Goal: Task Accomplishment & Management: Complete application form

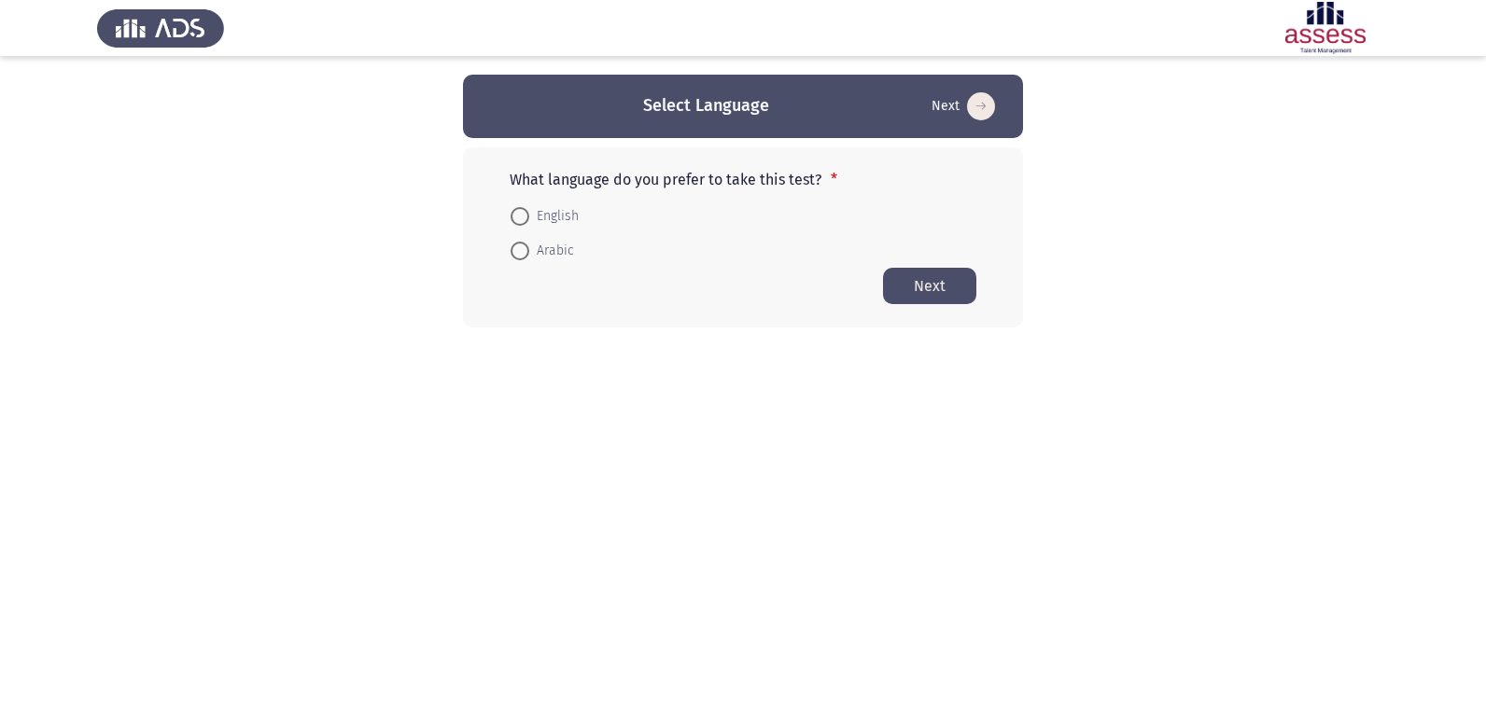
click at [521, 216] on span at bounding box center [520, 216] width 19 height 19
click at [521, 216] on input "English" at bounding box center [520, 216] width 19 height 19
radio input "true"
click at [938, 290] on button "Next" at bounding box center [929, 285] width 93 height 36
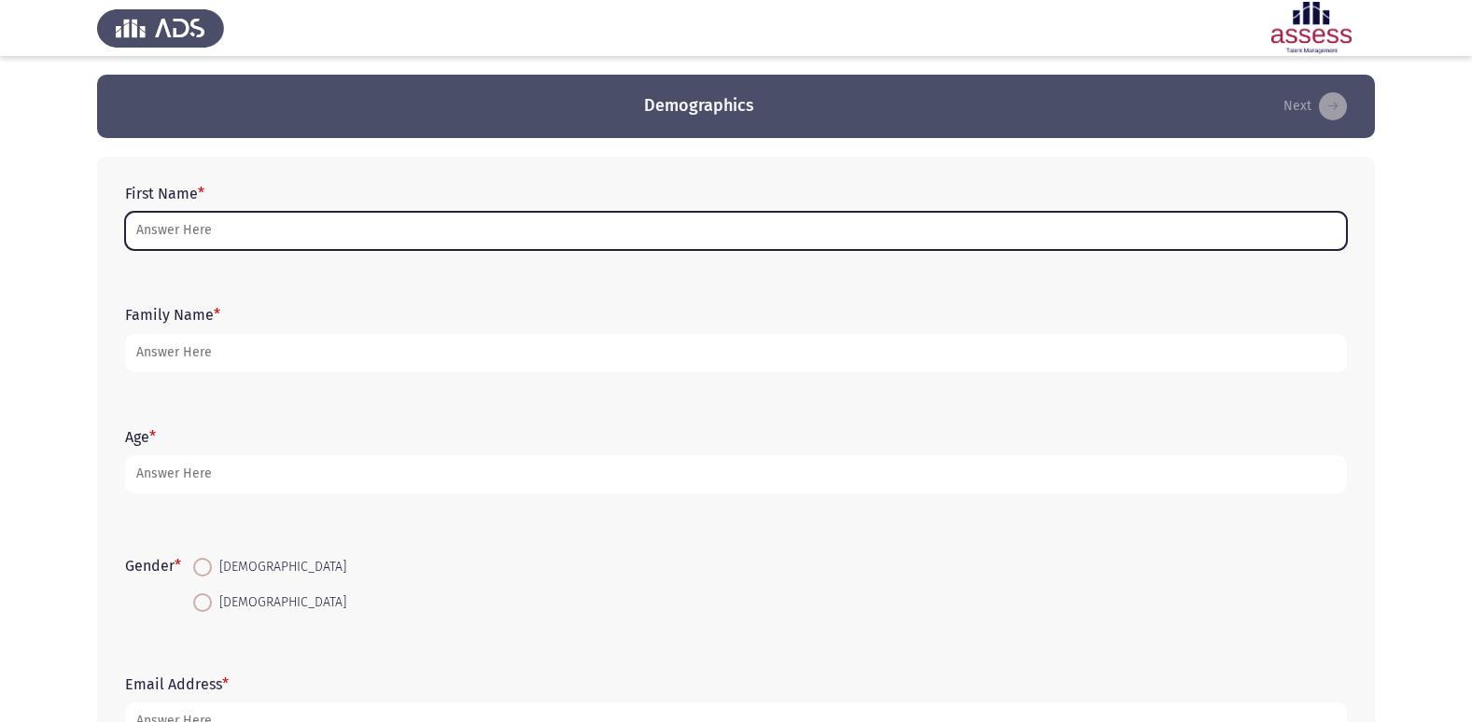
click at [163, 232] on input "First Name *" at bounding box center [736, 231] width 1222 height 38
type input "r"
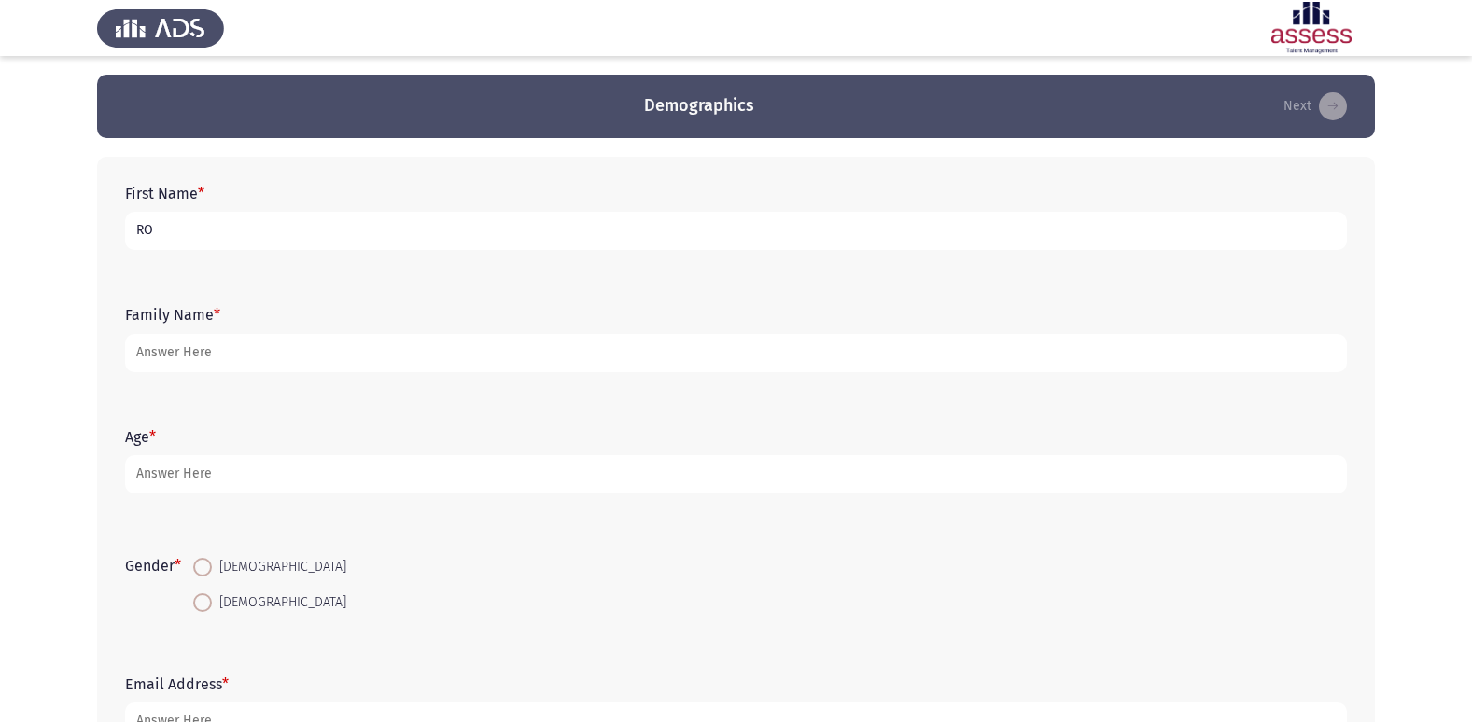
type input "R"
type input "[PERSON_NAME] [PERSON_NAME]"
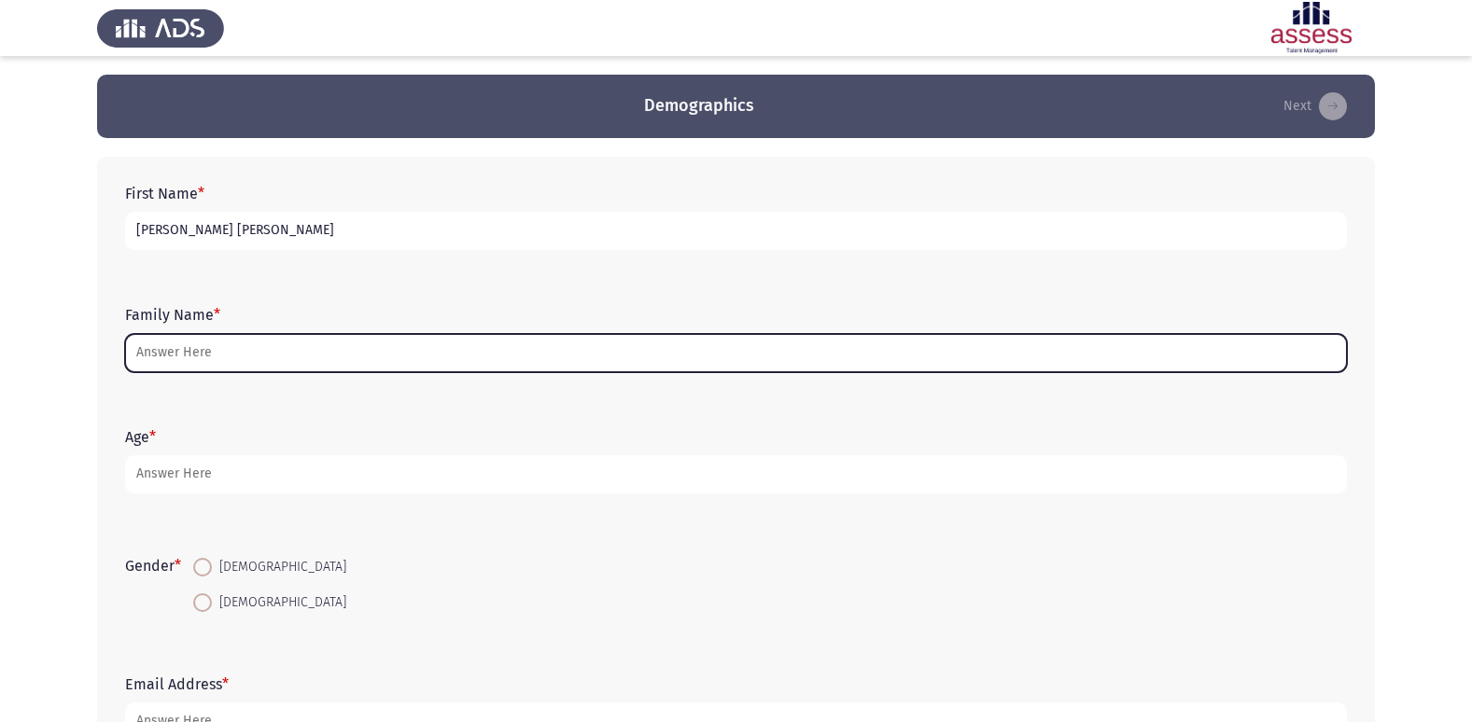
click at [180, 355] on input "Family Name *" at bounding box center [736, 353] width 1222 height 38
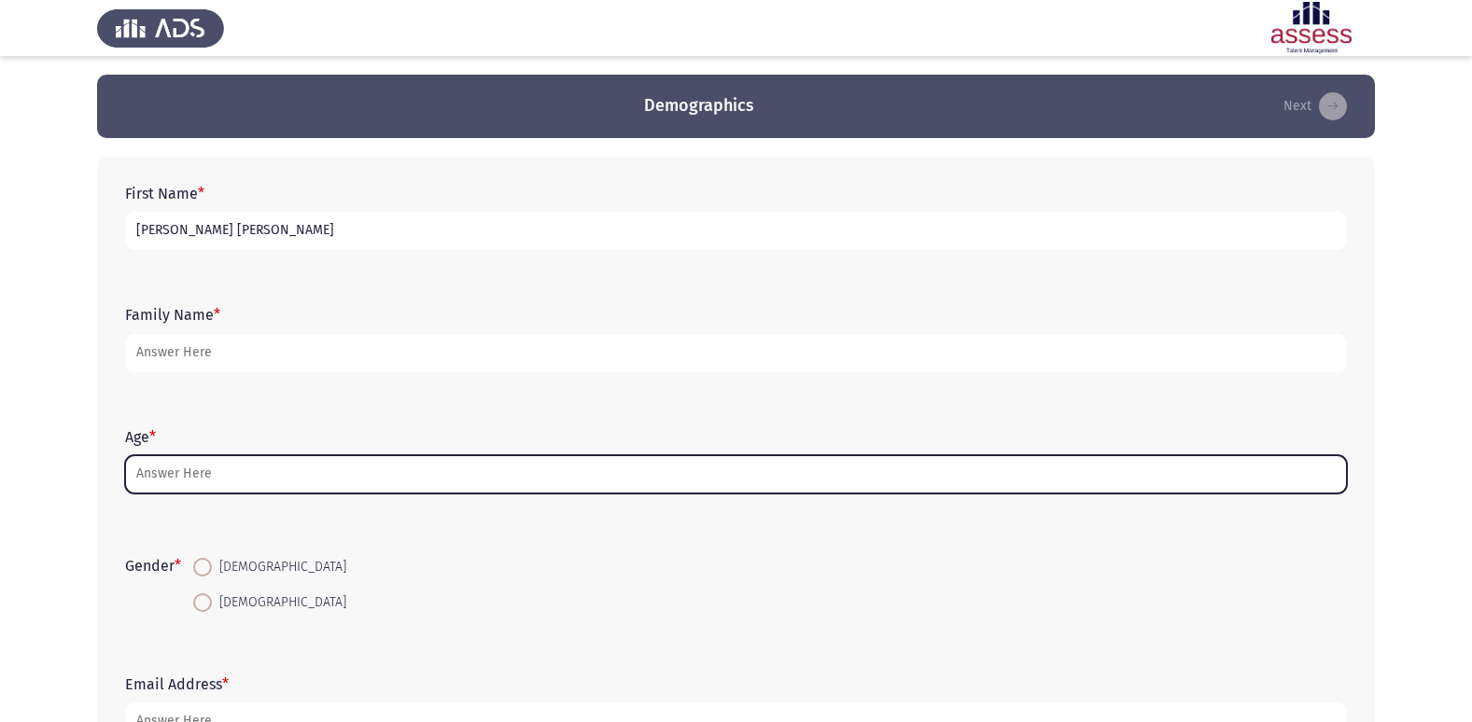
click at [160, 476] on input "Age *" at bounding box center [736, 474] width 1222 height 38
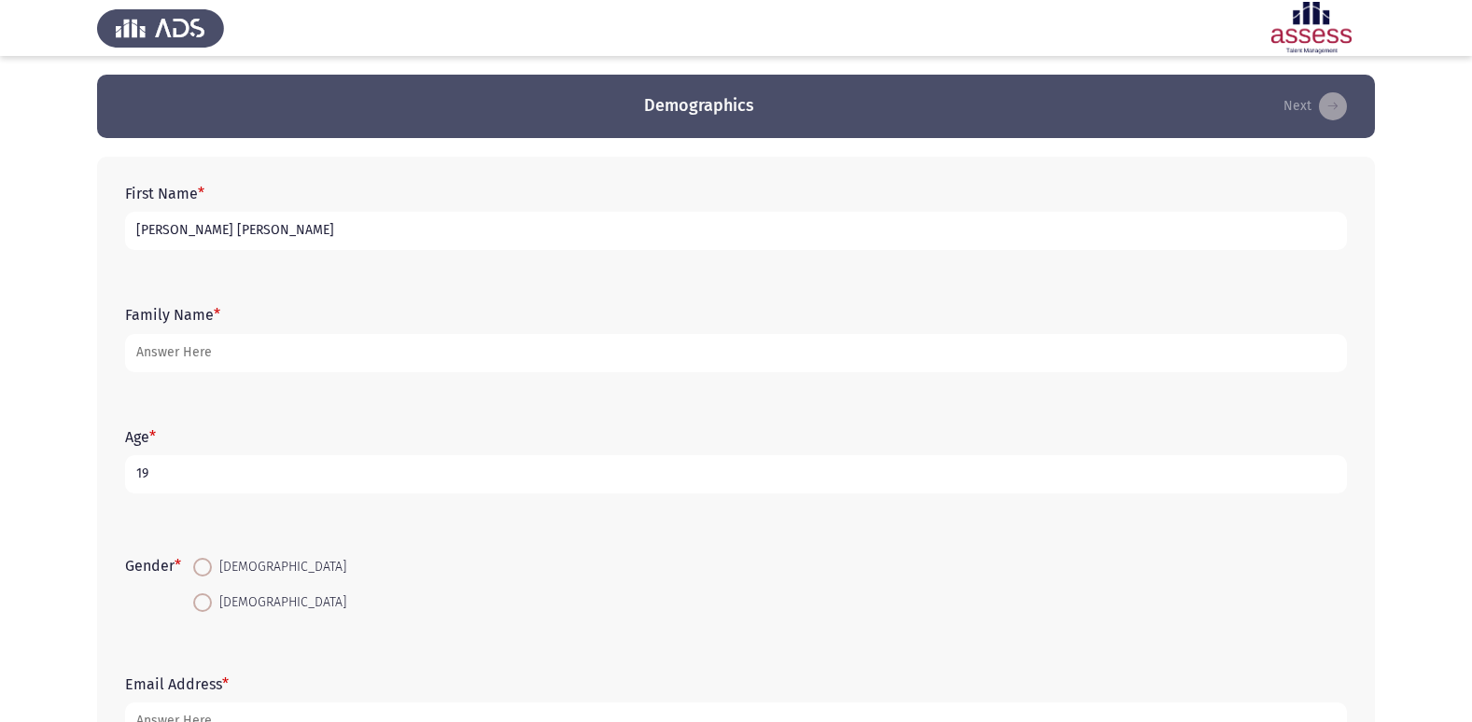
type input "19"
click at [208, 606] on span at bounding box center [202, 603] width 19 height 19
click at [208, 606] on input "[DEMOGRAPHIC_DATA]" at bounding box center [202, 603] width 19 height 19
radio input "true"
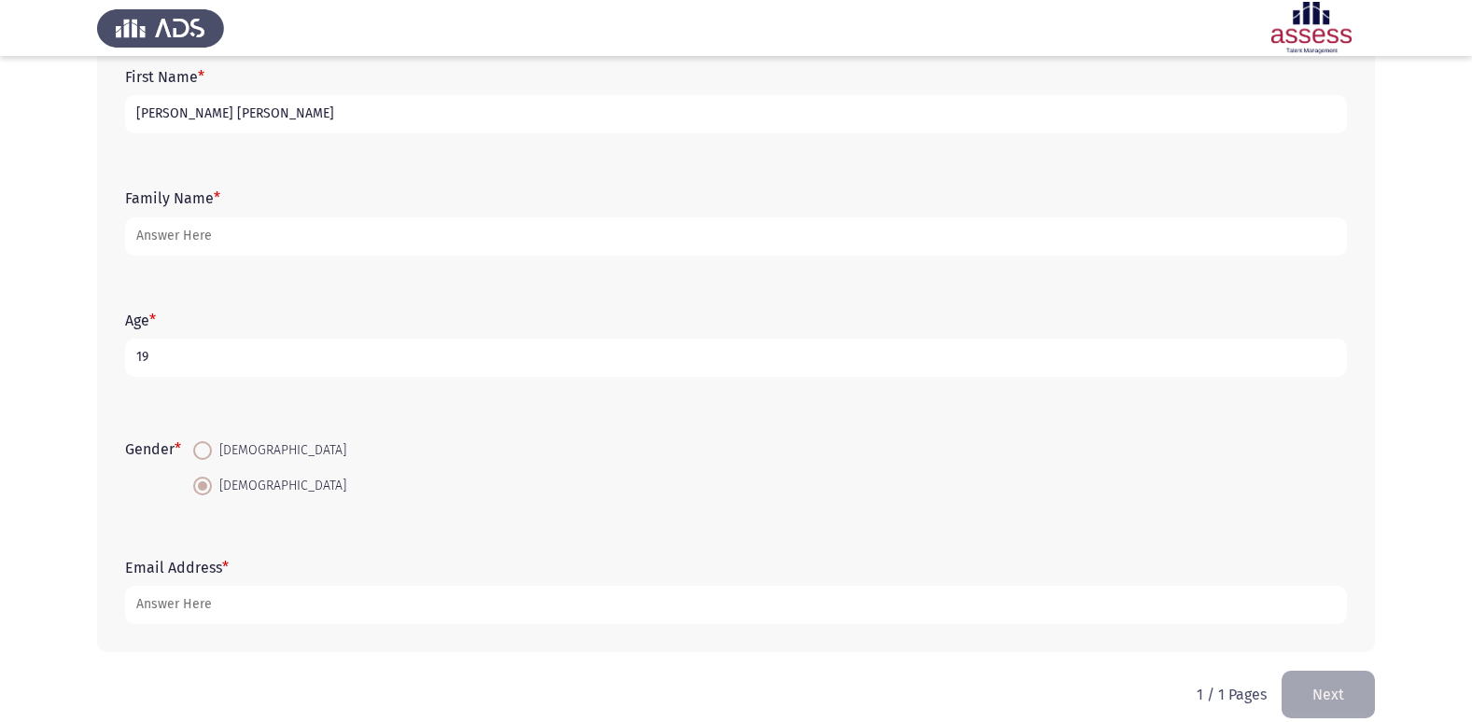
scroll to position [124, 0]
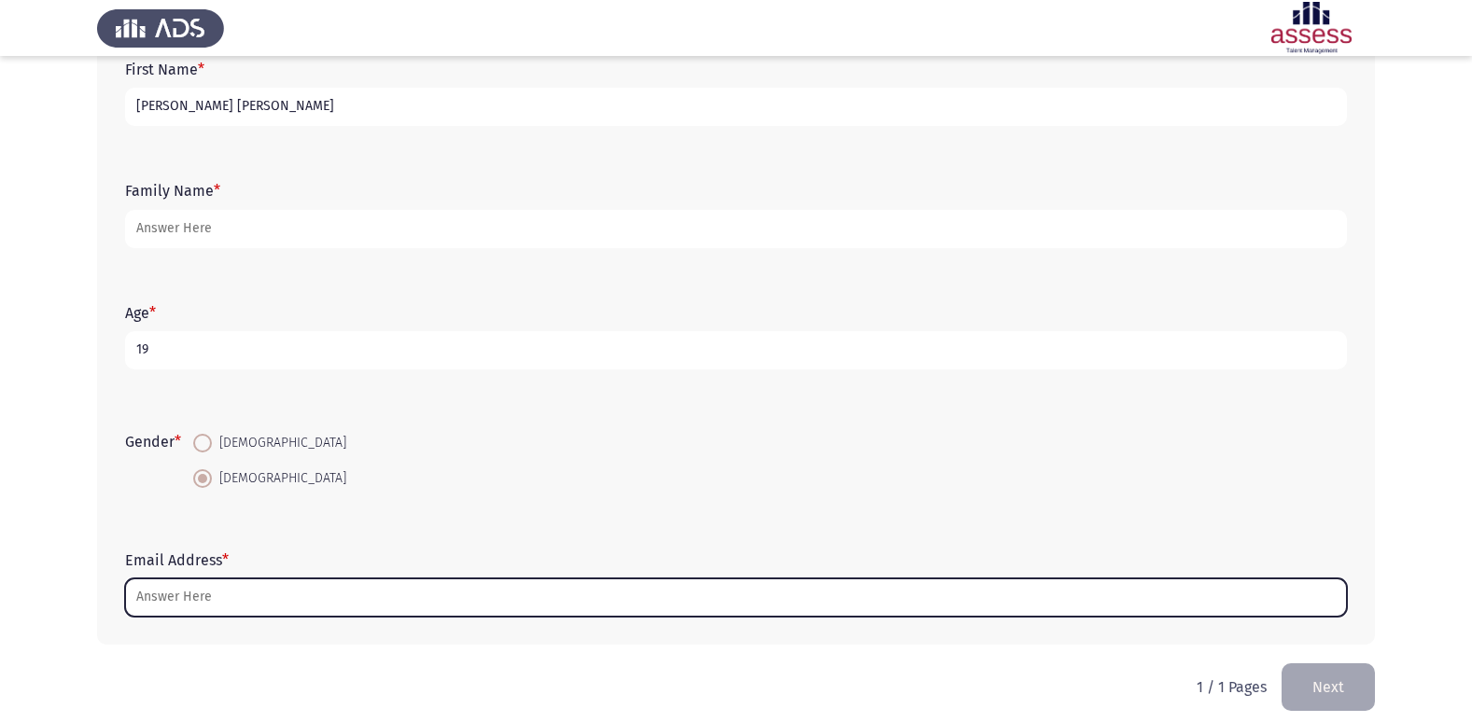
click at [149, 592] on input "Email Address *" at bounding box center [736, 598] width 1222 height 38
type input "R"
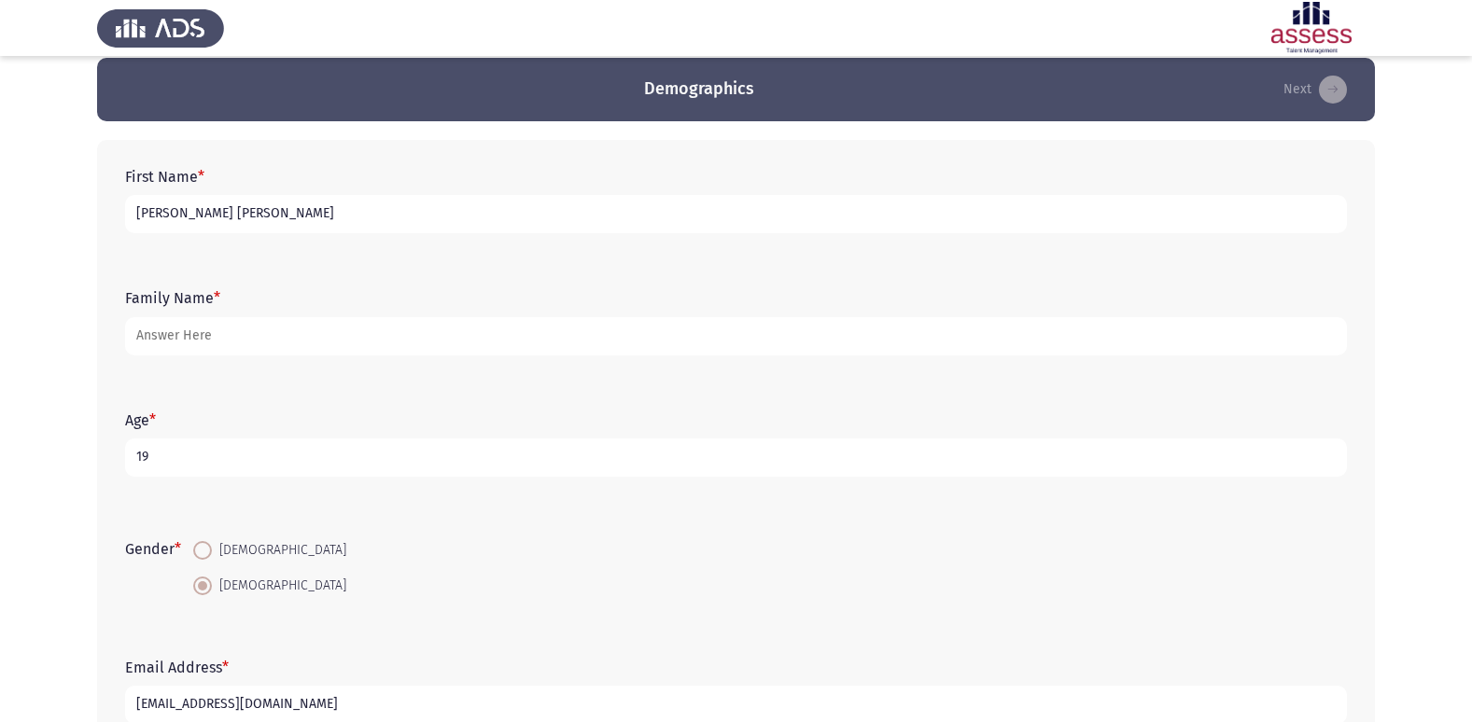
scroll to position [0, 0]
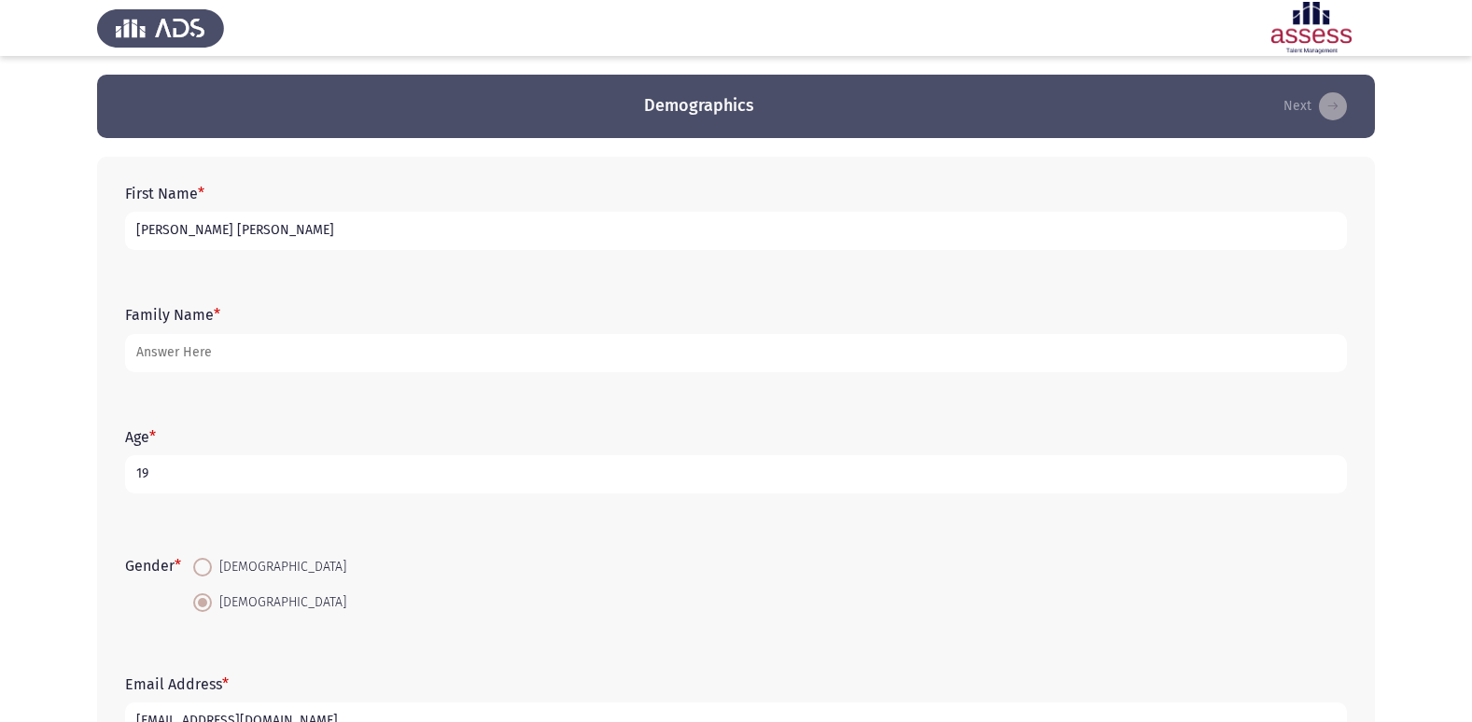
type input "[EMAIL_ADDRESS][DOMAIN_NAME]"
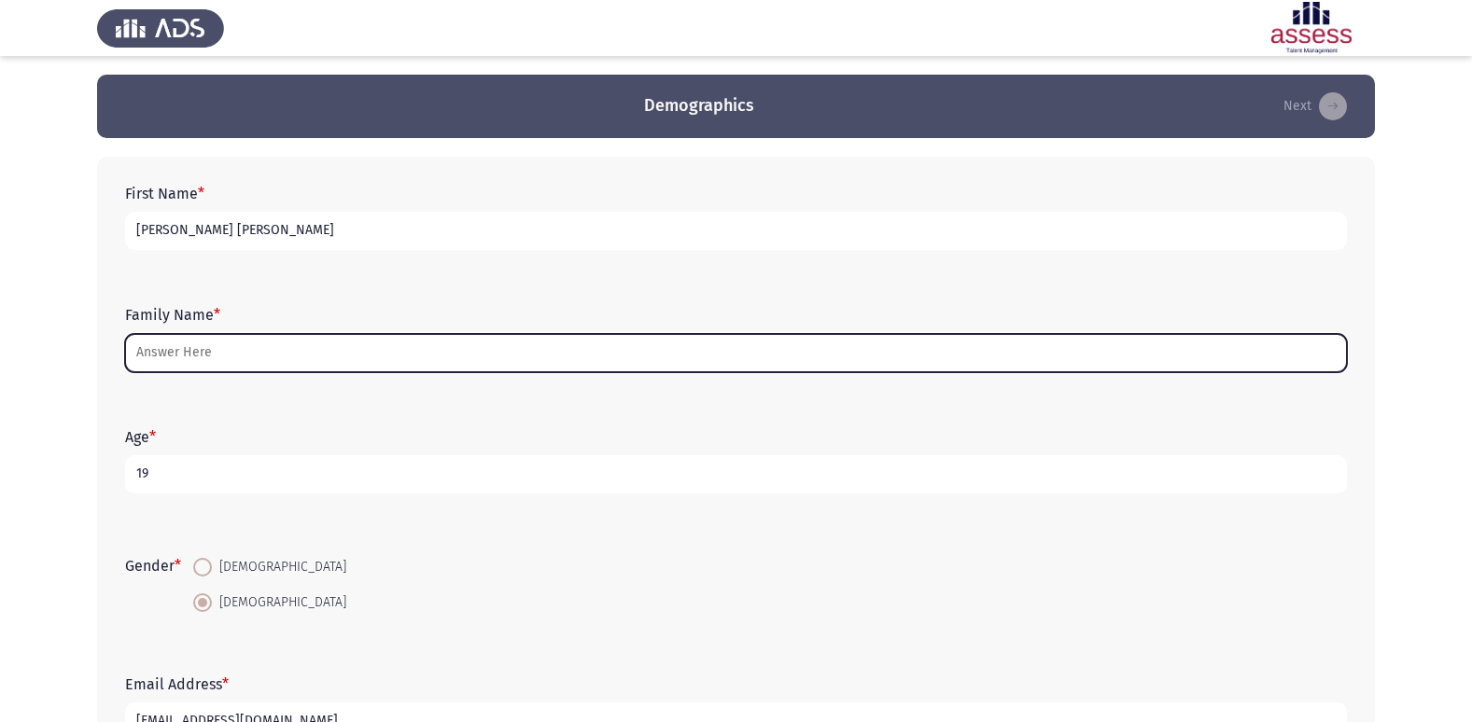
click at [164, 359] on input "Family Name *" at bounding box center [736, 353] width 1222 height 38
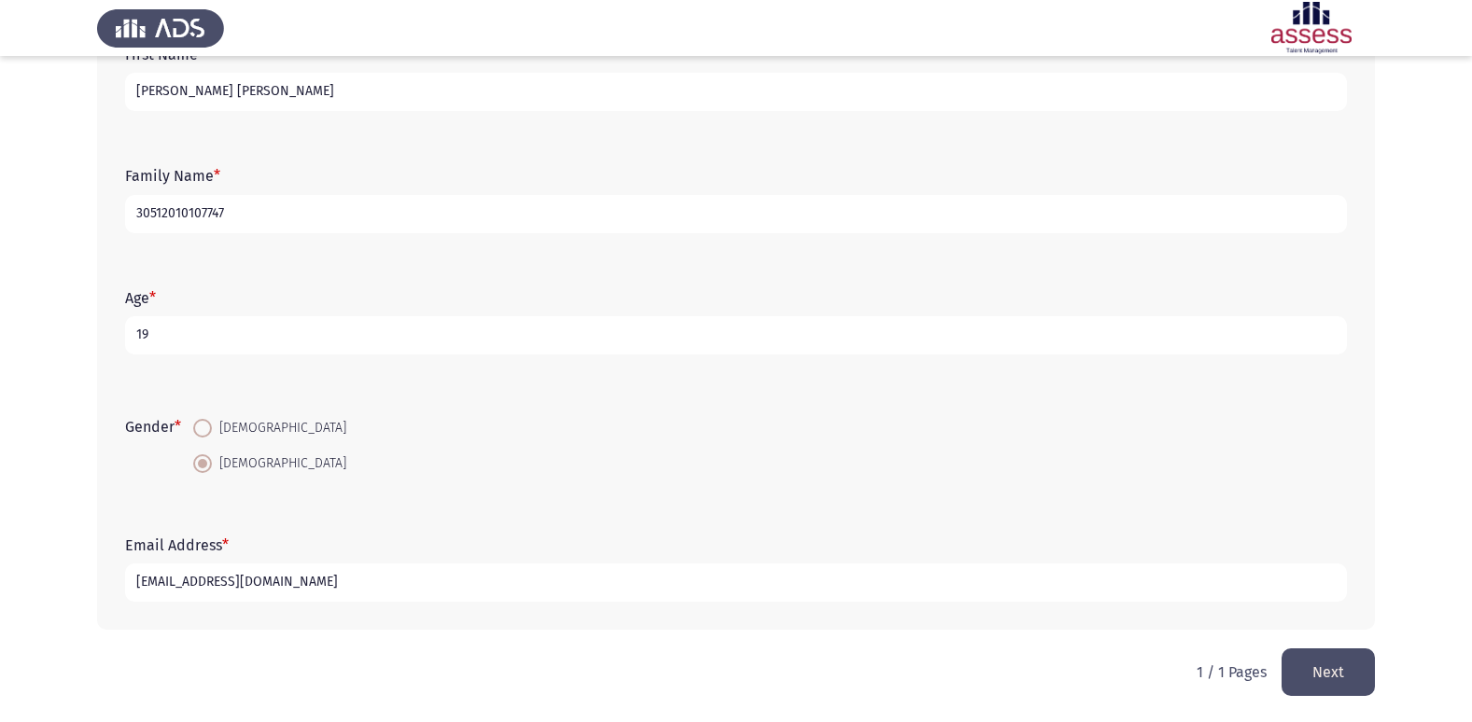
scroll to position [140, 0]
type input "30512010107747"
click at [1326, 675] on button "Next" at bounding box center [1327, 672] width 93 height 48
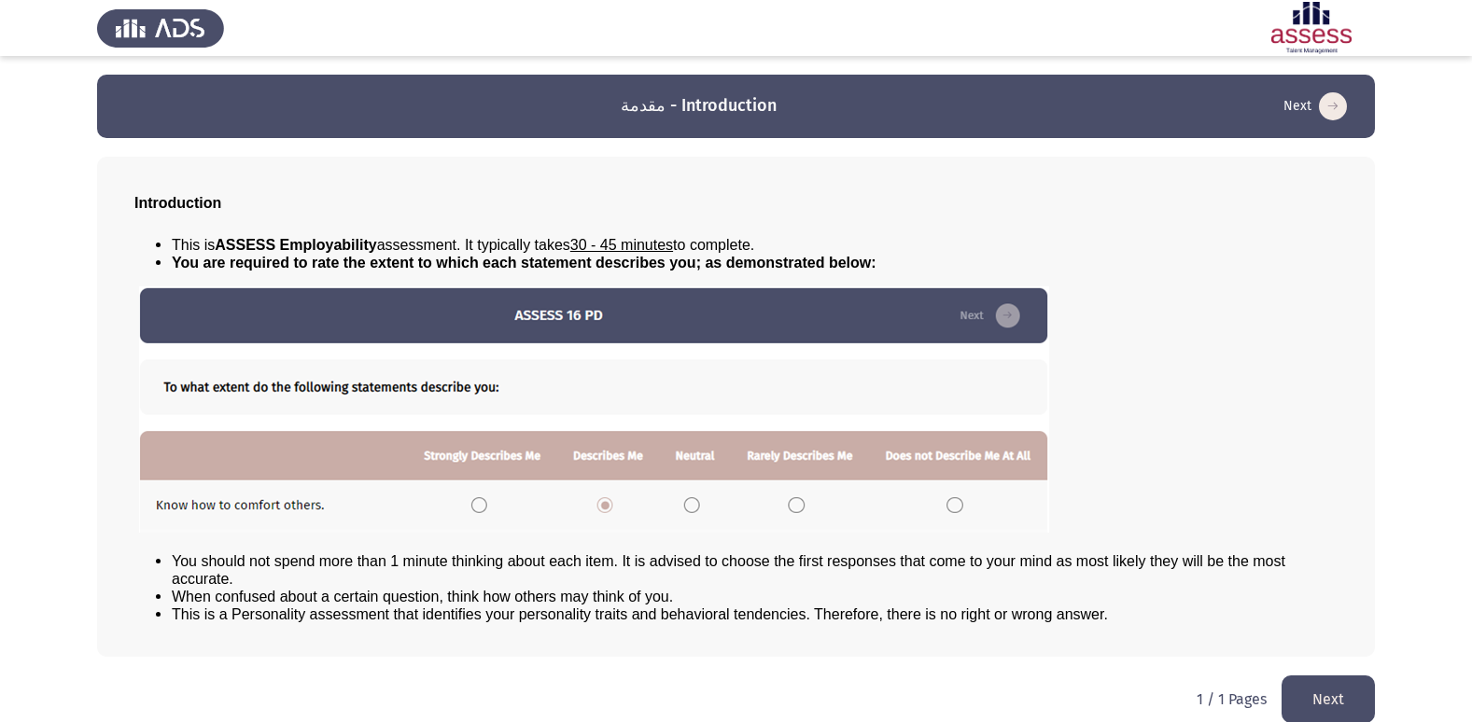
scroll to position [20, 0]
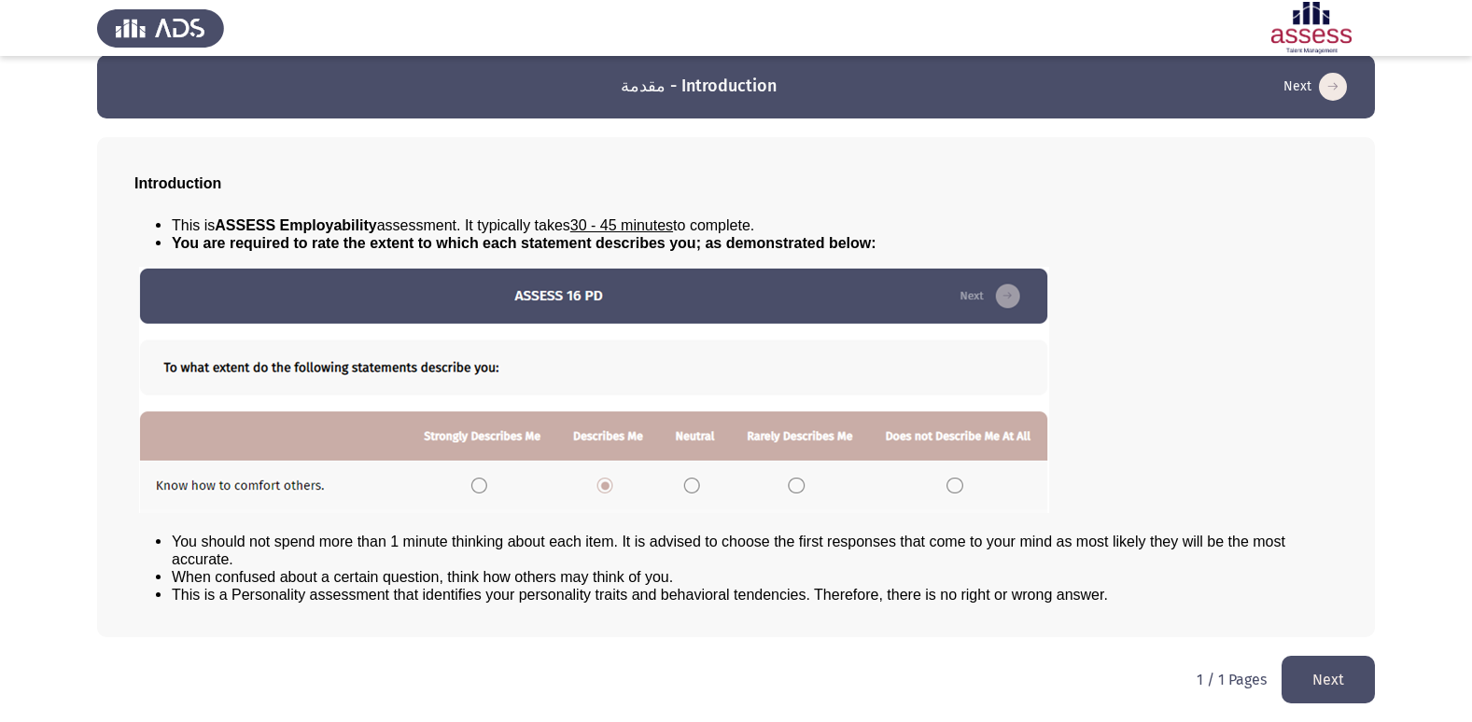
click at [1343, 695] on button "Next" at bounding box center [1327, 680] width 93 height 48
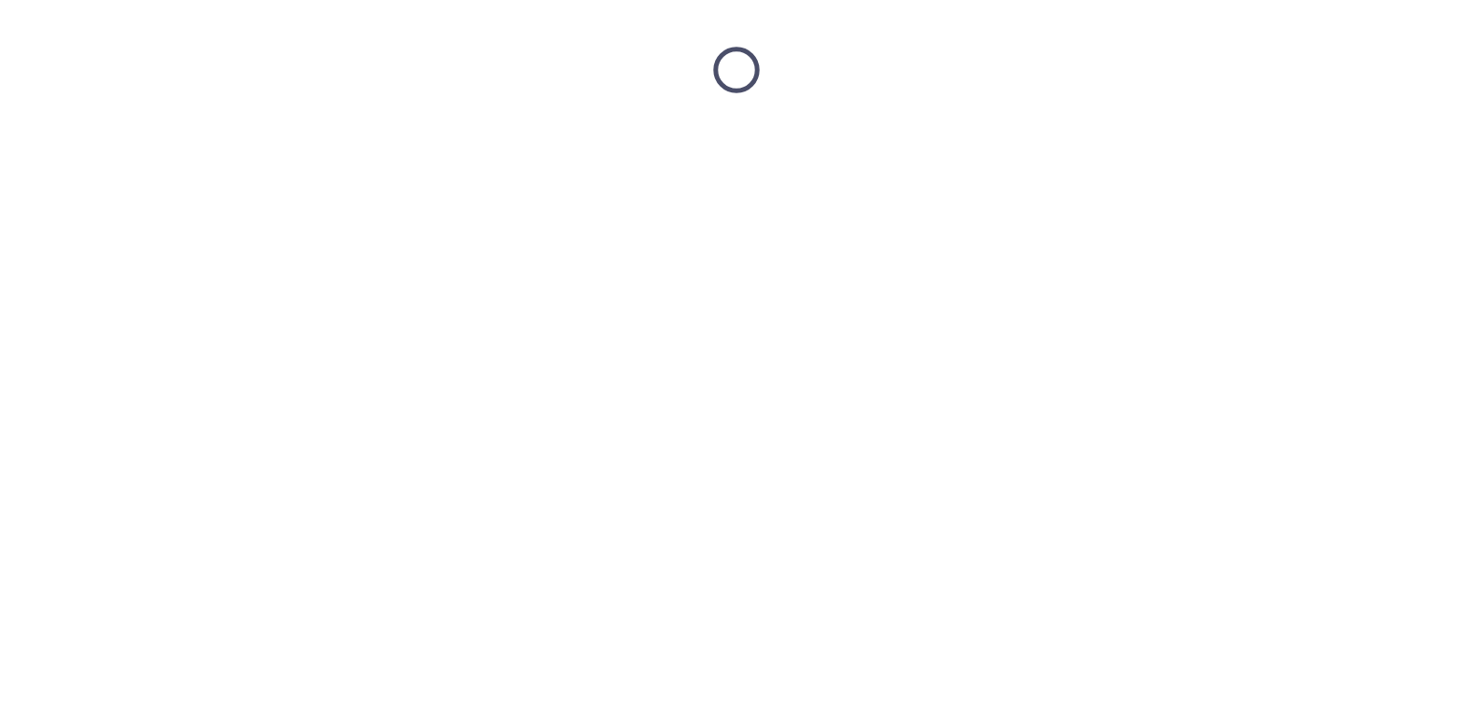
scroll to position [0, 0]
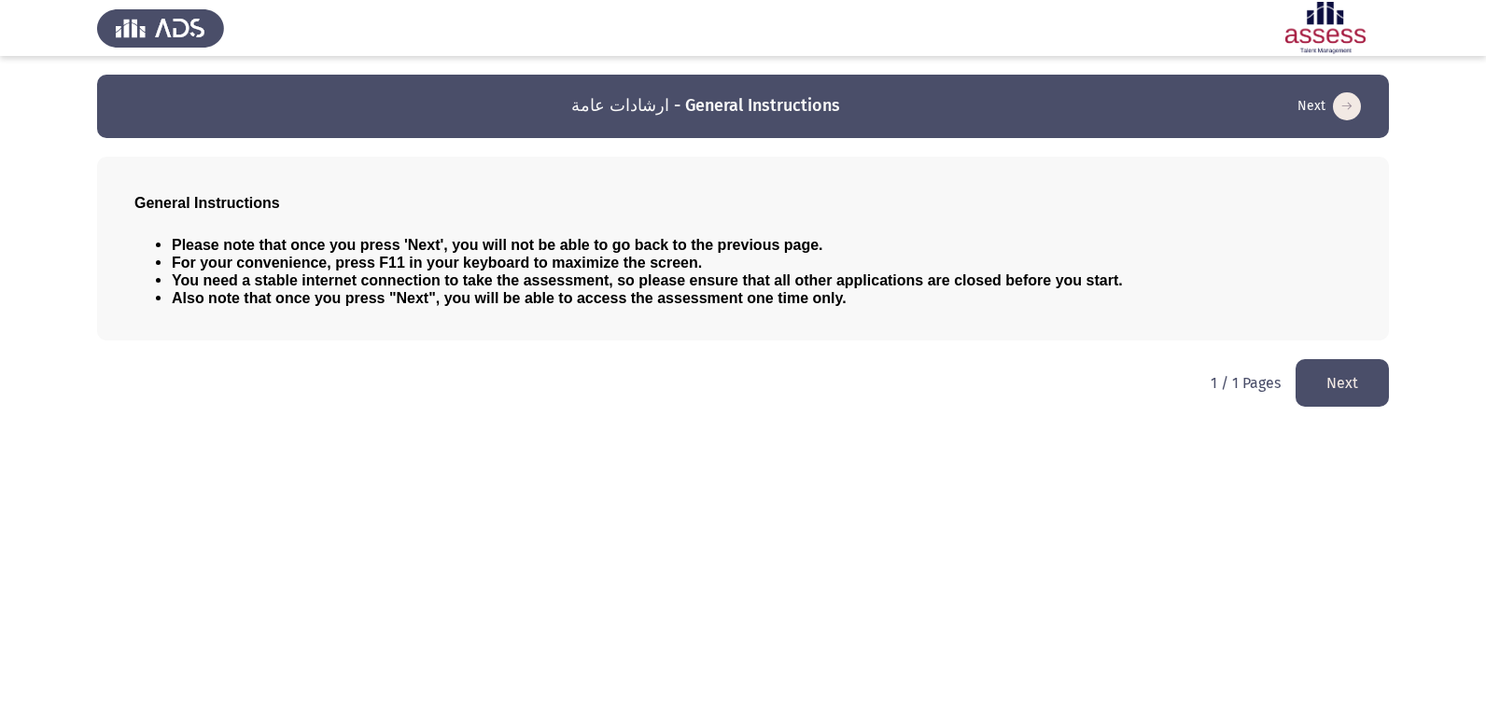
click at [1350, 371] on button "Next" at bounding box center [1341, 383] width 93 height 48
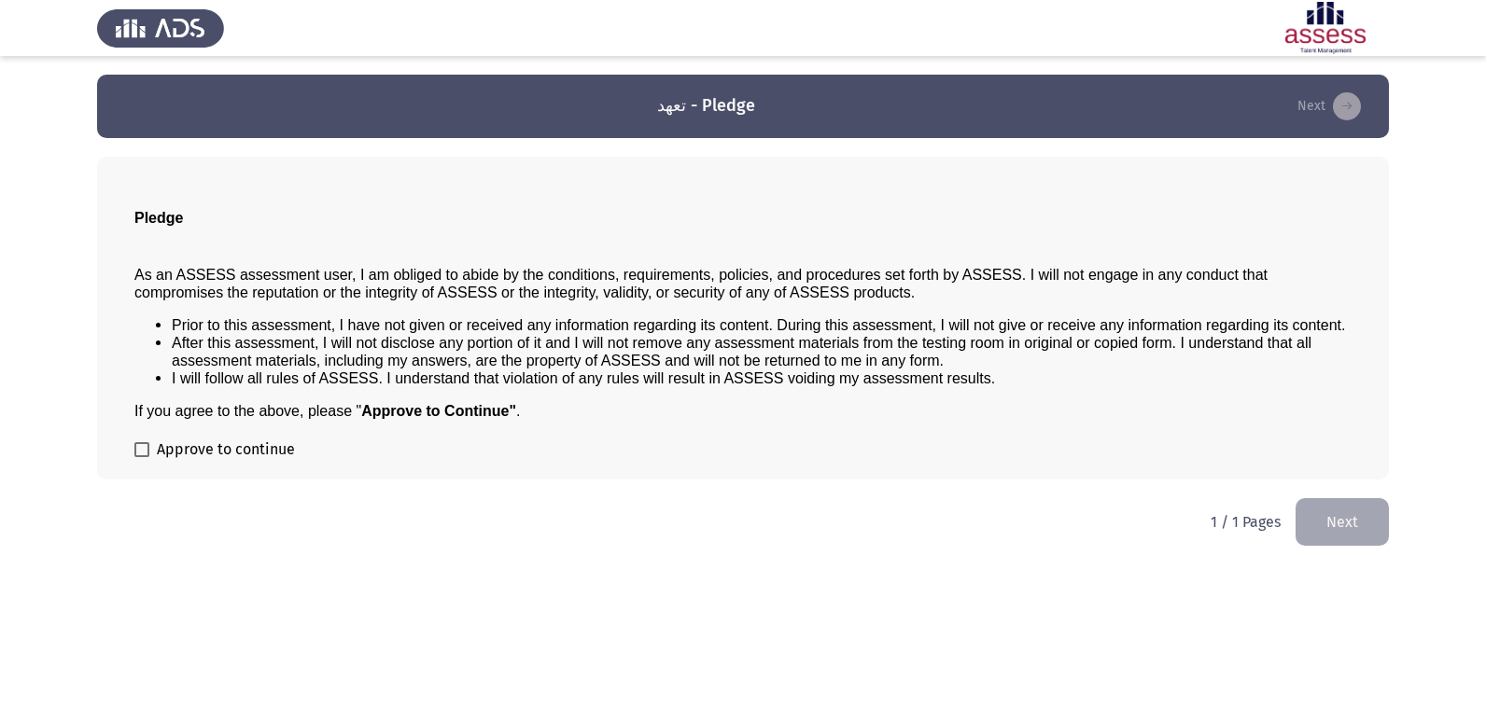
click at [149, 450] on label "Approve to continue" at bounding box center [214, 450] width 161 height 22
click at [142, 457] on input "Approve to continue" at bounding box center [141, 457] width 1 height 1
checkbox input "true"
click at [1338, 519] on button "Next" at bounding box center [1341, 522] width 93 height 48
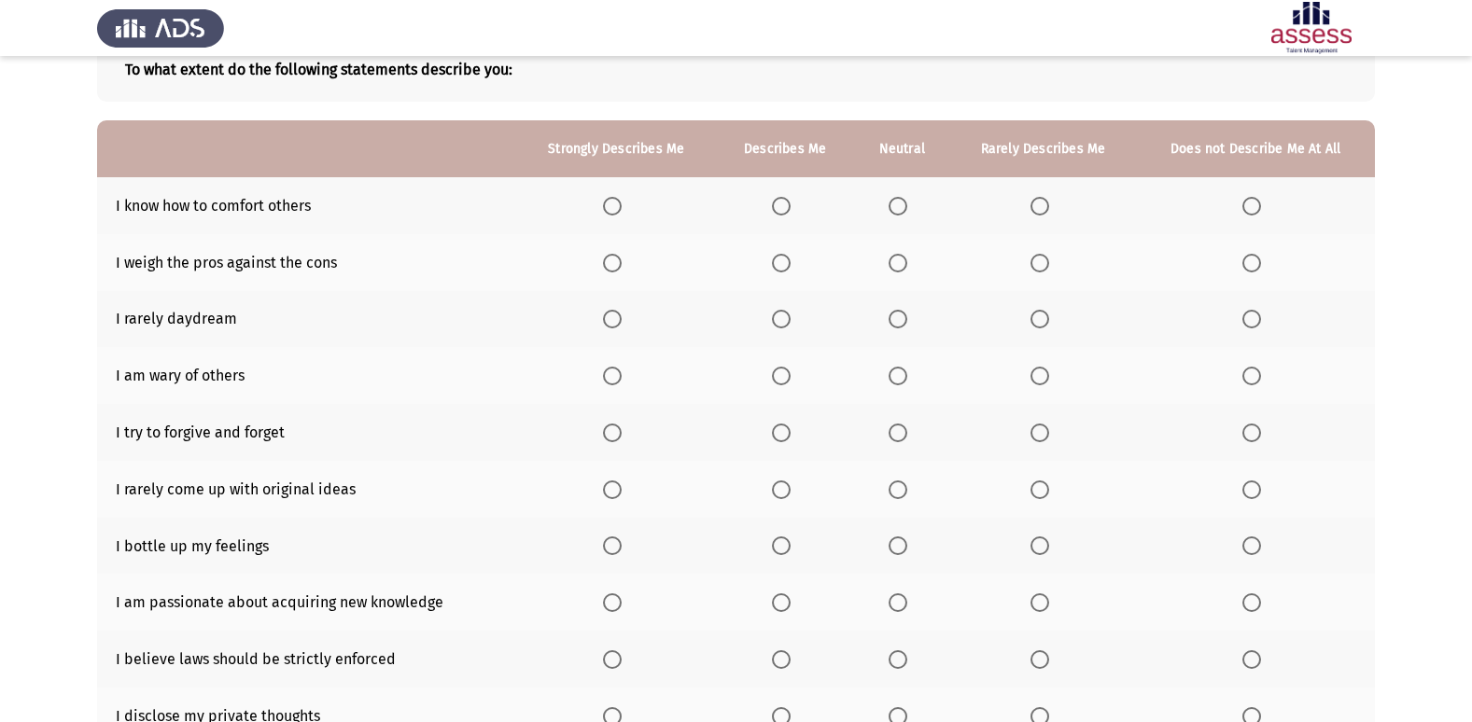
scroll to position [120, 0]
click at [612, 207] on span "Select an option" at bounding box center [612, 205] width 19 height 19
click at [612, 207] on input "Select an option" at bounding box center [612, 205] width 19 height 19
click at [786, 264] on span "Select an option" at bounding box center [781, 262] width 19 height 19
click at [786, 264] on input "Select an option" at bounding box center [781, 262] width 19 height 19
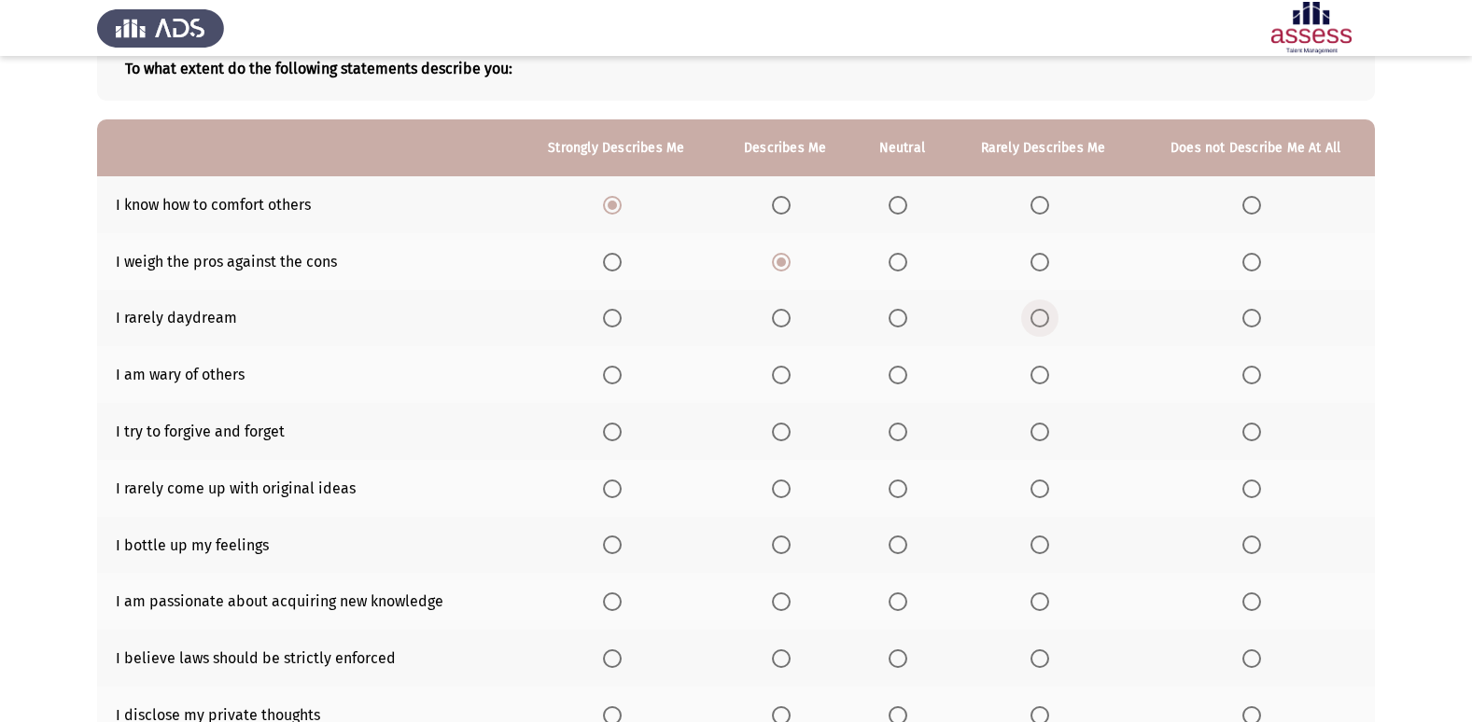
click at [1042, 322] on span "Select an option" at bounding box center [1039, 318] width 19 height 19
click at [1042, 322] on input "Select an option" at bounding box center [1039, 318] width 19 height 19
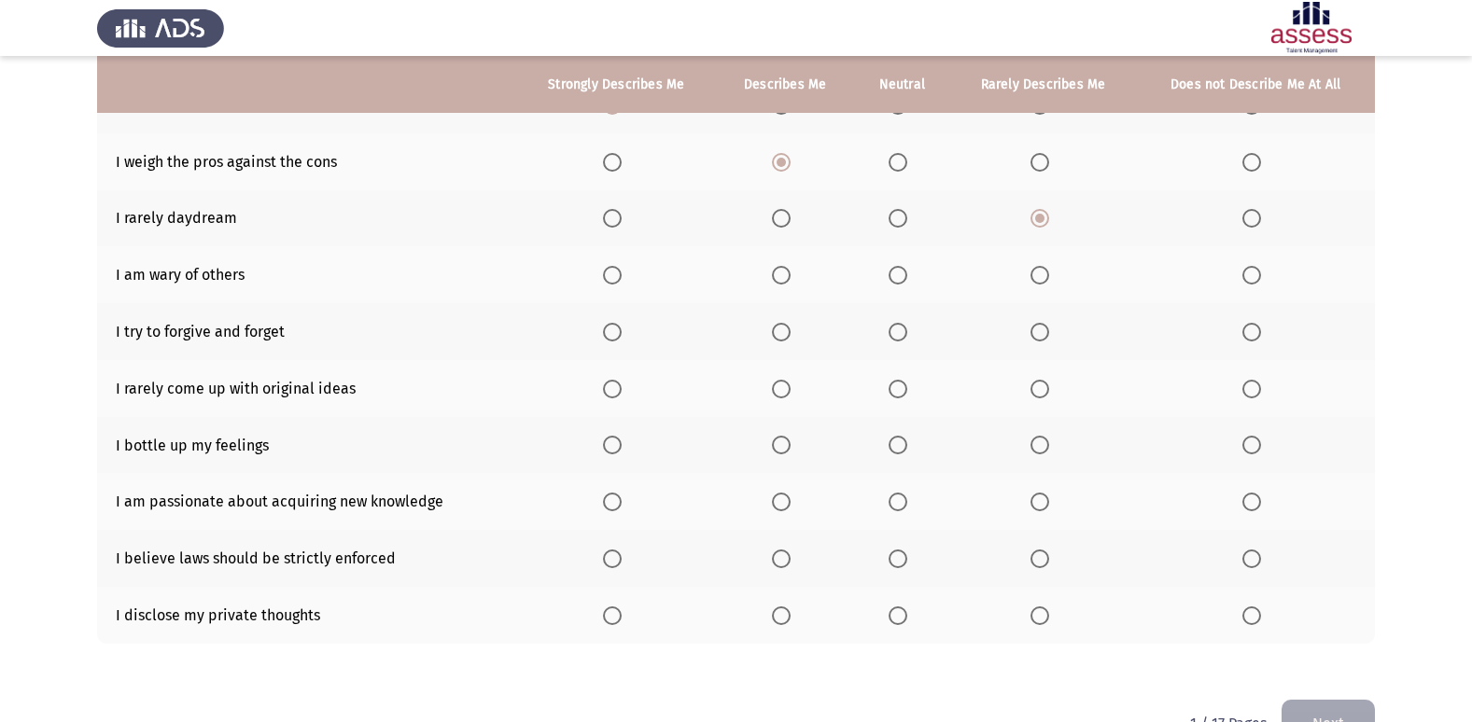
scroll to position [231, 0]
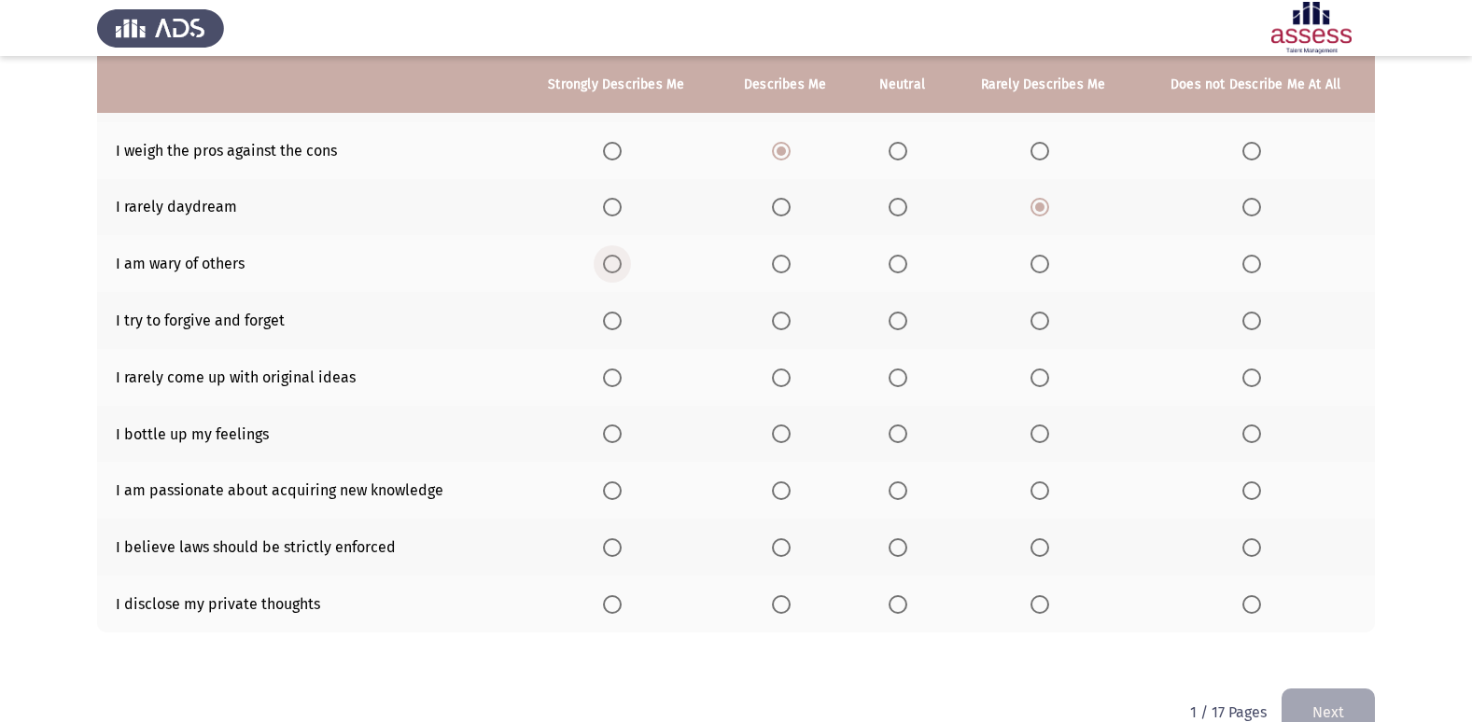
click at [617, 264] on span "Select an option" at bounding box center [612, 264] width 19 height 19
click at [617, 264] on input "Select an option" at bounding box center [612, 264] width 19 height 19
click at [785, 325] on span "Select an option" at bounding box center [781, 321] width 19 height 19
click at [785, 325] on input "Select an option" at bounding box center [781, 321] width 19 height 19
click at [902, 385] on span "Select an option" at bounding box center [898, 378] width 19 height 19
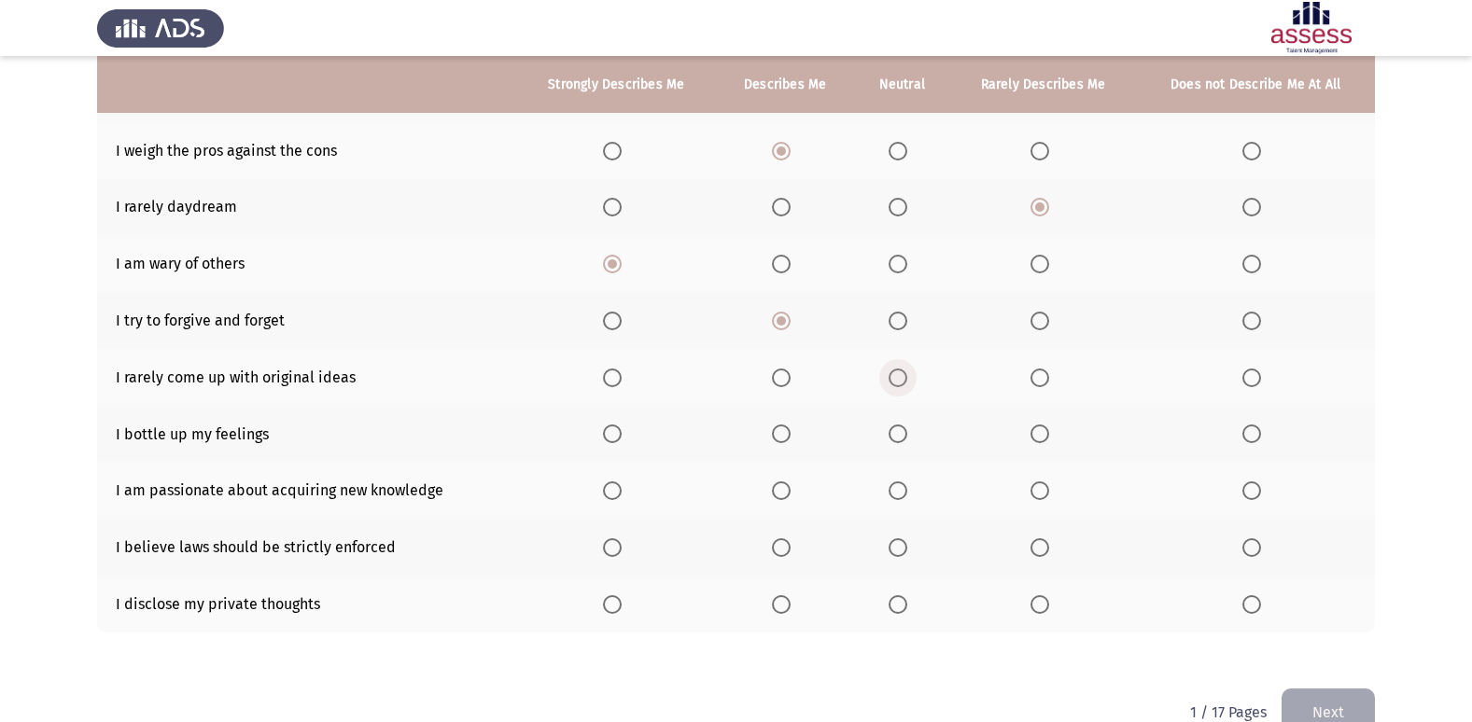
click at [902, 385] on input "Select an option" at bounding box center [898, 378] width 19 height 19
click at [617, 493] on span "Select an option" at bounding box center [612, 491] width 19 height 19
click at [617, 493] on input "Select an option" at bounding box center [612, 491] width 19 height 19
click at [612, 548] on span "Select an option" at bounding box center [612, 548] width 0 height 0
click at [614, 547] on input "Select an option" at bounding box center [612, 548] width 19 height 19
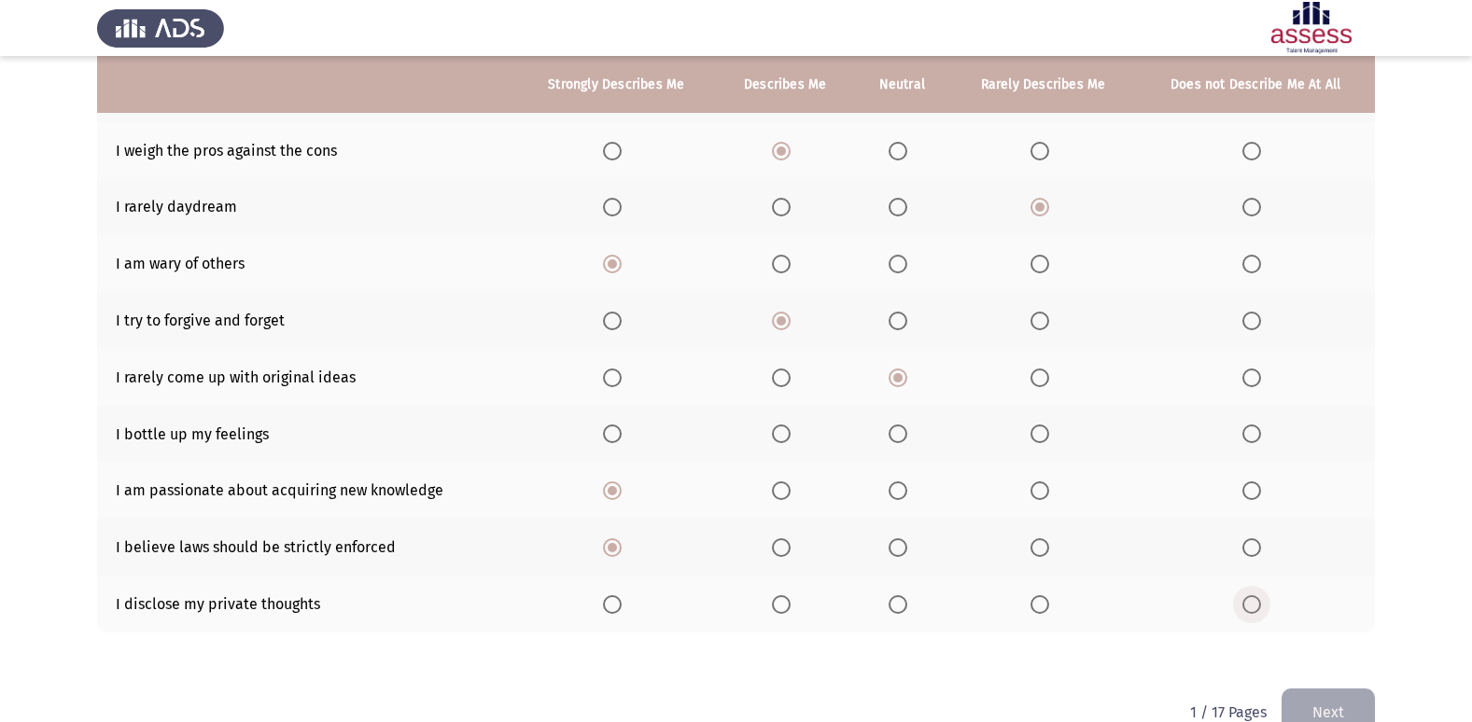
click at [1249, 604] on span "Select an option" at bounding box center [1251, 604] width 19 height 19
click at [1249, 604] on input "Select an option" at bounding box center [1251, 604] width 19 height 19
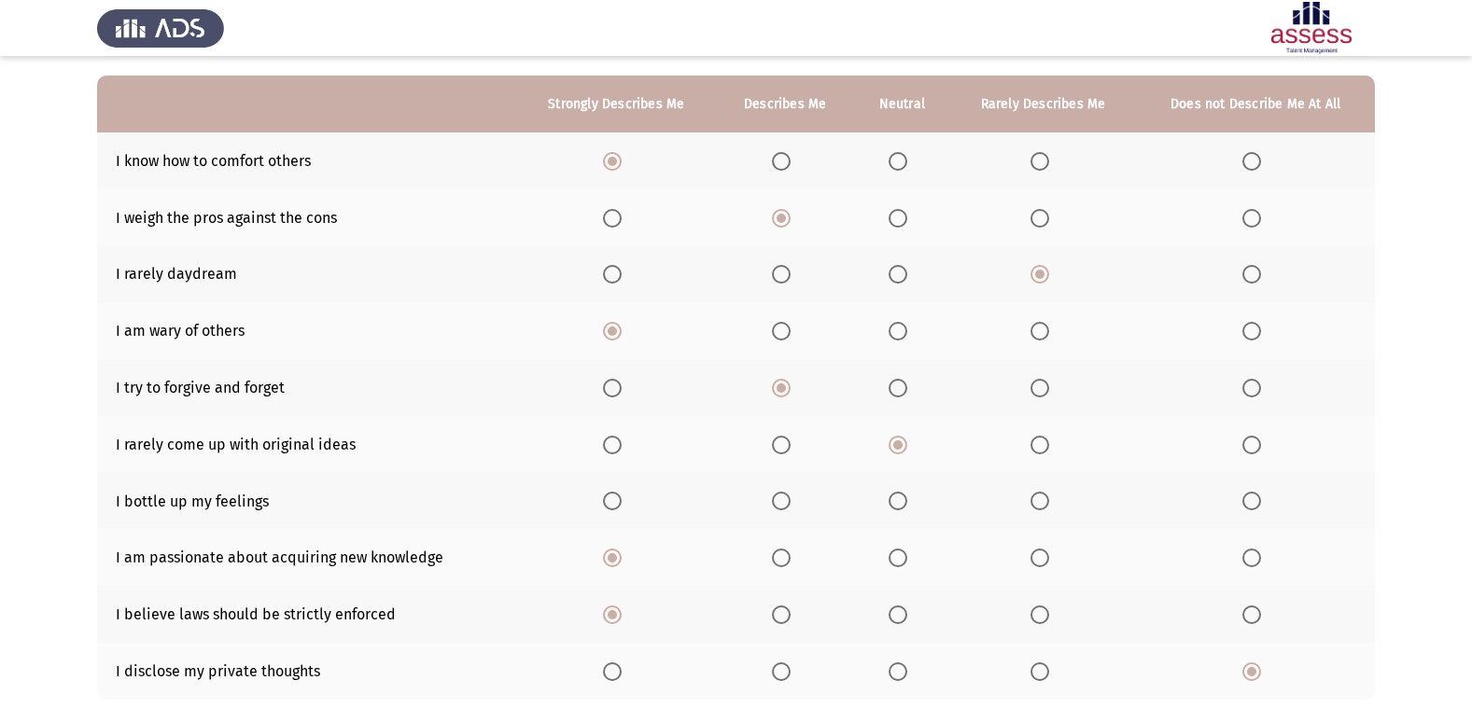
scroll to position [188, 0]
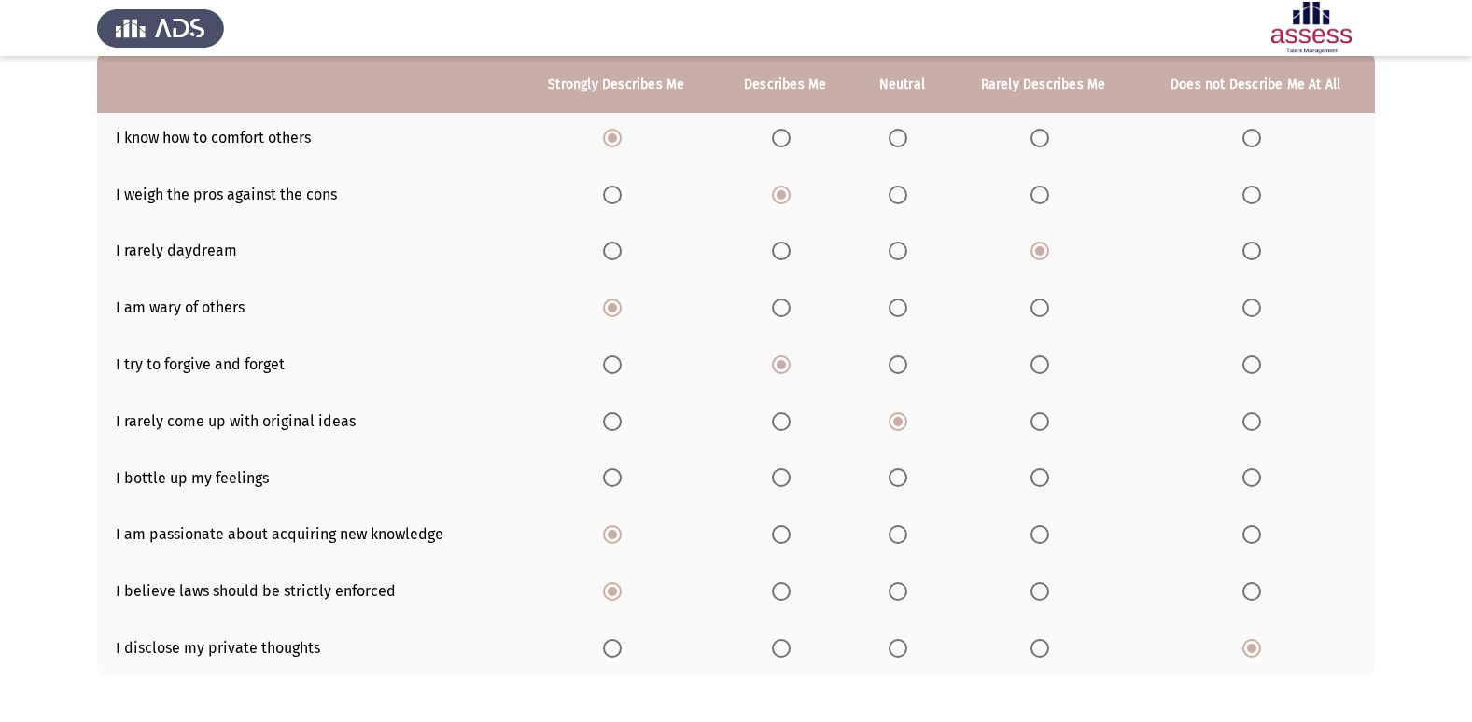
click at [901, 475] on span "Select an option" at bounding box center [898, 478] width 19 height 19
click at [901, 475] on input "Select an option" at bounding box center [898, 478] width 19 height 19
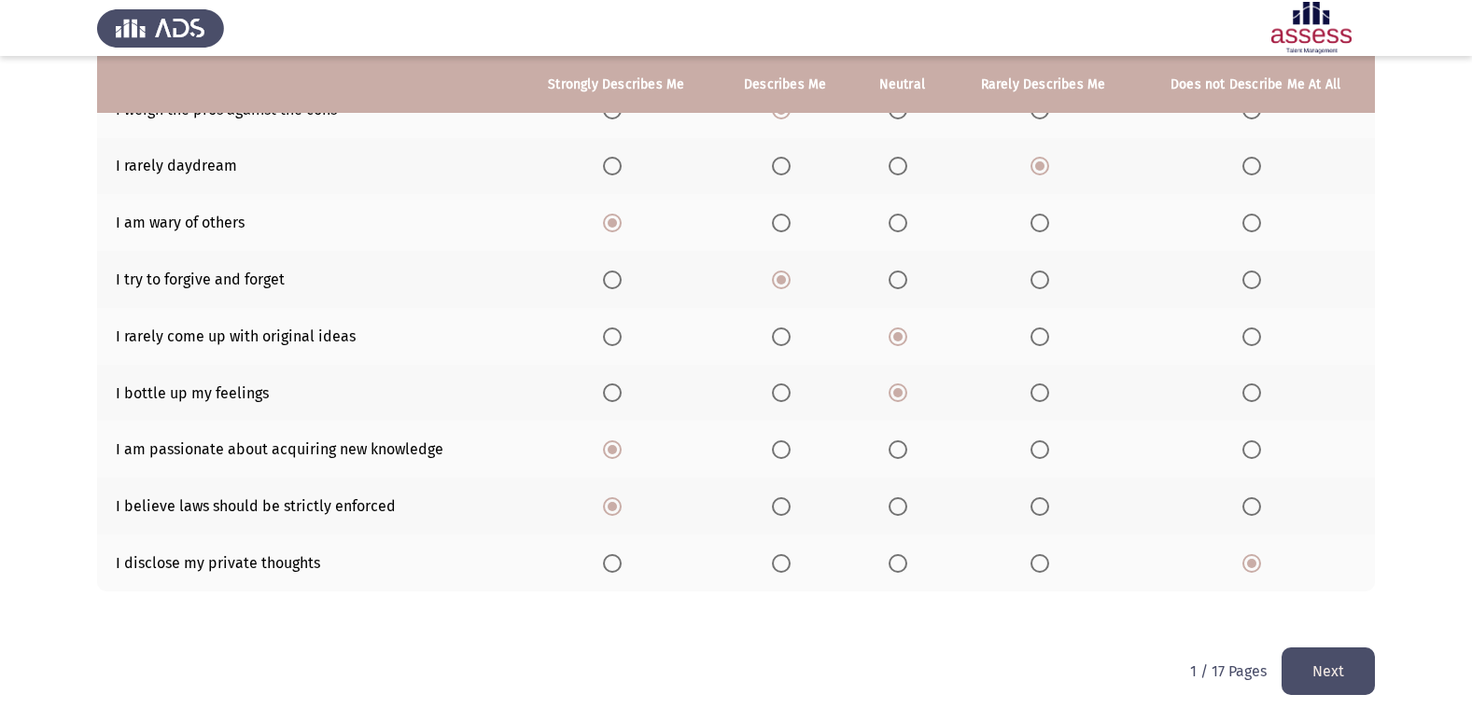
click at [1311, 683] on button "Next" at bounding box center [1327, 672] width 93 height 48
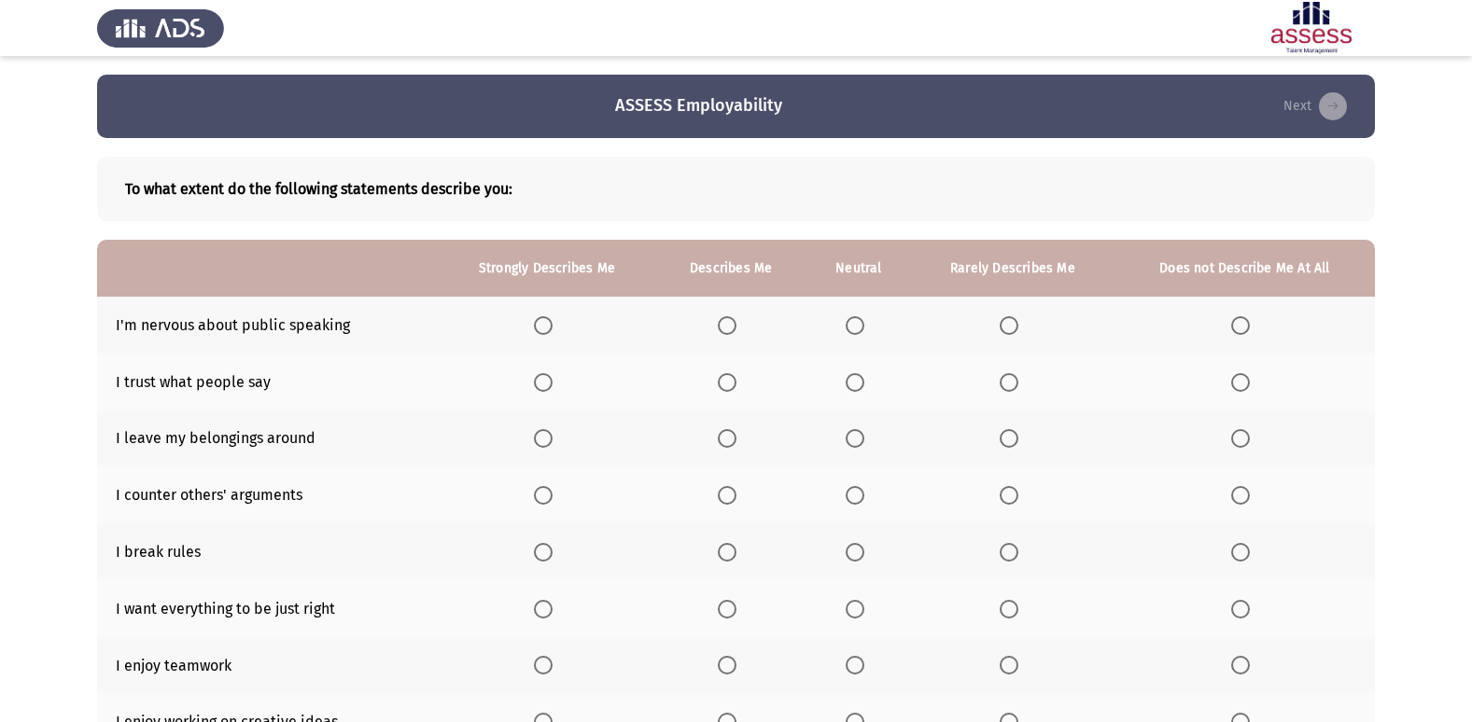
click at [857, 324] on span "Select an option" at bounding box center [855, 325] width 19 height 19
click at [857, 324] on input "Select an option" at bounding box center [855, 325] width 19 height 19
click at [1015, 386] on span "Select an option" at bounding box center [1009, 382] width 19 height 19
click at [1015, 386] on input "Select an option" at bounding box center [1009, 382] width 19 height 19
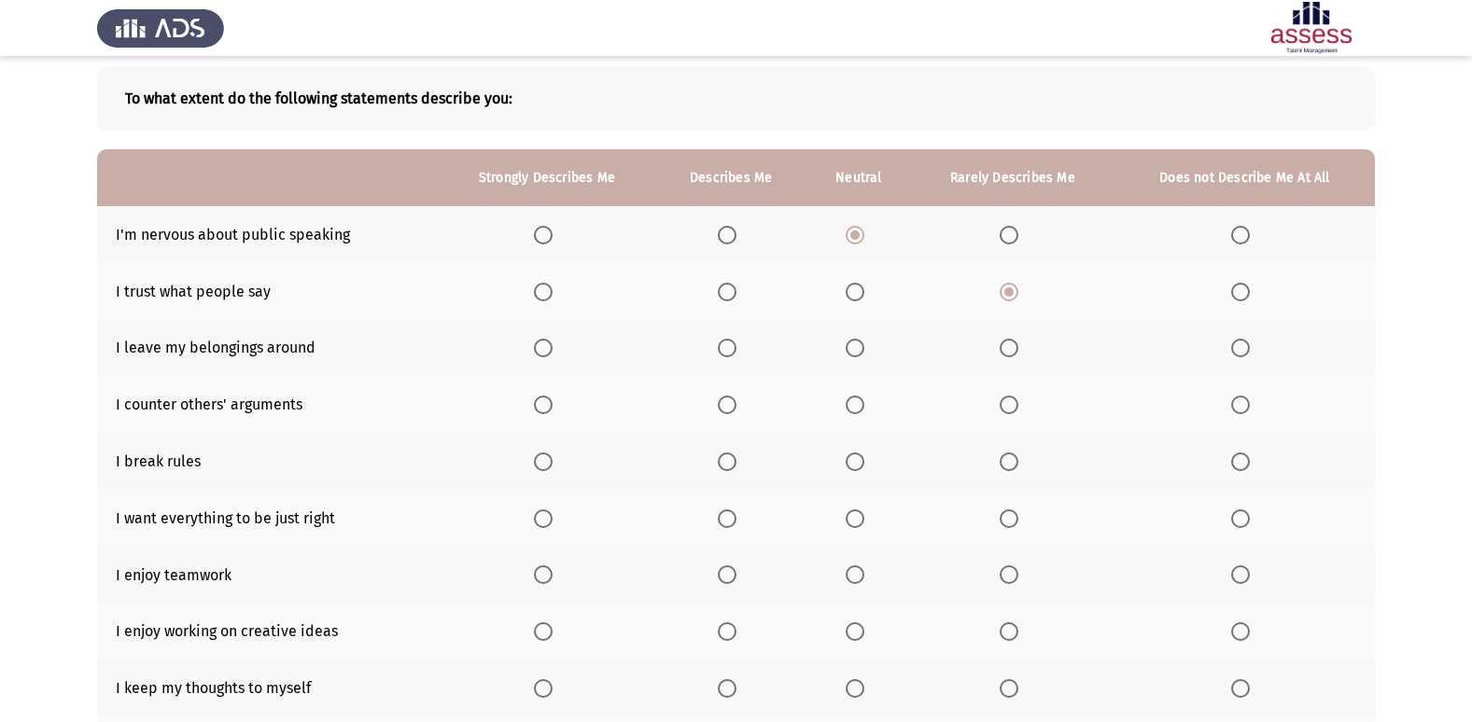
scroll to position [94, 0]
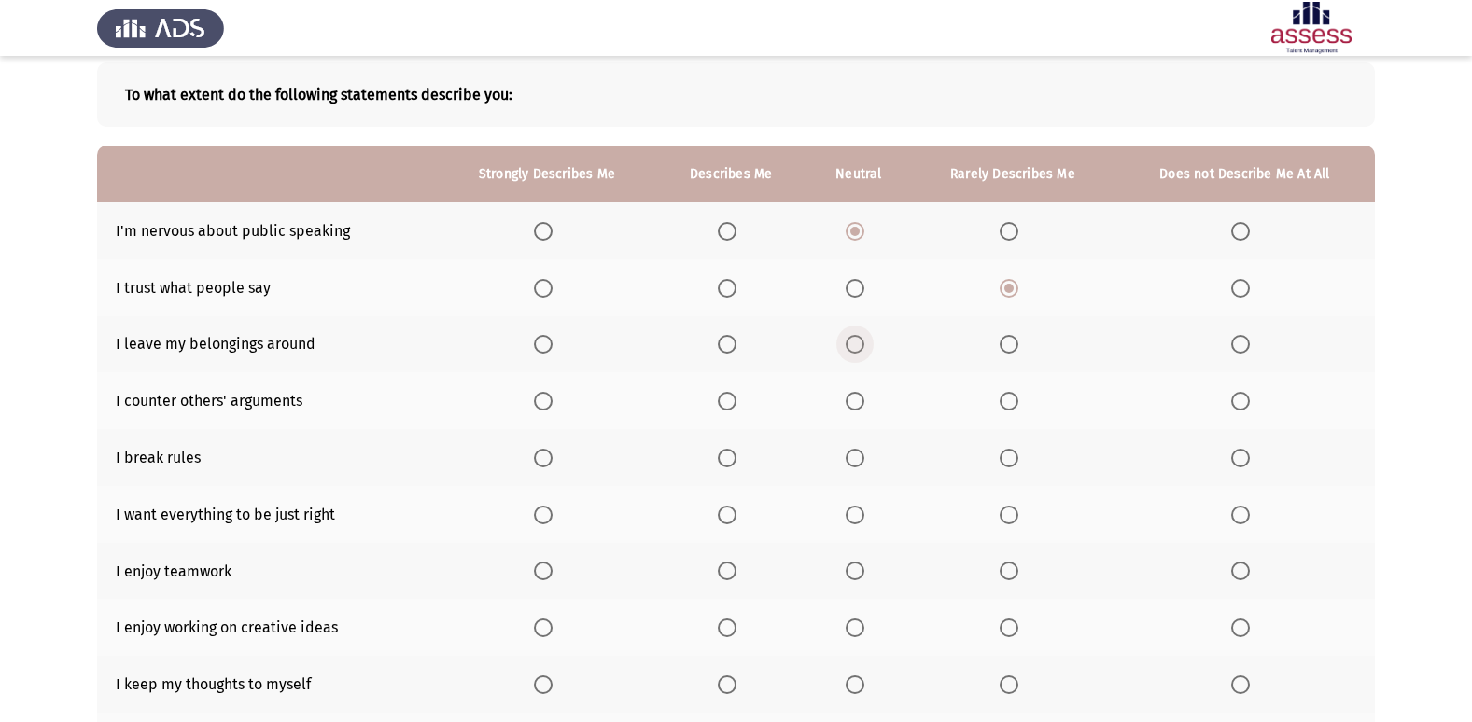
click at [852, 348] on span "Select an option" at bounding box center [855, 344] width 19 height 19
click at [852, 348] on input "Select an option" at bounding box center [855, 344] width 19 height 19
click at [1250, 457] on span "Select an option" at bounding box center [1240, 458] width 19 height 19
click at [1250, 457] on input "Select an option" at bounding box center [1240, 458] width 19 height 19
click at [858, 404] on span "Select an option" at bounding box center [855, 401] width 19 height 19
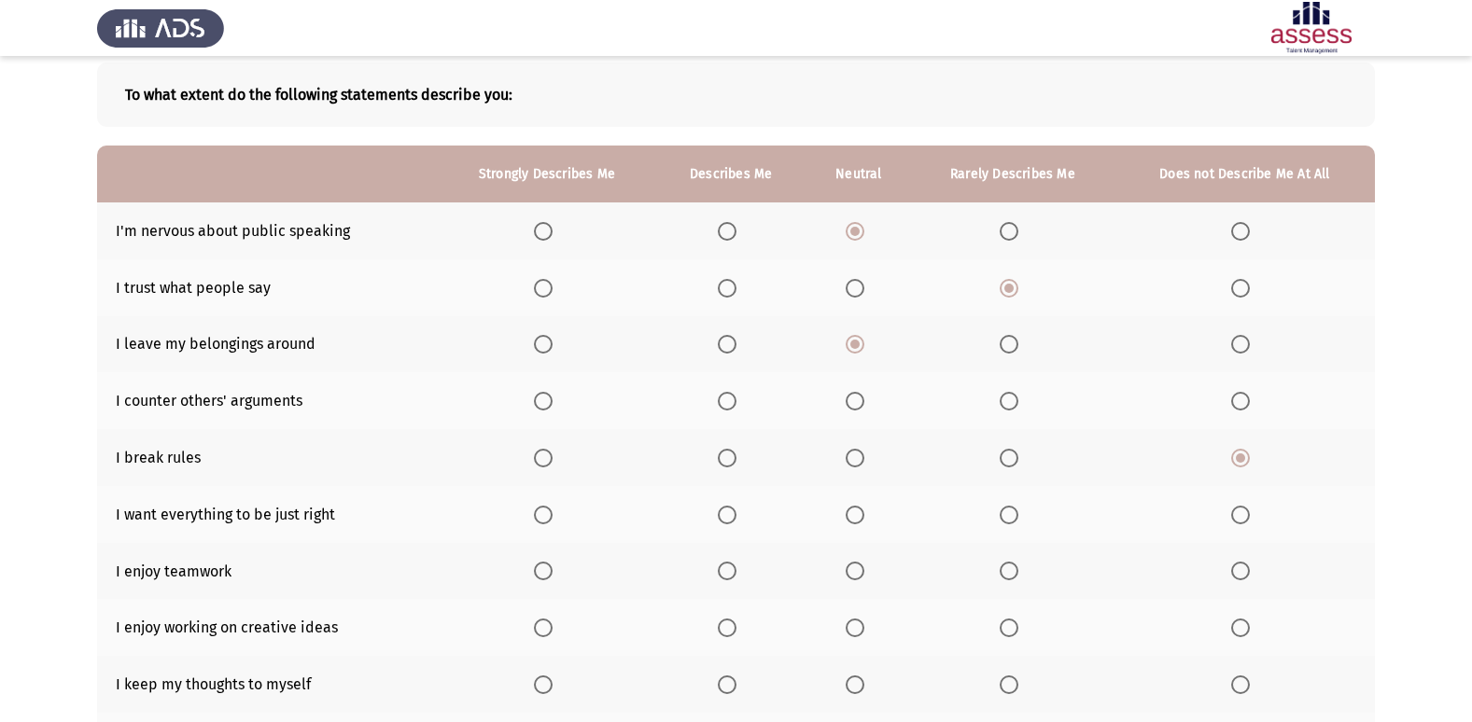
click at [858, 404] on input "Select an option" at bounding box center [855, 401] width 19 height 19
click at [540, 511] on span "Select an option" at bounding box center [543, 515] width 19 height 19
click at [540, 511] on input "Select an option" at bounding box center [543, 515] width 19 height 19
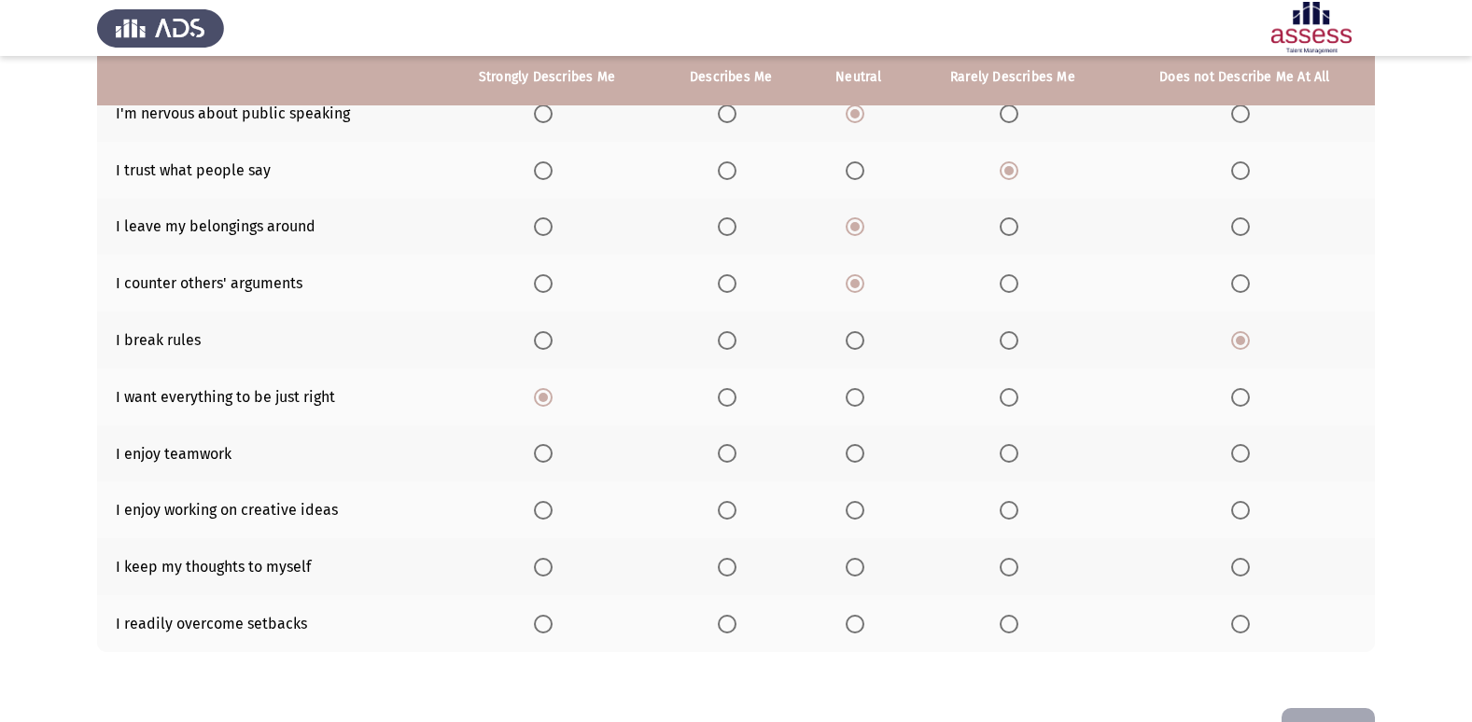
scroll to position [223, 0]
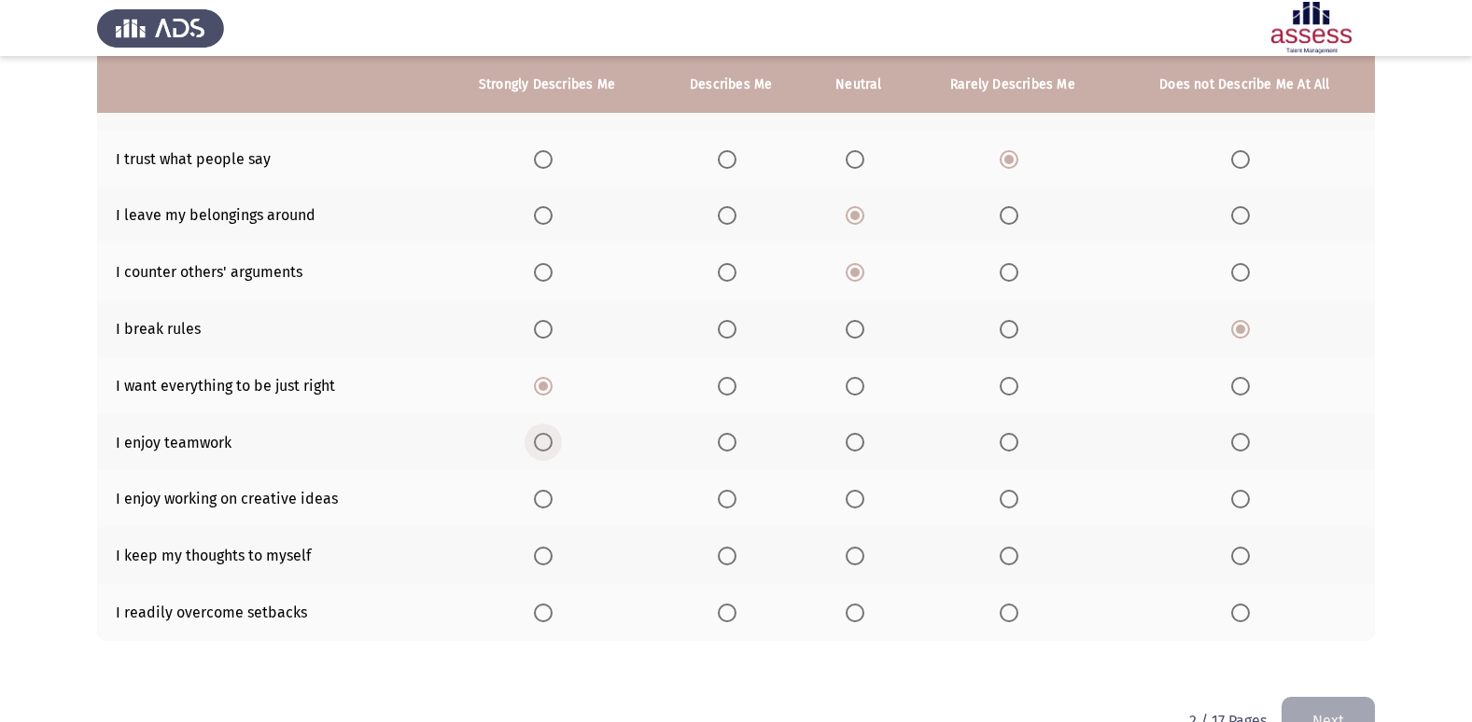
click at [551, 442] on span "Select an option" at bounding box center [543, 442] width 19 height 19
click at [551, 442] on input "Select an option" at bounding box center [543, 442] width 19 height 19
click at [546, 499] on span "Select an option" at bounding box center [543, 499] width 19 height 19
click at [546, 499] on input "Select an option" at bounding box center [543, 499] width 19 height 19
click at [731, 554] on span "Select an option" at bounding box center [727, 556] width 19 height 19
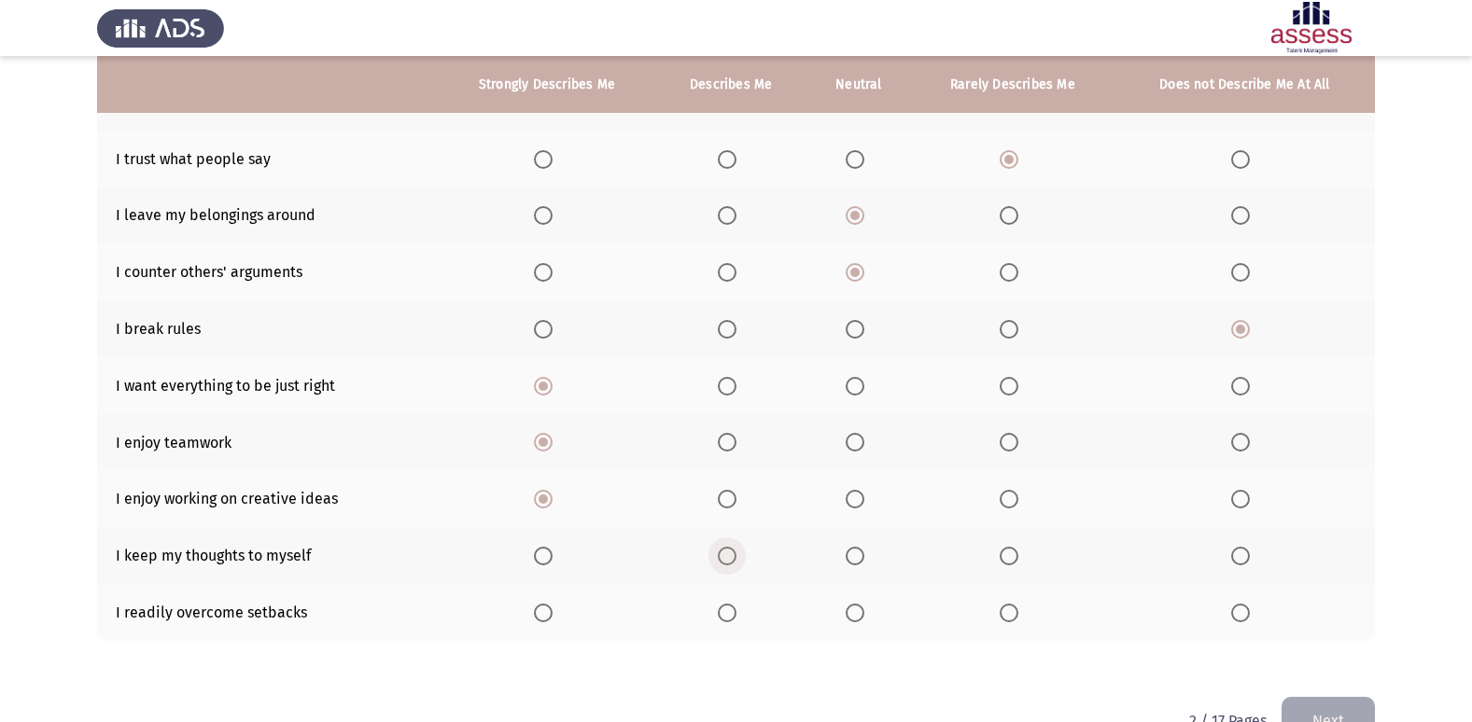
click at [731, 554] on input "Select an option" at bounding box center [727, 556] width 19 height 19
click at [857, 607] on span "Select an option" at bounding box center [855, 613] width 19 height 19
click at [857, 607] on input "Select an option" at bounding box center [855, 613] width 19 height 19
click at [1350, 704] on button "Next" at bounding box center [1327, 721] width 93 height 48
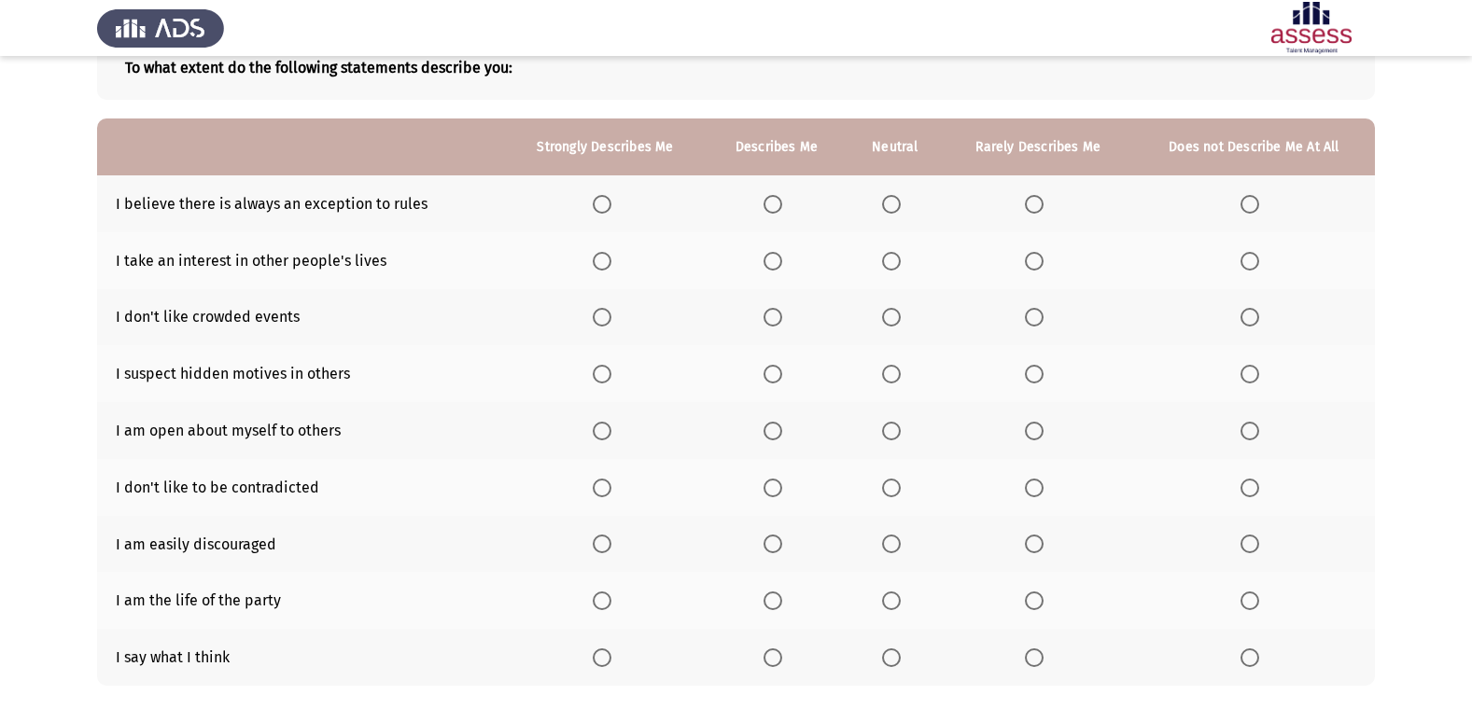
scroll to position [125, 0]
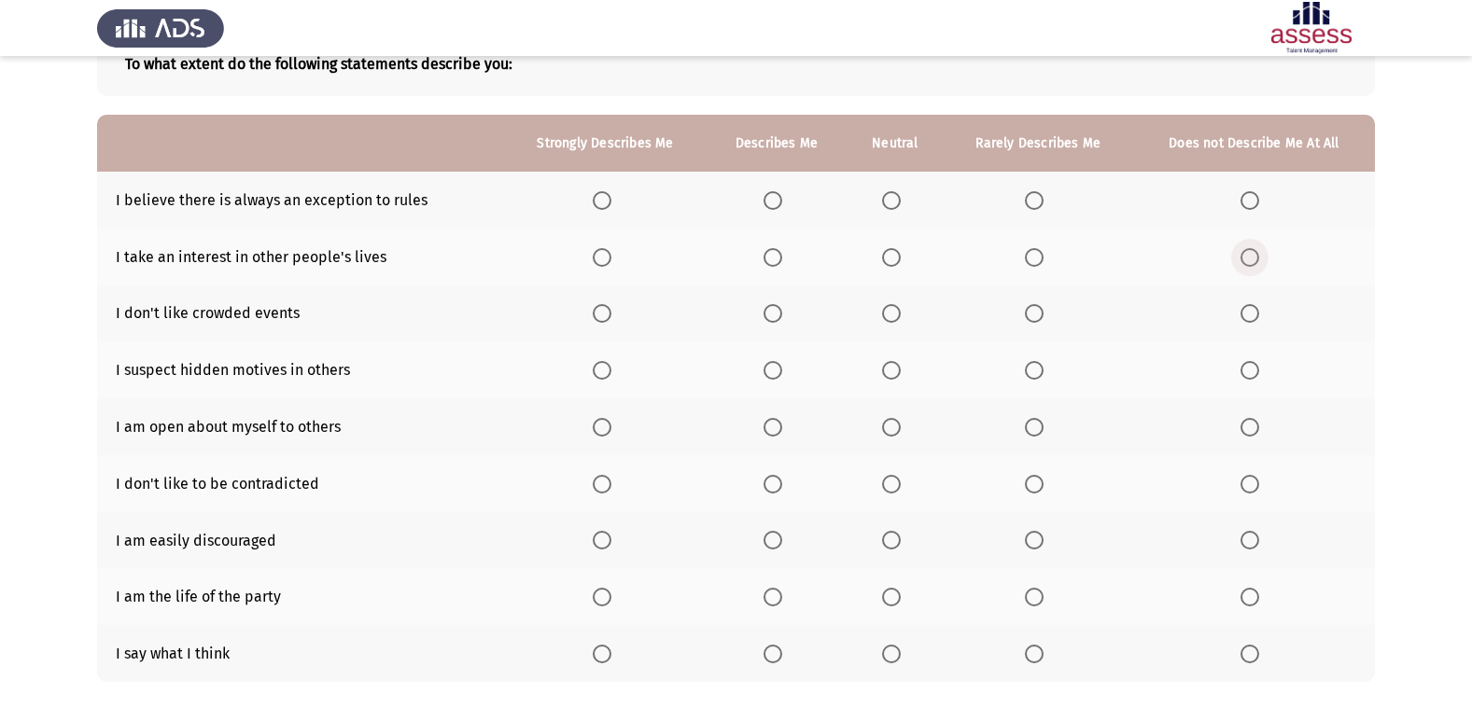
click at [1248, 260] on span "Select an option" at bounding box center [1249, 257] width 19 height 19
click at [1248, 260] on input "Select an option" at bounding box center [1249, 257] width 19 height 19
click at [891, 201] on span "Select an option" at bounding box center [891, 201] width 0 height 0
click at [891, 201] on input "Select an option" at bounding box center [891, 200] width 19 height 19
click at [773, 316] on span "Select an option" at bounding box center [772, 313] width 19 height 19
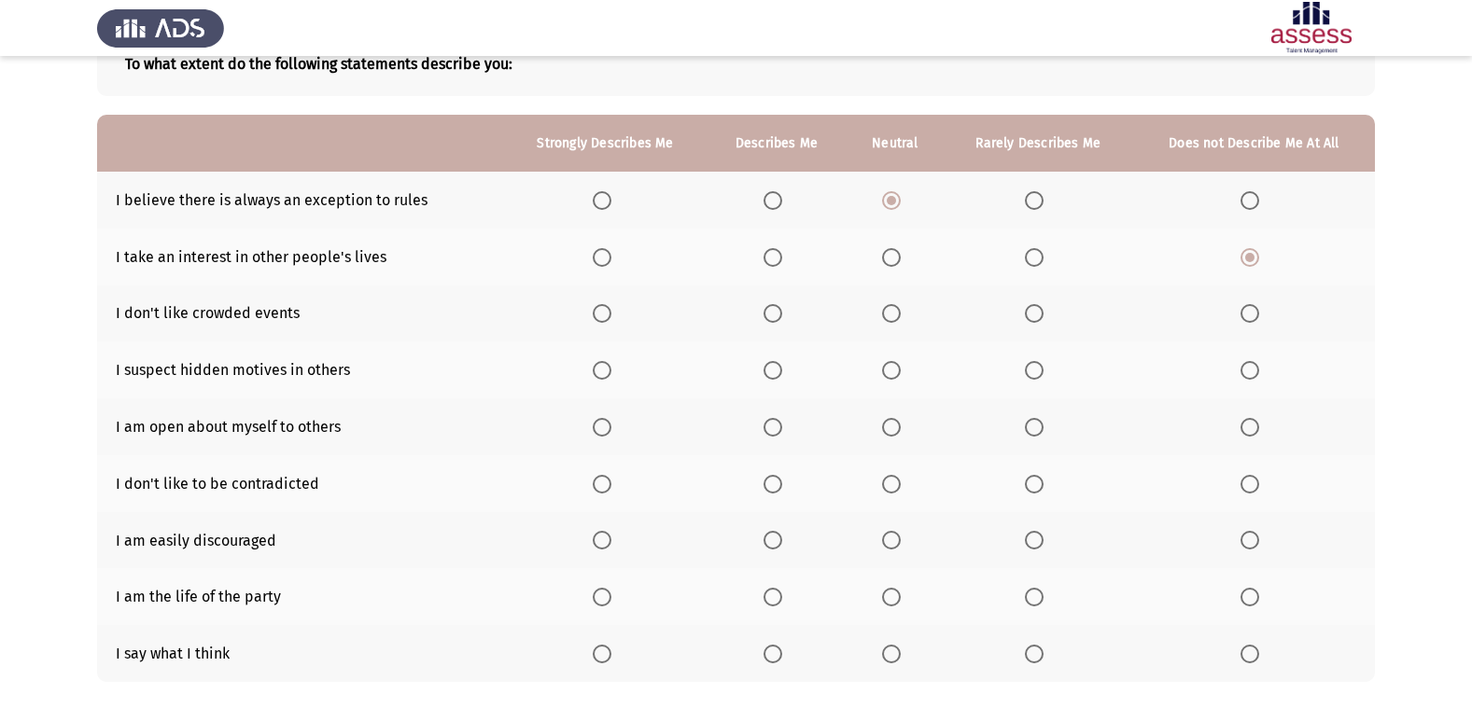
click at [773, 316] on input "Select an option" at bounding box center [772, 313] width 19 height 19
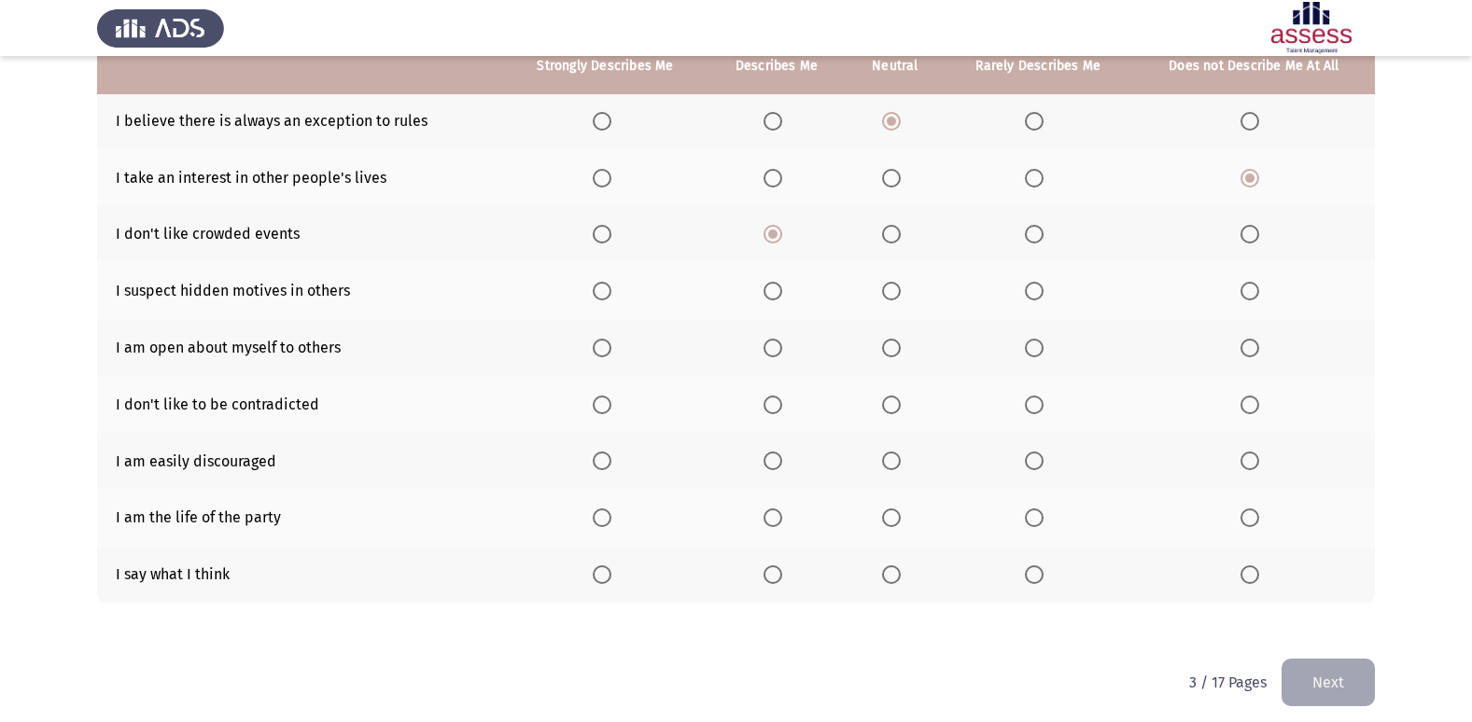
scroll to position [216, 0]
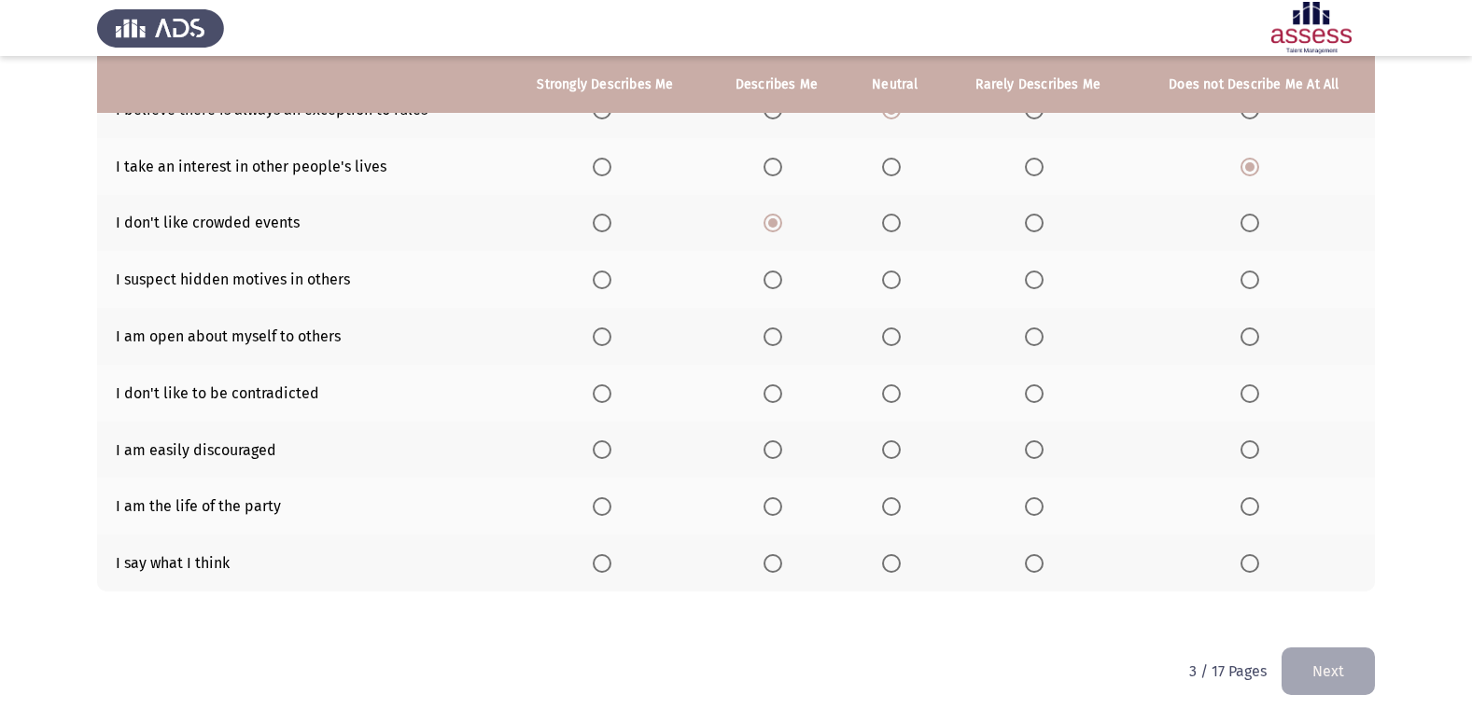
click at [885, 286] on span "Select an option" at bounding box center [891, 280] width 19 height 19
click at [885, 286] on input "Select an option" at bounding box center [891, 280] width 19 height 19
click at [892, 333] on span "Select an option" at bounding box center [891, 337] width 19 height 19
click at [892, 333] on input "Select an option" at bounding box center [891, 337] width 19 height 19
click at [1031, 392] on span "Select an option" at bounding box center [1034, 394] width 19 height 19
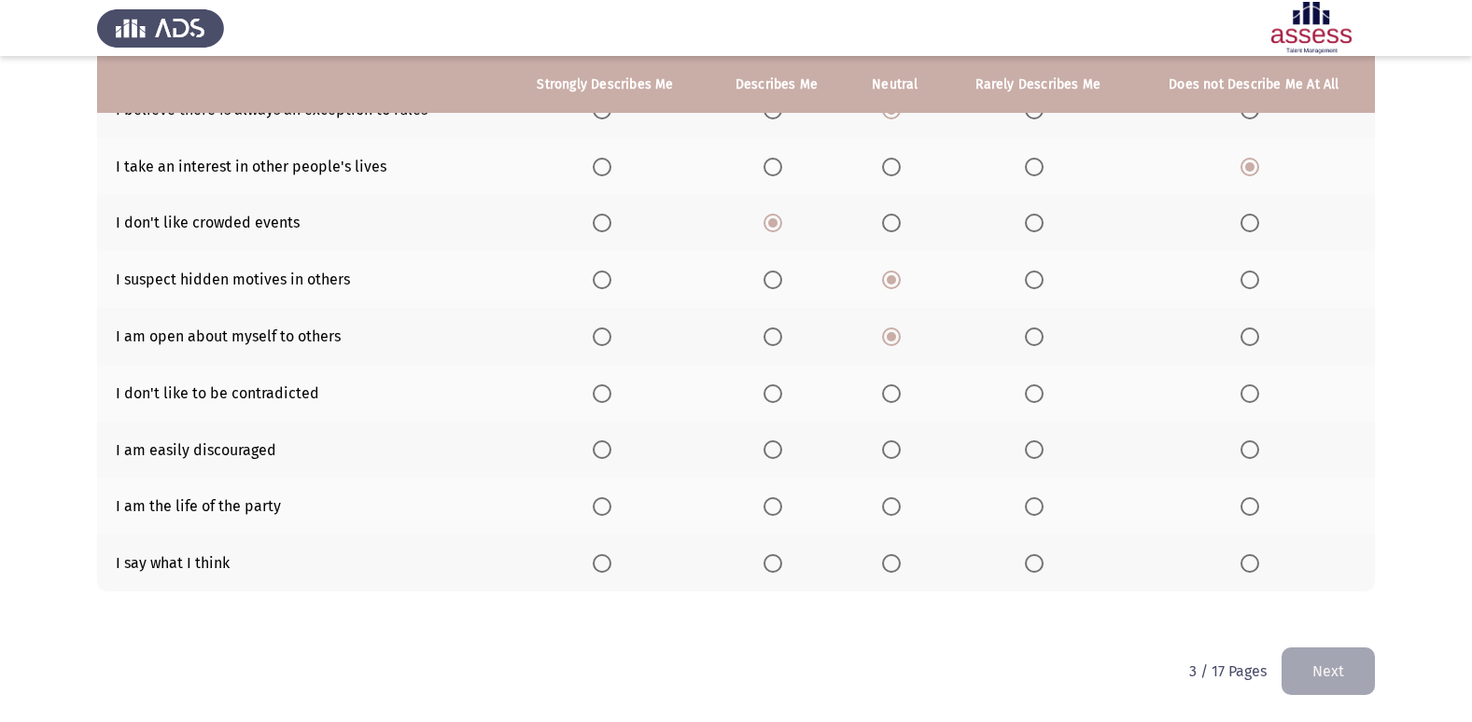
click at [1031, 392] on input "Select an option" at bounding box center [1034, 394] width 19 height 19
click at [1243, 445] on span "Select an option" at bounding box center [1249, 450] width 19 height 19
click at [1243, 445] on input "Select an option" at bounding box center [1249, 450] width 19 height 19
click at [1244, 505] on span "Select an option" at bounding box center [1249, 506] width 19 height 19
click at [1244, 505] on input "Select an option" at bounding box center [1249, 506] width 19 height 19
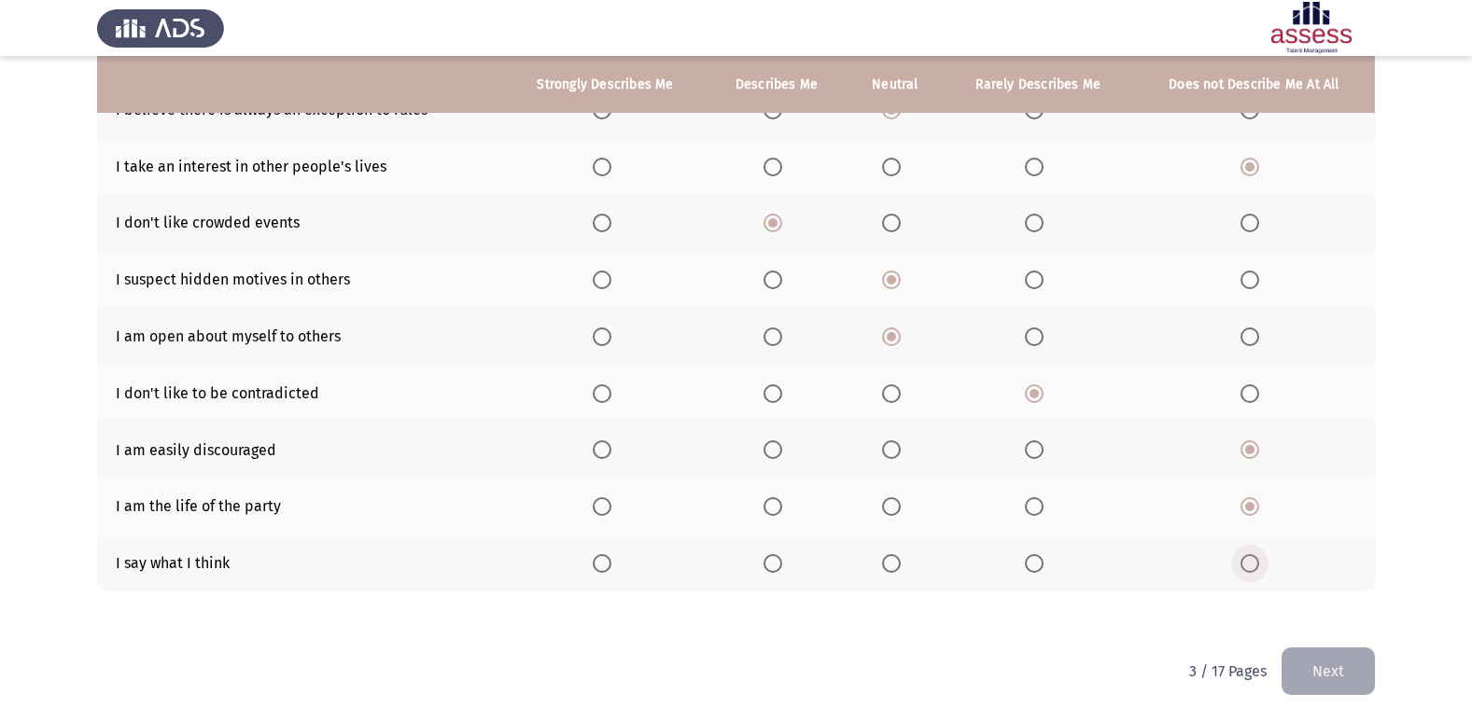
click at [1251, 564] on span "Select an option" at bounding box center [1249, 563] width 19 height 19
click at [1251, 564] on input "Select an option" at bounding box center [1249, 563] width 19 height 19
click at [1307, 667] on button "Next" at bounding box center [1327, 672] width 93 height 48
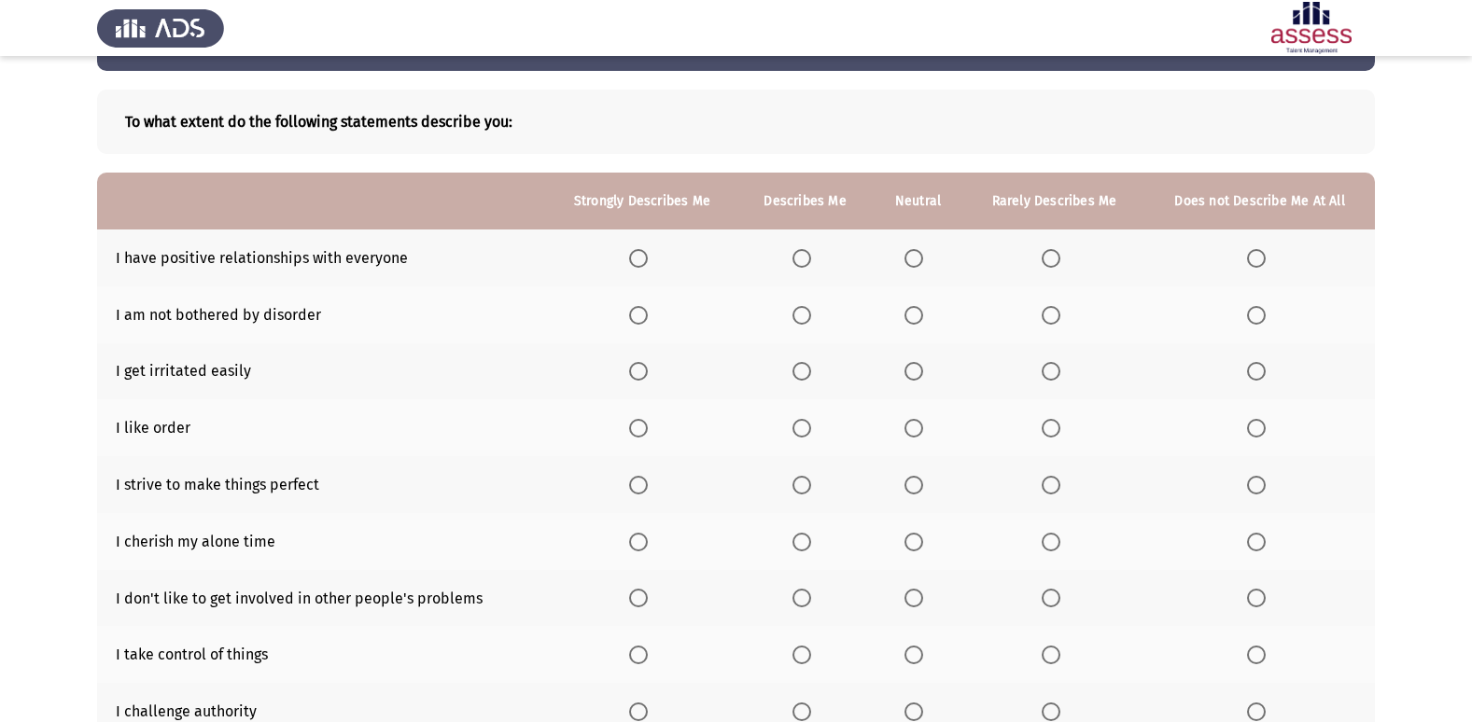
scroll to position [85, 0]
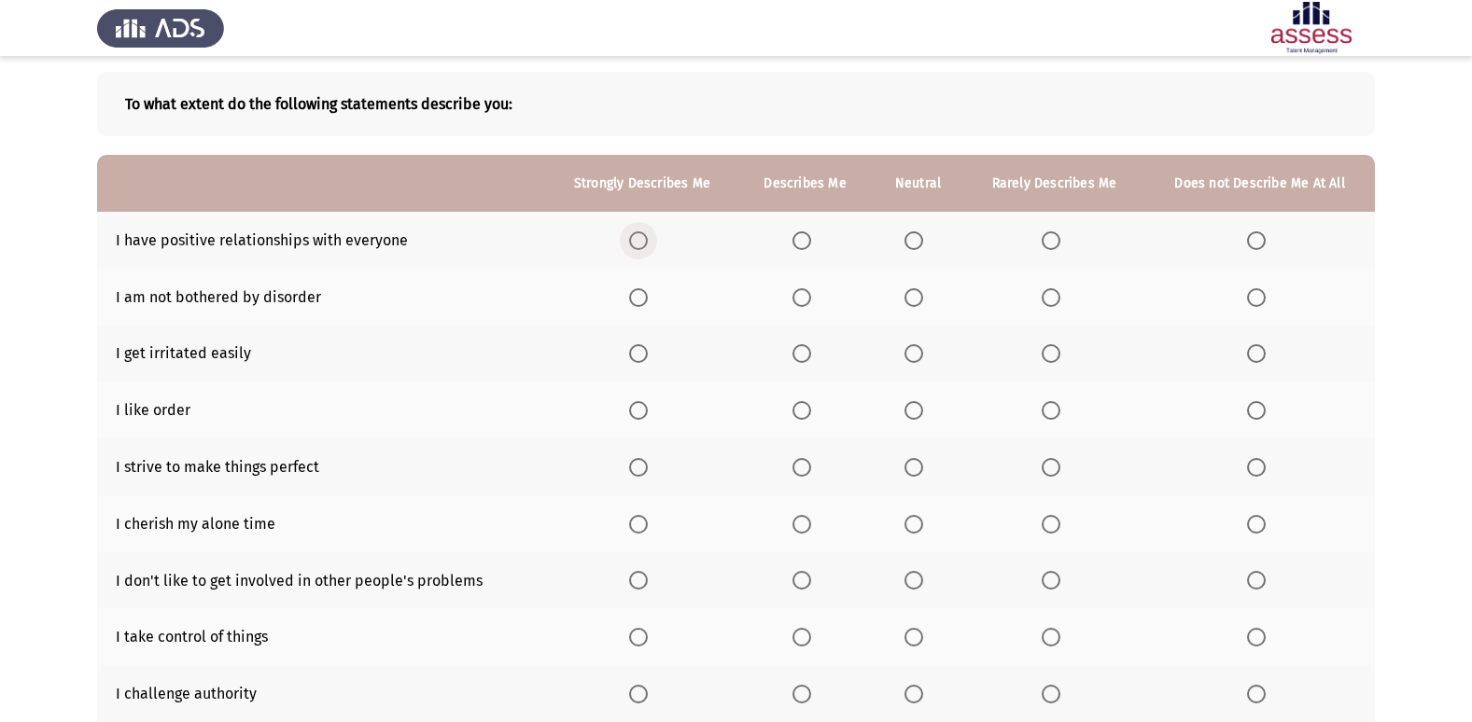
click at [644, 238] on span "Select an option" at bounding box center [638, 240] width 19 height 19
click at [644, 238] on input "Select an option" at bounding box center [638, 240] width 19 height 19
click at [1256, 355] on span "Select an option" at bounding box center [1256, 353] width 19 height 19
click at [1256, 355] on input "Select an option" at bounding box center [1256, 353] width 19 height 19
click at [1247, 406] on span "Select an option" at bounding box center [1256, 410] width 19 height 19
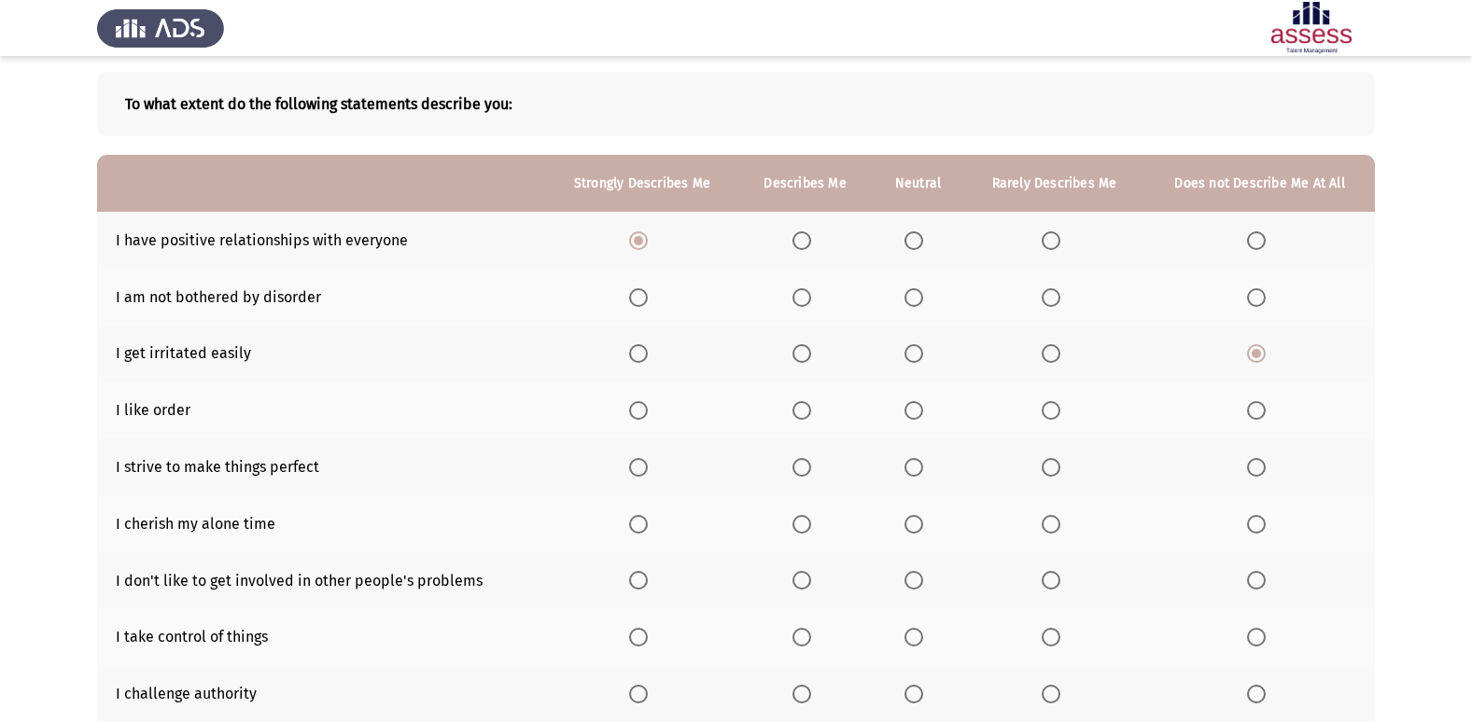
click at [1247, 406] on input "Select an option" at bounding box center [1256, 410] width 19 height 19
click at [639, 469] on span "Select an option" at bounding box center [638, 467] width 19 height 19
click at [639, 469] on input "Select an option" at bounding box center [638, 467] width 19 height 19
click at [905, 527] on span "Select an option" at bounding box center [913, 524] width 19 height 19
click at [905, 527] on input "Select an option" at bounding box center [913, 524] width 19 height 19
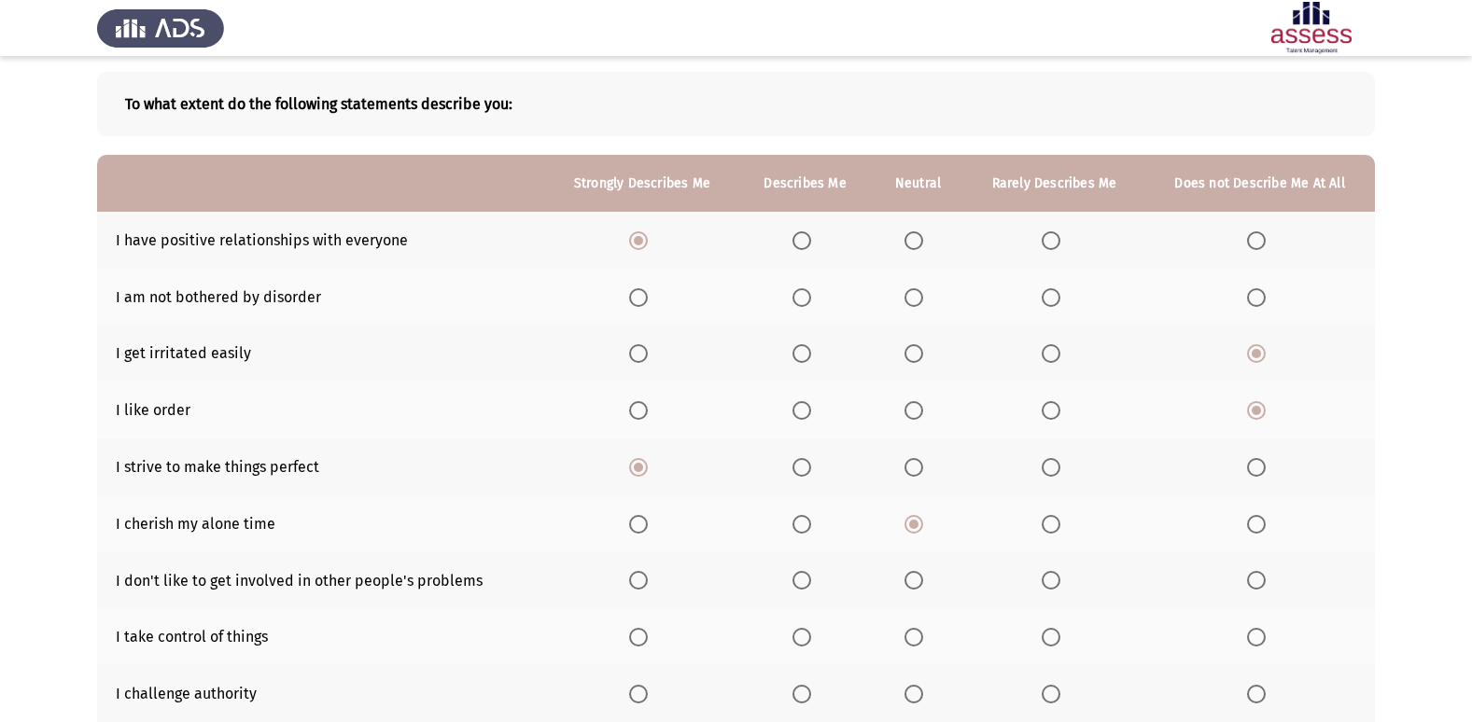
click at [922, 300] on span "Select an option" at bounding box center [913, 297] width 19 height 19
click at [922, 300] on input "Select an option" at bounding box center [913, 297] width 19 height 19
drag, startPoint x: 1469, startPoint y: 320, endPoint x: 1477, endPoint y: 385, distance: 64.8
click at [1472, 385] on html "ASSESS Employability Next To what extent do the following statements describe y…" at bounding box center [736, 412] width 1472 height 995
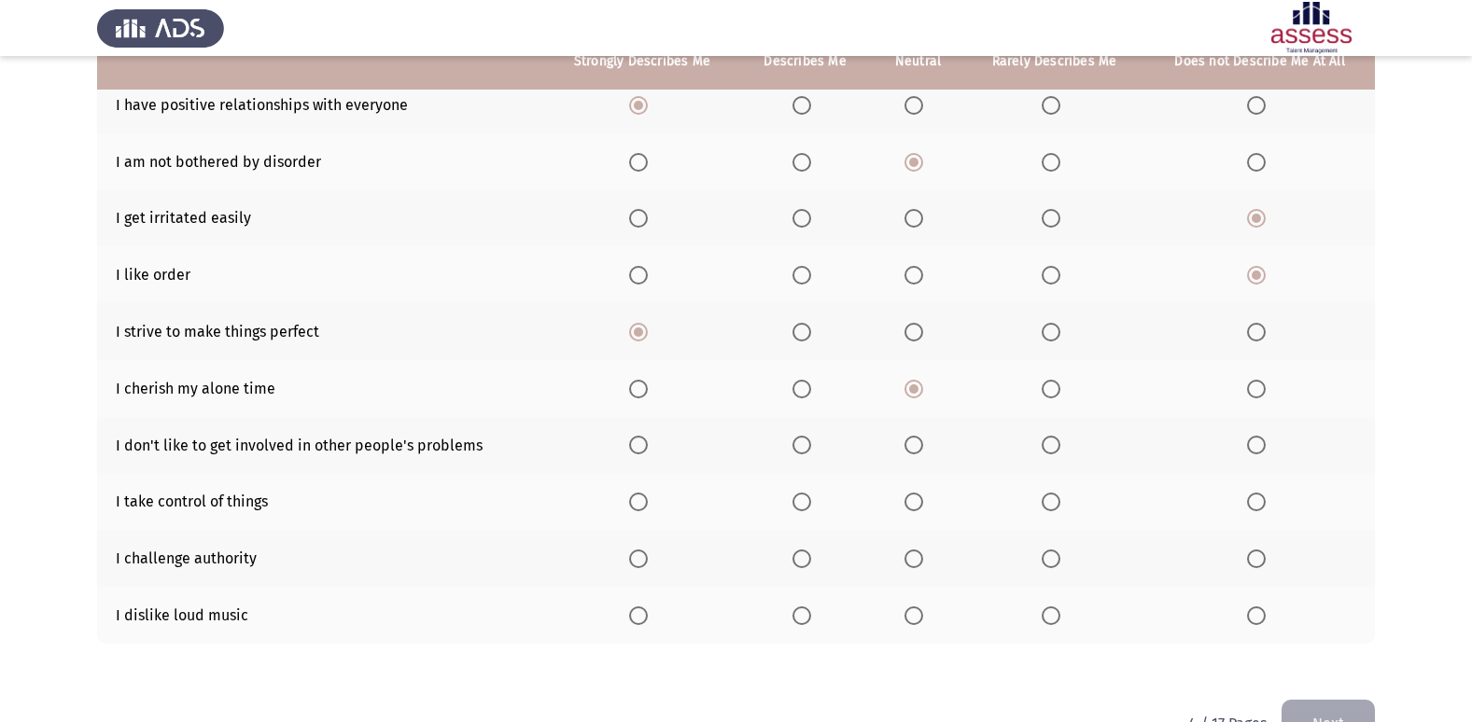
scroll to position [232, 0]
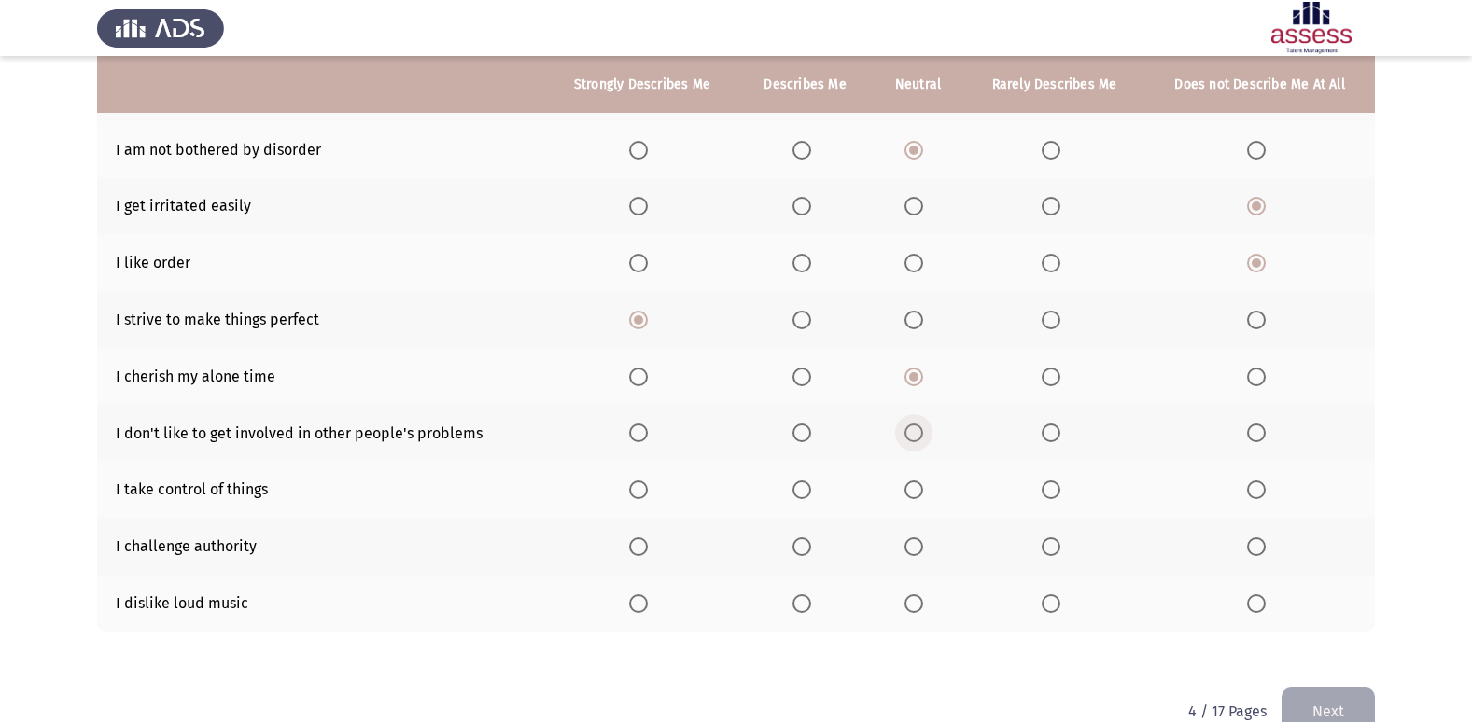
click at [917, 427] on span "Select an option" at bounding box center [913, 433] width 19 height 19
click at [917, 427] on input "Select an option" at bounding box center [913, 433] width 19 height 19
click at [641, 489] on span "Select an option" at bounding box center [638, 490] width 19 height 19
click at [641, 489] on input "Select an option" at bounding box center [638, 490] width 19 height 19
click at [1265, 604] on span "Select an option" at bounding box center [1256, 604] width 19 height 19
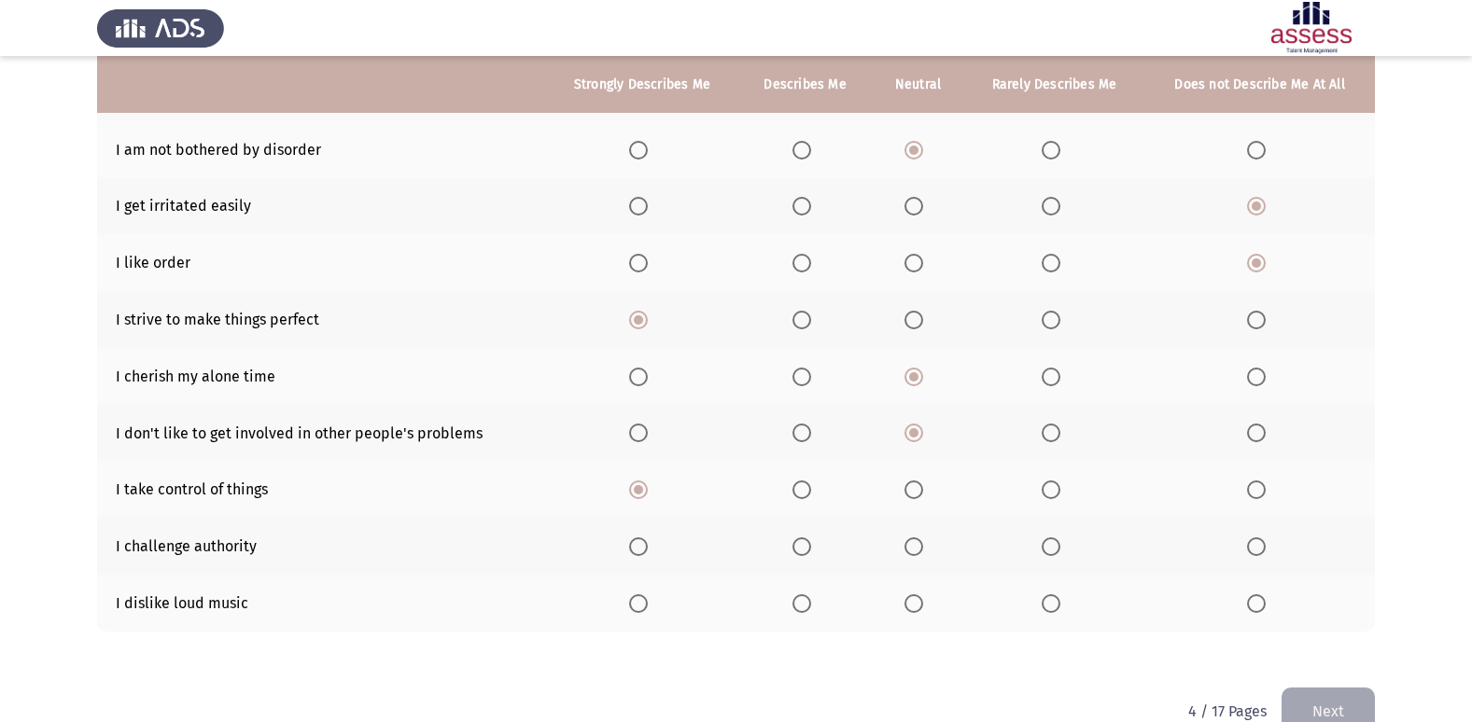
click at [1265, 604] on input "Select an option" at bounding box center [1256, 604] width 19 height 19
click at [910, 546] on span "Select an option" at bounding box center [913, 547] width 19 height 19
click at [910, 546] on input "Select an option" at bounding box center [913, 547] width 19 height 19
click at [1330, 700] on button "Next" at bounding box center [1327, 712] width 93 height 48
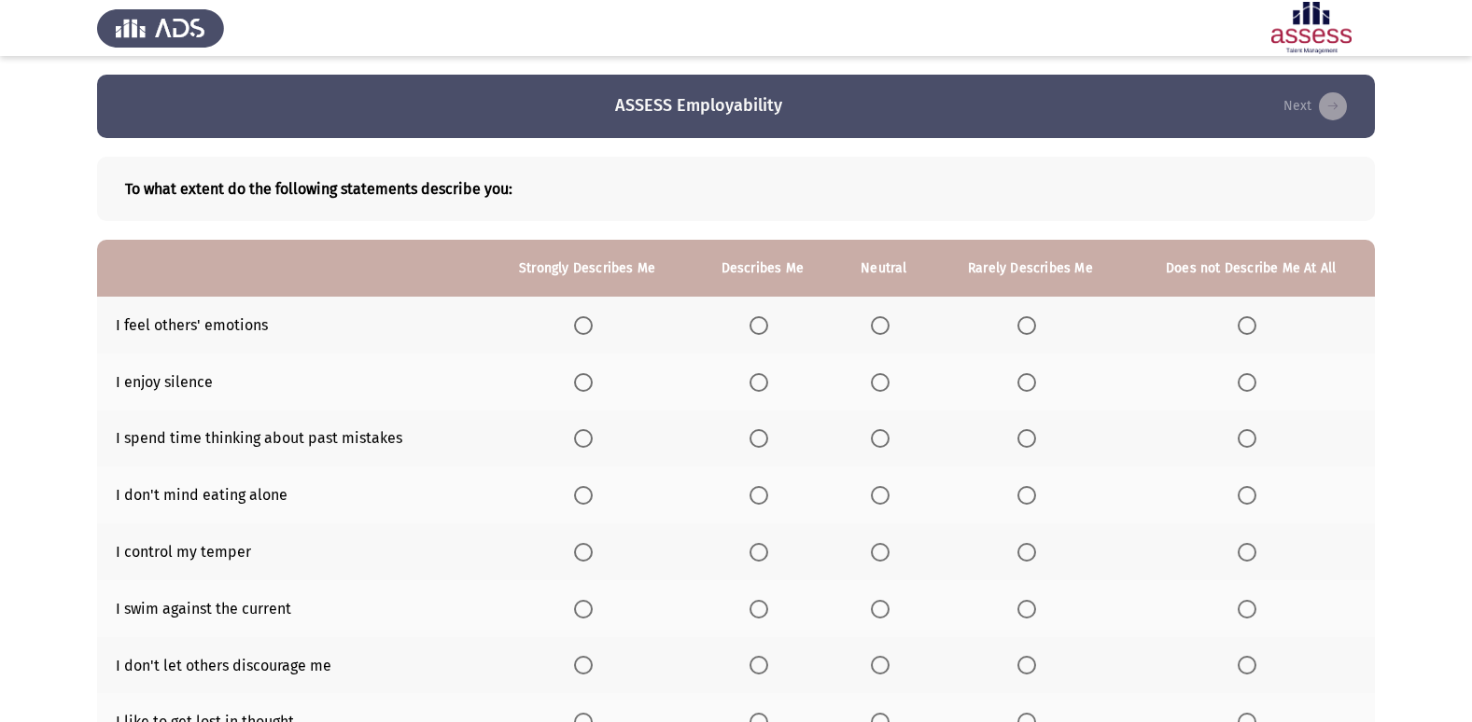
click at [584, 323] on span "Select an option" at bounding box center [583, 325] width 19 height 19
click at [584, 323] on input "Select an option" at bounding box center [583, 325] width 19 height 19
click at [1030, 382] on span "Select an option" at bounding box center [1026, 382] width 19 height 19
click at [1030, 382] on input "Select an option" at bounding box center [1026, 382] width 19 height 19
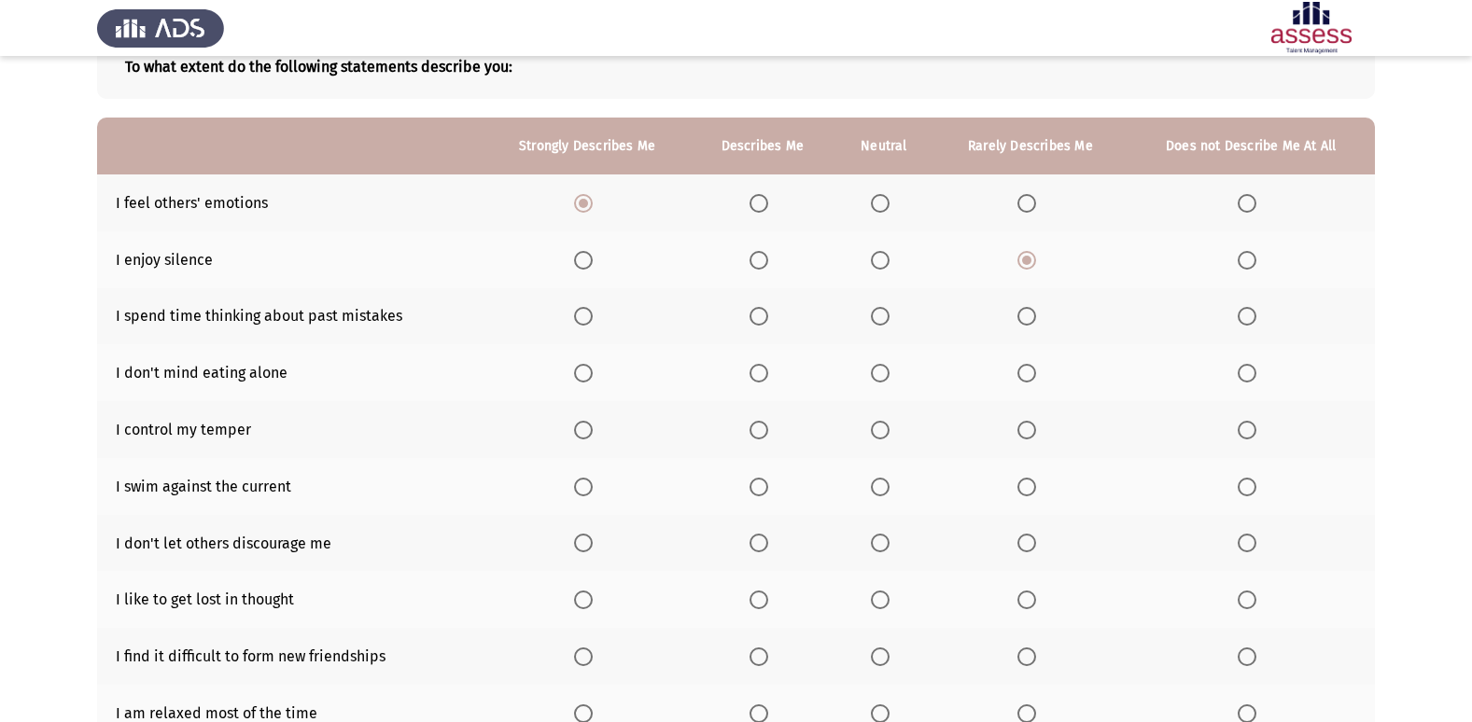
scroll to position [140, 0]
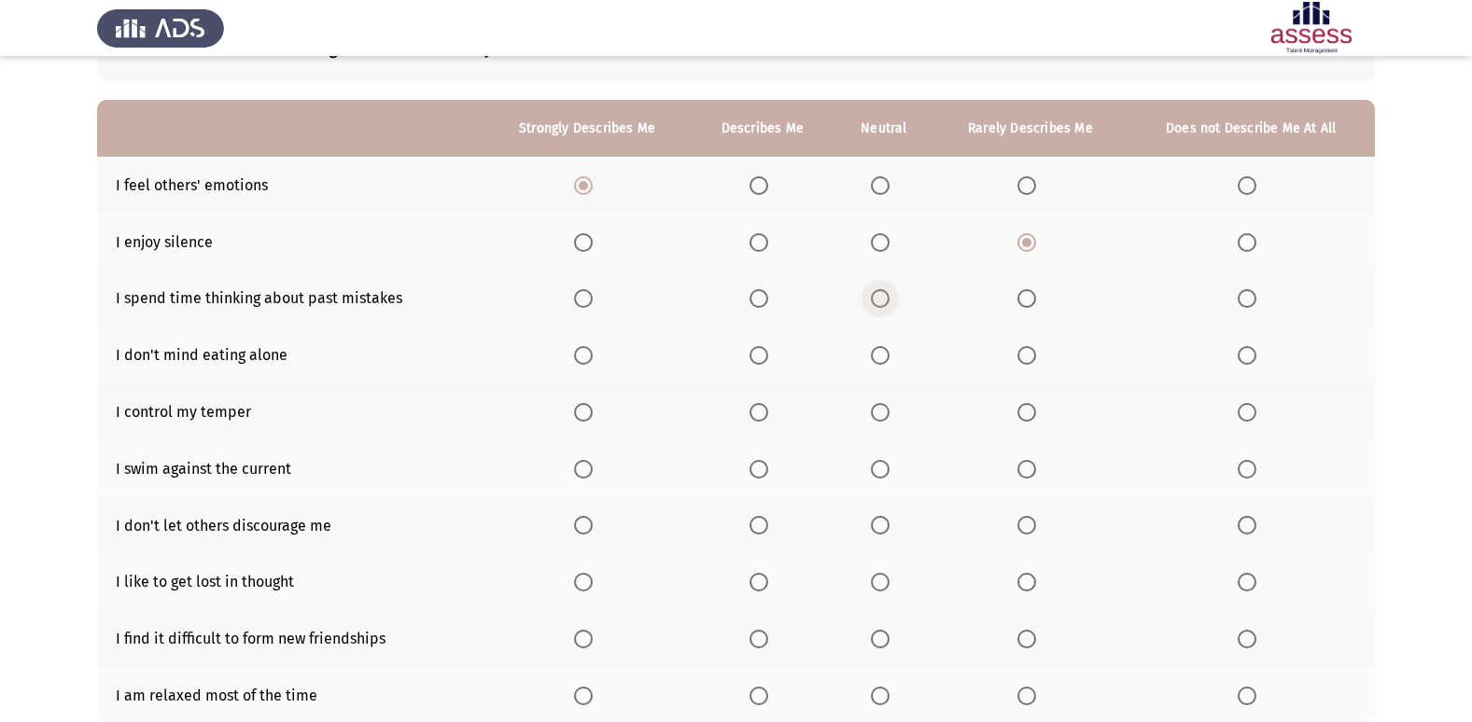
click at [883, 298] on span "Select an option" at bounding box center [880, 298] width 19 height 19
click at [883, 298] on input "Select an option" at bounding box center [880, 298] width 19 height 19
click at [768, 407] on span "Select an option" at bounding box center [758, 412] width 19 height 19
click at [768, 407] on input "Select an option" at bounding box center [758, 412] width 19 height 19
click at [1033, 301] on span "Select an option" at bounding box center [1026, 298] width 19 height 19
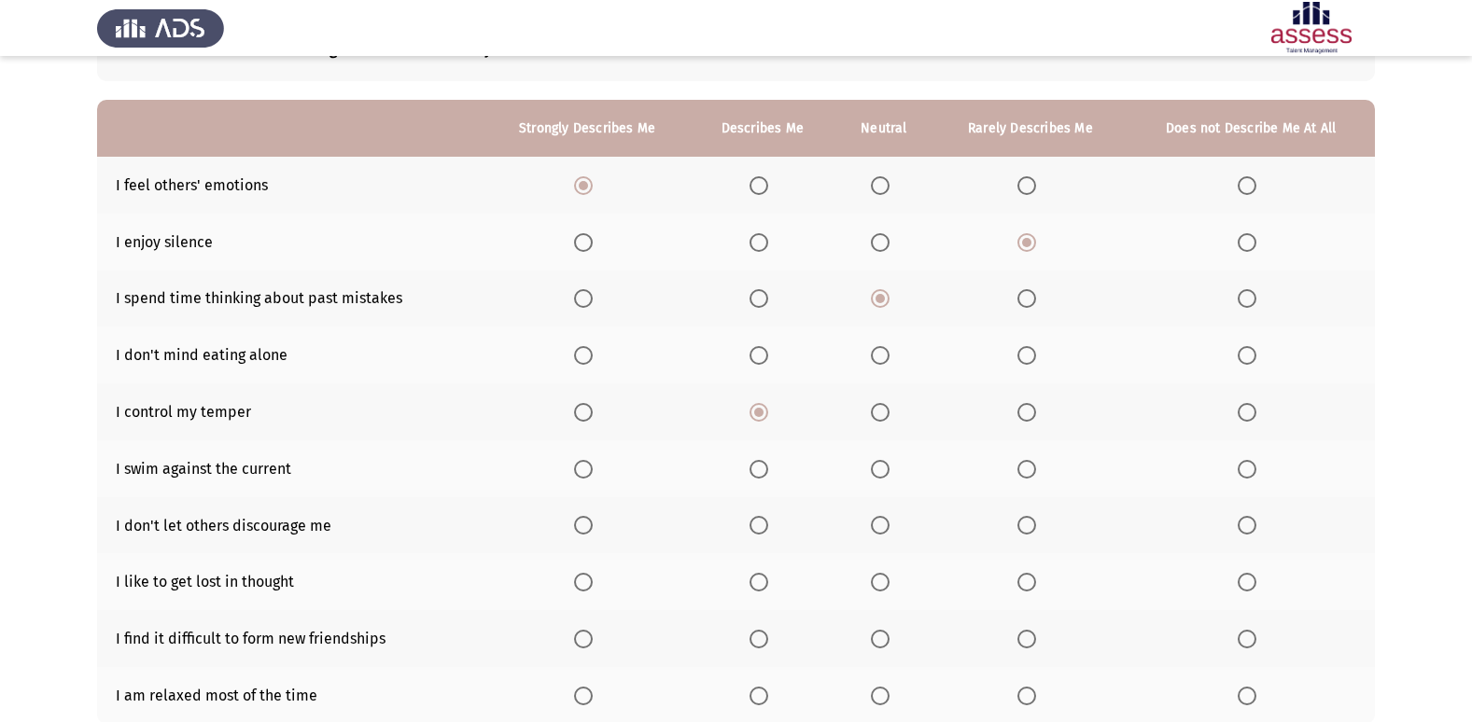
click at [1033, 301] on input "Select an option" at bounding box center [1026, 298] width 19 height 19
click at [1247, 295] on span "Select an option" at bounding box center [1247, 298] width 19 height 19
click at [1247, 295] on input "Select an option" at bounding box center [1247, 298] width 19 height 19
click at [758, 358] on span "Select an option" at bounding box center [758, 355] width 19 height 19
click at [758, 358] on input "Select an option" at bounding box center [758, 355] width 19 height 19
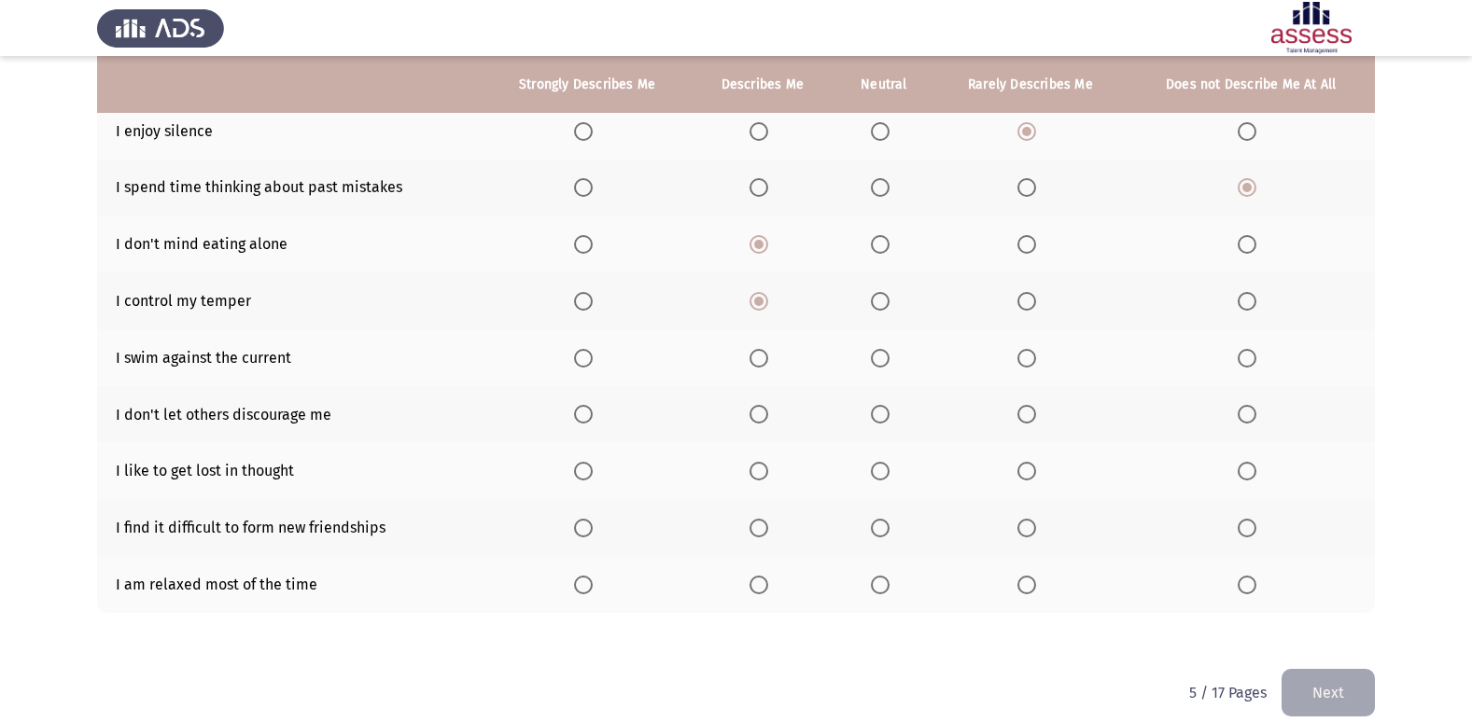
scroll to position [252, 0]
click at [880, 358] on span "Select an option" at bounding box center [880, 357] width 19 height 19
click at [880, 358] on input "Select an option" at bounding box center [880, 357] width 19 height 19
click at [593, 412] on span "Select an option" at bounding box center [583, 413] width 19 height 19
click at [593, 412] on input "Select an option" at bounding box center [583, 413] width 19 height 19
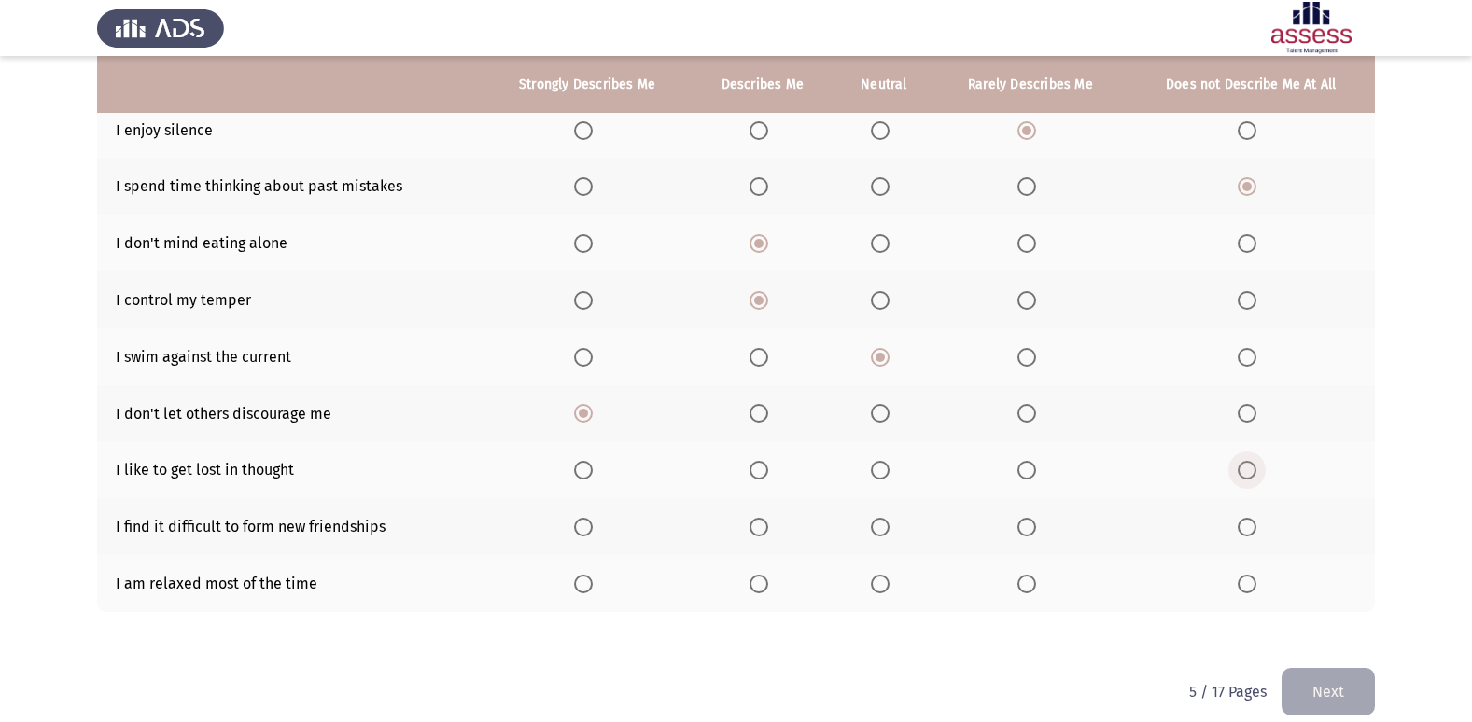
click at [1246, 474] on span "Select an option" at bounding box center [1247, 470] width 19 height 19
click at [1246, 474] on input "Select an option" at bounding box center [1247, 470] width 19 height 19
click at [1243, 529] on span "Select an option" at bounding box center [1247, 527] width 19 height 19
click at [1243, 529] on input "Select an option" at bounding box center [1247, 527] width 19 height 19
click at [591, 587] on span "Select an option" at bounding box center [583, 584] width 19 height 19
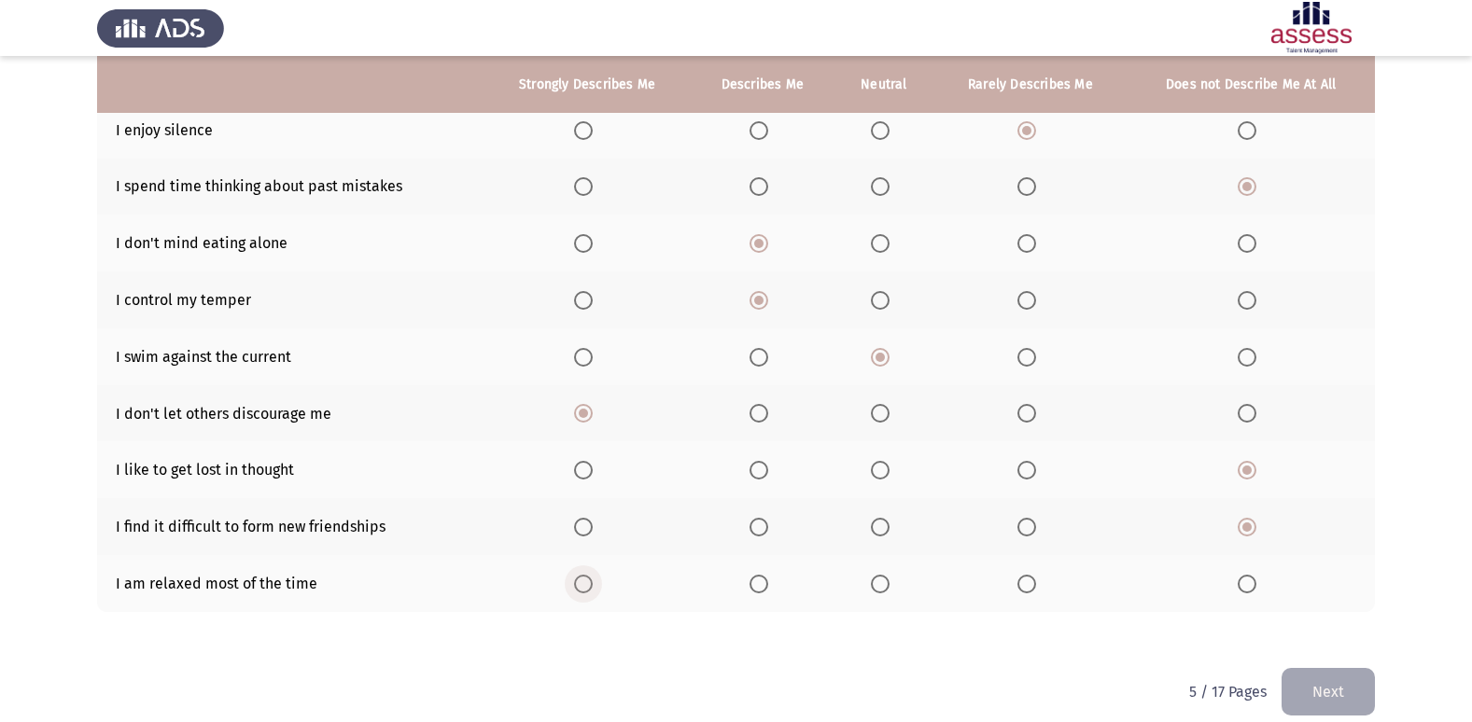
click at [591, 587] on input "Select an option" at bounding box center [583, 584] width 19 height 19
click at [1309, 680] on button "Next" at bounding box center [1327, 692] width 93 height 48
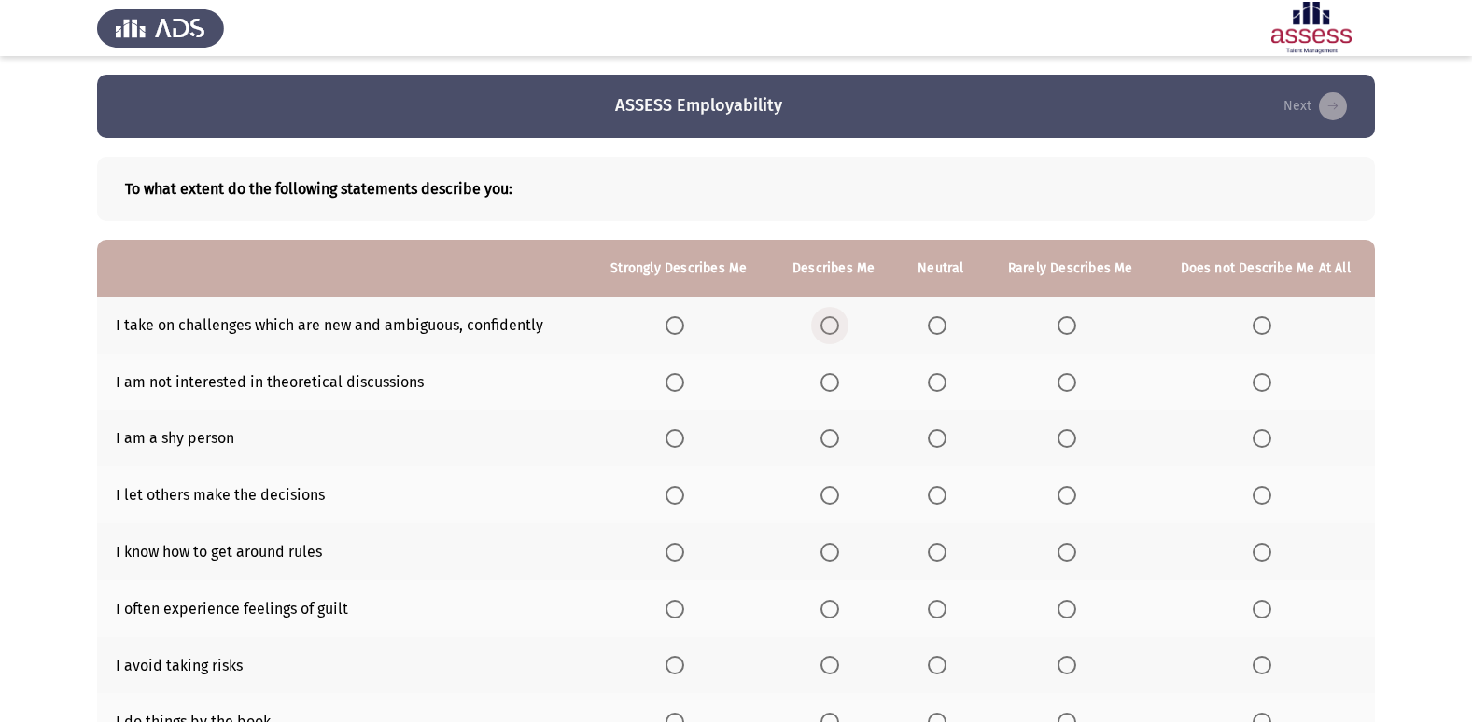
click at [830, 328] on span "Select an option" at bounding box center [829, 325] width 19 height 19
click at [830, 328] on input "Select an option" at bounding box center [829, 325] width 19 height 19
click at [943, 384] on span "Select an option" at bounding box center [937, 382] width 19 height 19
click at [943, 384] on input "Select an option" at bounding box center [937, 382] width 19 height 19
click at [941, 443] on span "Select an option" at bounding box center [937, 438] width 19 height 19
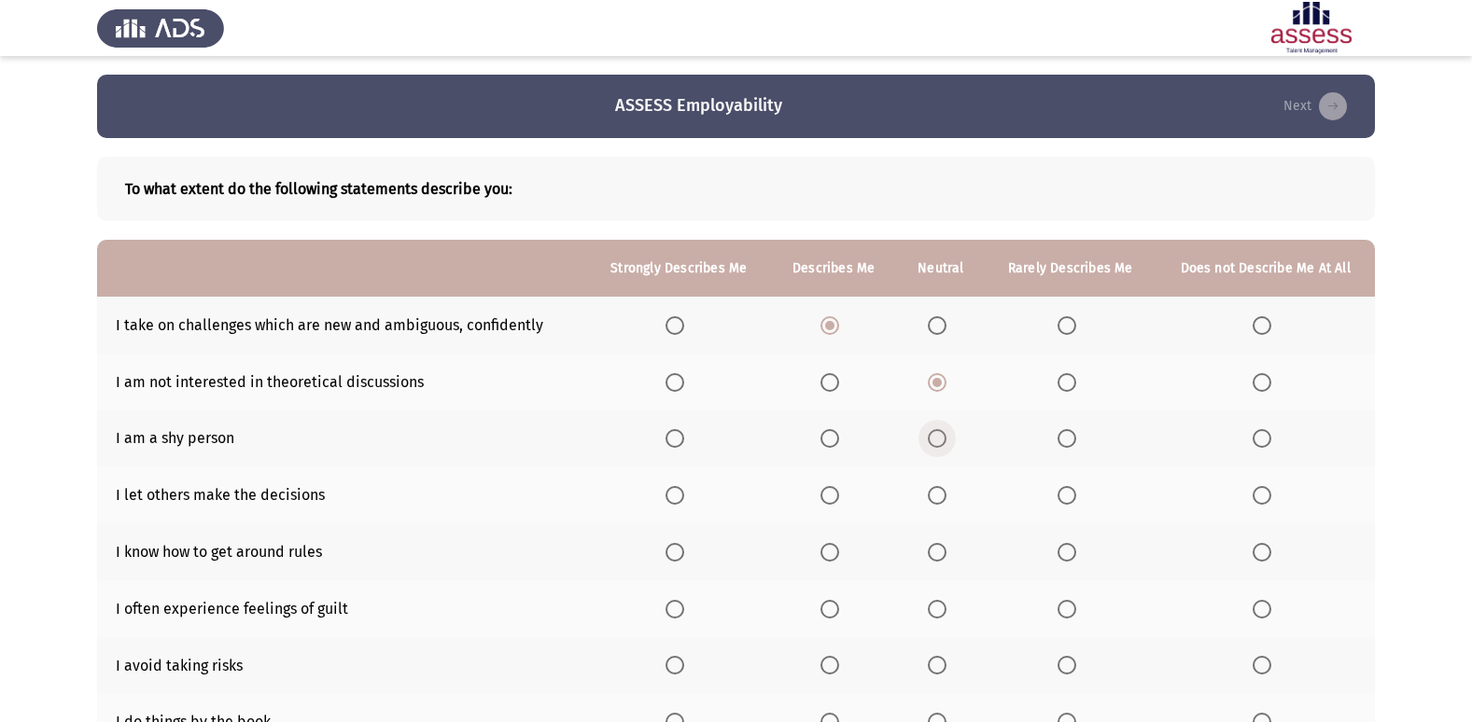
click at [941, 443] on input "Select an option" at bounding box center [937, 438] width 19 height 19
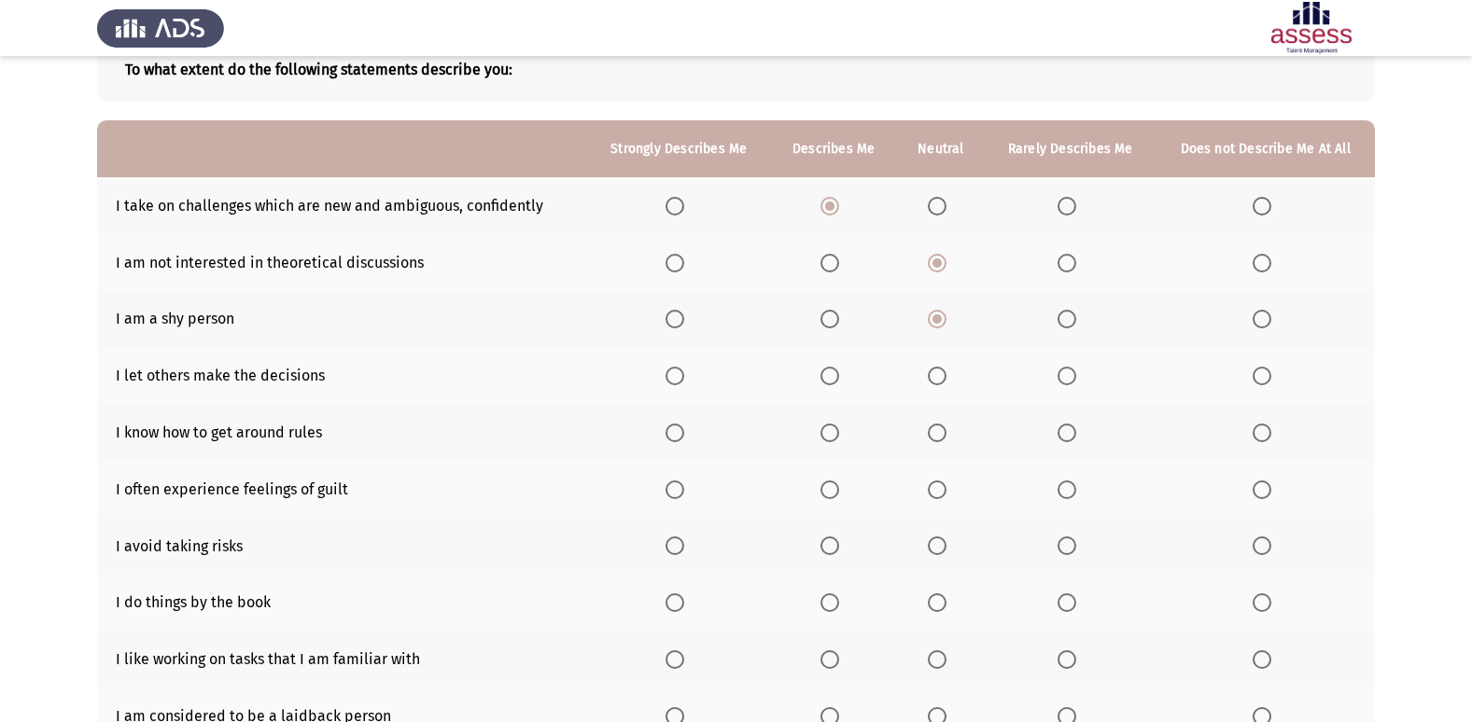
scroll to position [132, 0]
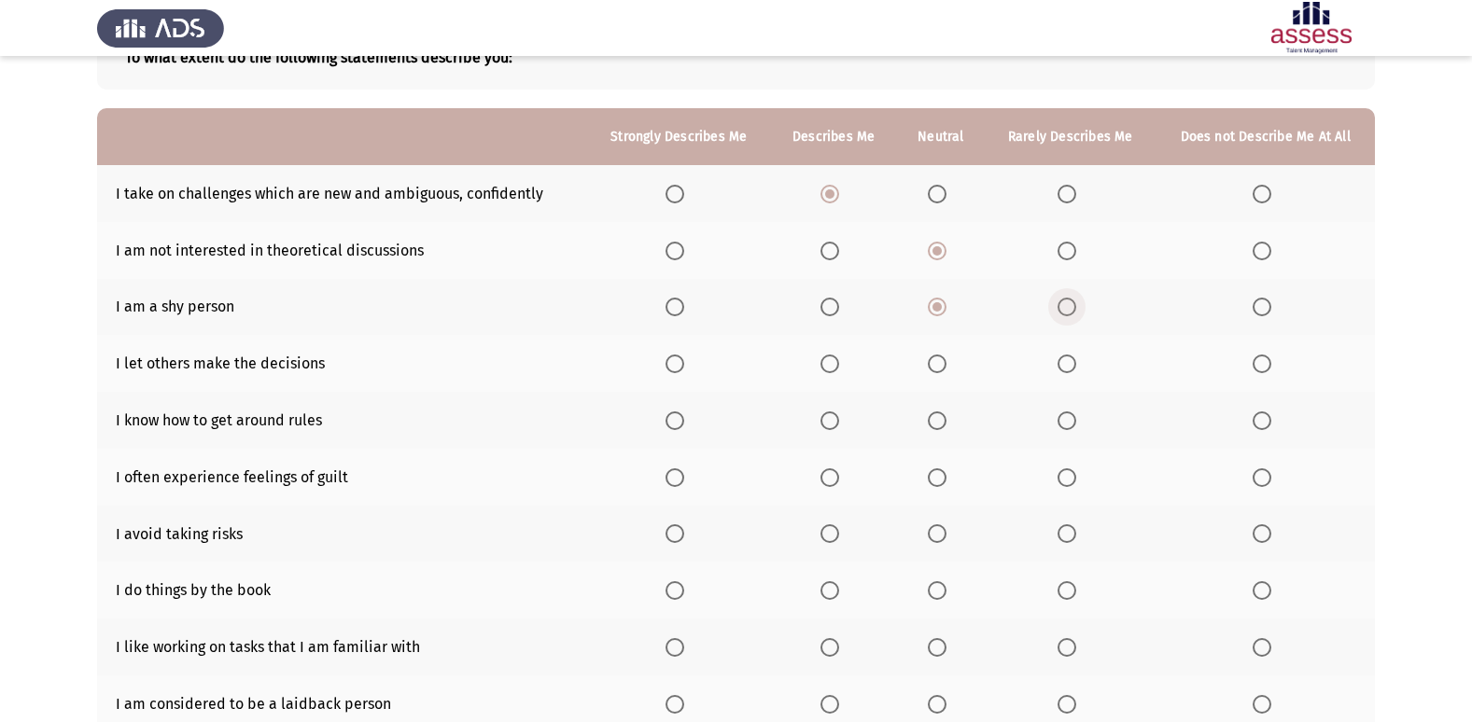
click at [1065, 309] on span "Select an option" at bounding box center [1066, 307] width 19 height 19
click at [1065, 309] on input "Select an option" at bounding box center [1066, 307] width 19 height 19
click at [932, 367] on span "Select an option" at bounding box center [937, 364] width 19 height 19
click at [932, 367] on input "Select an option" at bounding box center [937, 364] width 19 height 19
click at [837, 426] on span "Select an option" at bounding box center [829, 421] width 19 height 19
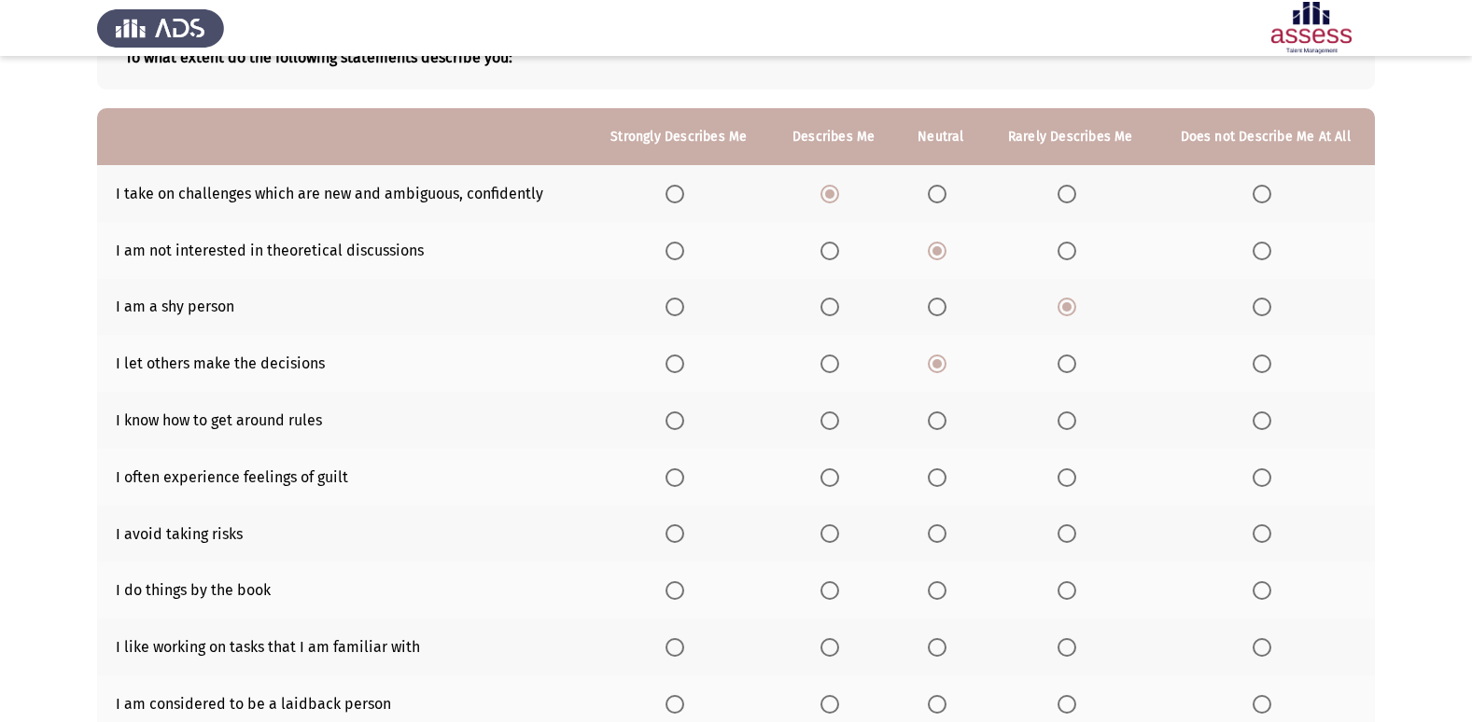
click at [837, 426] on input "Select an option" at bounding box center [829, 421] width 19 height 19
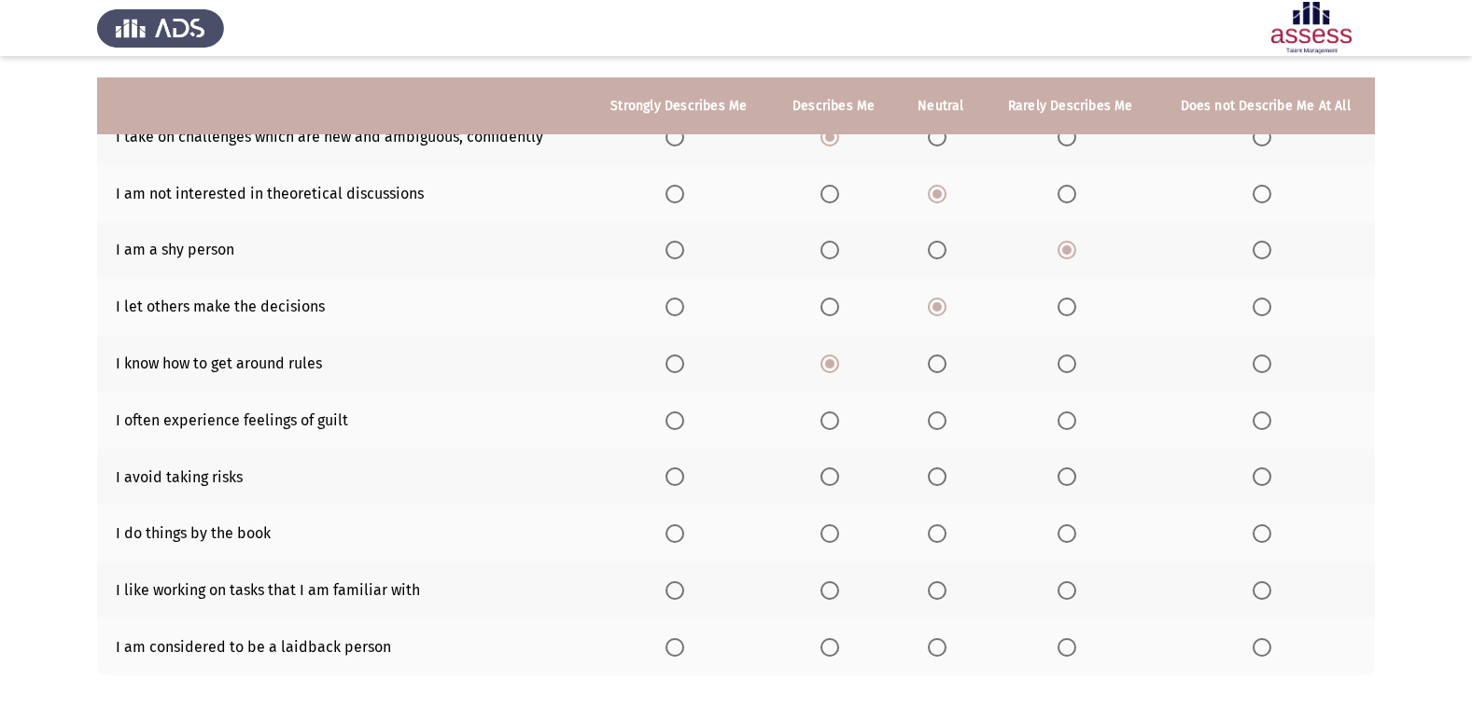
scroll to position [246, 0]
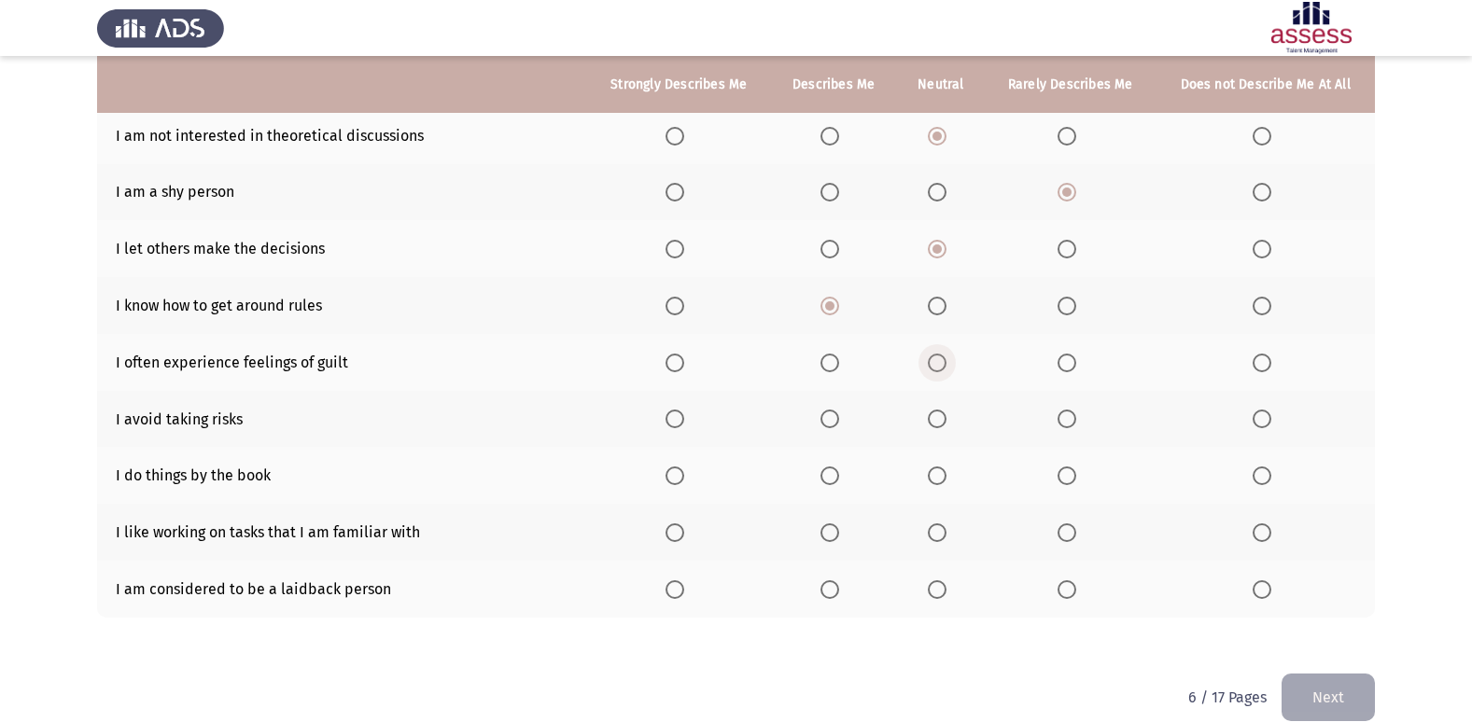
click at [935, 361] on span "Select an option" at bounding box center [937, 363] width 19 height 19
click at [935, 361] on input "Select an option" at bounding box center [937, 363] width 19 height 19
click at [822, 419] on th at bounding box center [833, 419] width 126 height 57
click at [834, 418] on span "Select an option" at bounding box center [829, 419] width 19 height 19
click at [834, 418] on input "Select an option" at bounding box center [829, 419] width 19 height 19
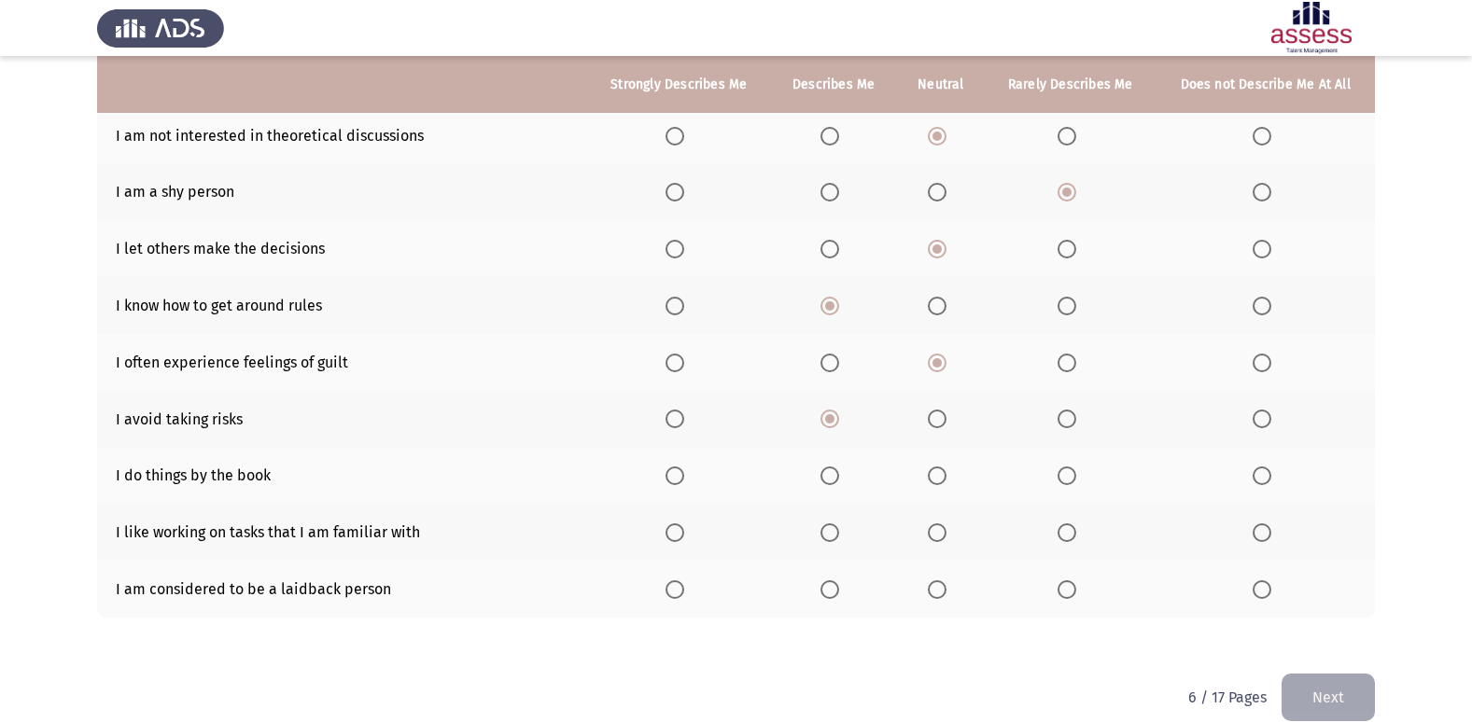
click at [1068, 477] on span "Select an option" at bounding box center [1066, 476] width 19 height 19
click at [1068, 477] on input "Select an option" at bounding box center [1066, 476] width 19 height 19
click at [680, 531] on span "Select an option" at bounding box center [674, 533] width 19 height 19
click at [680, 531] on input "Select an option" at bounding box center [674, 533] width 19 height 19
click at [1067, 590] on span "Select an option" at bounding box center [1067, 590] width 0 height 0
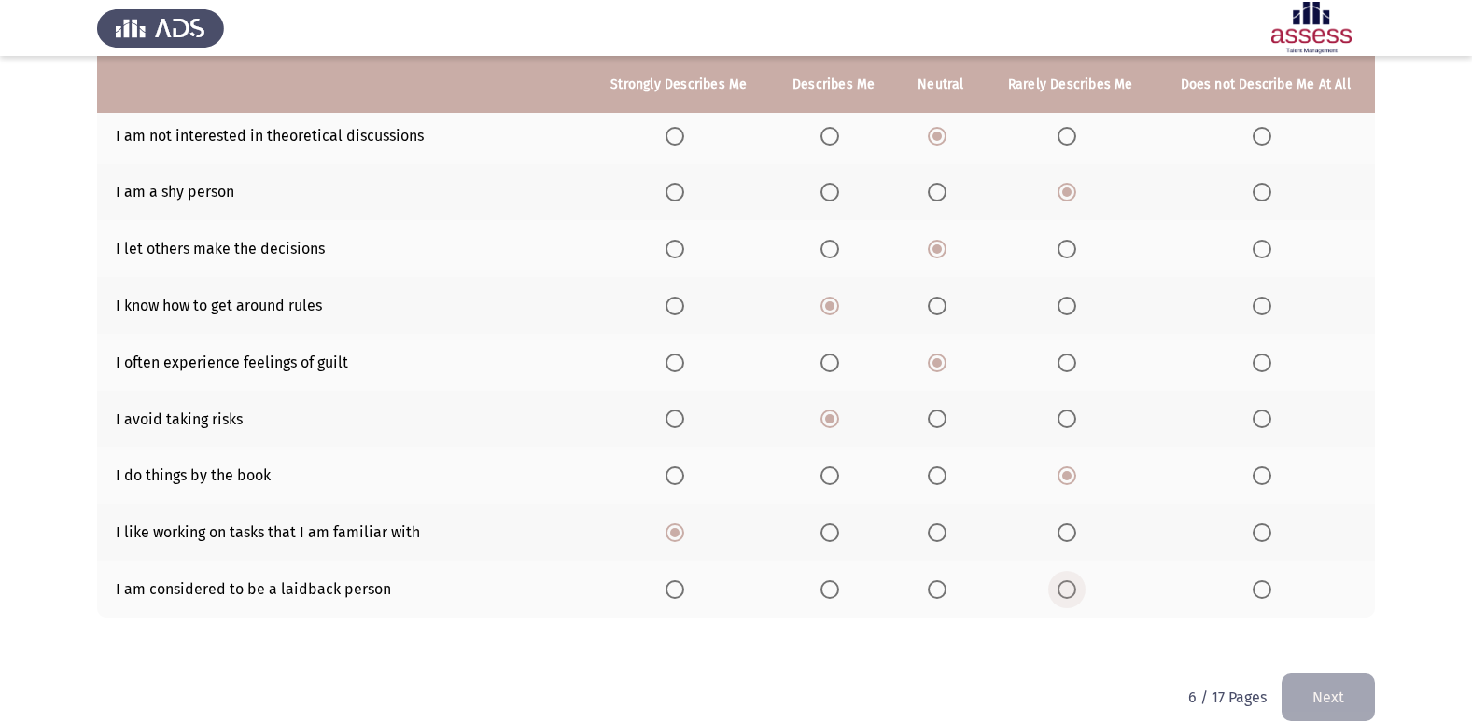
click at [1067, 589] on input "Select an option" at bounding box center [1066, 590] width 19 height 19
click at [1362, 692] on button "Next" at bounding box center [1327, 698] width 93 height 48
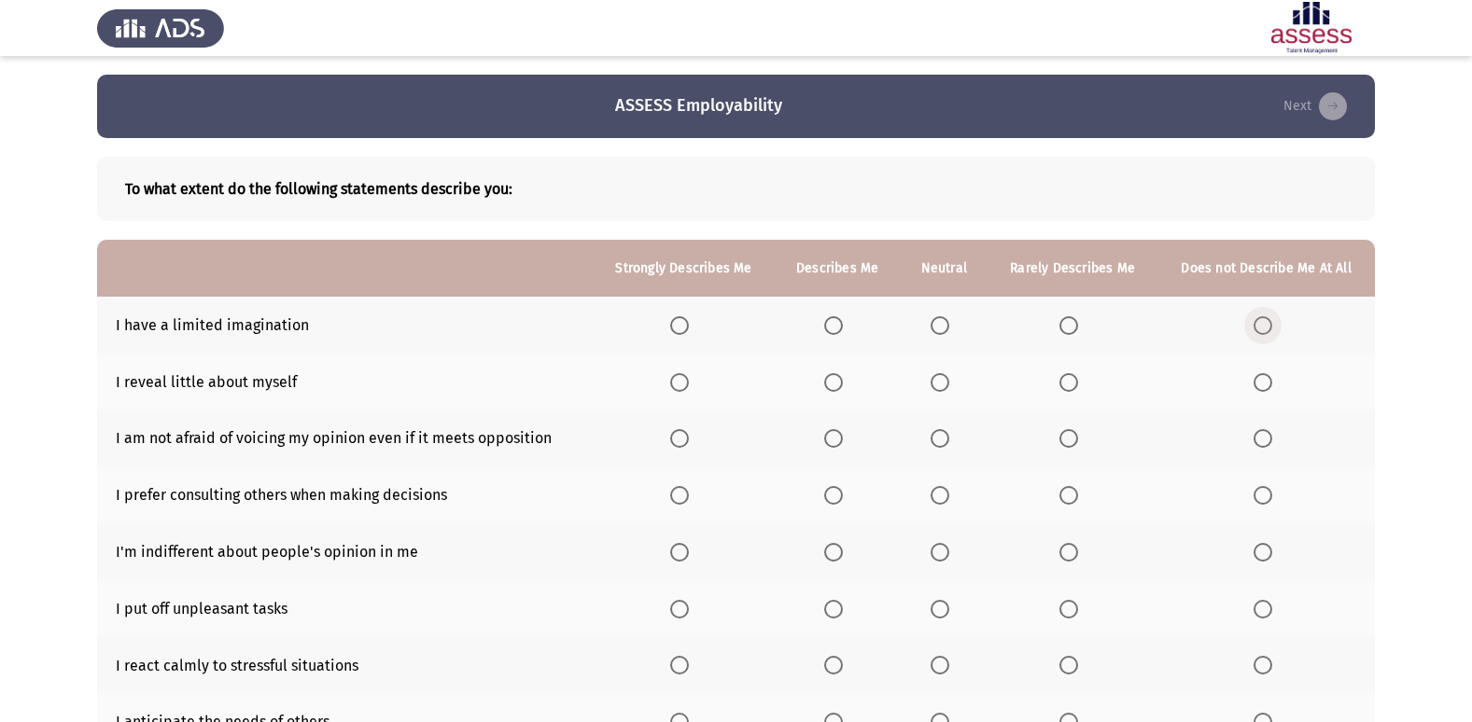
click at [1267, 322] on span "Select an option" at bounding box center [1262, 325] width 19 height 19
click at [1267, 322] on input "Select an option" at bounding box center [1262, 325] width 19 height 19
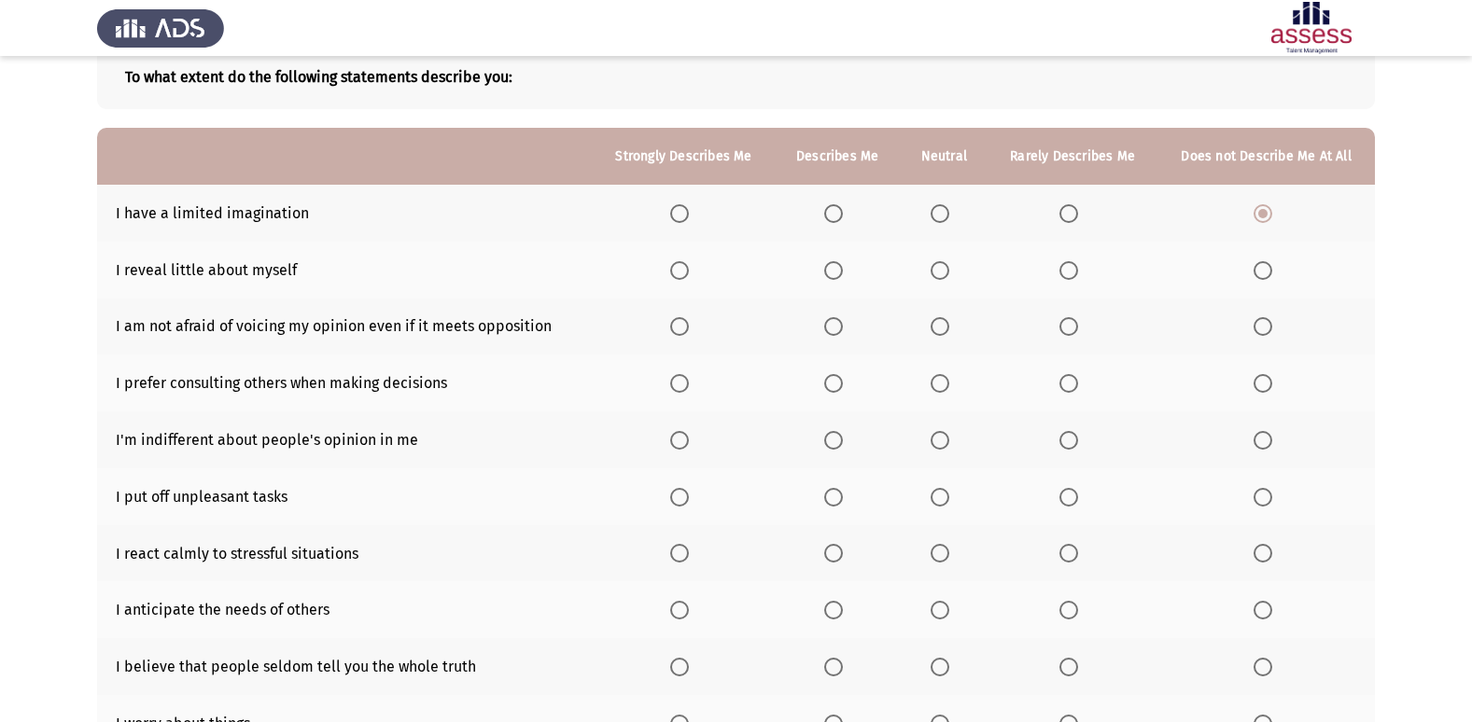
scroll to position [114, 0]
click at [946, 272] on span "Select an option" at bounding box center [940, 268] width 19 height 19
click at [946, 272] on input "Select an option" at bounding box center [940, 268] width 19 height 19
click at [688, 325] on span "Select an option" at bounding box center [679, 324] width 19 height 19
click at [688, 325] on input "Select an option" at bounding box center [679, 324] width 19 height 19
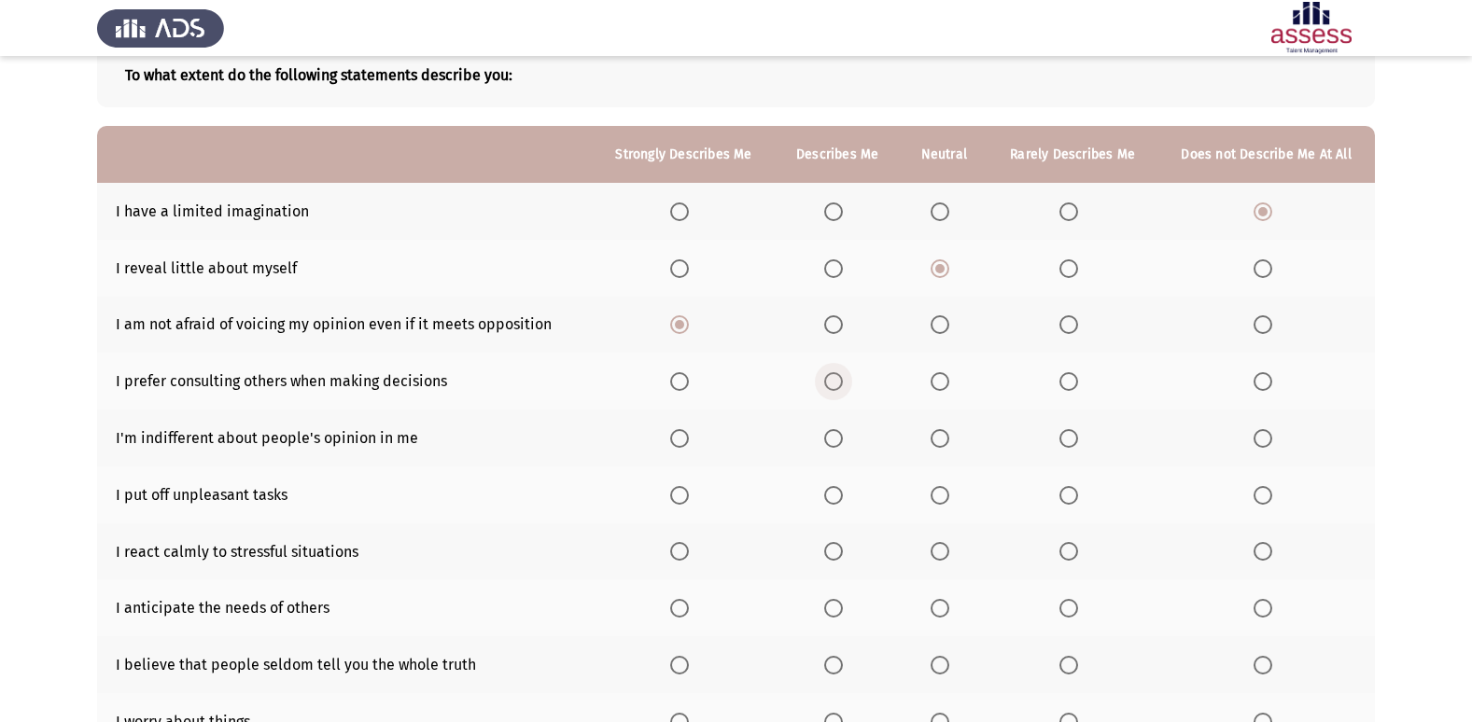
click at [831, 382] on span "Select an option" at bounding box center [833, 381] width 19 height 19
click at [831, 382] on input "Select an option" at bounding box center [833, 381] width 19 height 19
click at [837, 438] on span "Select an option" at bounding box center [833, 438] width 19 height 19
click at [837, 438] on input "Select an option" at bounding box center [833, 438] width 19 height 19
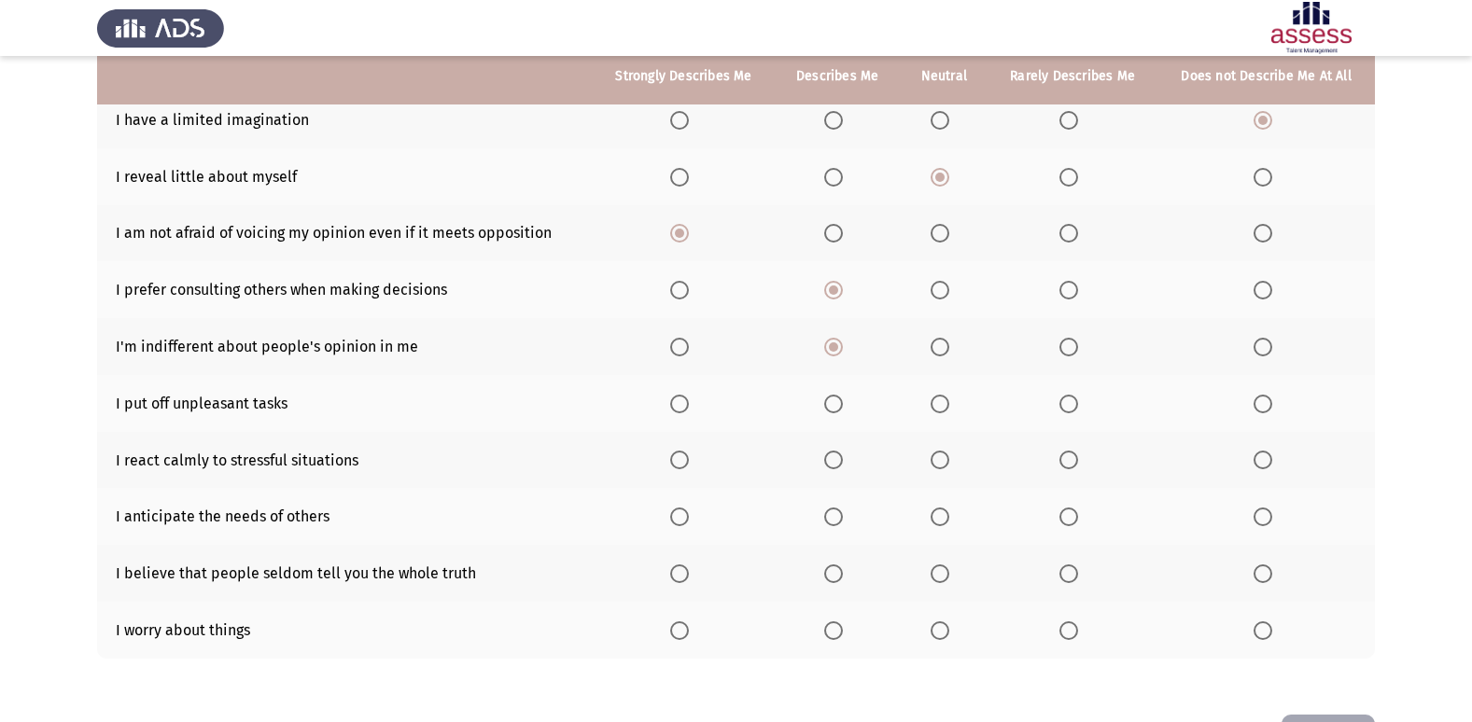
scroll to position [219, 0]
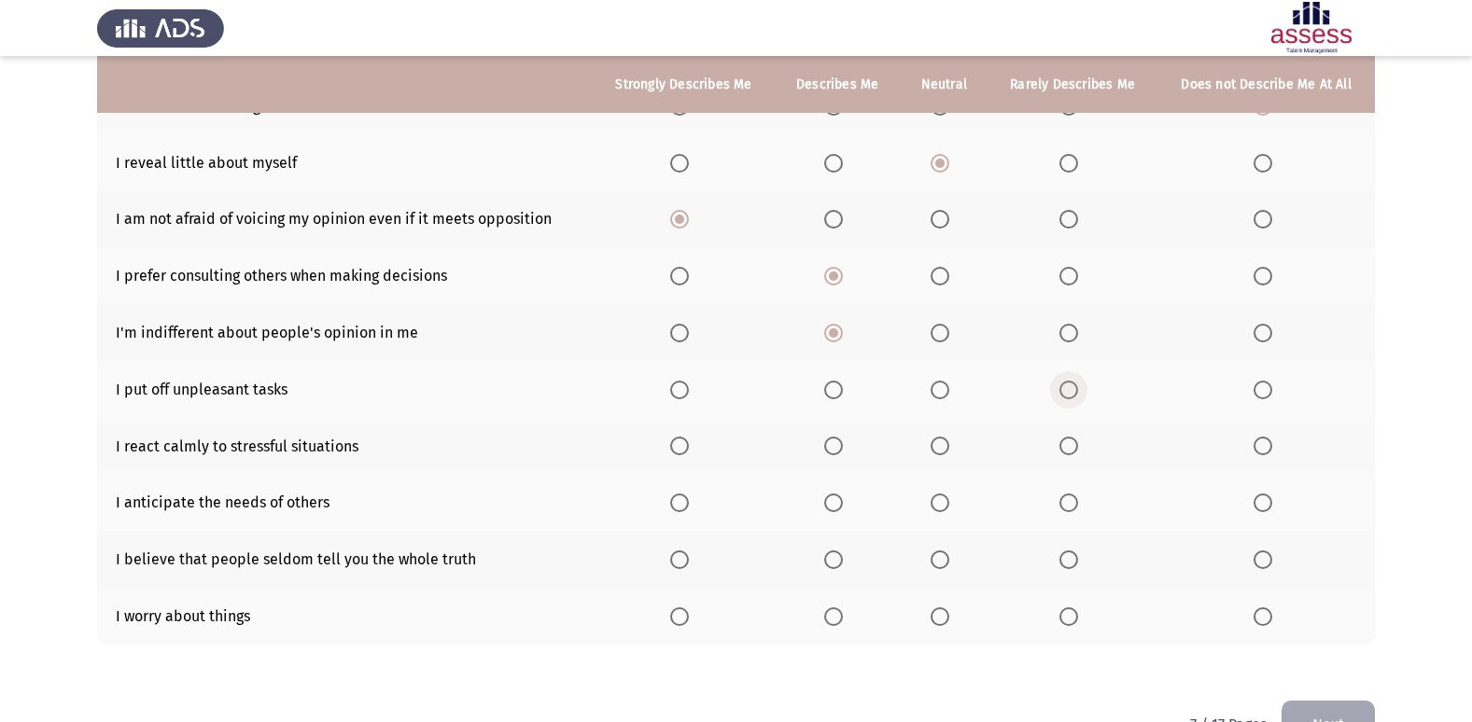
click at [1081, 389] on label "Select an option" at bounding box center [1072, 390] width 26 height 19
click at [1078, 389] on input "Select an option" at bounding box center [1068, 390] width 19 height 19
click at [679, 450] on span "Select an option" at bounding box center [679, 446] width 19 height 19
click at [679, 450] on input "Select an option" at bounding box center [679, 446] width 19 height 19
click at [679, 503] on span "Select an option" at bounding box center [679, 503] width 0 height 0
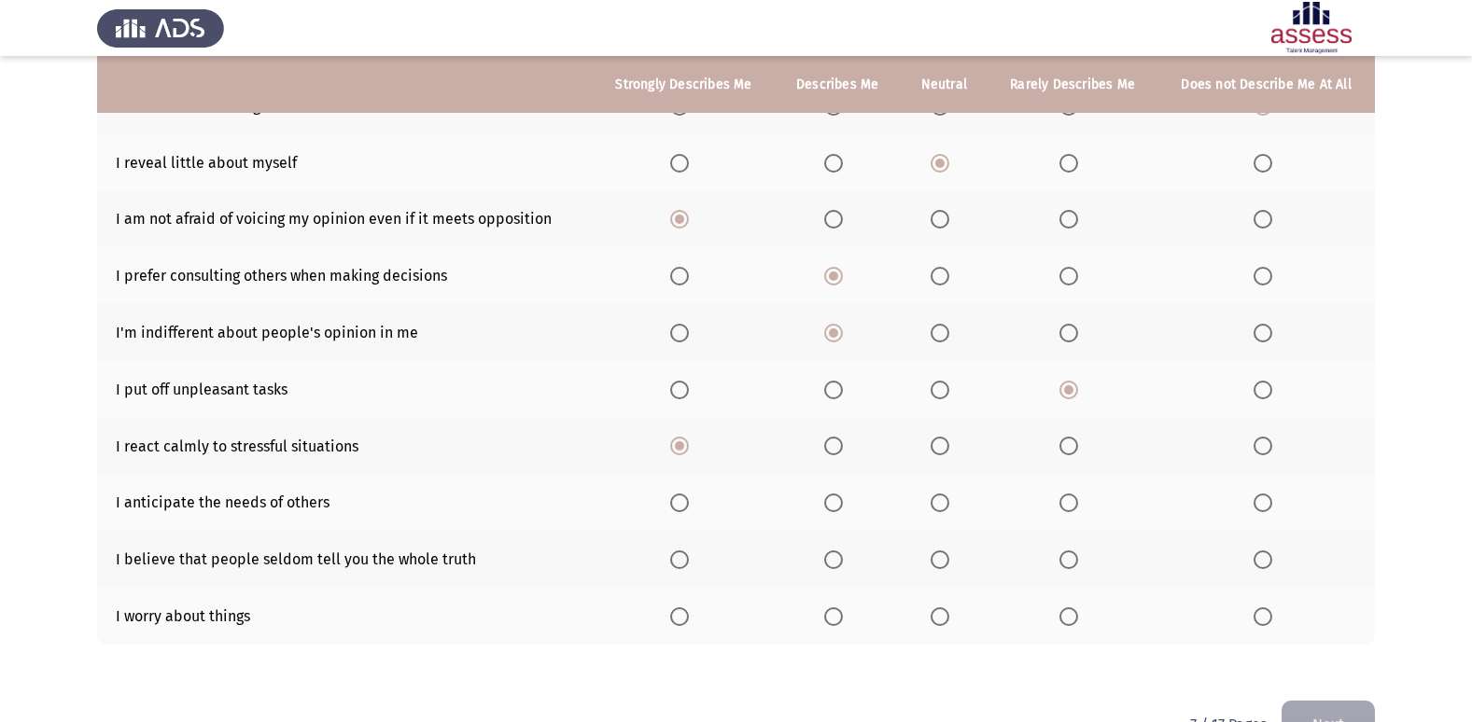
click at [682, 502] on input "Select an option" at bounding box center [679, 503] width 19 height 19
click at [1064, 552] on span "Select an option" at bounding box center [1068, 560] width 19 height 19
click at [1064, 552] on input "Select an option" at bounding box center [1068, 560] width 19 height 19
click at [680, 617] on span "Select an option" at bounding box center [679, 617] width 19 height 19
click at [680, 617] on input "Select an option" at bounding box center [679, 617] width 19 height 19
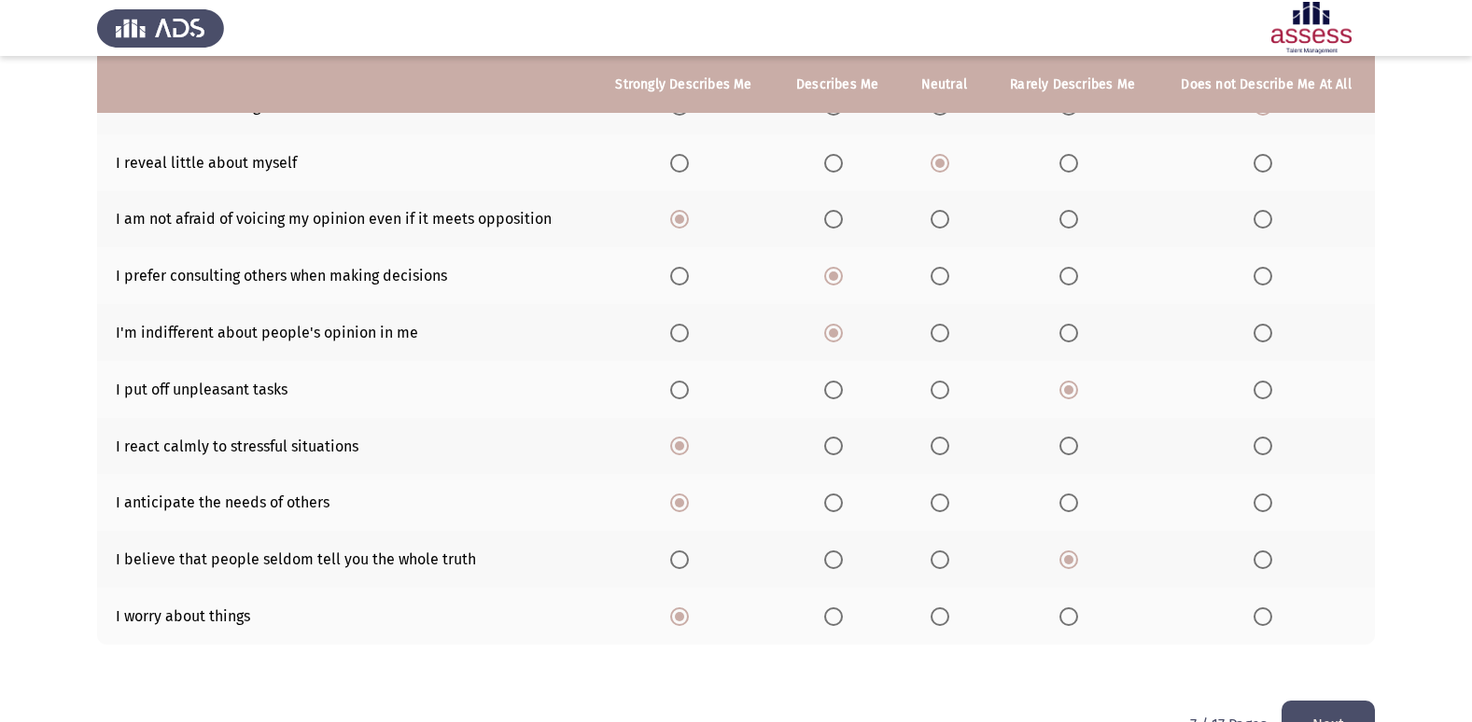
scroll to position [273, 0]
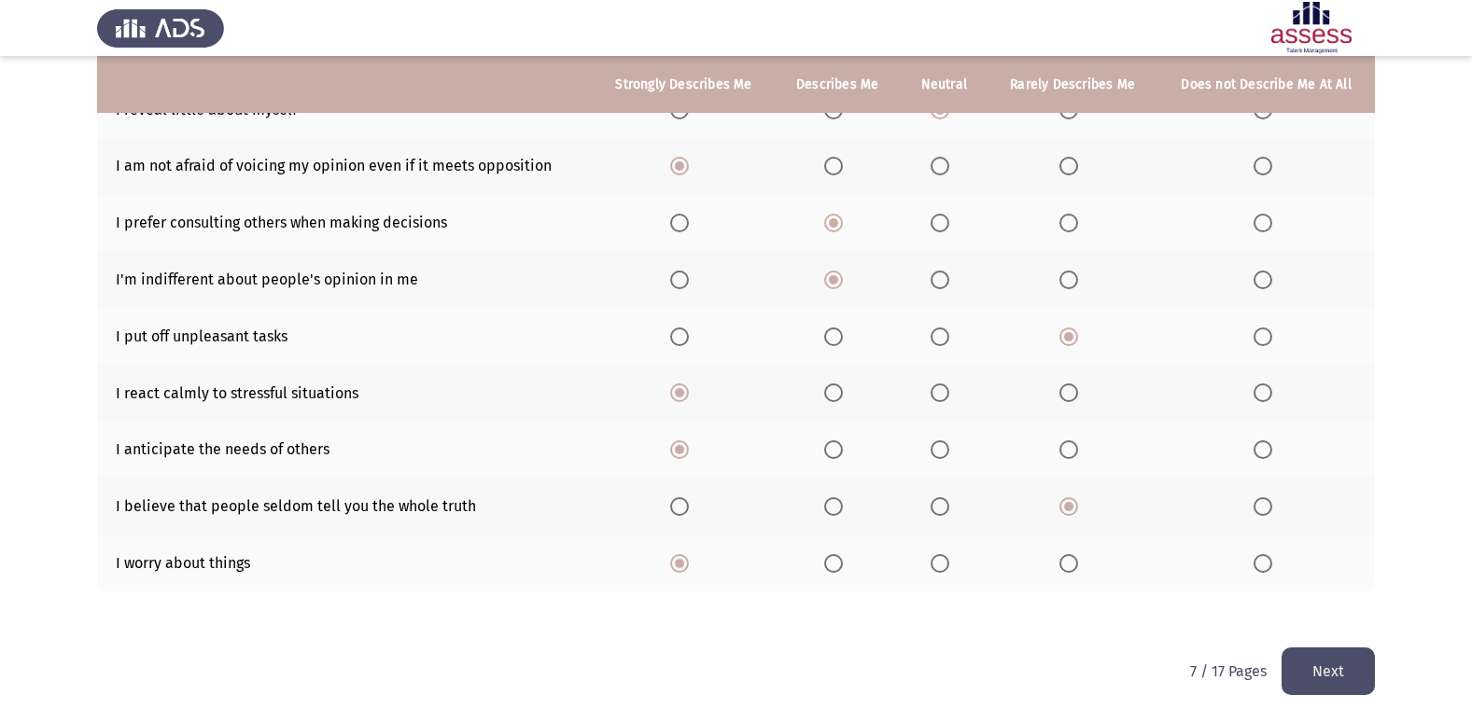
click at [1334, 676] on button "Next" at bounding box center [1327, 672] width 93 height 48
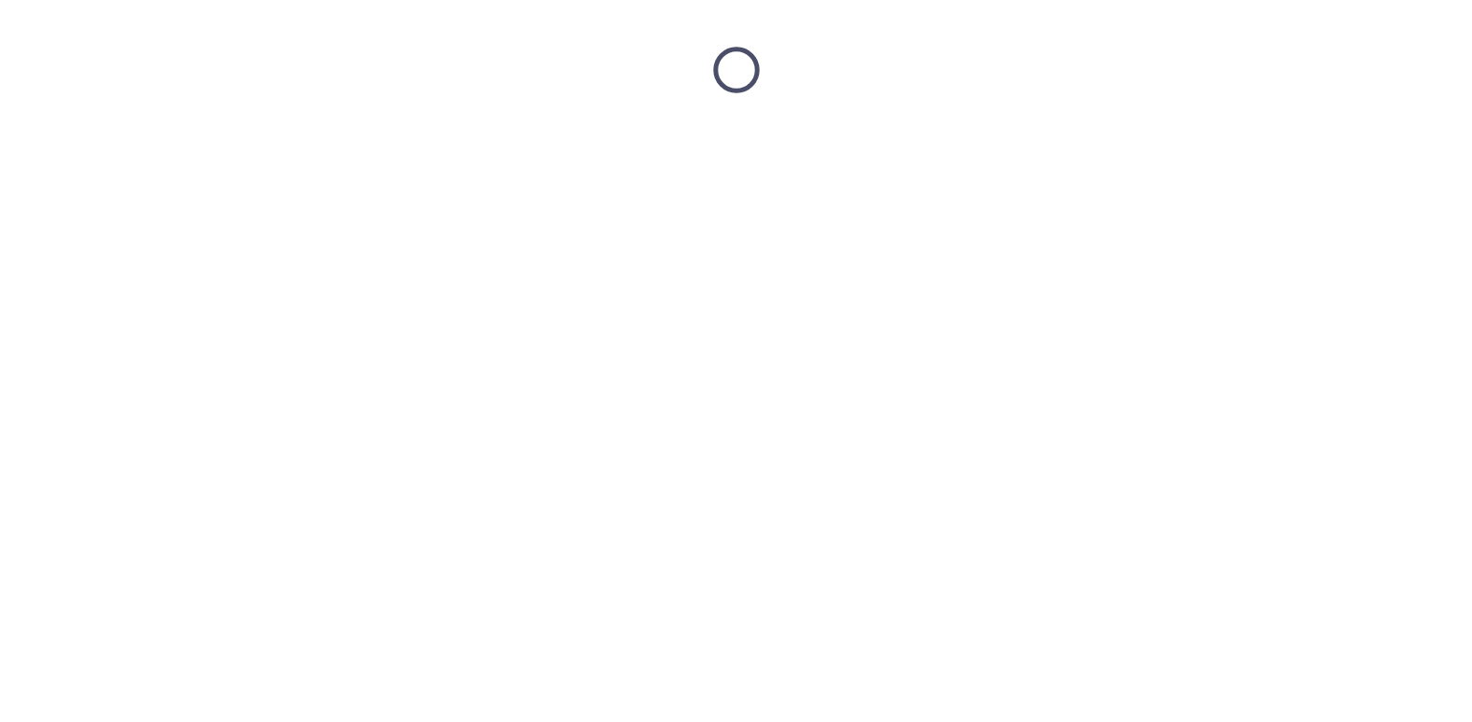
scroll to position [0, 0]
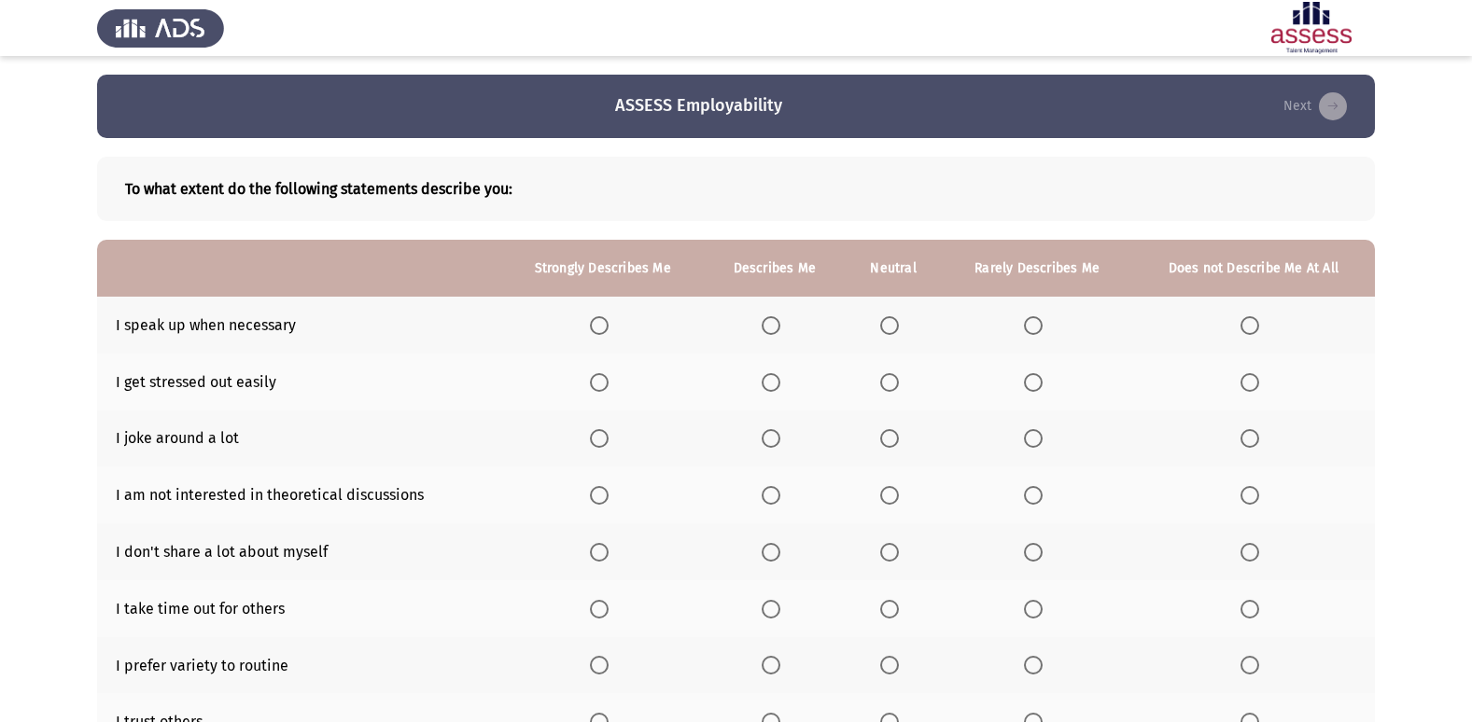
click at [889, 324] on span "Select an option" at bounding box center [889, 325] width 19 height 19
click at [889, 324] on input "Select an option" at bounding box center [889, 325] width 19 height 19
click at [1251, 380] on span "Select an option" at bounding box center [1249, 382] width 19 height 19
click at [1251, 380] on input "Select an option" at bounding box center [1249, 382] width 19 height 19
click at [594, 442] on span "Select an option" at bounding box center [599, 438] width 19 height 19
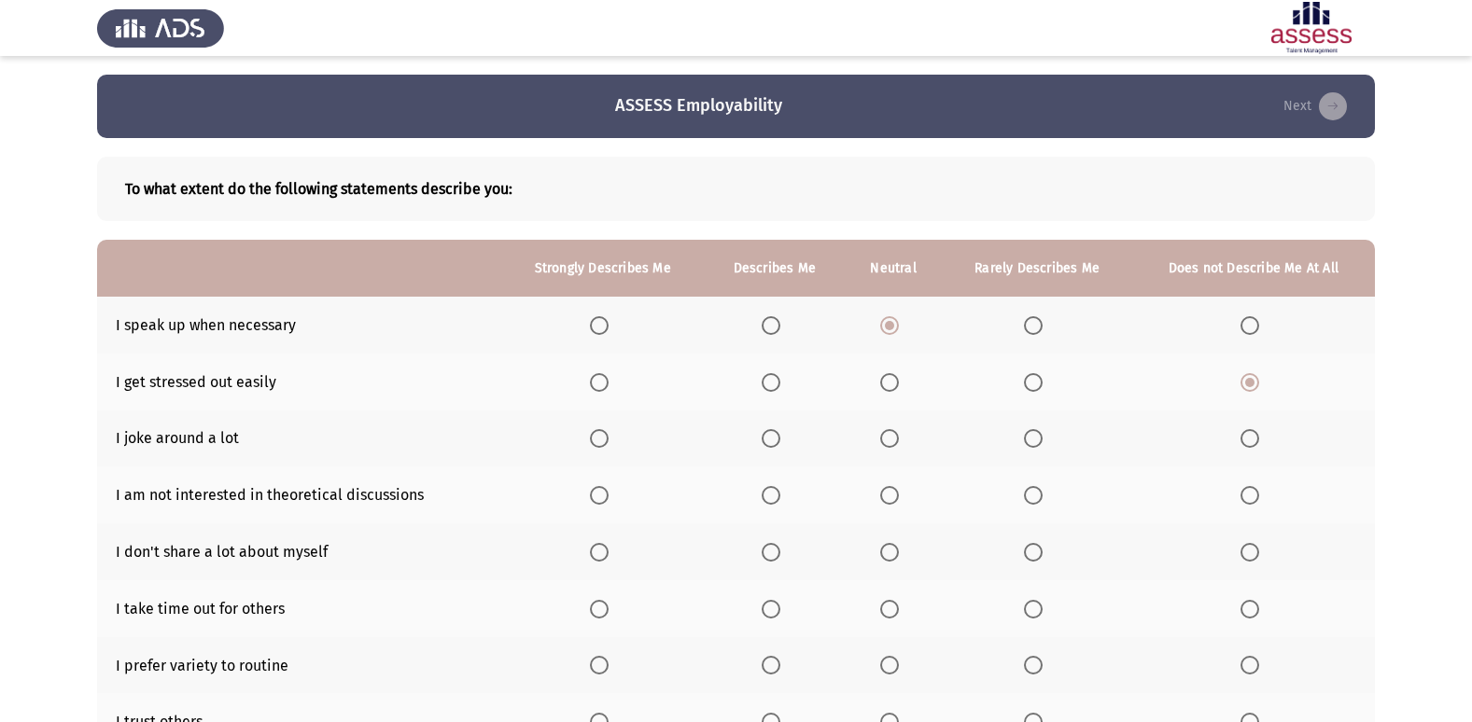
click at [594, 442] on input "Select an option" at bounding box center [599, 438] width 19 height 19
click at [902, 499] on label "Select an option" at bounding box center [893, 495] width 26 height 19
click at [899, 499] on input "Select an option" at bounding box center [889, 495] width 19 height 19
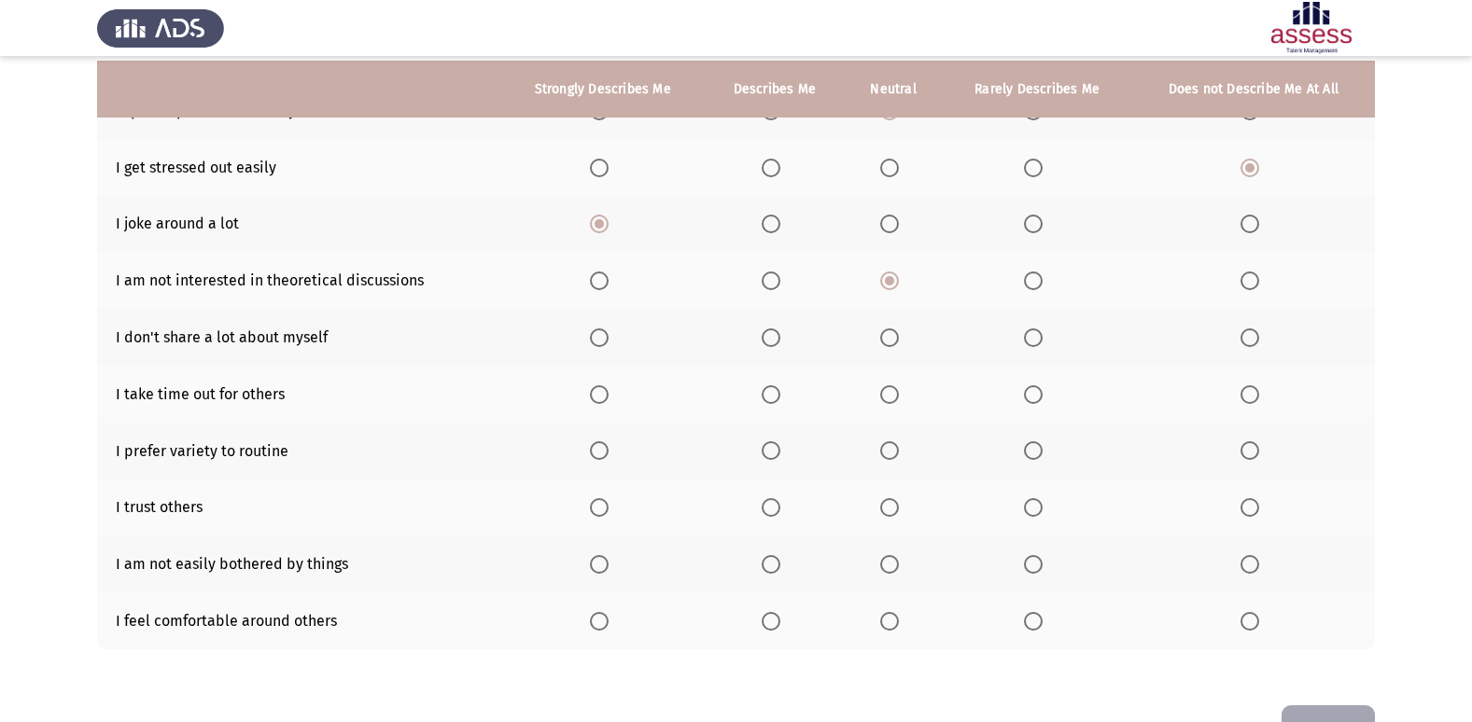
scroll to position [219, 0]
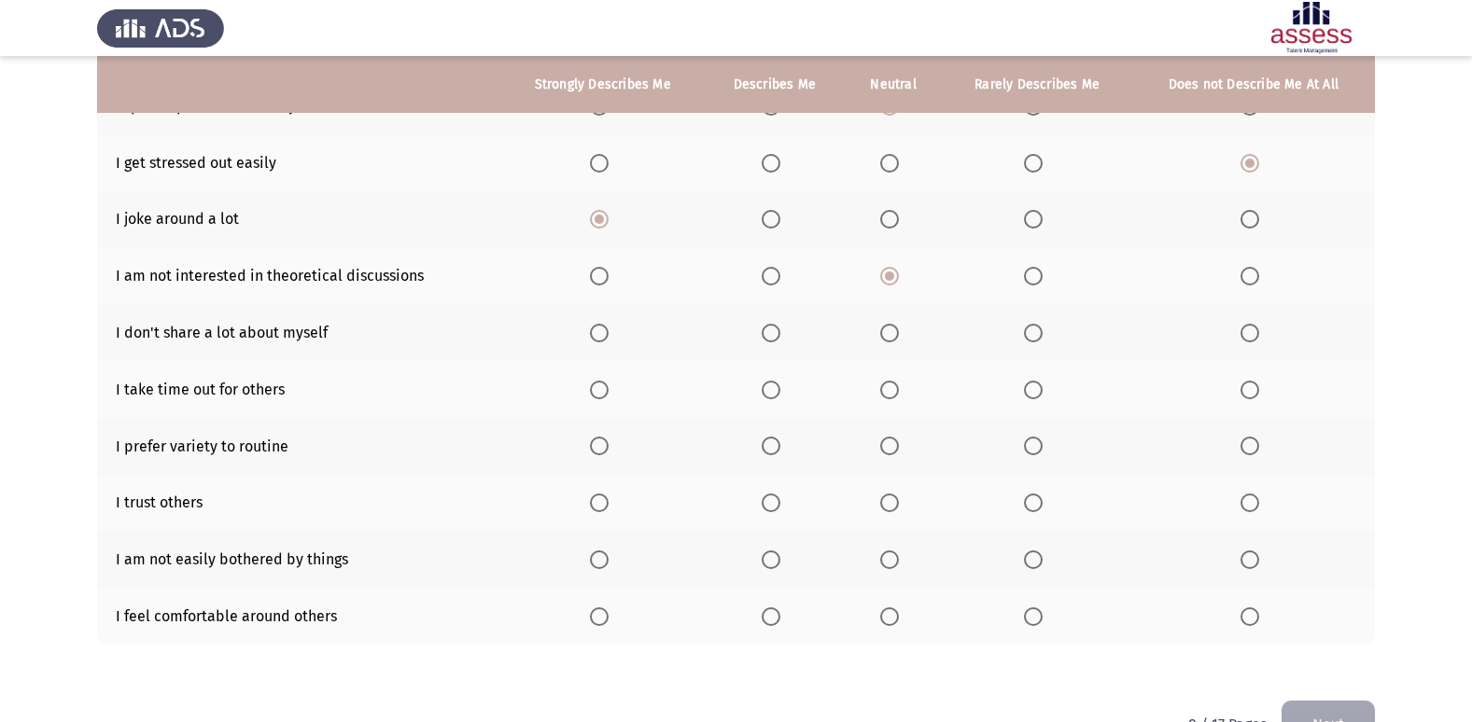
click at [894, 333] on span "Select an option" at bounding box center [889, 333] width 19 height 19
click at [894, 333] on input "Select an option" at bounding box center [889, 333] width 19 height 19
click at [602, 390] on span "Select an option" at bounding box center [599, 390] width 19 height 19
click at [602, 390] on input "Select an option" at bounding box center [599, 390] width 19 height 19
click at [598, 444] on span "Select an option" at bounding box center [599, 446] width 19 height 19
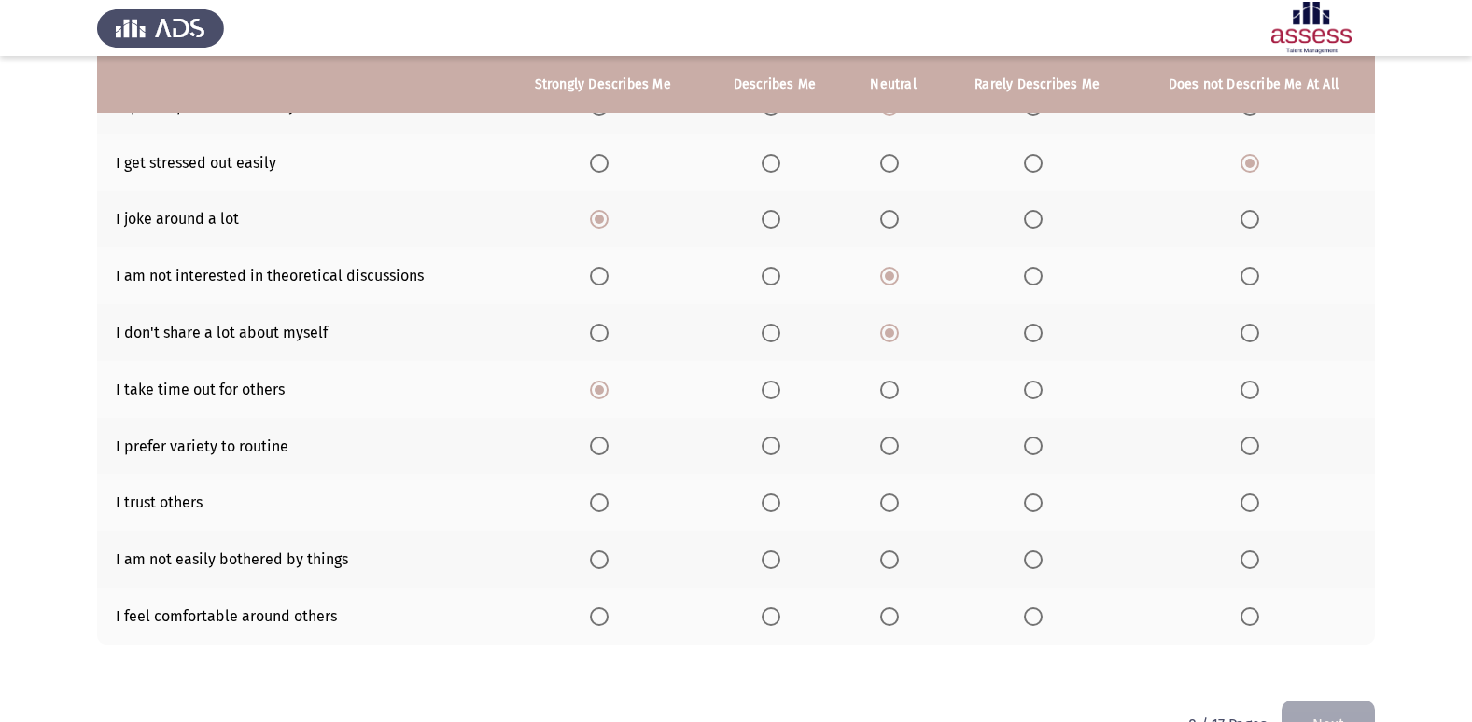
click at [598, 444] on input "Select an option" at bounding box center [599, 446] width 19 height 19
click at [1043, 505] on label "Select an option" at bounding box center [1037, 503] width 26 height 19
click at [1043, 505] on input "Select an option" at bounding box center [1033, 503] width 19 height 19
click at [892, 561] on span "Select an option" at bounding box center [889, 560] width 19 height 19
click at [892, 561] on input "Select an option" at bounding box center [889, 560] width 19 height 19
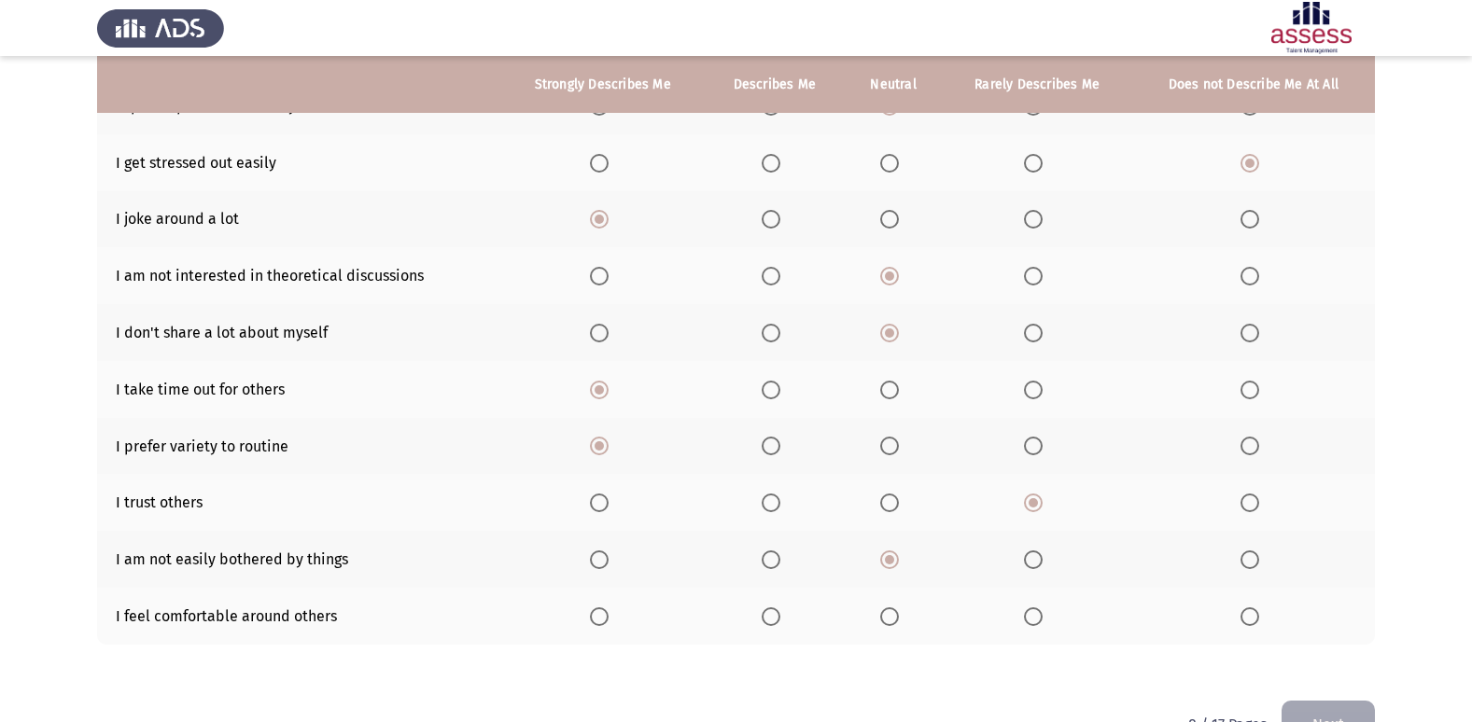
click at [766, 613] on span "Select an option" at bounding box center [771, 617] width 19 height 19
click at [766, 613] on input "Select an option" at bounding box center [771, 617] width 19 height 19
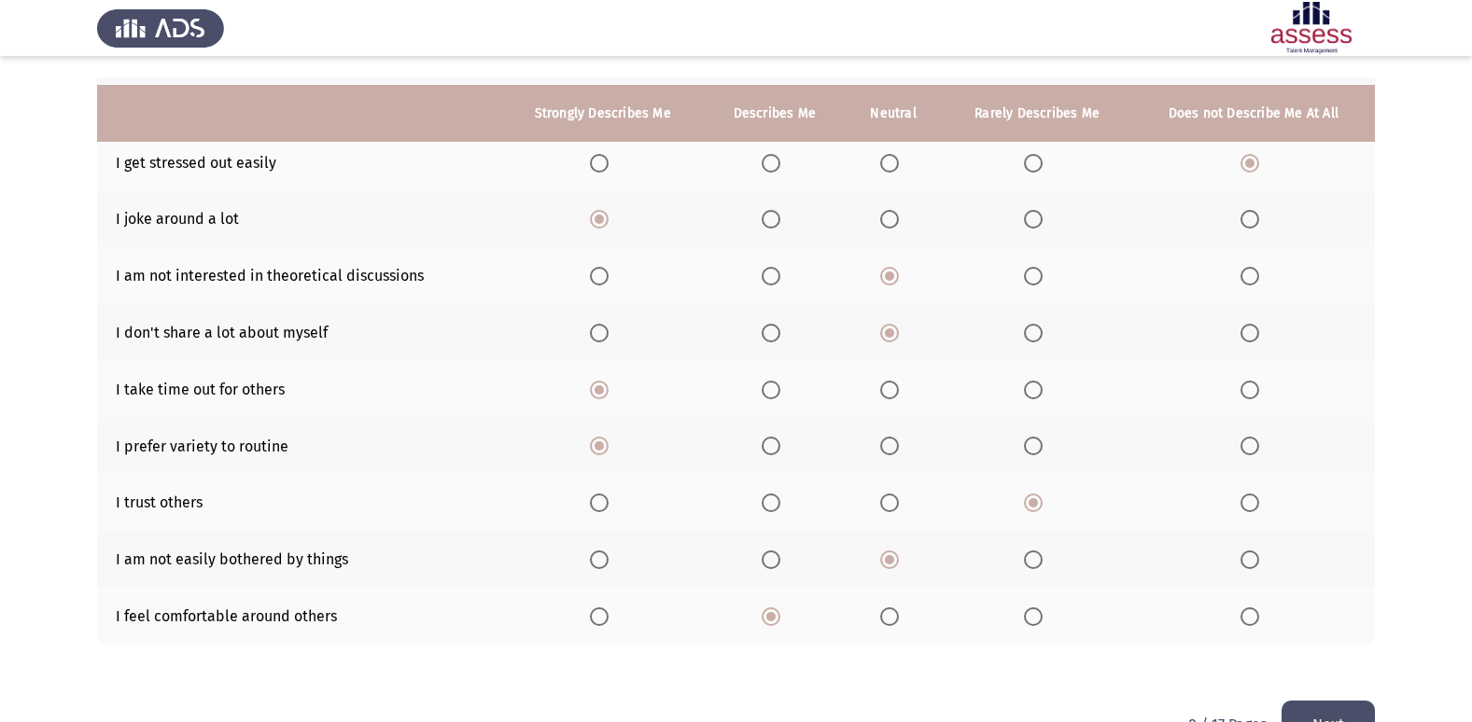
scroll to position [273, 0]
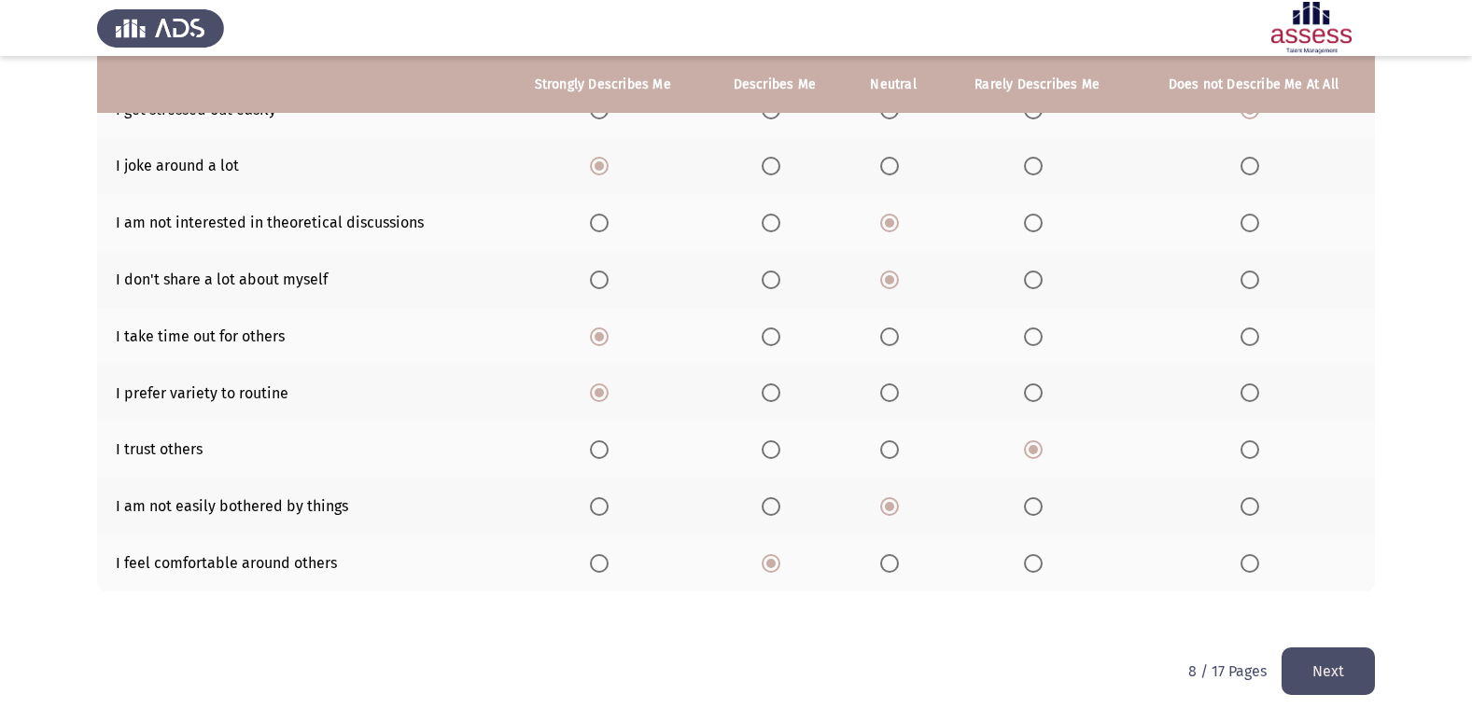
click at [1360, 677] on button "Next" at bounding box center [1327, 672] width 93 height 48
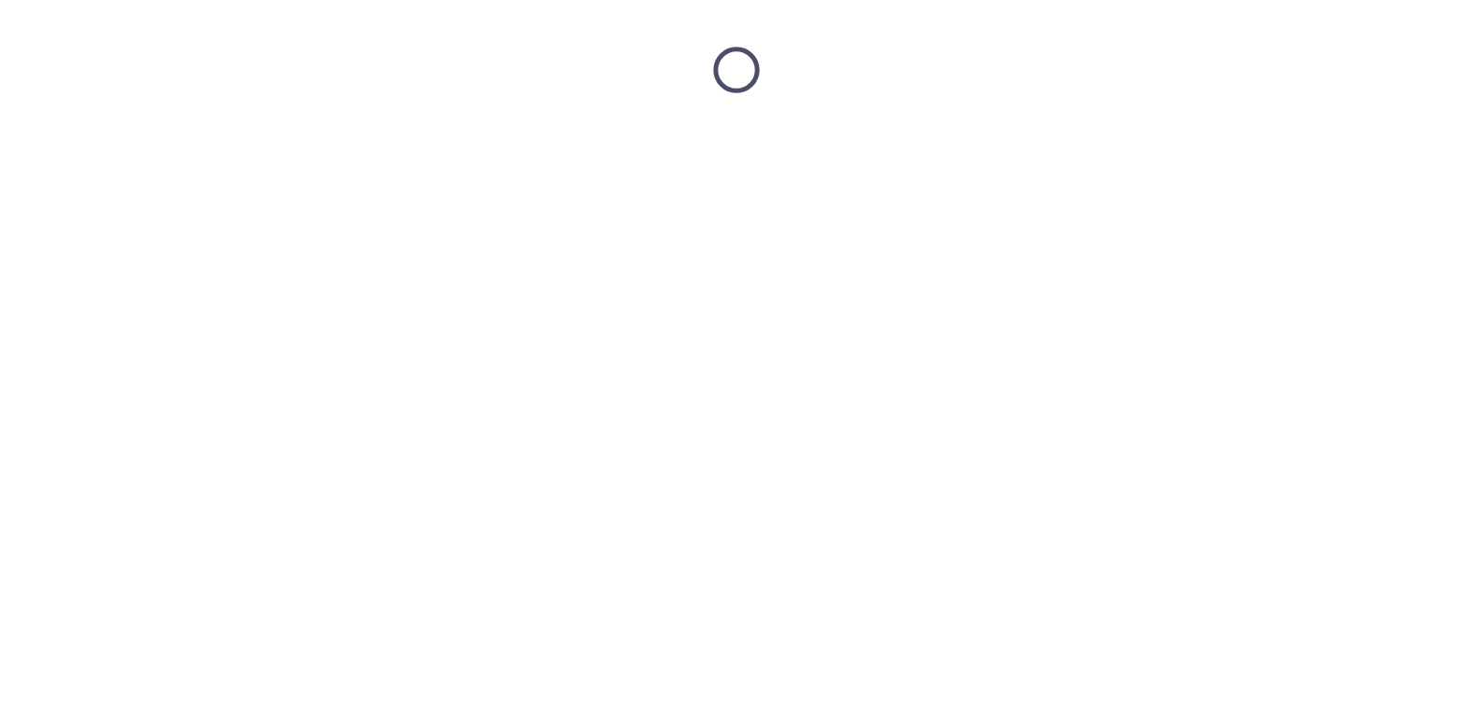
scroll to position [0, 0]
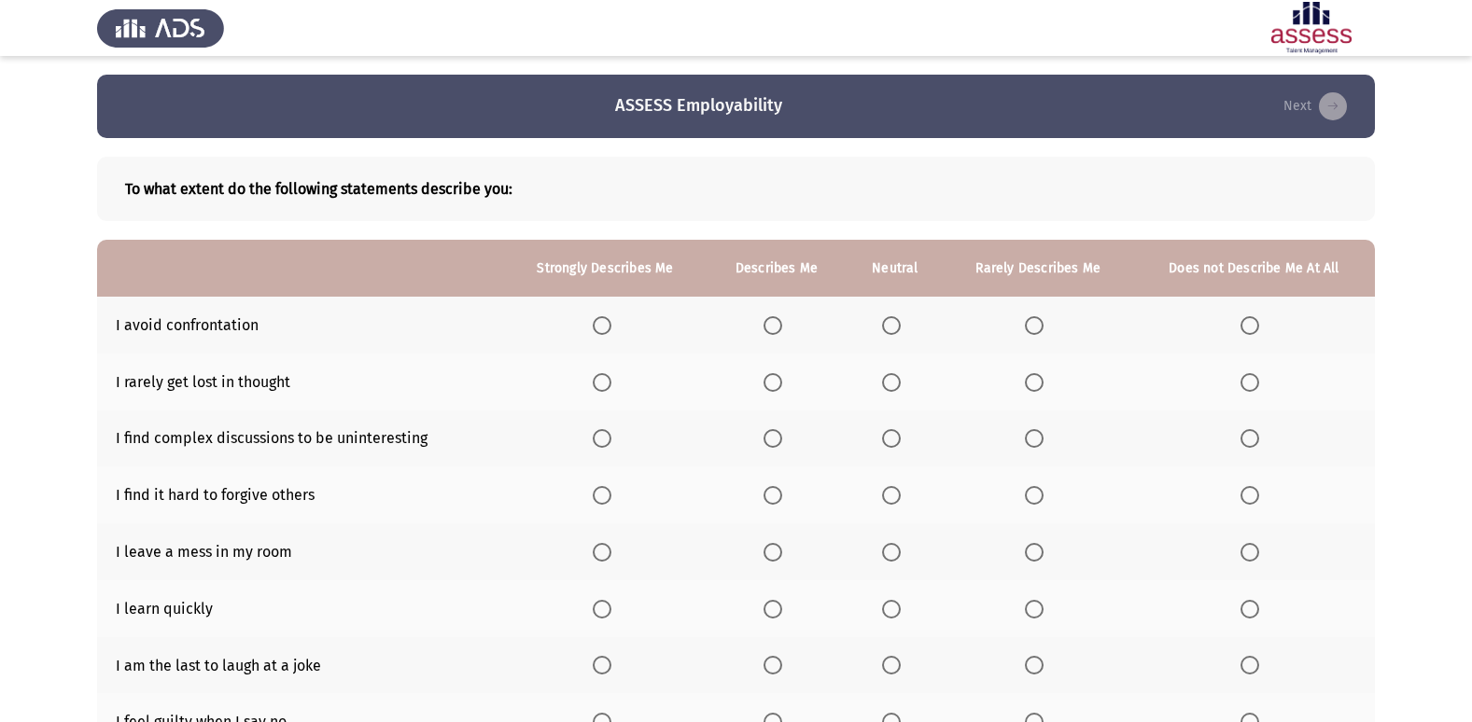
click at [1247, 322] on span "Select an option" at bounding box center [1249, 325] width 19 height 19
click at [1247, 322] on input "Select an option" at bounding box center [1249, 325] width 19 height 19
click at [602, 384] on span "Select an option" at bounding box center [602, 382] width 19 height 19
click at [602, 384] on input "Select an option" at bounding box center [602, 382] width 19 height 19
click at [1034, 433] on span "Select an option" at bounding box center [1034, 438] width 19 height 19
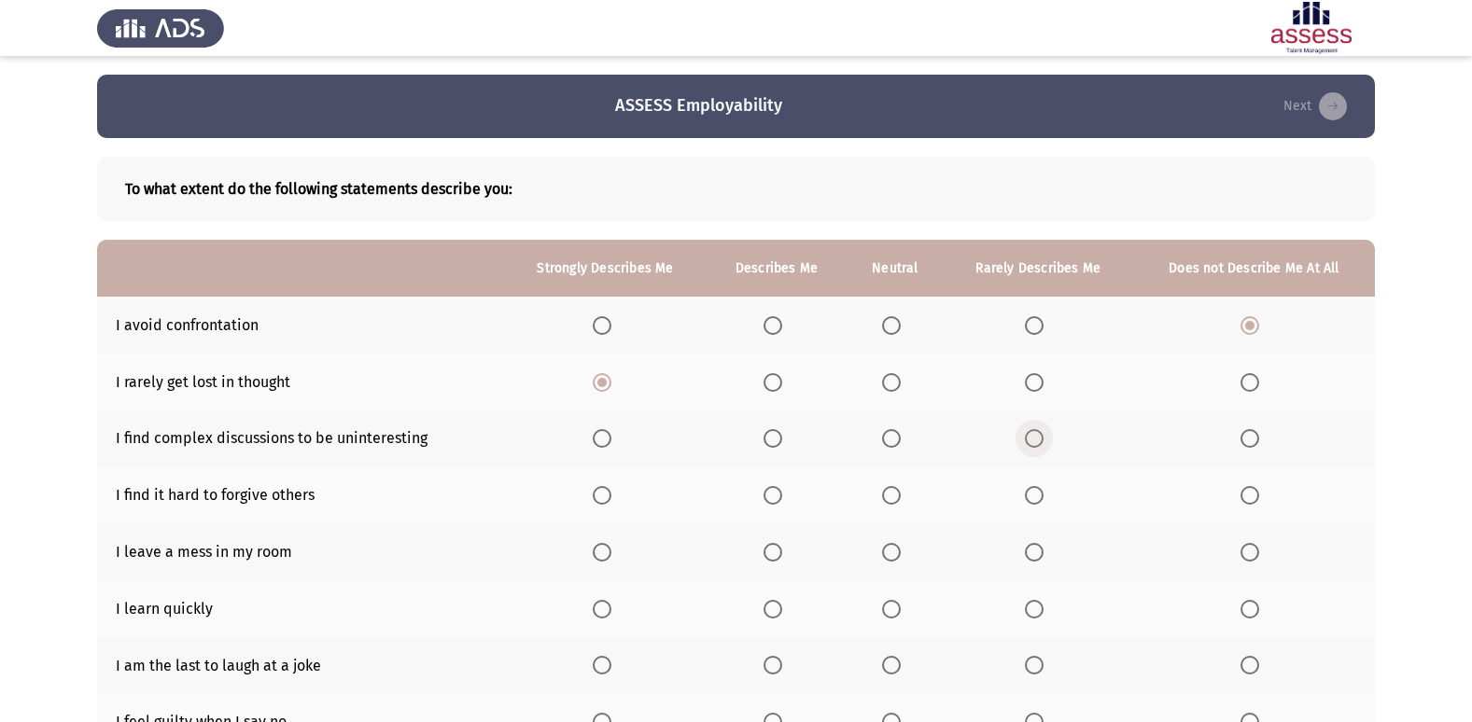
click at [1034, 433] on input "Select an option" at bounding box center [1034, 438] width 19 height 19
click at [1259, 494] on span "Select an option" at bounding box center [1249, 495] width 19 height 19
click at [1259, 494] on input "Select an option" at bounding box center [1249, 495] width 19 height 19
click at [1250, 556] on span "Select an option" at bounding box center [1249, 552] width 19 height 19
click at [1250, 556] on input "Select an option" at bounding box center [1249, 552] width 19 height 19
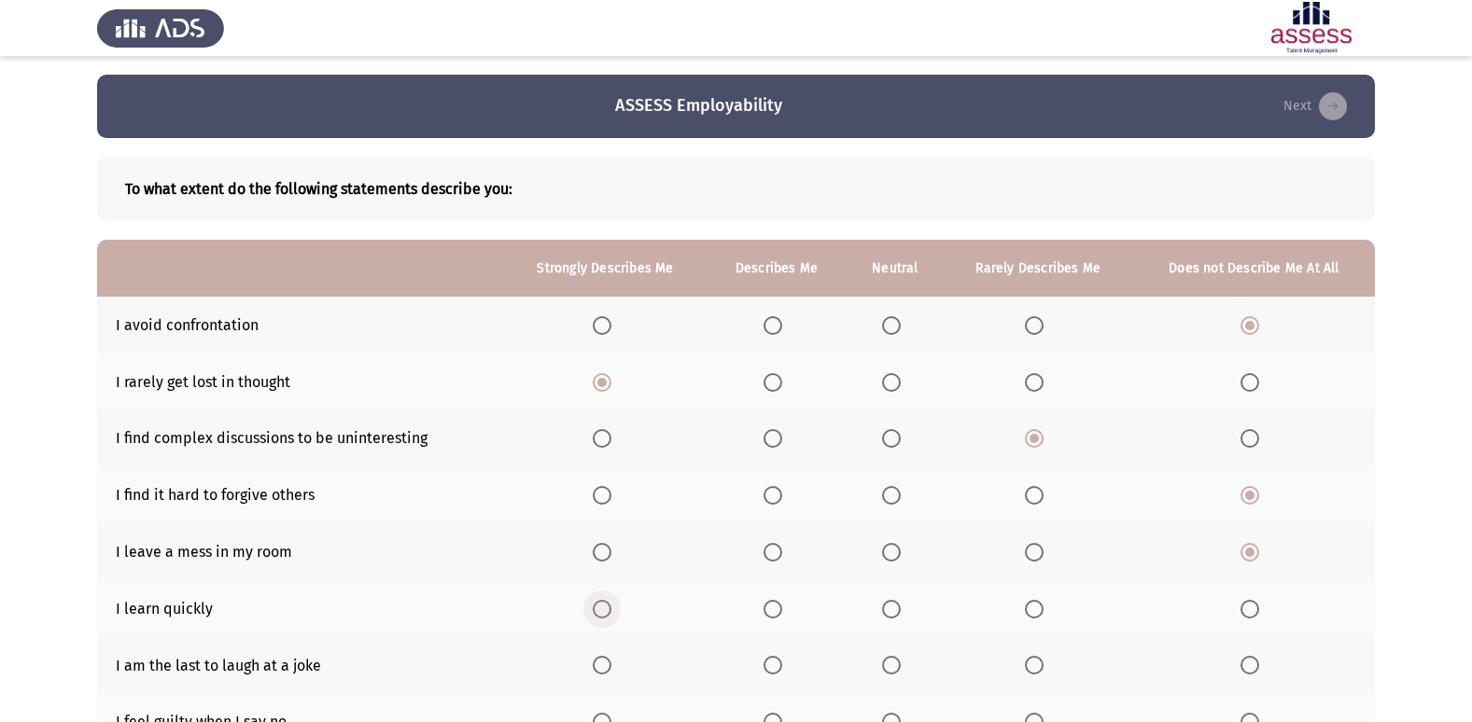
click at [605, 608] on span "Select an option" at bounding box center [602, 609] width 19 height 19
click at [605, 608] on input "Select an option" at bounding box center [602, 609] width 19 height 19
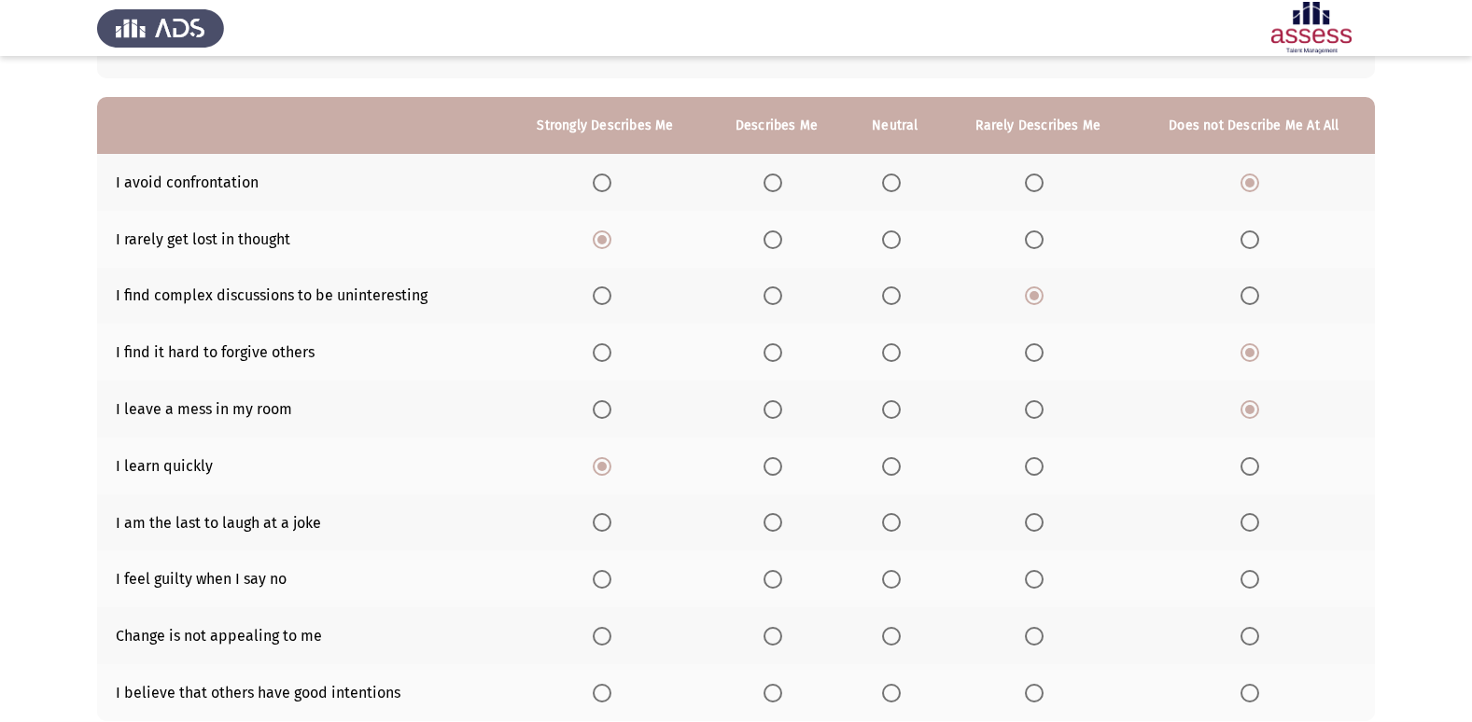
scroll to position [155, 0]
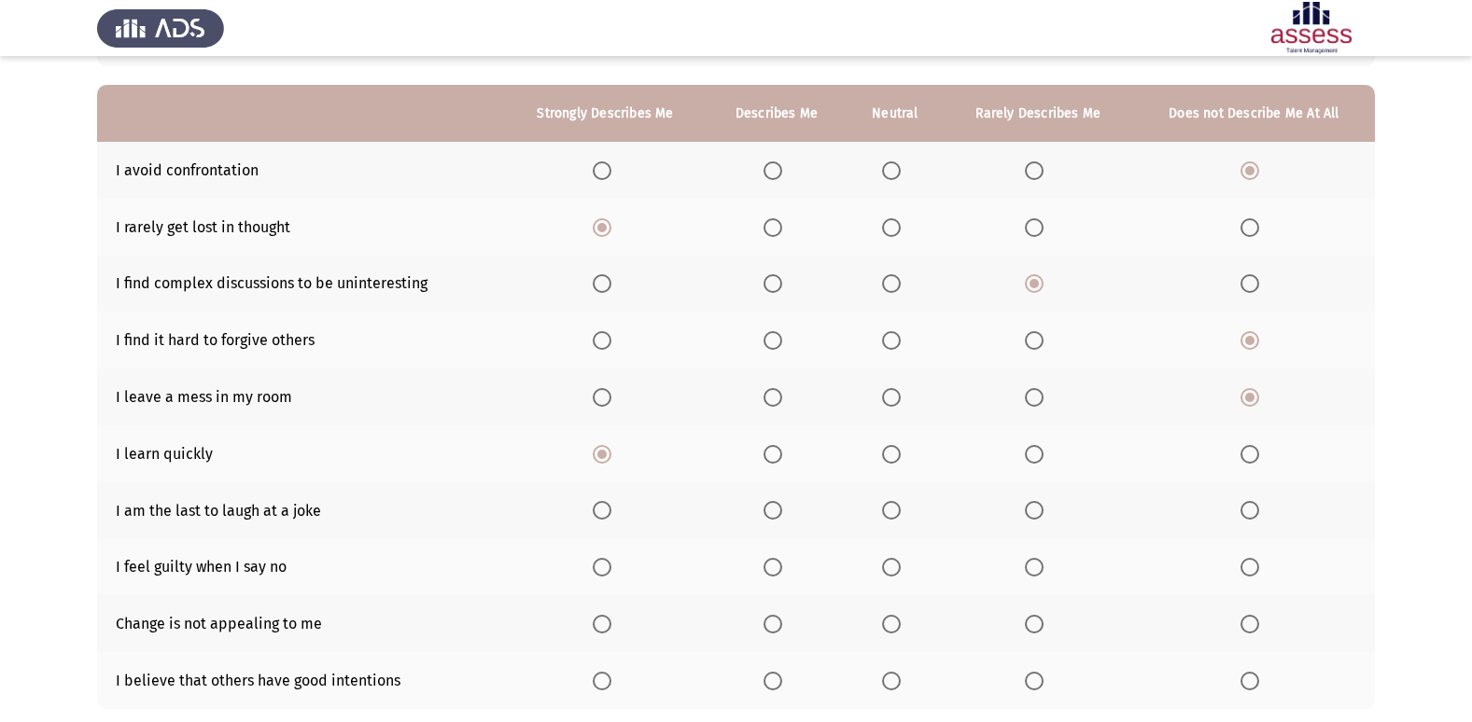
click at [1253, 508] on span "Select an option" at bounding box center [1249, 510] width 19 height 19
click at [1253, 508] on input "Select an option" at bounding box center [1249, 510] width 19 height 19
click at [603, 566] on span "Select an option" at bounding box center [602, 567] width 19 height 19
click at [603, 566] on input "Select an option" at bounding box center [602, 567] width 19 height 19
click at [895, 564] on span "Select an option" at bounding box center [891, 567] width 19 height 19
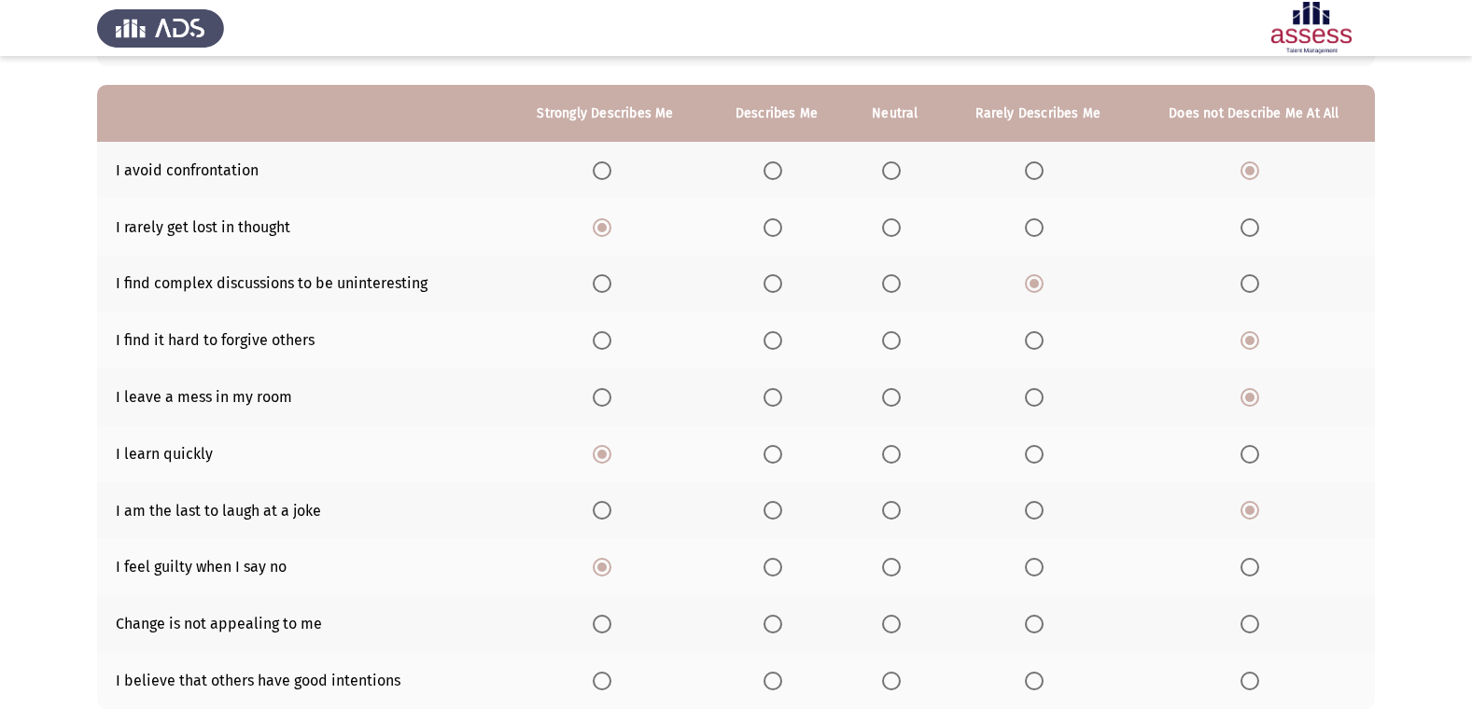
click at [895, 564] on input "Select an option" at bounding box center [891, 567] width 19 height 19
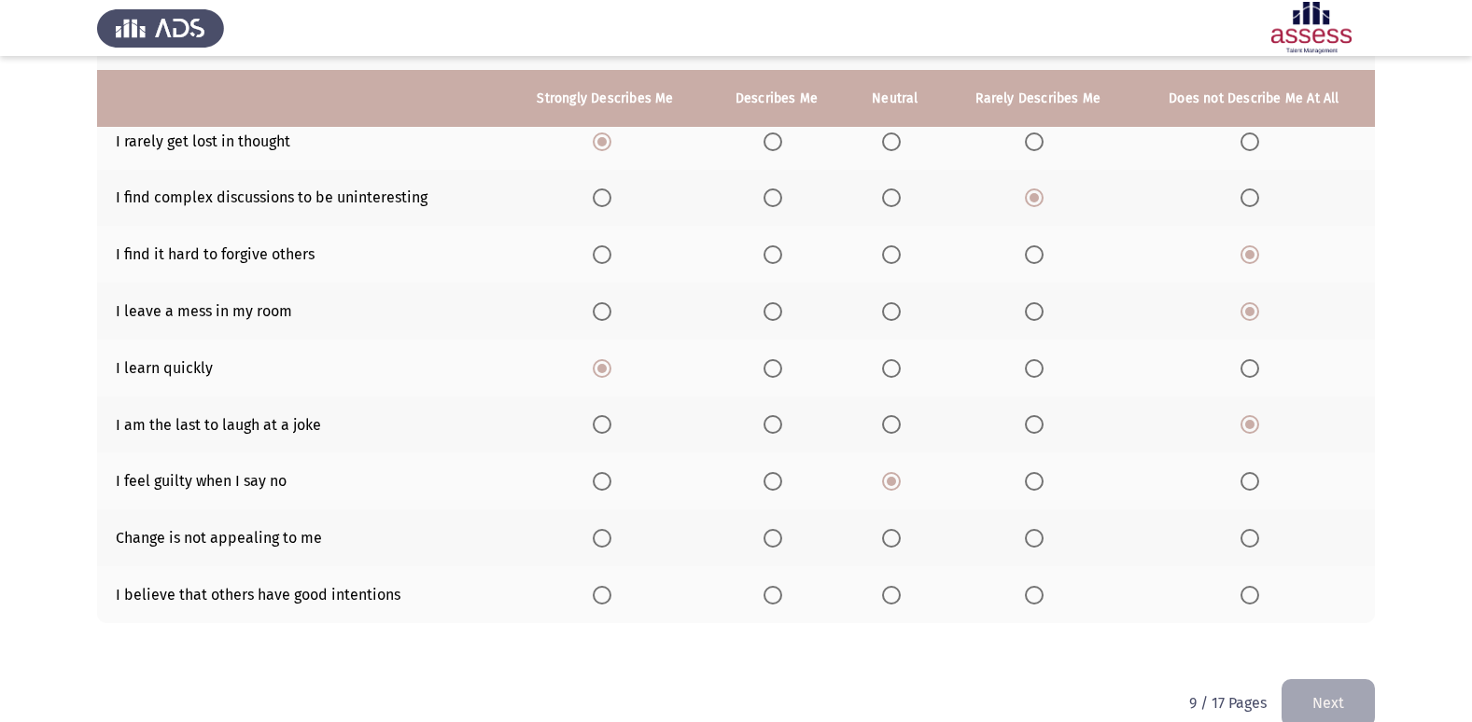
scroll to position [255, 0]
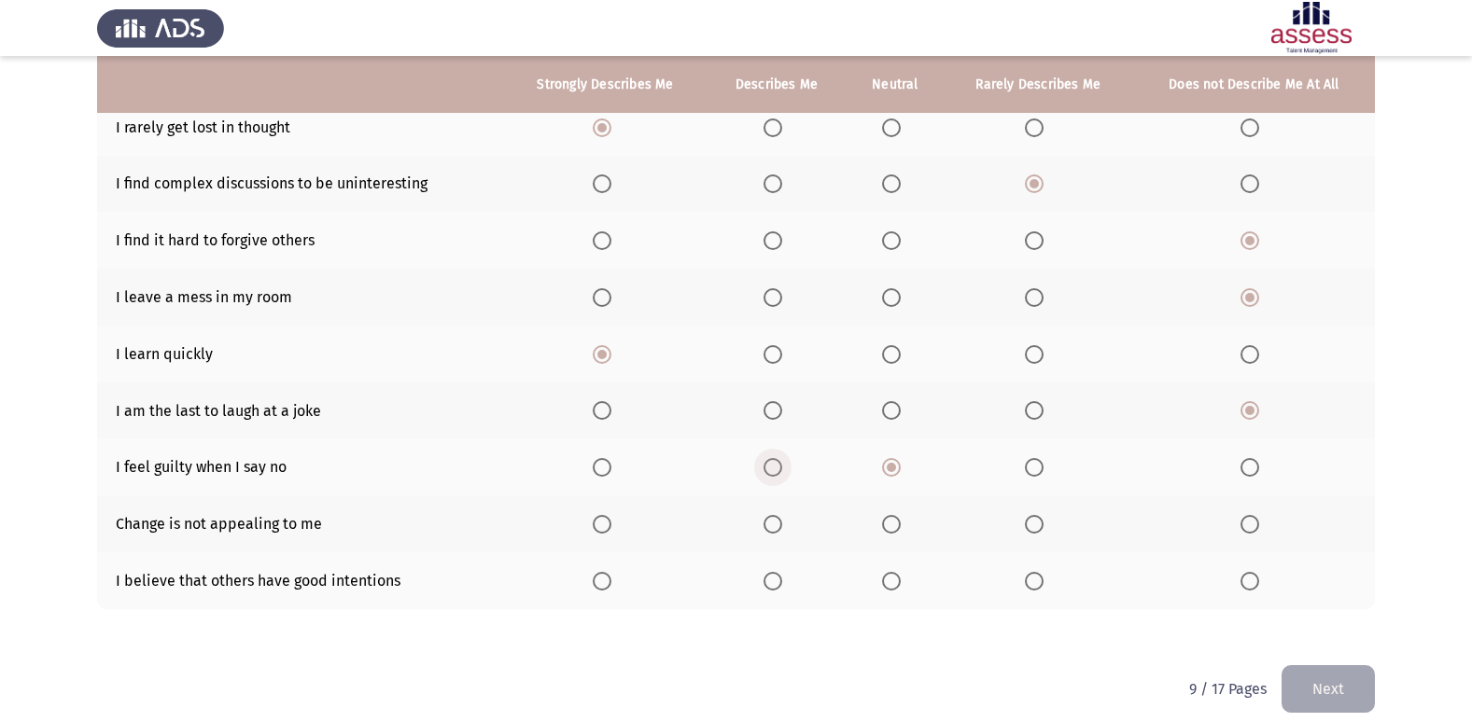
click at [777, 471] on span "Select an option" at bounding box center [772, 467] width 19 height 19
click at [777, 471] on input "Select an option" at bounding box center [772, 467] width 19 height 19
click at [893, 520] on span "Select an option" at bounding box center [891, 524] width 19 height 19
click at [893, 520] on input "Select an option" at bounding box center [891, 524] width 19 height 19
click at [608, 585] on span "Select an option" at bounding box center [602, 581] width 19 height 19
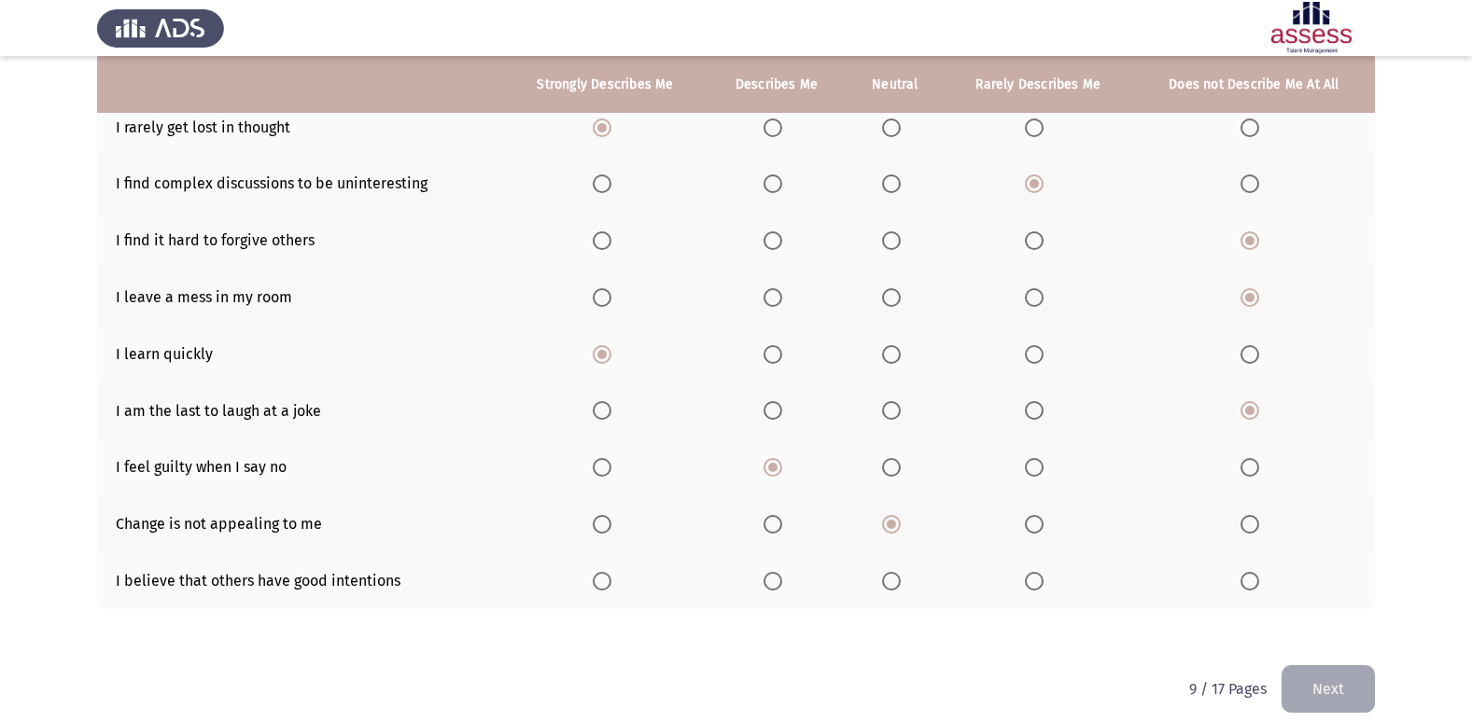
click at [608, 585] on input "Select an option" at bounding box center [602, 581] width 19 height 19
click at [890, 586] on span "Select an option" at bounding box center [891, 581] width 19 height 19
click at [890, 586] on input "Select an option" at bounding box center [891, 581] width 19 height 19
click at [1326, 688] on button "Next" at bounding box center [1327, 689] width 93 height 48
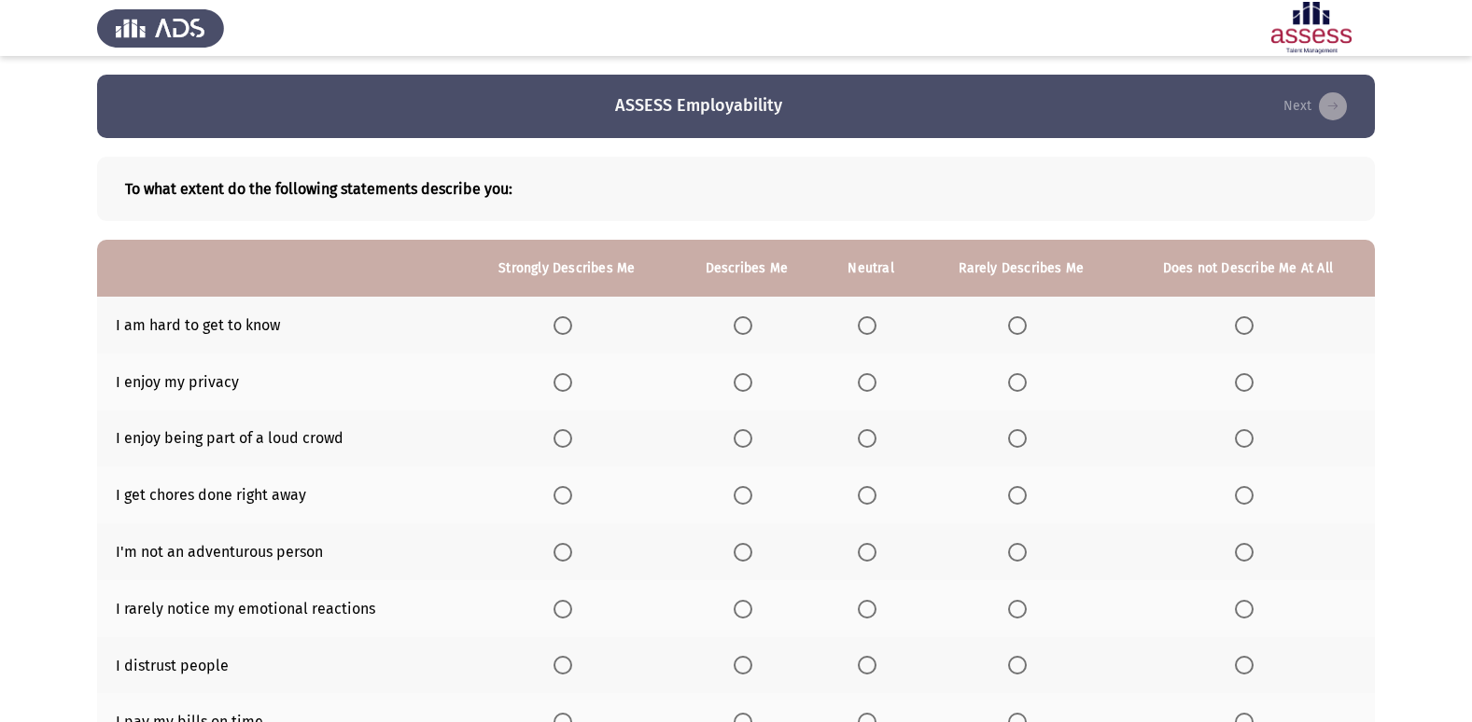
click at [1250, 325] on span "Select an option" at bounding box center [1244, 325] width 19 height 19
click at [1250, 325] on input "Select an option" at bounding box center [1244, 325] width 19 height 19
click at [866, 384] on span "Select an option" at bounding box center [867, 382] width 19 height 19
click at [866, 384] on input "Select an option" at bounding box center [867, 382] width 19 height 19
click at [862, 435] on span "Select an option" at bounding box center [867, 438] width 19 height 19
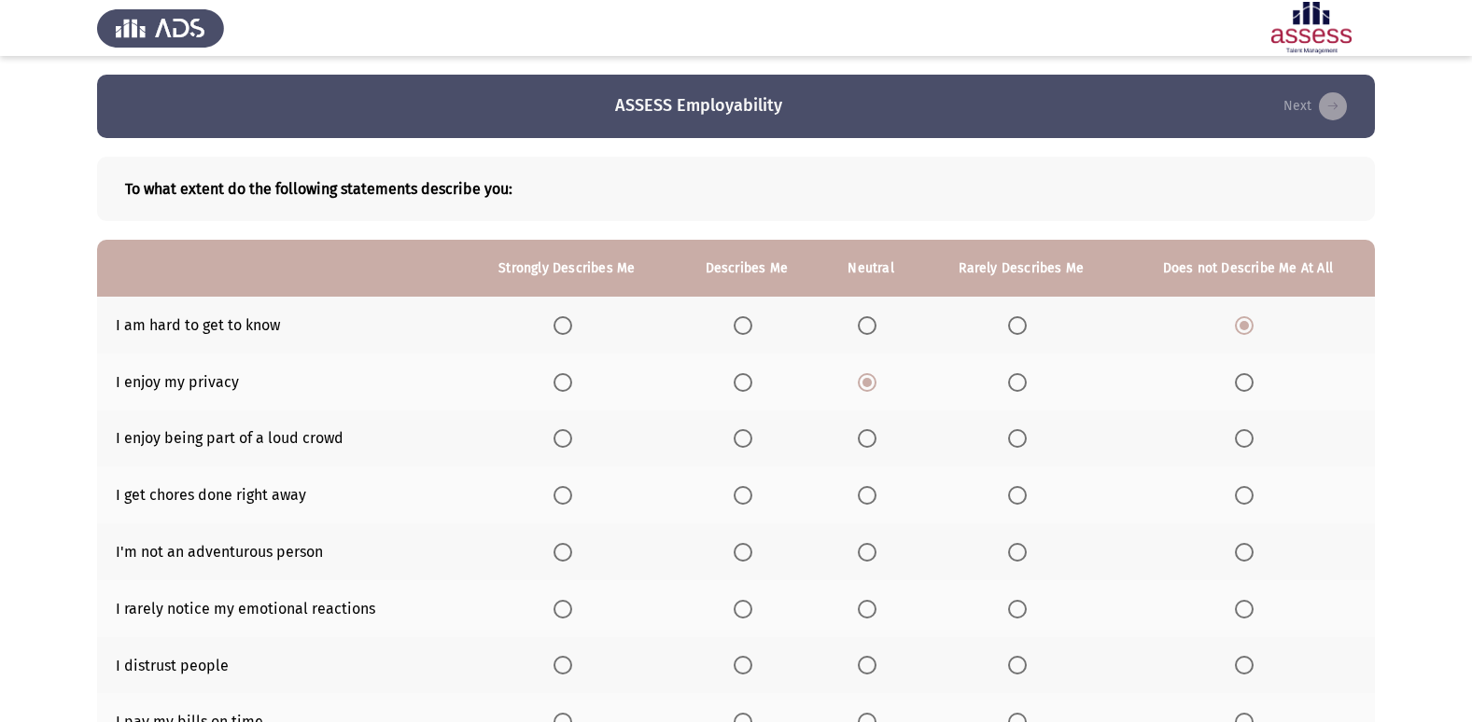
click at [862, 435] on input "Select an option" at bounding box center [867, 438] width 19 height 19
click at [1240, 552] on span "Select an option" at bounding box center [1244, 552] width 19 height 19
click at [1240, 552] on input "Select an option" at bounding box center [1244, 552] width 19 height 19
click at [874, 494] on span "Select an option" at bounding box center [867, 495] width 19 height 19
click at [874, 494] on input "Select an option" at bounding box center [867, 495] width 19 height 19
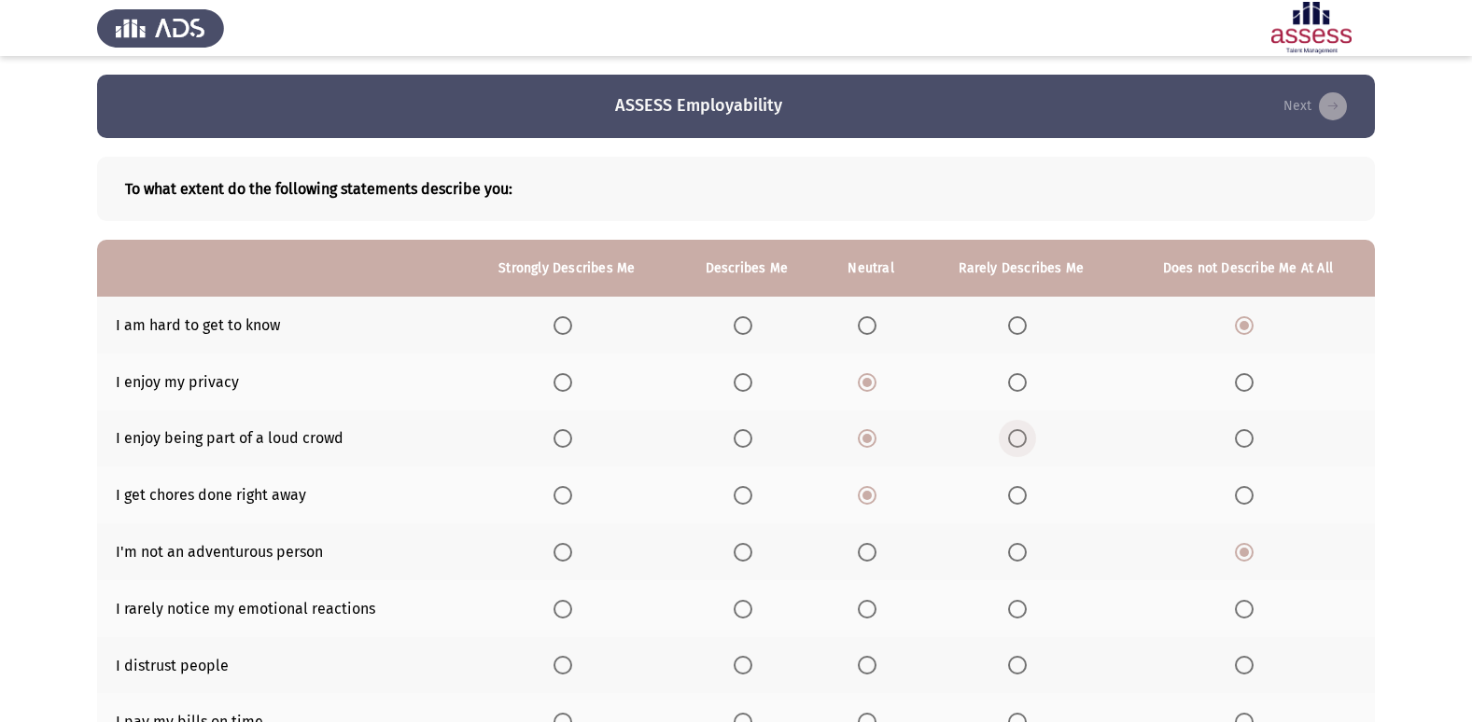
click at [1018, 446] on span "Select an option" at bounding box center [1017, 438] width 19 height 19
click at [1018, 446] on input "Select an option" at bounding box center [1017, 438] width 19 height 19
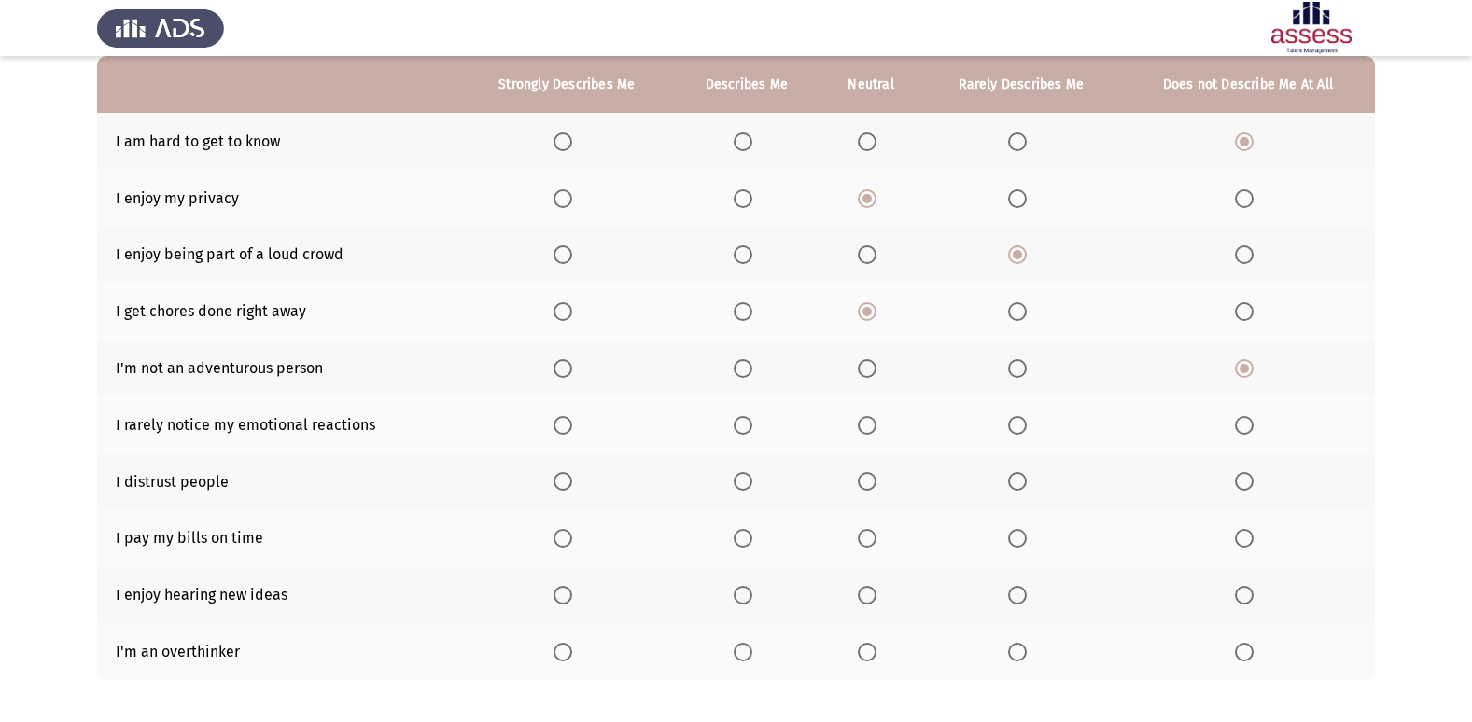
scroll to position [205, 0]
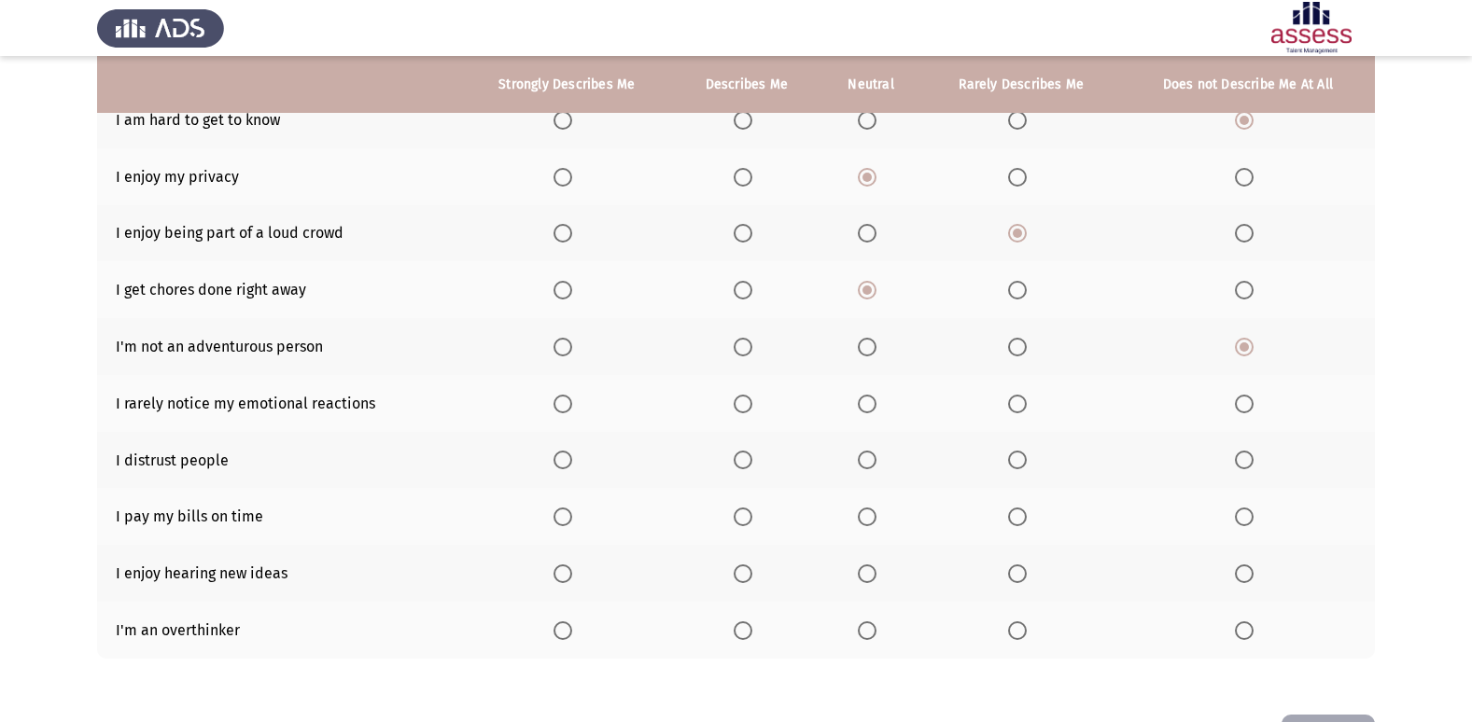
click at [875, 405] on span "Select an option" at bounding box center [867, 404] width 19 height 19
click at [875, 405] on input "Select an option" at bounding box center [867, 404] width 19 height 19
click at [1245, 462] on span "Select an option" at bounding box center [1244, 460] width 19 height 19
click at [1245, 462] on input "Select an option" at bounding box center [1244, 460] width 19 height 19
click at [868, 461] on span "Select an option" at bounding box center [867, 460] width 19 height 19
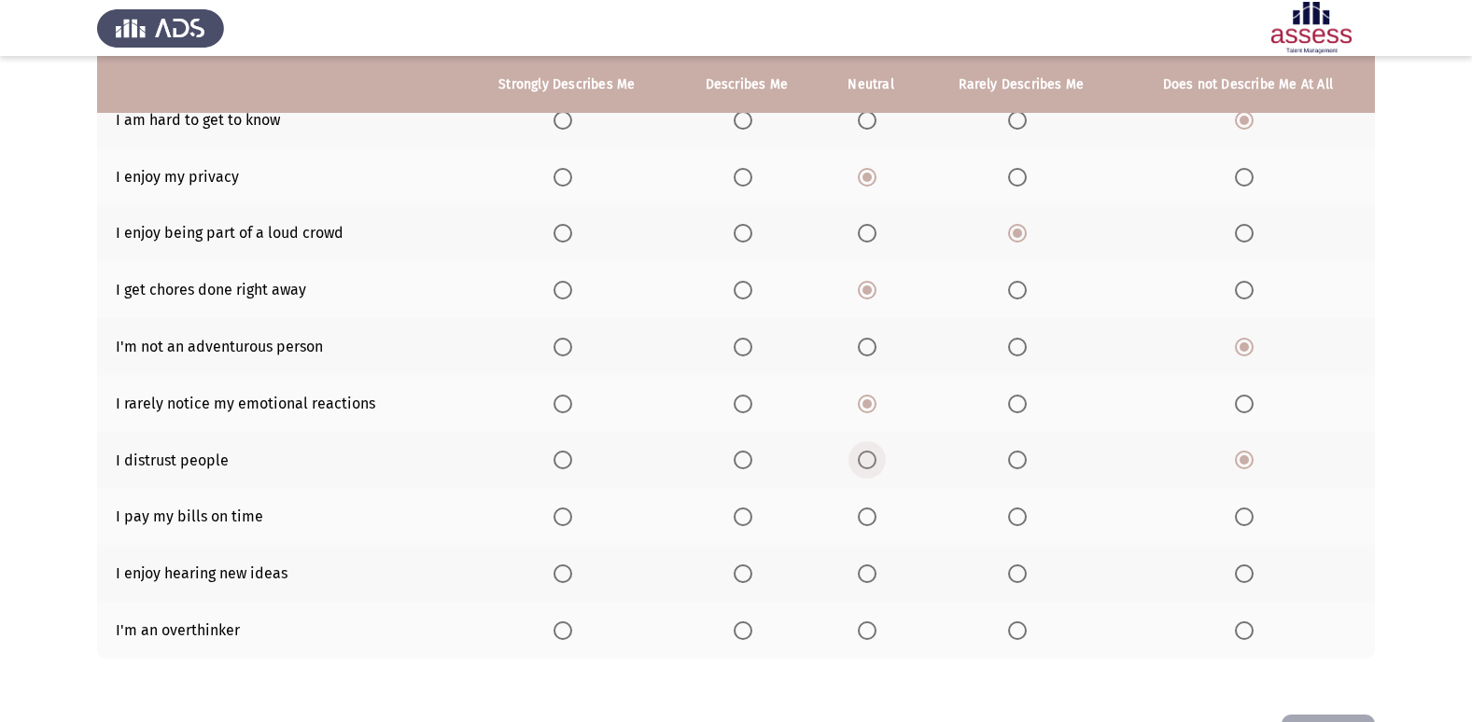
click at [868, 461] on input "Select an option" at bounding box center [867, 460] width 19 height 19
click at [737, 515] on span "Select an option" at bounding box center [743, 517] width 19 height 19
click at [737, 515] on input "Select an option" at bounding box center [743, 517] width 19 height 19
click at [559, 577] on span "Select an option" at bounding box center [562, 574] width 19 height 19
click at [559, 577] on input "Select an option" at bounding box center [562, 574] width 19 height 19
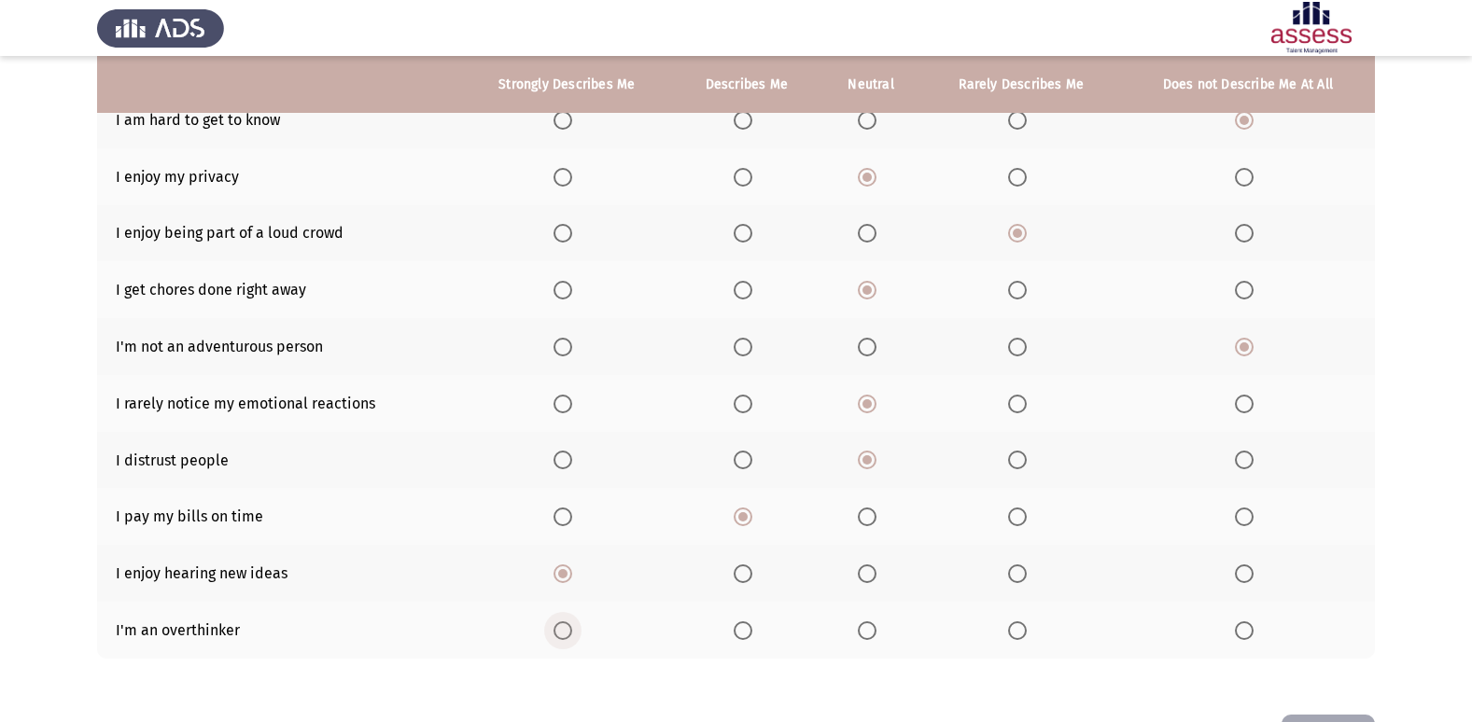
click at [564, 626] on span "Select an option" at bounding box center [562, 631] width 19 height 19
click at [564, 626] on input "Select an option" at bounding box center [562, 631] width 19 height 19
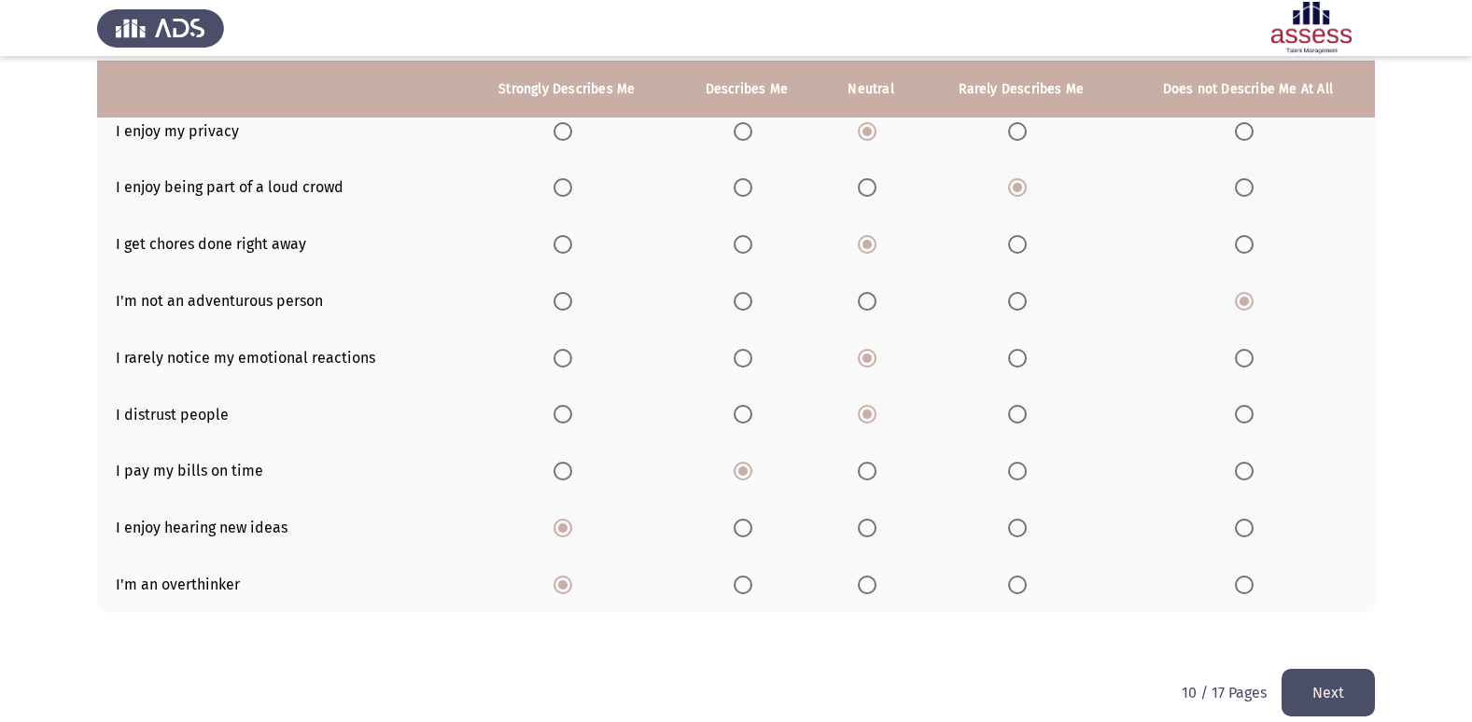
scroll to position [259, 0]
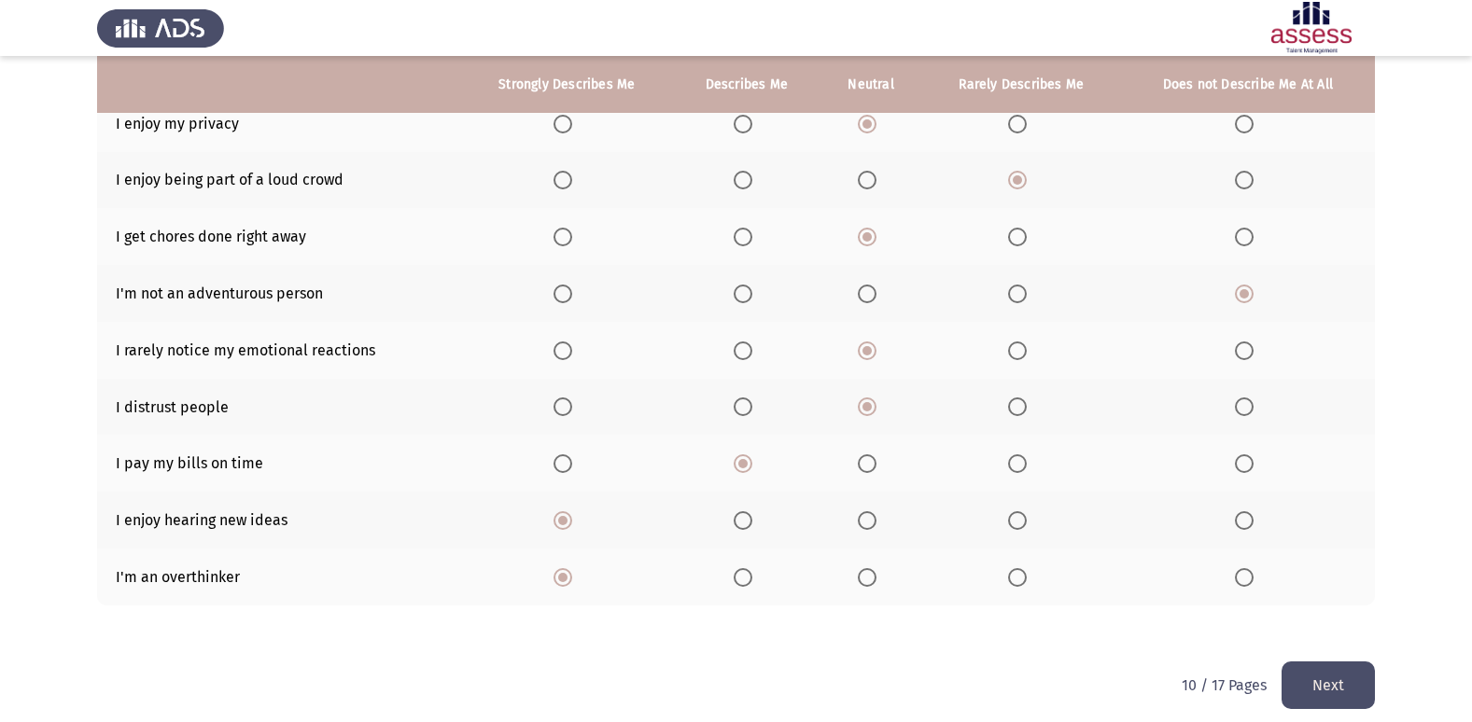
click at [1319, 674] on button "Next" at bounding box center [1327, 686] width 93 height 48
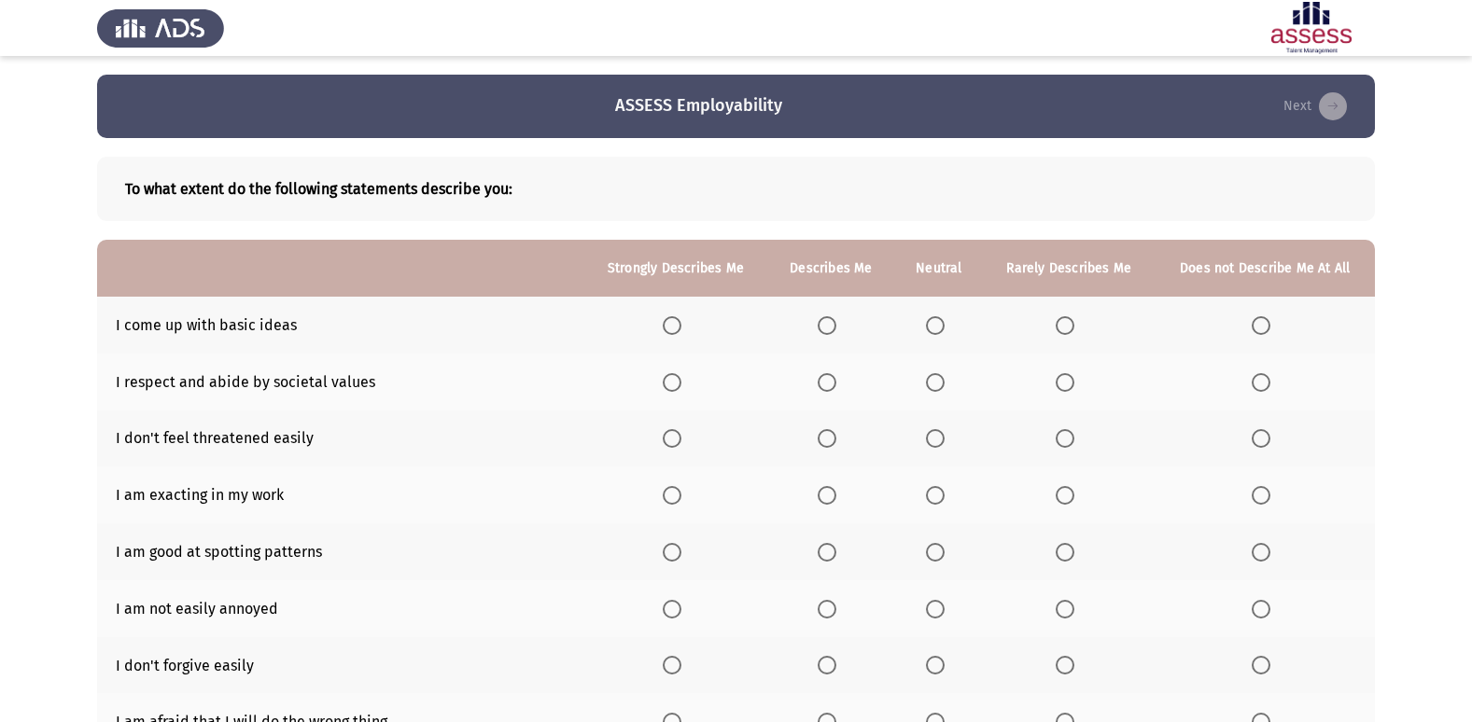
click at [833, 319] on span "Select an option" at bounding box center [827, 325] width 19 height 19
click at [833, 319] on input "Select an option" at bounding box center [827, 325] width 19 height 19
click at [676, 380] on span "Select an option" at bounding box center [672, 382] width 19 height 19
click at [676, 380] on input "Select an option" at bounding box center [672, 382] width 19 height 19
click at [825, 439] on span "Select an option" at bounding box center [827, 438] width 19 height 19
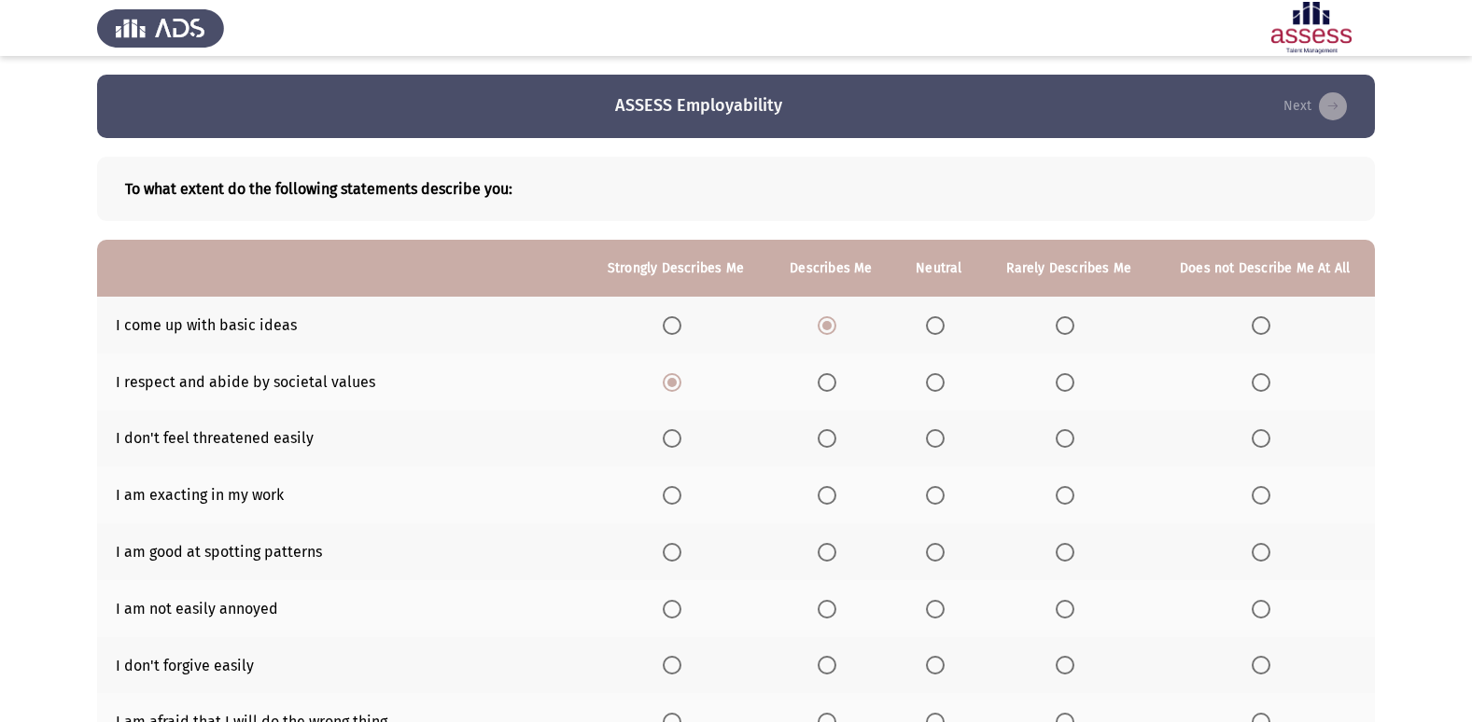
click at [825, 439] on input "Select an option" at bounding box center [827, 438] width 19 height 19
click at [679, 496] on span "Select an option" at bounding box center [672, 495] width 19 height 19
click at [679, 496] on input "Select an option" at bounding box center [672, 495] width 19 height 19
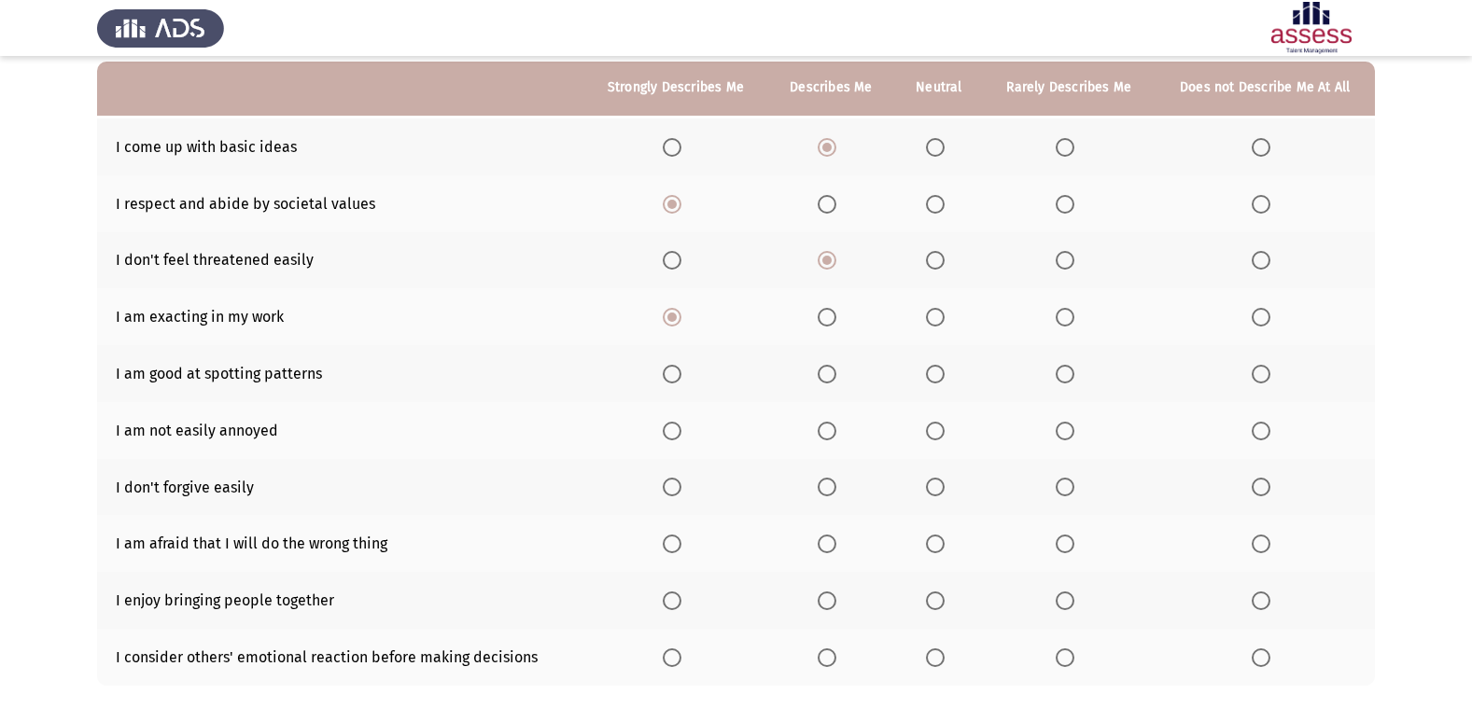
scroll to position [190, 0]
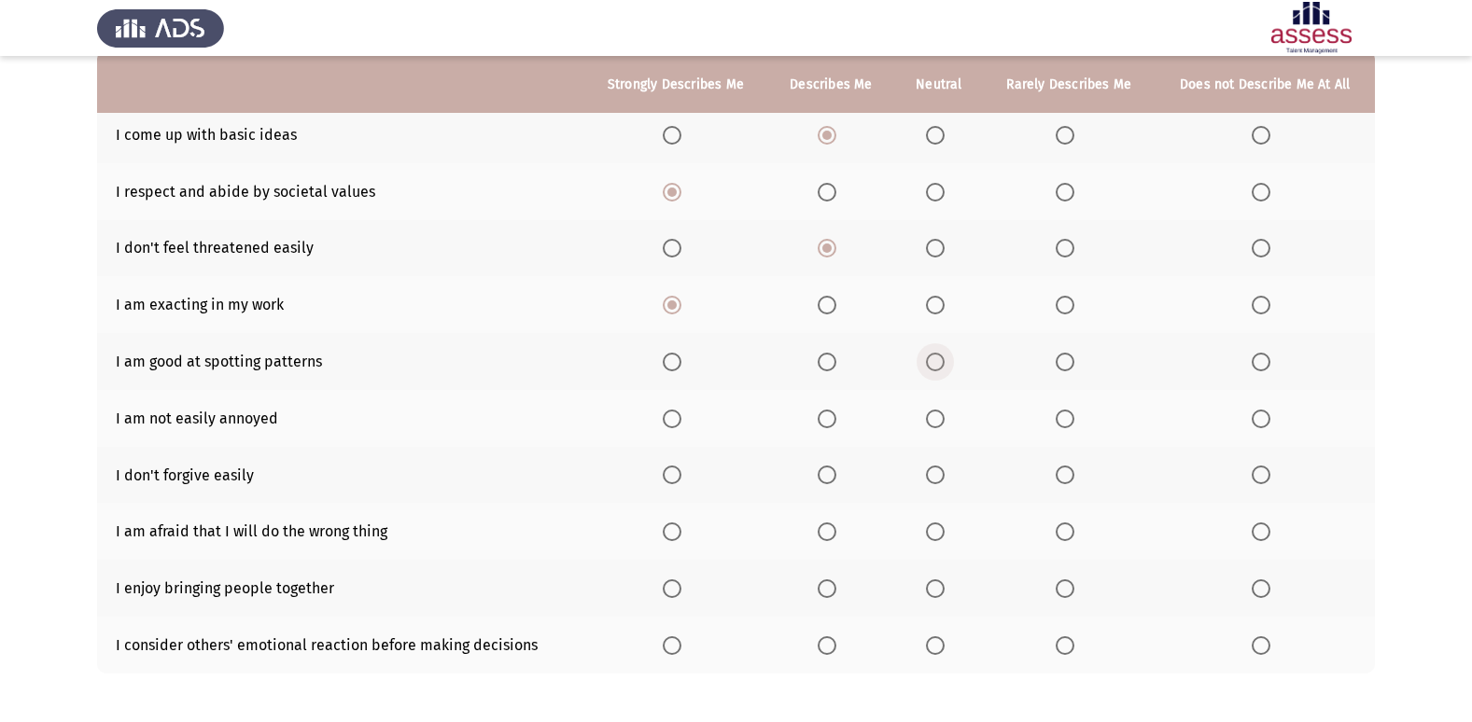
click at [932, 358] on span "Select an option" at bounding box center [935, 362] width 19 height 19
click at [932, 358] on input "Select an option" at bounding box center [935, 362] width 19 height 19
click at [1074, 416] on span "Select an option" at bounding box center [1065, 419] width 19 height 19
click at [1074, 416] on input "Select an option" at bounding box center [1065, 419] width 19 height 19
click at [1253, 484] on span "Select an option" at bounding box center [1261, 475] width 19 height 19
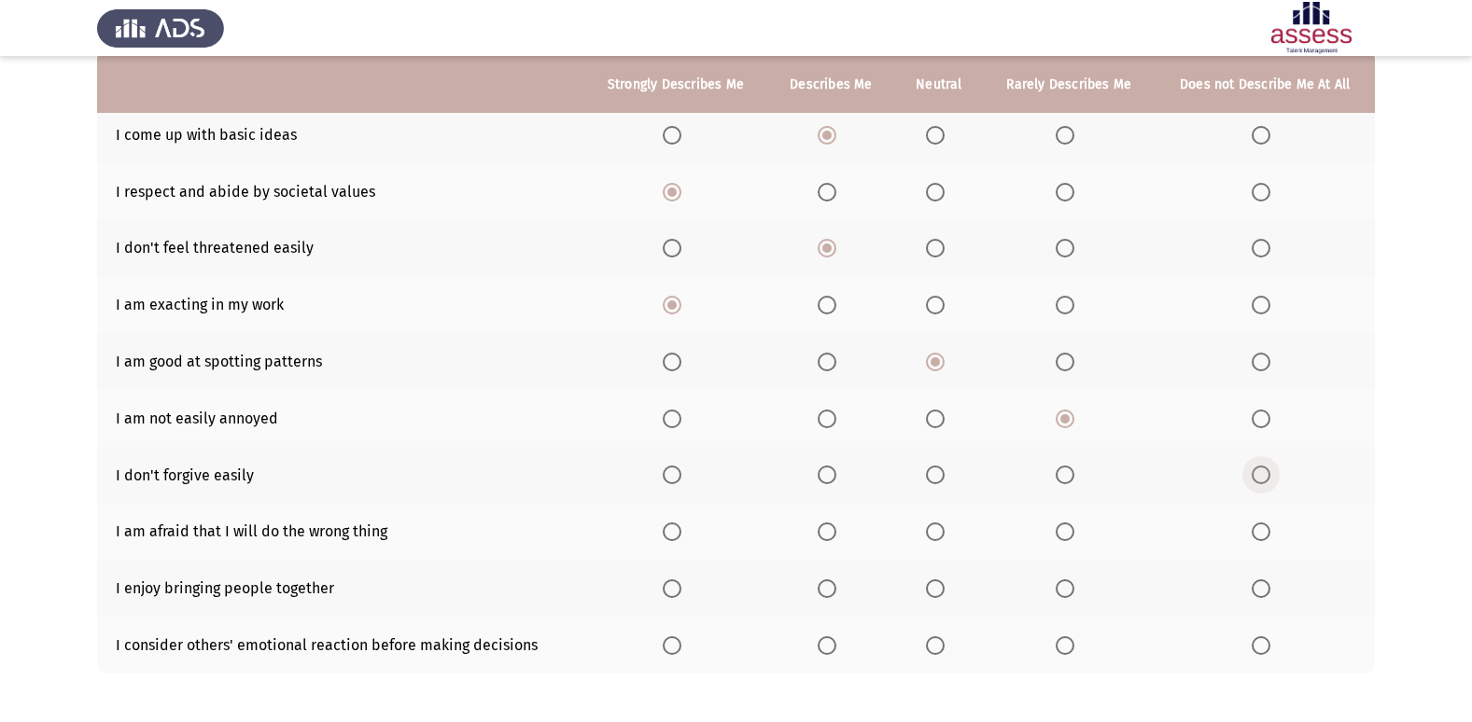
click at [1253, 484] on input "Select an option" at bounding box center [1261, 475] width 19 height 19
click at [676, 535] on span "Select an option" at bounding box center [672, 532] width 19 height 19
click at [676, 535] on input "Select an option" at bounding box center [672, 532] width 19 height 19
click at [678, 587] on span "Select an option" at bounding box center [672, 589] width 19 height 19
click at [678, 587] on input "Select an option" at bounding box center [672, 589] width 19 height 19
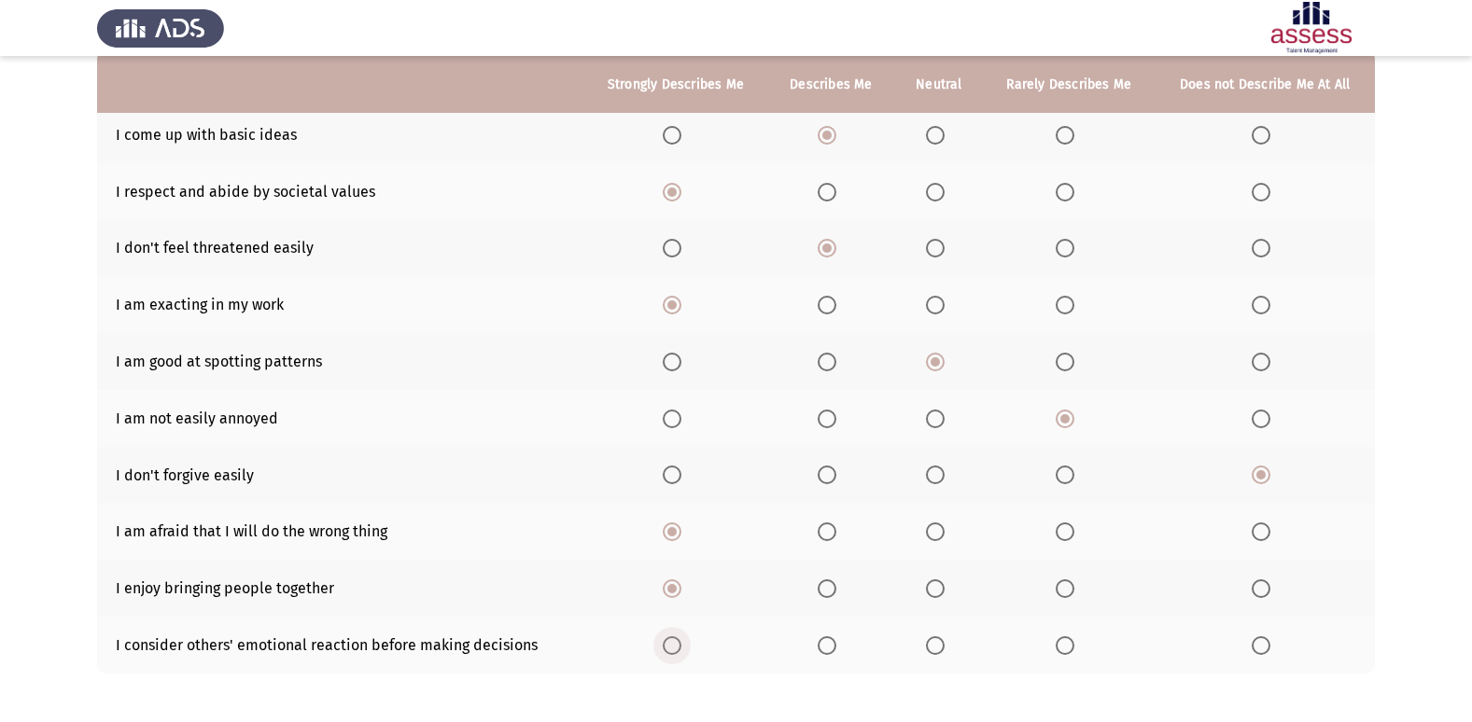
click at [678, 647] on span "Select an option" at bounding box center [672, 646] width 19 height 19
click at [678, 647] on input "Select an option" at bounding box center [672, 646] width 19 height 19
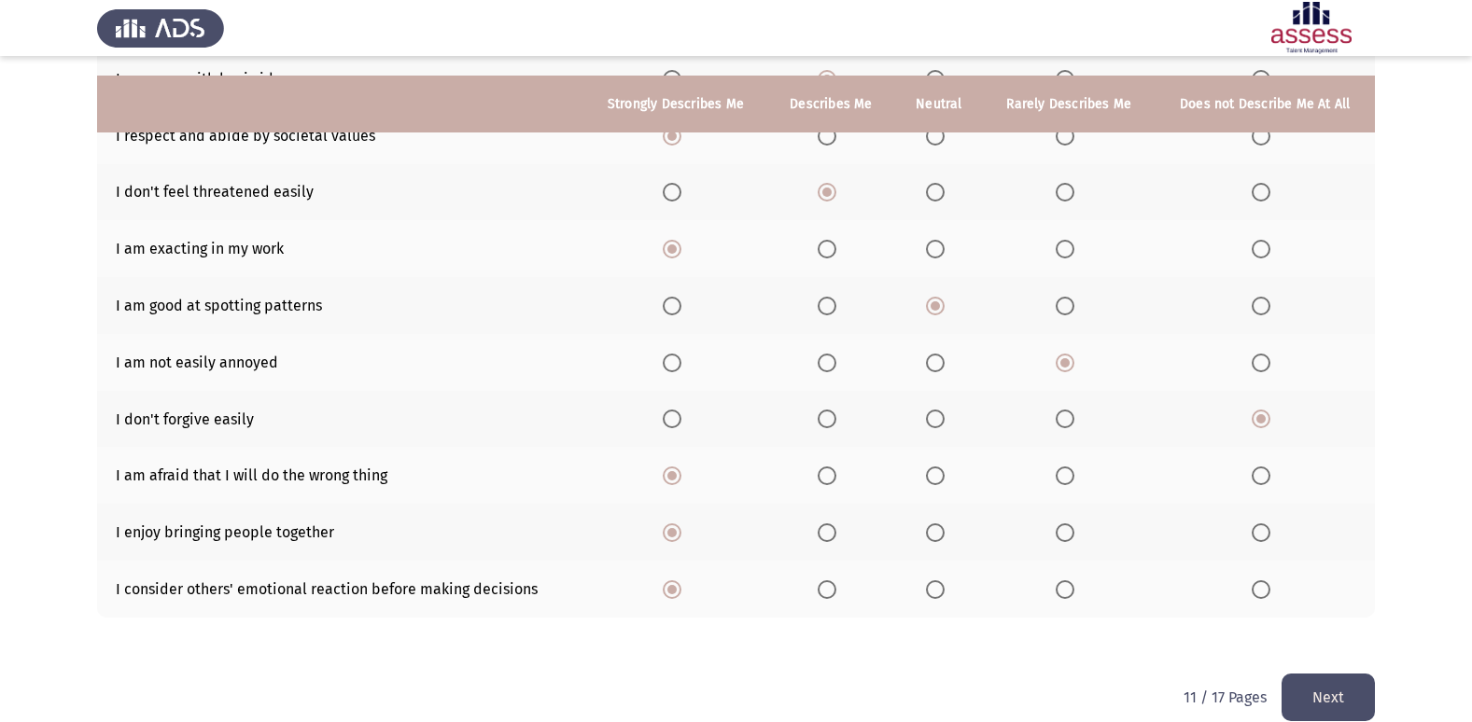
scroll to position [273, 0]
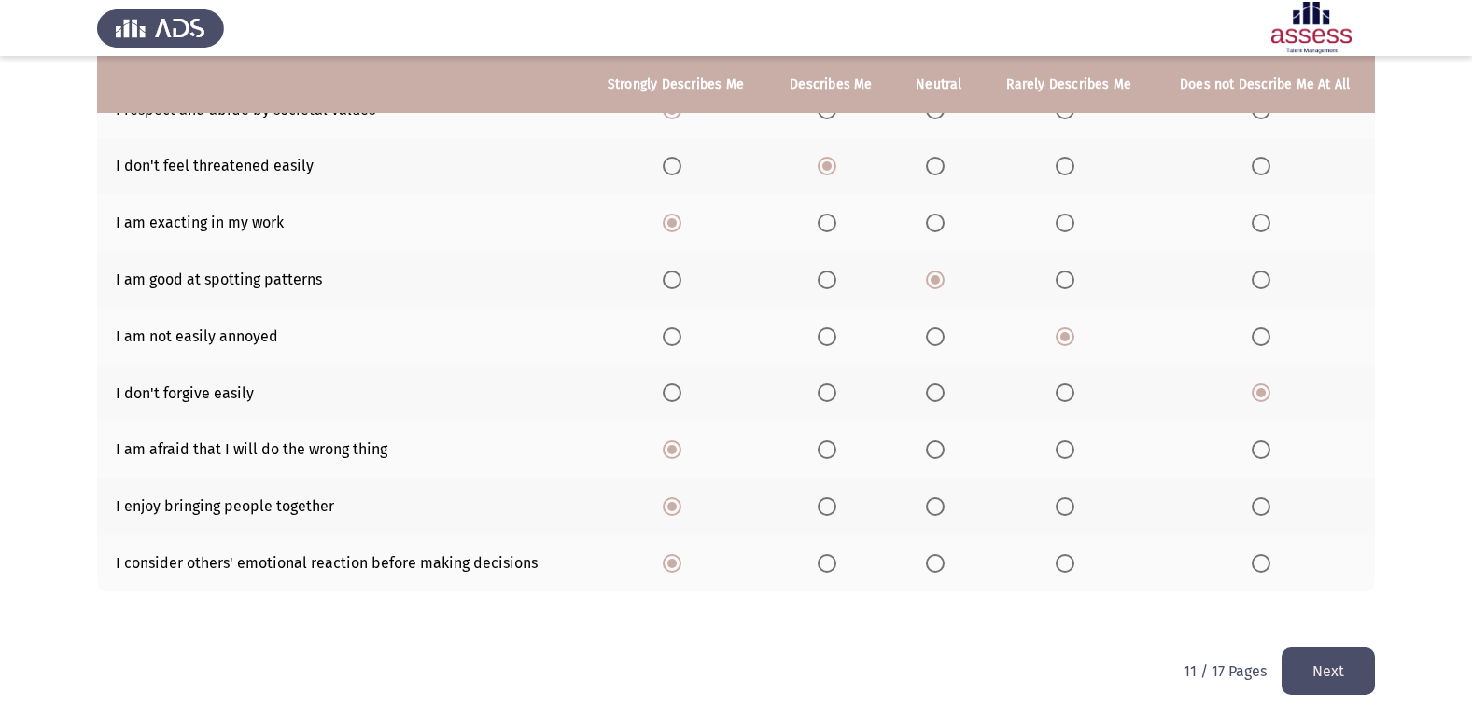
click at [1354, 678] on button "Next" at bounding box center [1327, 672] width 93 height 48
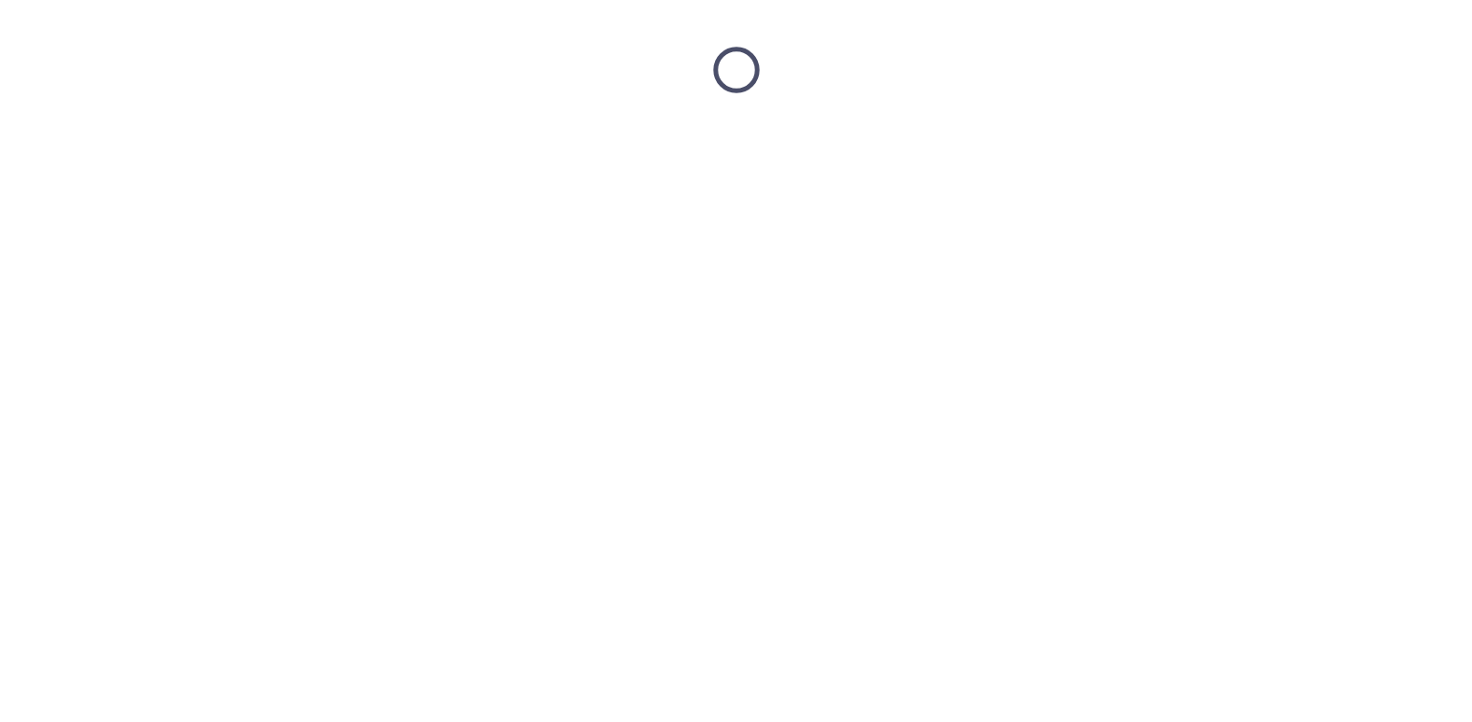
scroll to position [0, 0]
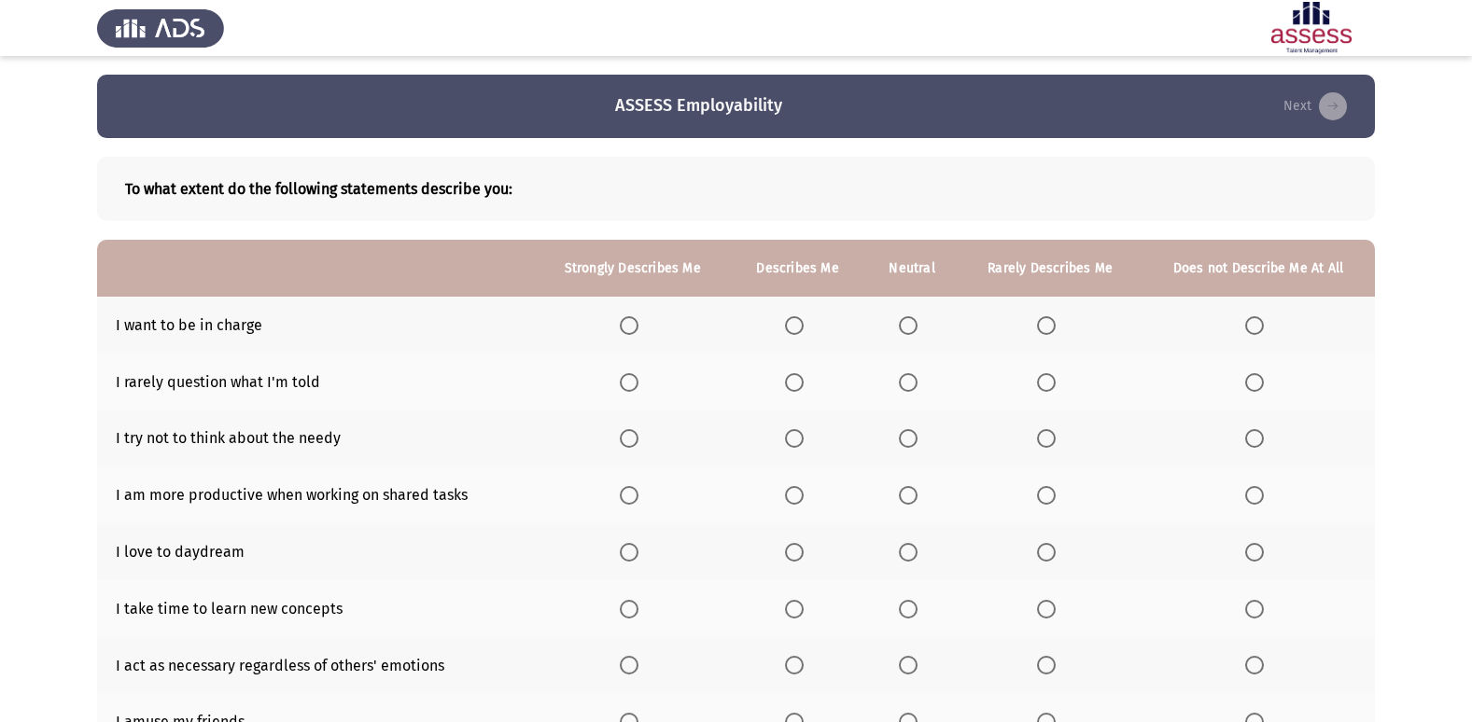
click at [908, 329] on span "Select an option" at bounding box center [908, 325] width 19 height 19
click at [908, 329] on input "Select an option" at bounding box center [908, 325] width 19 height 19
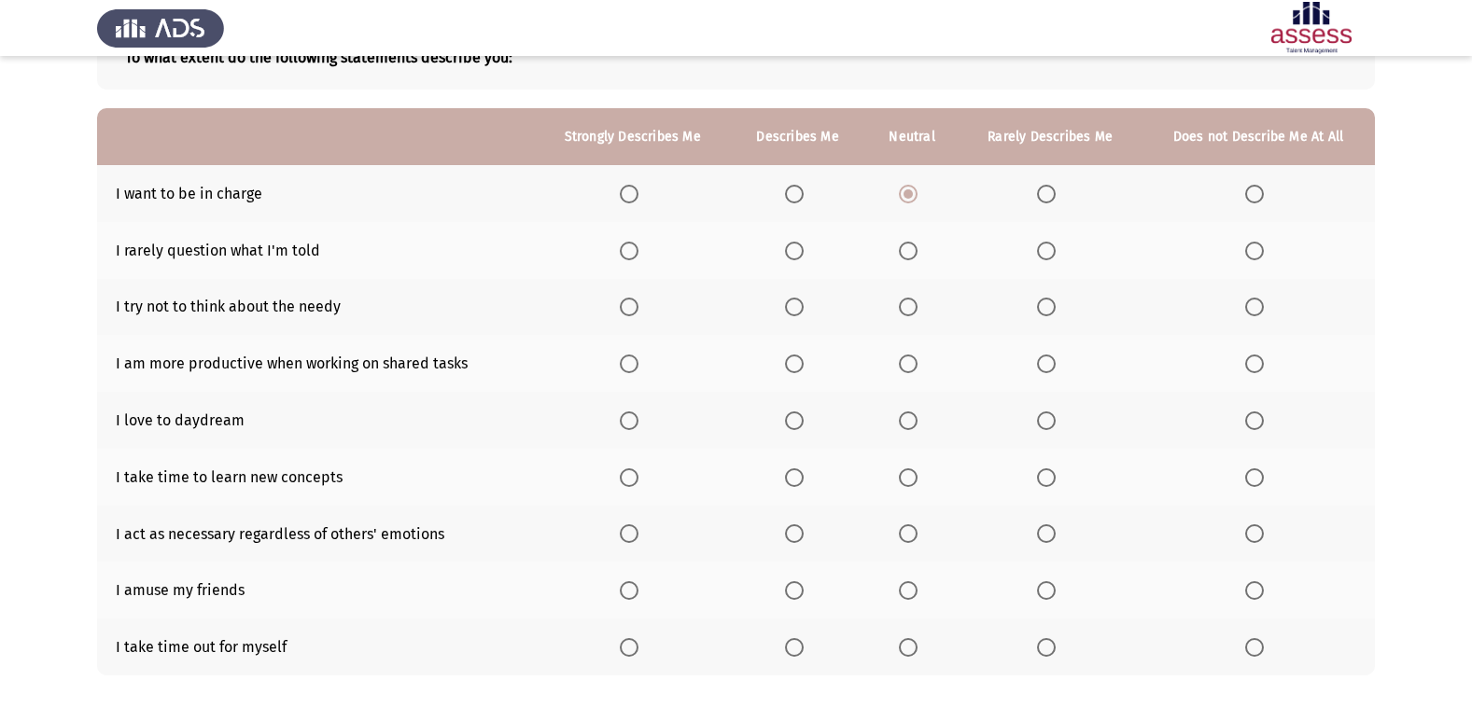
scroll to position [134, 0]
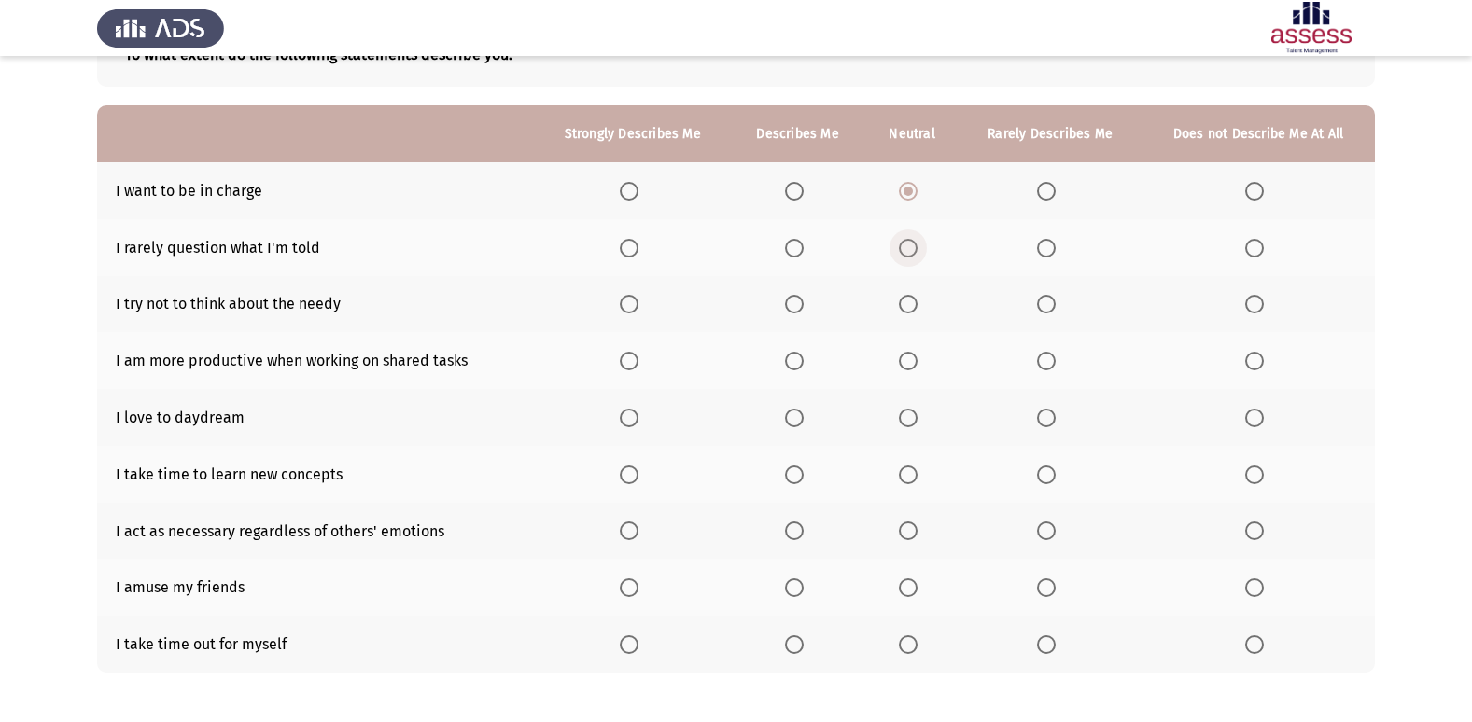
click at [912, 245] on span "Select an option" at bounding box center [908, 248] width 19 height 19
click at [912, 245] on input "Select an option" at bounding box center [908, 248] width 19 height 19
click at [1051, 304] on span "Select an option" at bounding box center [1046, 304] width 19 height 19
click at [1051, 304] on input "Select an option" at bounding box center [1046, 304] width 19 height 19
click at [912, 305] on span "Select an option" at bounding box center [908, 304] width 19 height 19
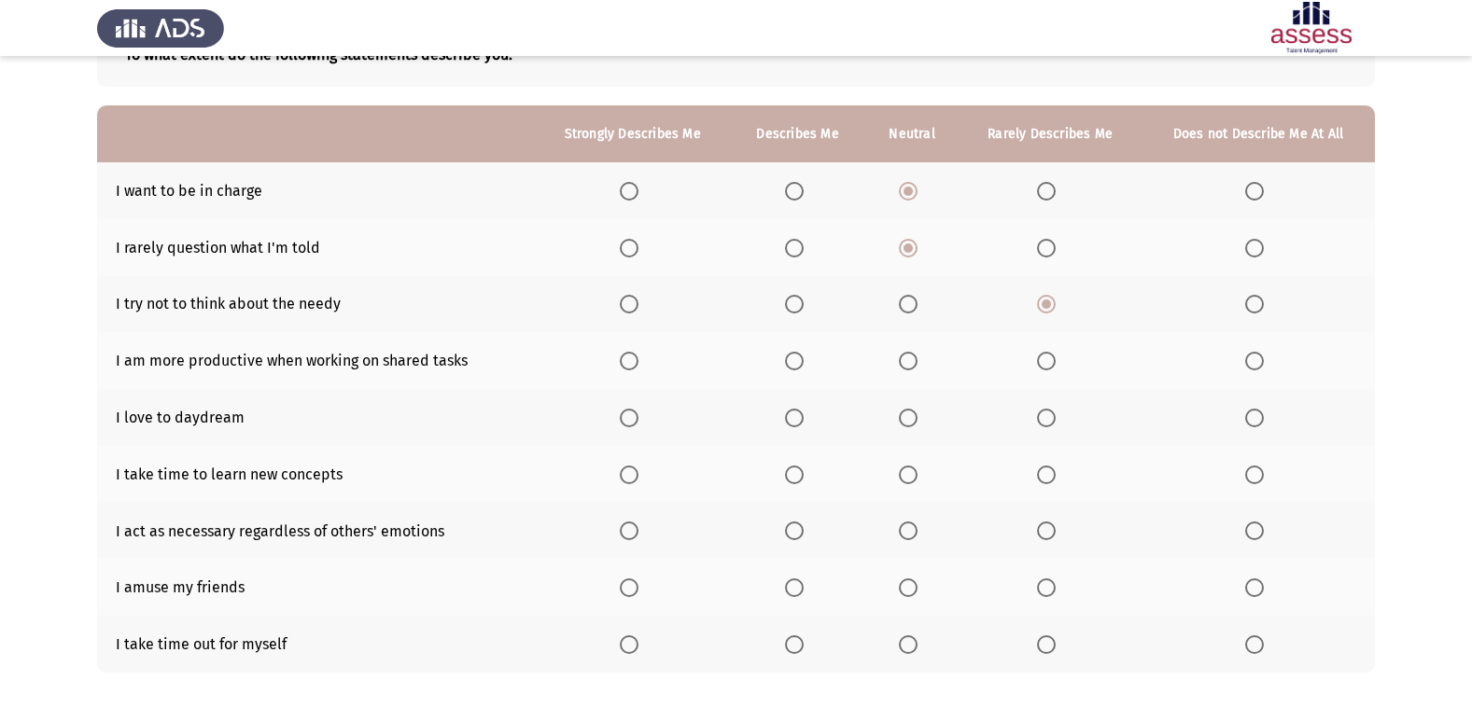
click at [912, 305] on input "Select an option" at bounding box center [908, 304] width 19 height 19
click at [638, 365] on span "Select an option" at bounding box center [629, 361] width 19 height 19
click at [638, 365] on input "Select an option" at bounding box center [629, 361] width 19 height 19
click at [635, 414] on span "Select an option" at bounding box center [629, 418] width 19 height 19
click at [635, 414] on input "Select an option" at bounding box center [629, 418] width 19 height 19
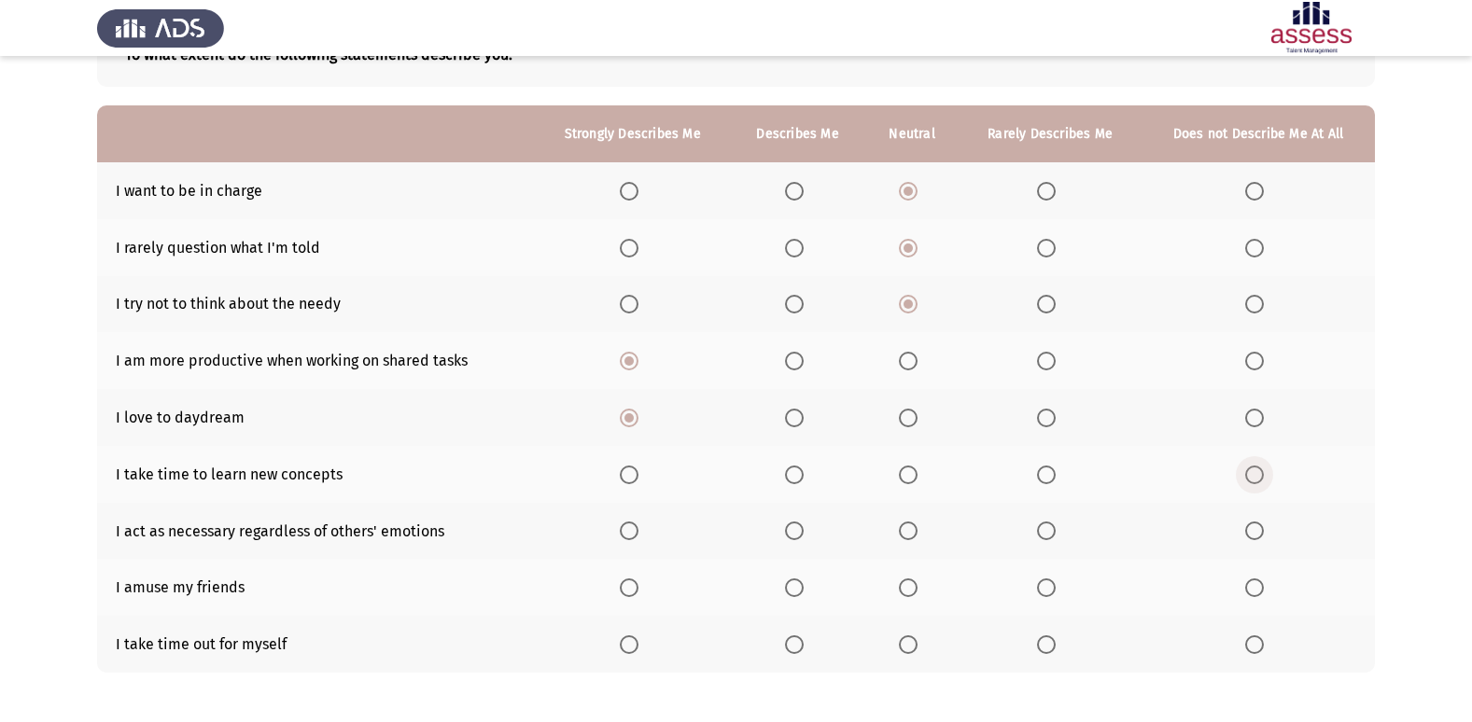
click at [1253, 478] on span "Select an option" at bounding box center [1254, 475] width 19 height 19
click at [1253, 478] on input "Select an option" at bounding box center [1254, 475] width 19 height 19
click at [915, 532] on span "Select an option" at bounding box center [908, 531] width 19 height 19
click at [915, 532] on input "Select an option" at bounding box center [908, 531] width 19 height 19
click at [903, 586] on span "Select an option" at bounding box center [908, 588] width 19 height 19
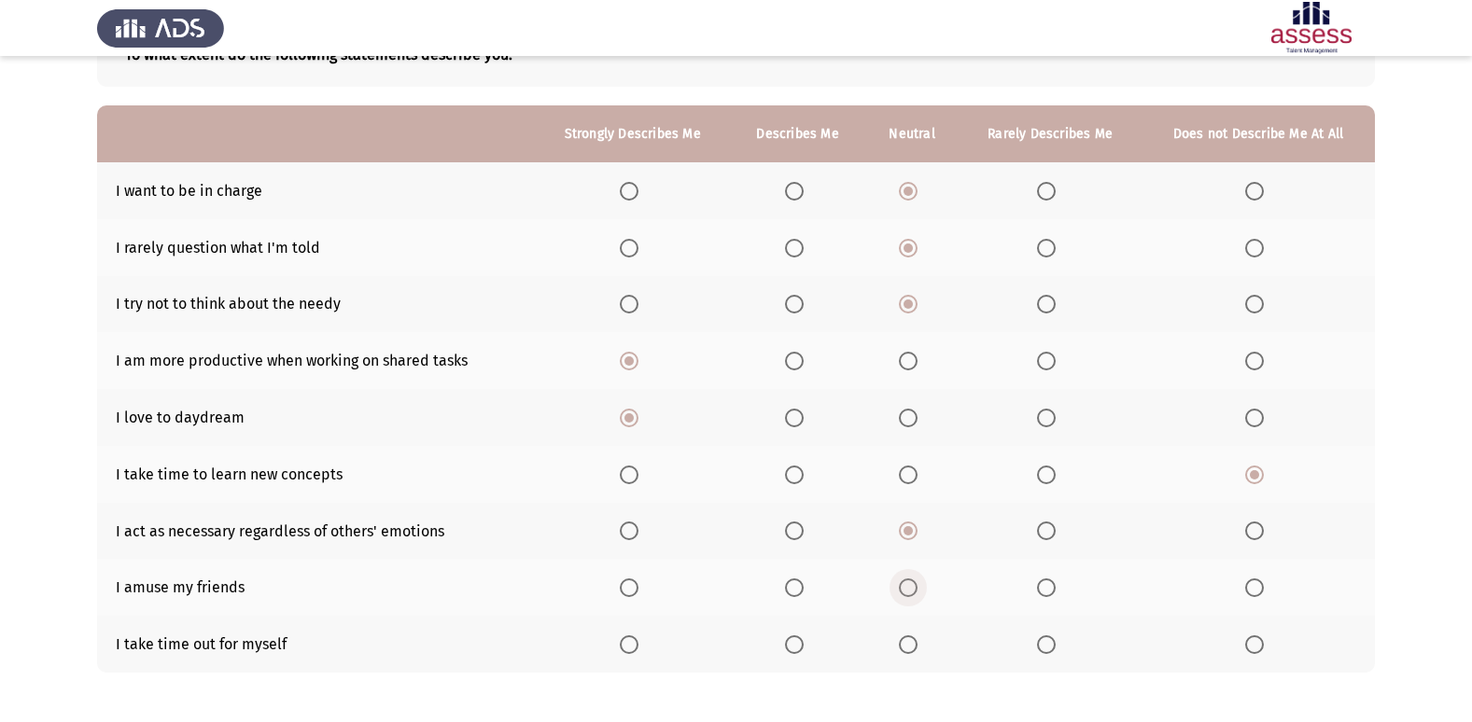
click at [903, 586] on input "Select an option" at bounding box center [908, 588] width 19 height 19
click at [911, 638] on span "Select an option" at bounding box center [908, 645] width 19 height 19
click at [911, 638] on input "Select an option" at bounding box center [908, 645] width 19 height 19
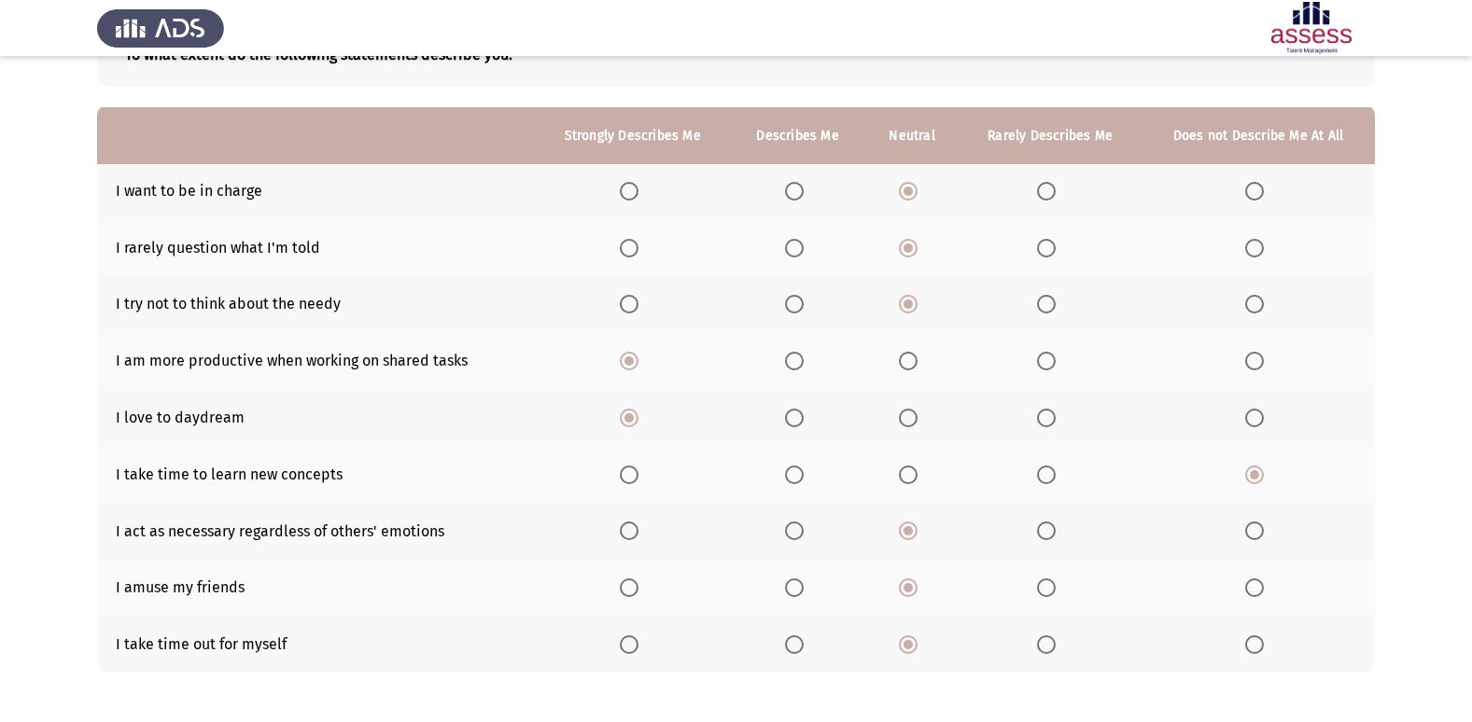
scroll to position [216, 0]
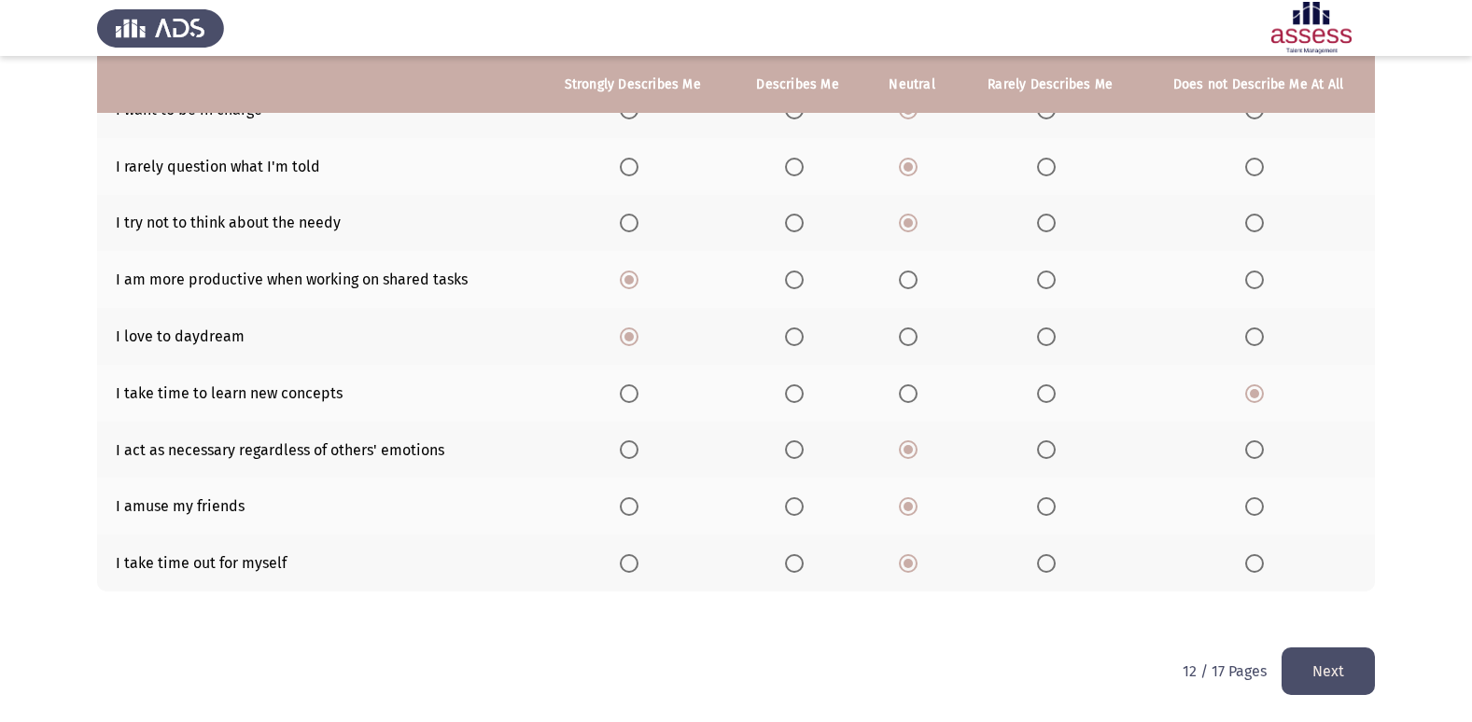
click at [1337, 659] on button "Next" at bounding box center [1327, 672] width 93 height 48
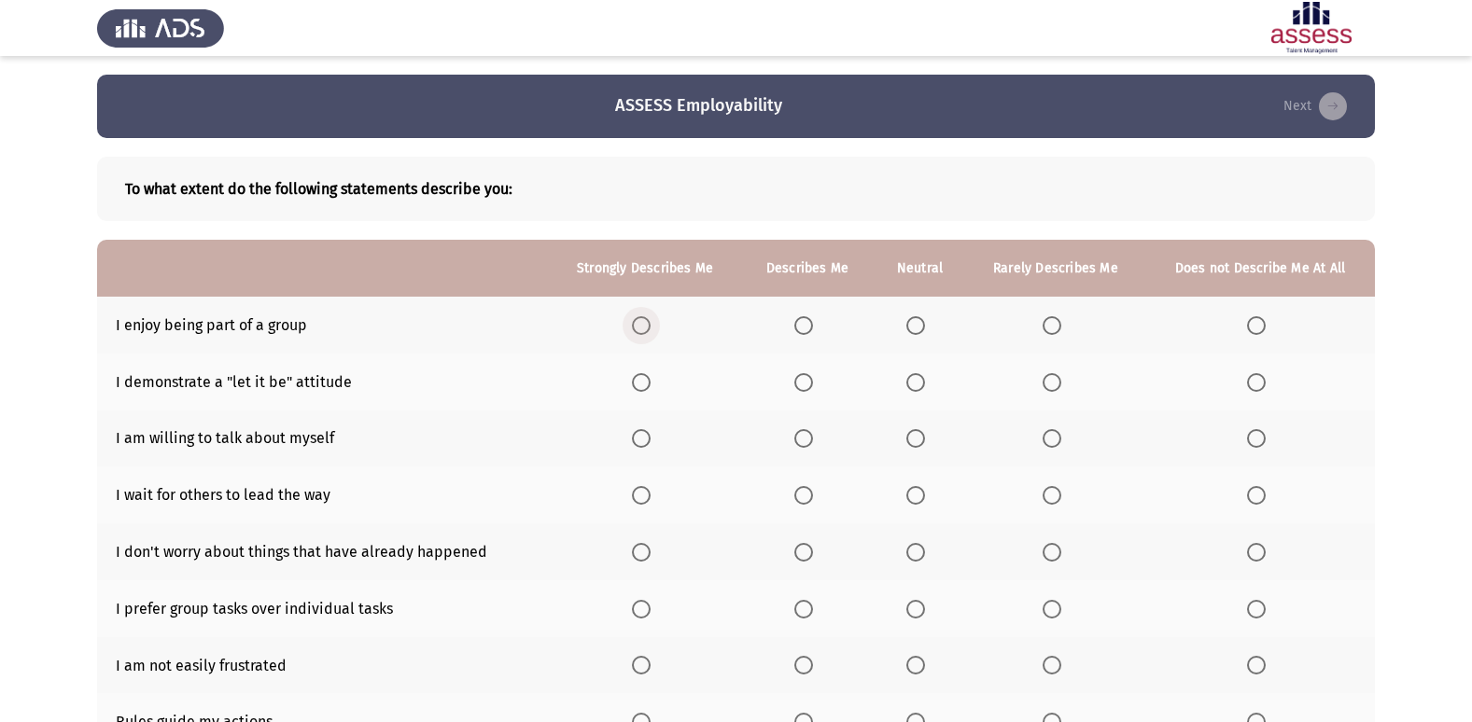
click at [649, 328] on span "Select an option" at bounding box center [641, 325] width 19 height 19
click at [649, 328] on input "Select an option" at bounding box center [641, 325] width 19 height 19
click at [804, 374] on span "Select an option" at bounding box center [803, 382] width 19 height 19
click at [804, 374] on input "Select an option" at bounding box center [803, 382] width 19 height 19
click at [1256, 439] on span "Select an option" at bounding box center [1256, 439] width 0 height 0
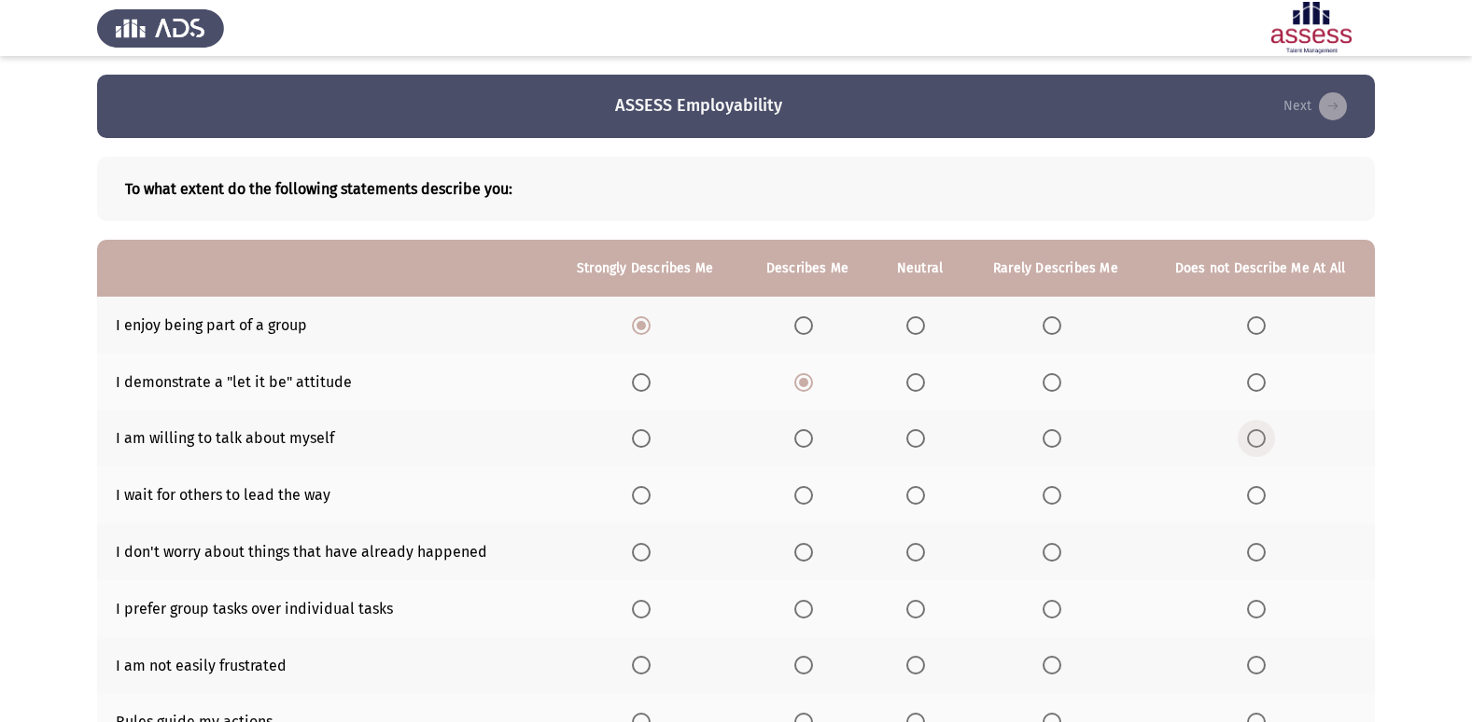
click at [1256, 439] on input "Select an option" at bounding box center [1256, 438] width 19 height 19
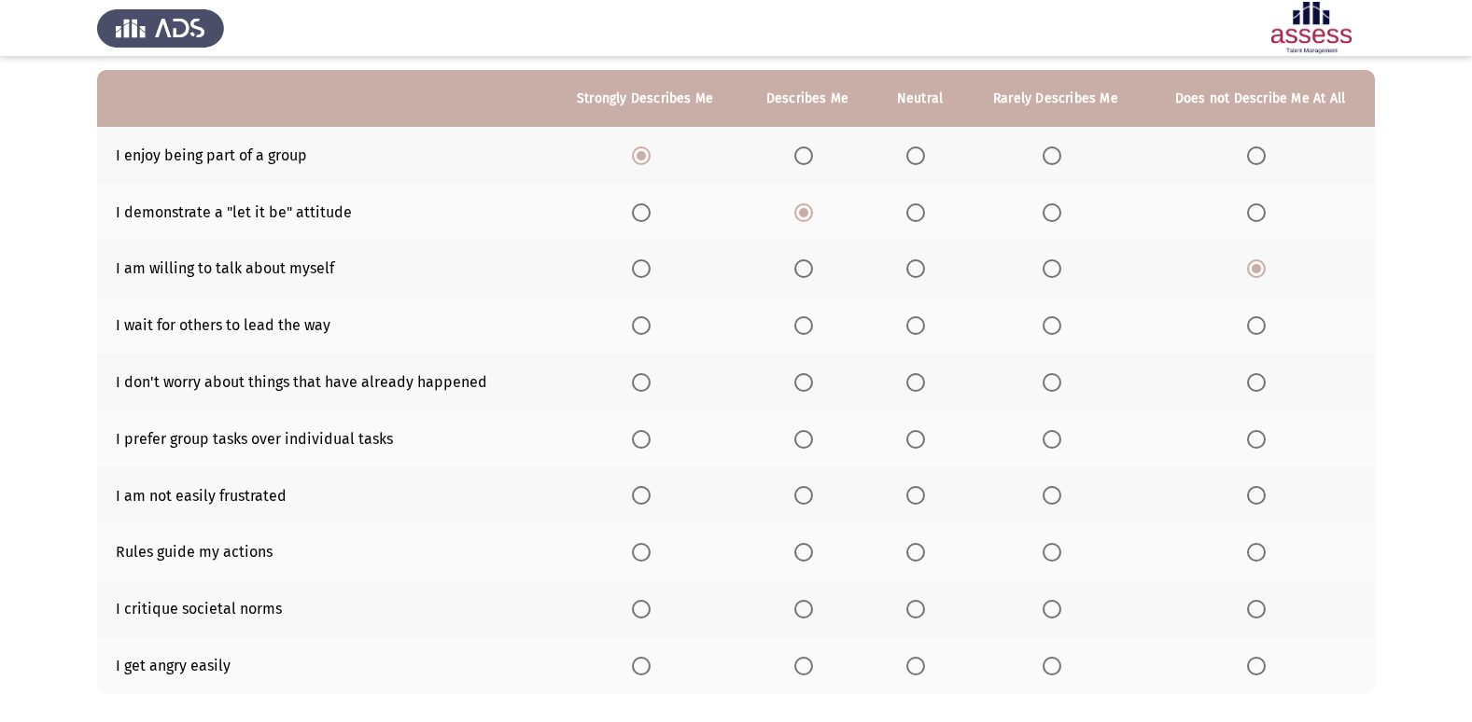
scroll to position [173, 0]
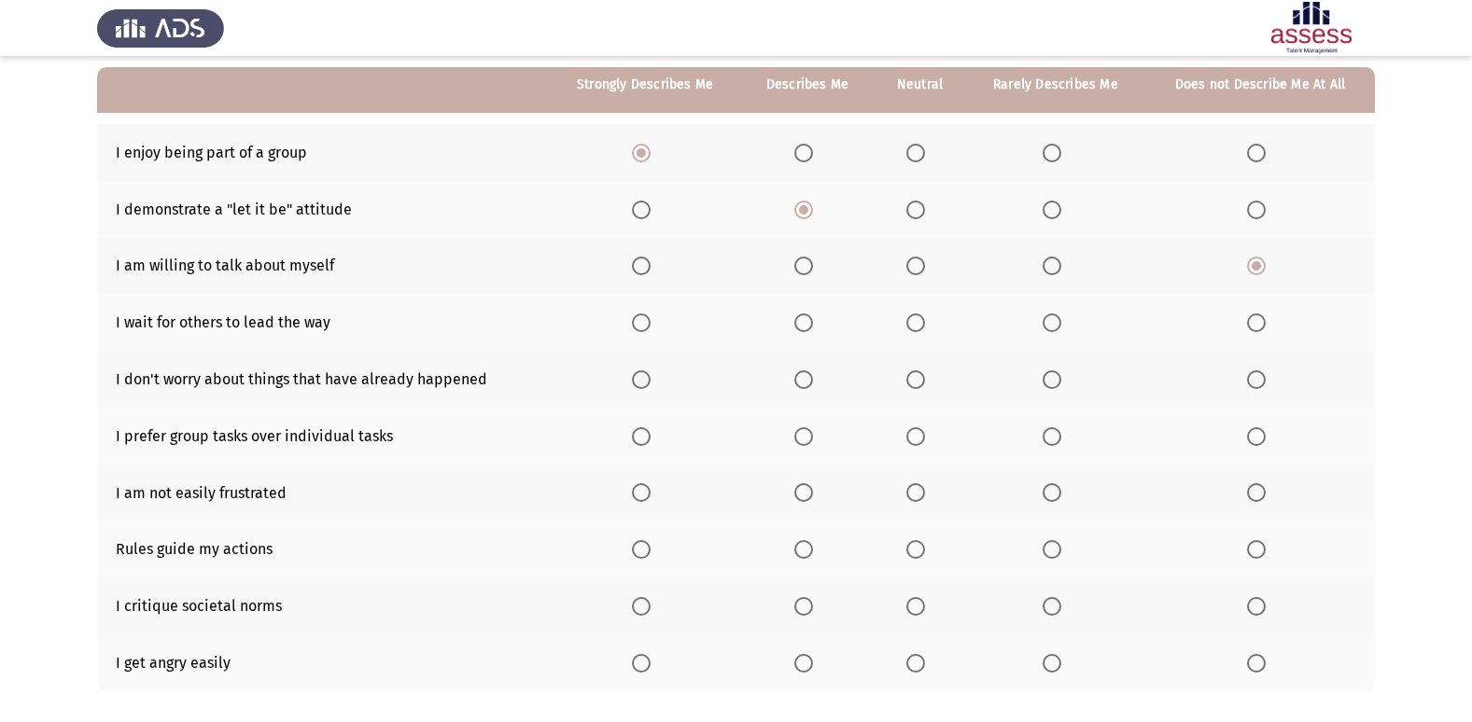
click at [1049, 318] on span "Select an option" at bounding box center [1052, 323] width 19 height 19
click at [1049, 318] on input "Select an option" at bounding box center [1052, 323] width 19 height 19
click at [1261, 321] on span "Select an option" at bounding box center [1256, 323] width 19 height 19
click at [1261, 321] on input "Select an option" at bounding box center [1256, 323] width 19 height 19
click at [637, 379] on span "Select an option" at bounding box center [641, 380] width 19 height 19
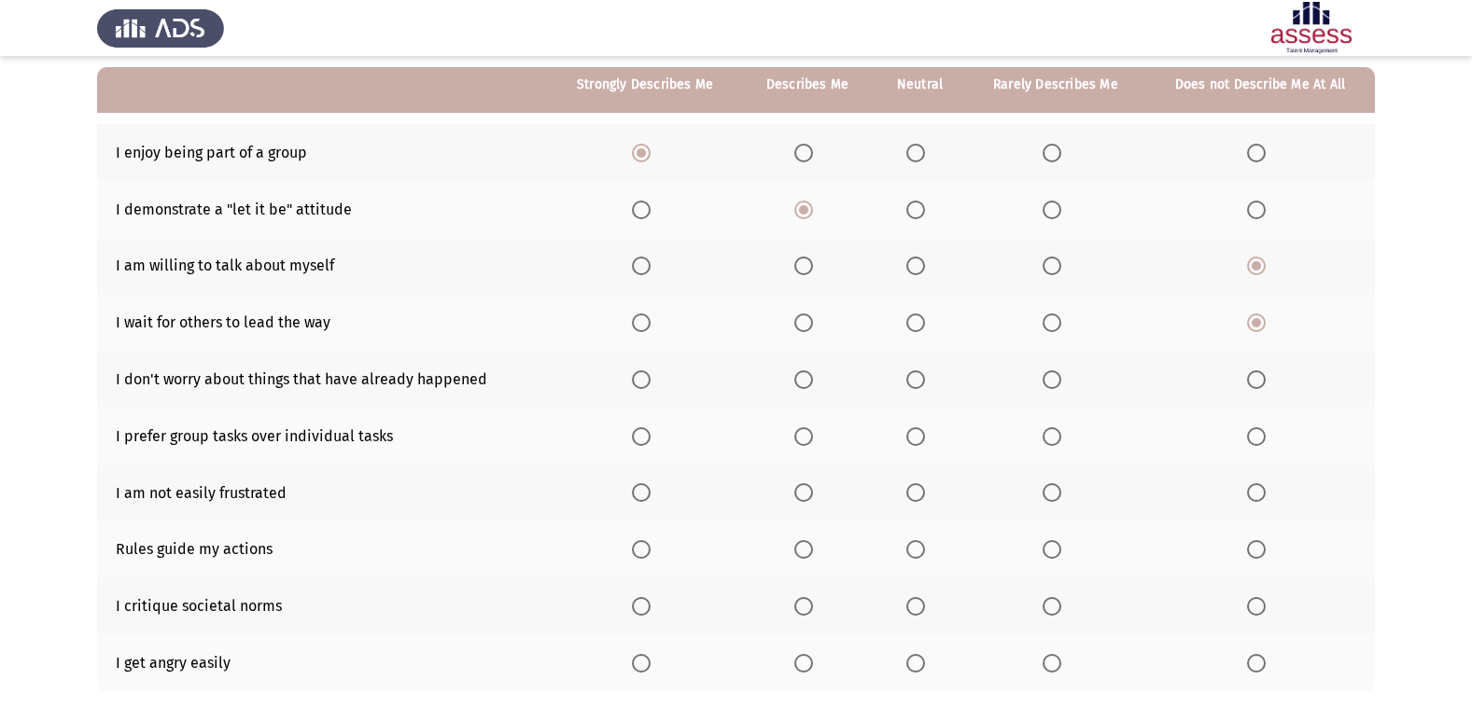
click at [637, 379] on input "Select an option" at bounding box center [641, 380] width 19 height 19
click at [637, 440] on span "Select an option" at bounding box center [641, 436] width 19 height 19
click at [637, 440] on input "Select an option" at bounding box center [641, 436] width 19 height 19
click at [645, 495] on span "Select an option" at bounding box center [641, 492] width 19 height 19
click at [645, 495] on input "Select an option" at bounding box center [641, 492] width 19 height 19
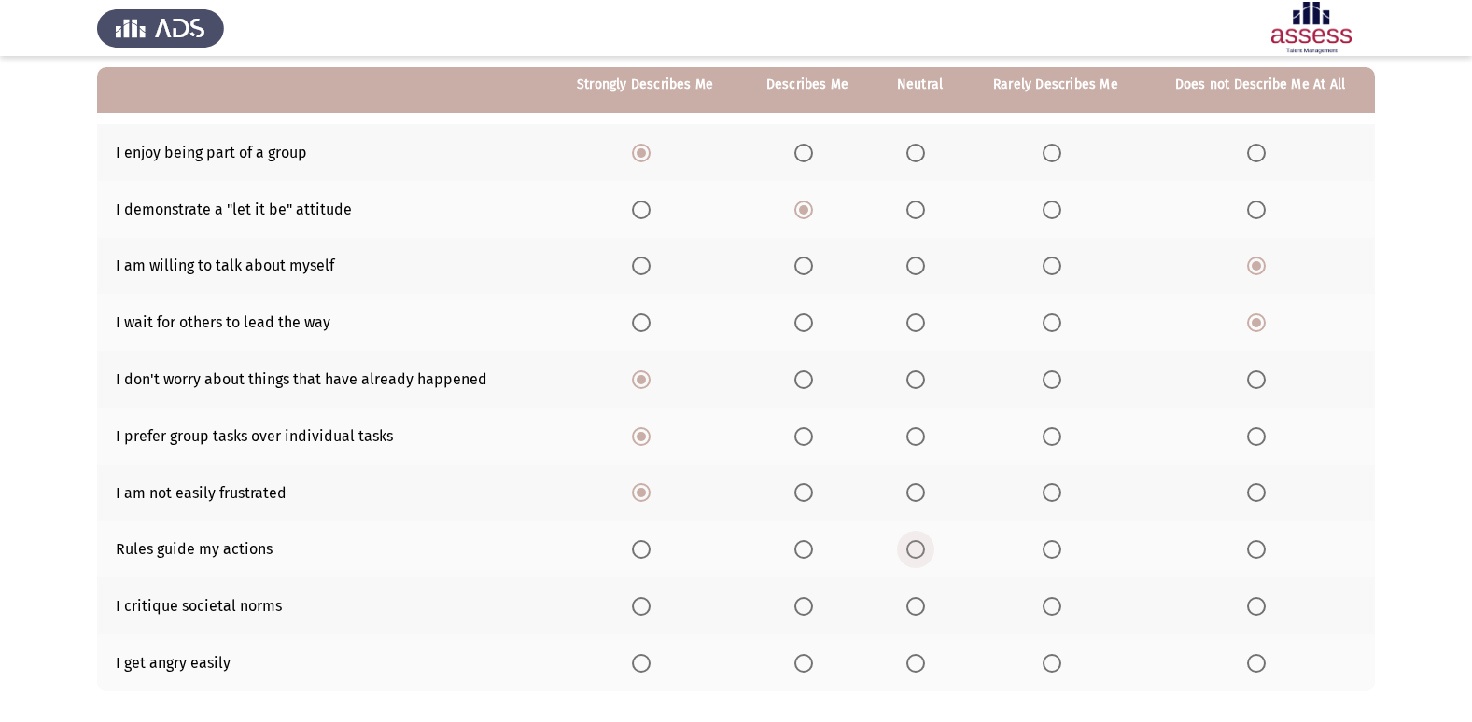
click at [921, 550] on span "Select an option" at bounding box center [915, 549] width 19 height 19
click at [921, 550] on input "Select an option" at bounding box center [915, 549] width 19 height 19
click at [807, 556] on span "Select an option" at bounding box center [803, 549] width 19 height 19
click at [807, 556] on input "Select an option" at bounding box center [803, 549] width 19 height 19
click at [639, 546] on span "Select an option" at bounding box center [641, 549] width 19 height 19
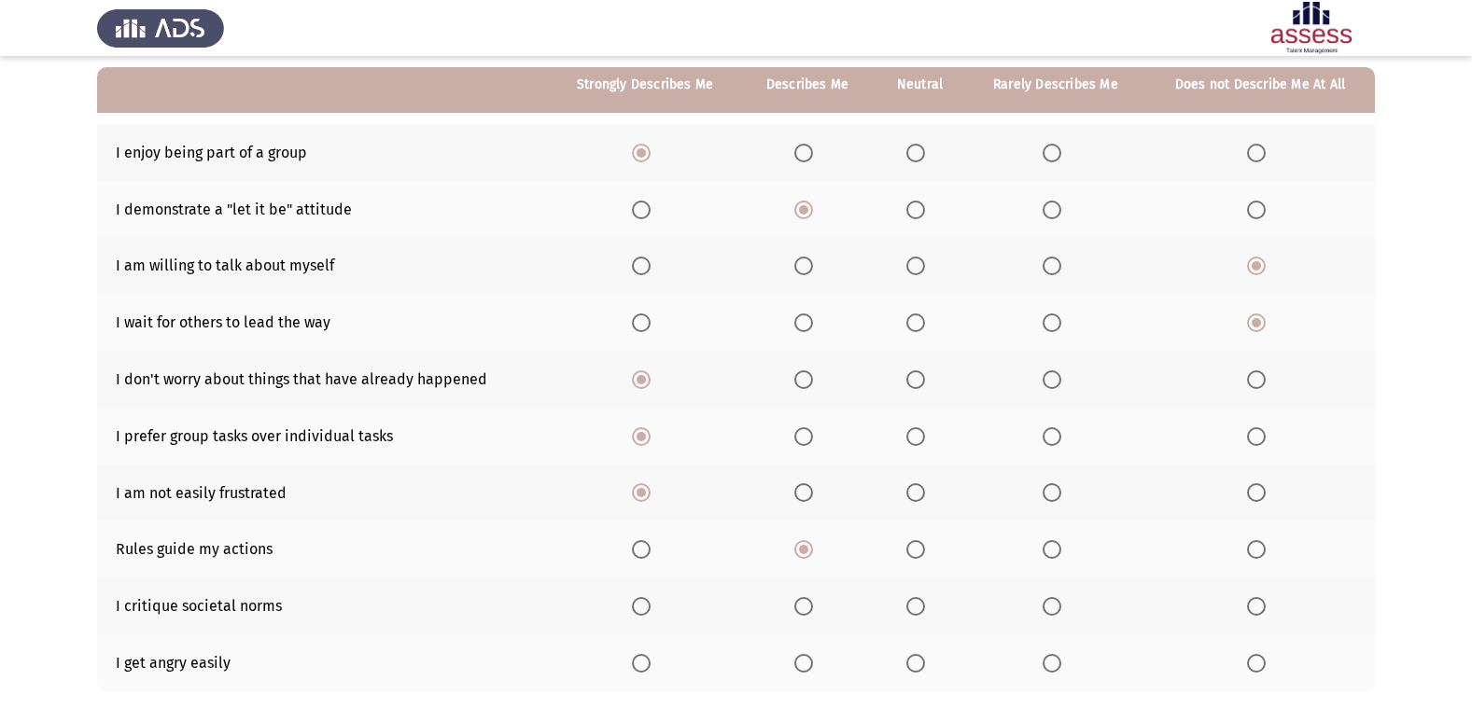
click at [639, 546] on input "Select an option" at bounding box center [641, 549] width 19 height 19
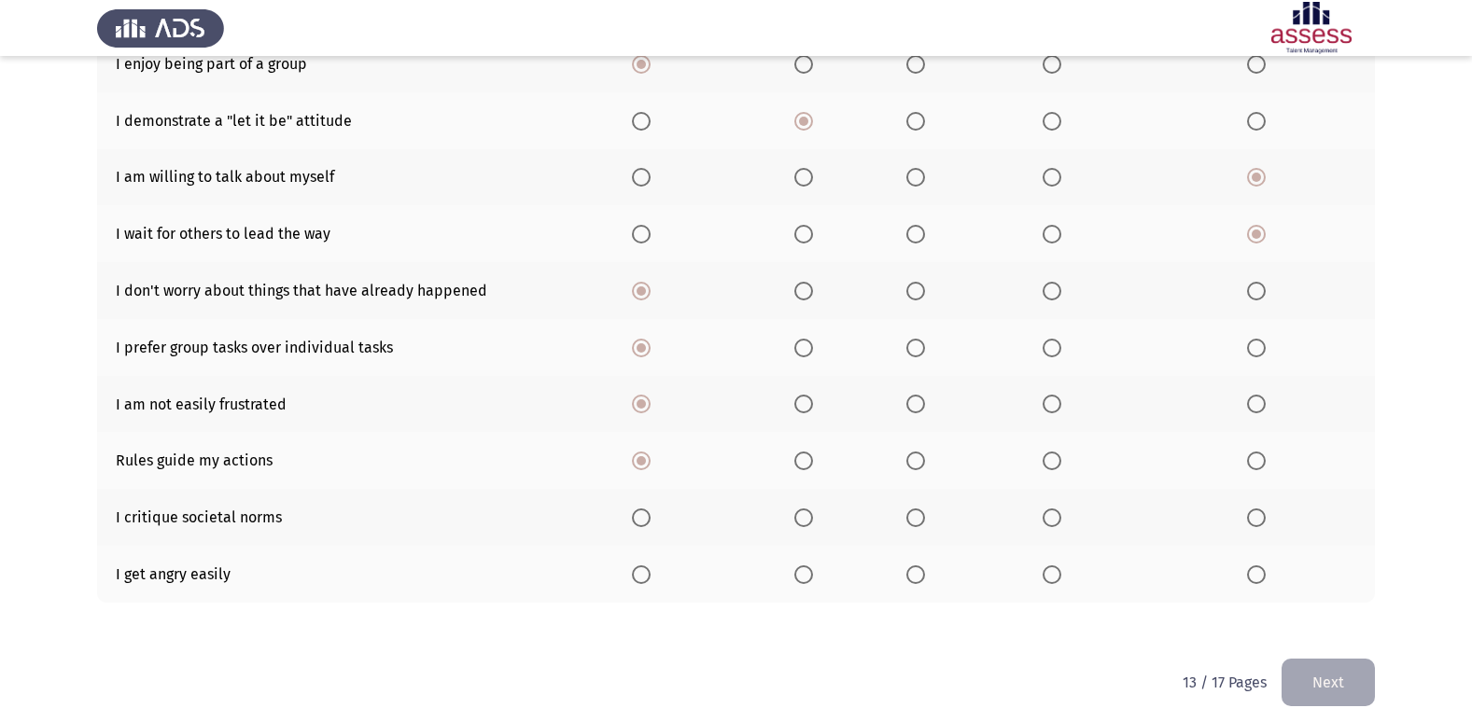
scroll to position [273, 0]
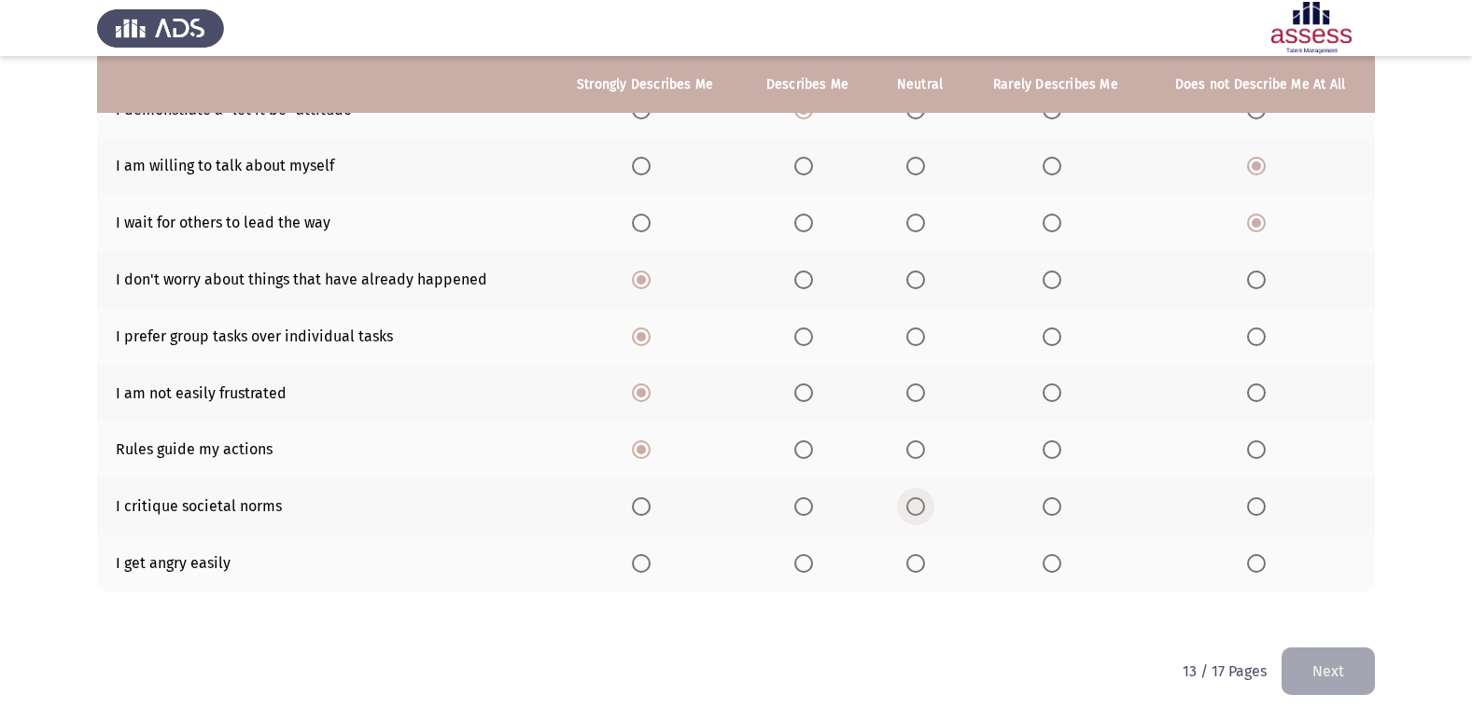
click at [910, 509] on span "Select an option" at bounding box center [915, 506] width 19 height 19
click at [910, 509] on input "Select an option" at bounding box center [915, 506] width 19 height 19
click at [1260, 562] on span "Select an option" at bounding box center [1256, 563] width 19 height 19
click at [1260, 562] on input "Select an option" at bounding box center [1256, 563] width 19 height 19
click at [1323, 669] on button "Next" at bounding box center [1327, 672] width 93 height 48
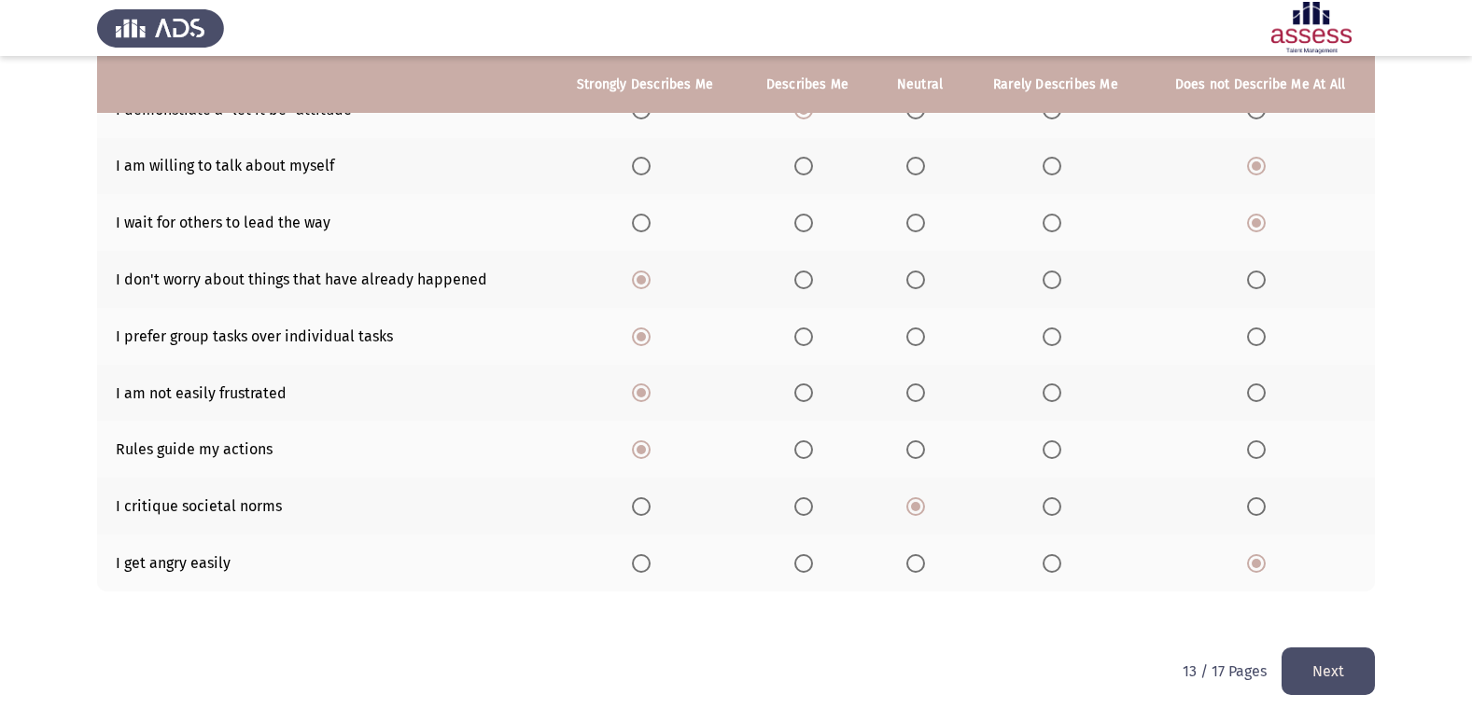
scroll to position [0, 0]
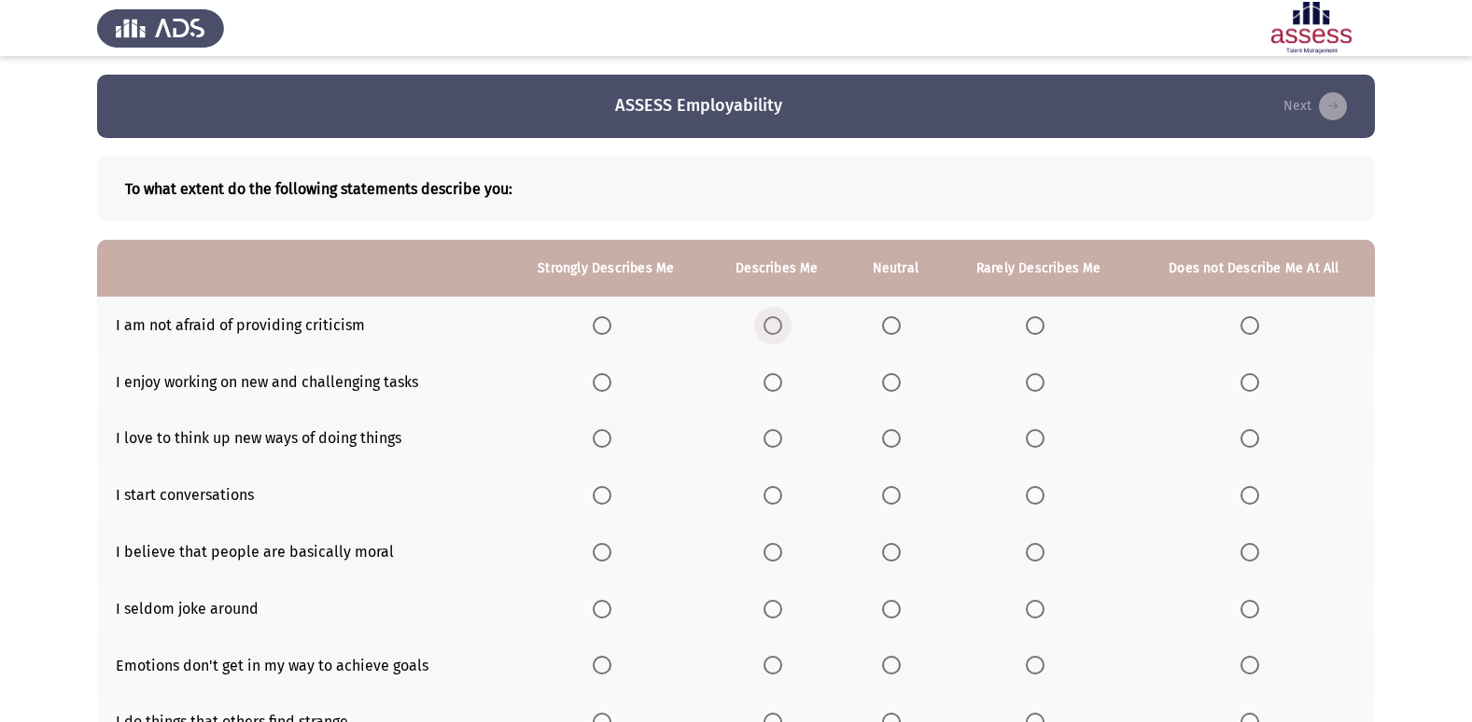
click at [778, 321] on span "Select an option" at bounding box center [772, 325] width 19 height 19
click at [778, 321] on input "Select an option" at bounding box center [772, 325] width 19 height 19
click at [611, 376] on span "Select an option" at bounding box center [602, 382] width 19 height 19
click at [611, 376] on input "Select an option" at bounding box center [602, 382] width 19 height 19
click at [596, 437] on span "Select an option" at bounding box center [602, 438] width 19 height 19
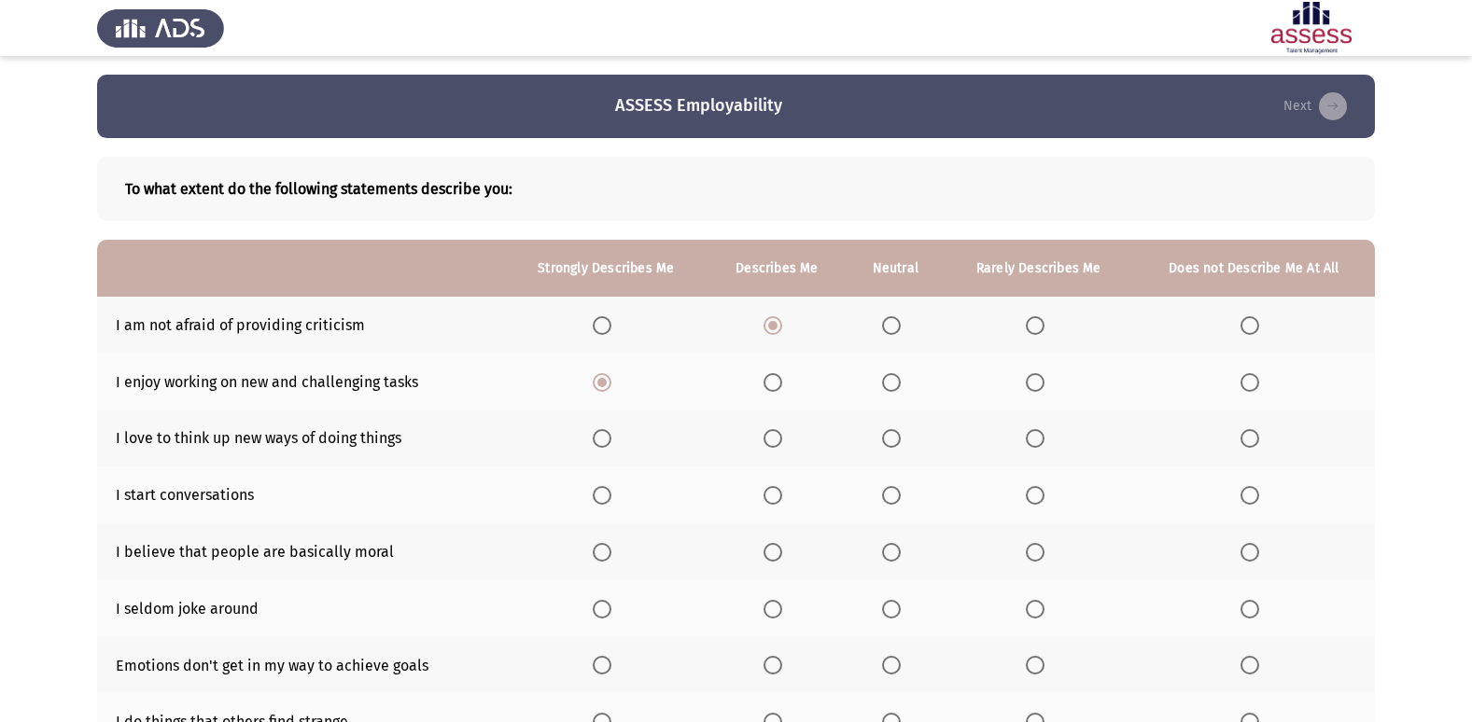
click at [596, 437] on input "Select an option" at bounding box center [602, 438] width 19 height 19
click at [608, 491] on span "Select an option" at bounding box center [602, 495] width 19 height 19
click at [608, 491] on input "Select an option" at bounding box center [602, 495] width 19 height 19
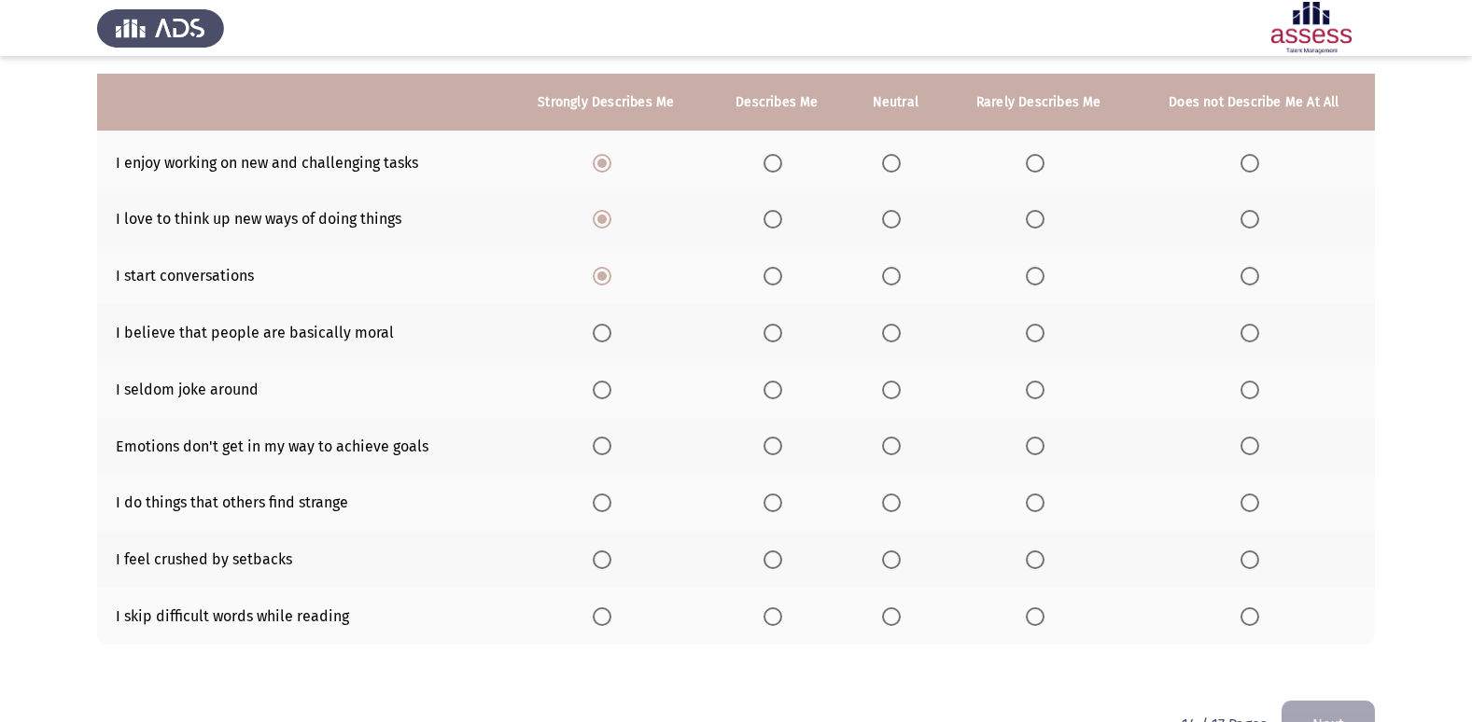
scroll to position [241, 0]
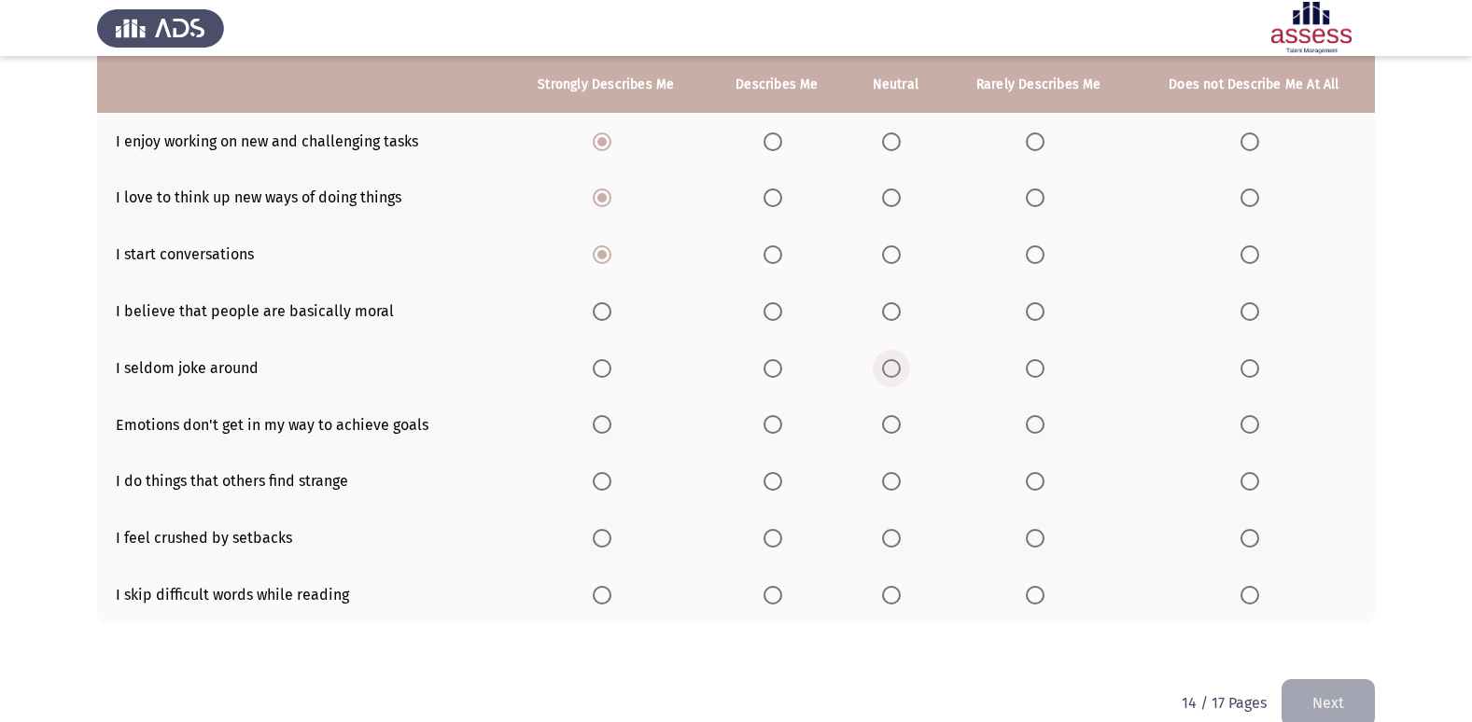
click at [891, 369] on span "Select an option" at bounding box center [891, 369] width 0 height 0
click at [893, 368] on input "Select an option" at bounding box center [891, 368] width 19 height 19
click at [606, 420] on span "Select an option" at bounding box center [602, 424] width 19 height 19
click at [606, 420] on input "Select an option" at bounding box center [602, 424] width 19 height 19
click at [889, 485] on span "Select an option" at bounding box center [891, 481] width 19 height 19
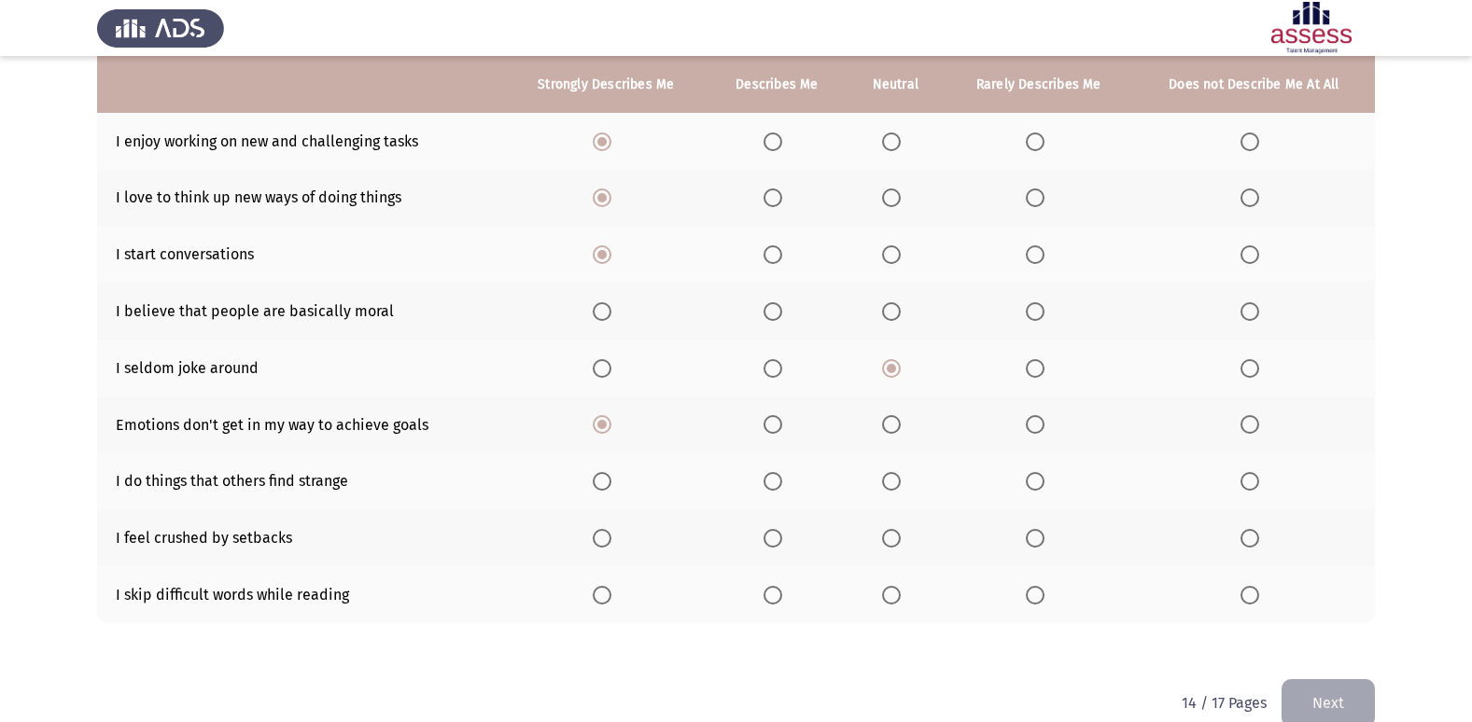
click at [889, 485] on input "Select an option" at bounding box center [891, 481] width 19 height 19
click at [887, 533] on span "Select an option" at bounding box center [891, 538] width 19 height 19
click at [887, 533] on input "Select an option" at bounding box center [891, 538] width 19 height 19
click at [606, 595] on span "Select an option" at bounding box center [602, 595] width 19 height 19
click at [606, 595] on input "Select an option" at bounding box center [602, 595] width 19 height 19
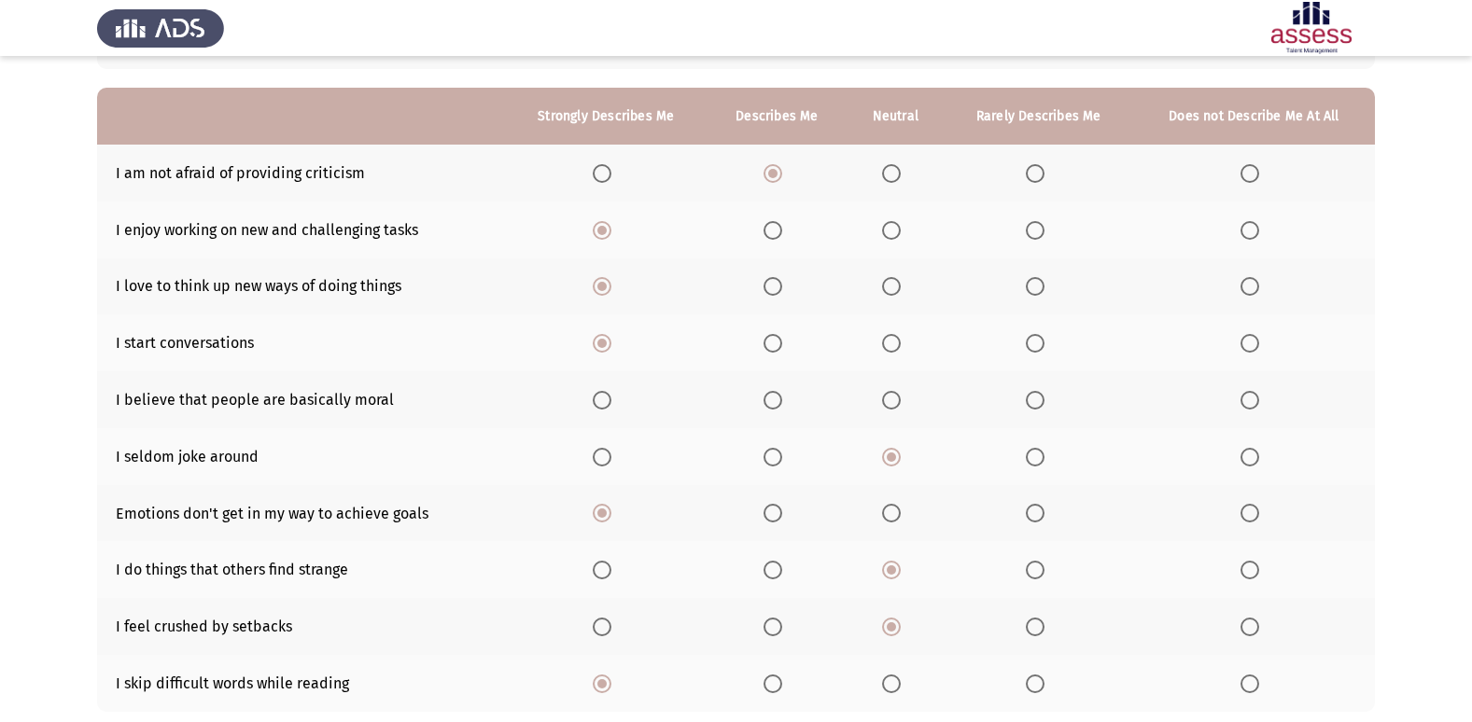
scroll to position [111, 0]
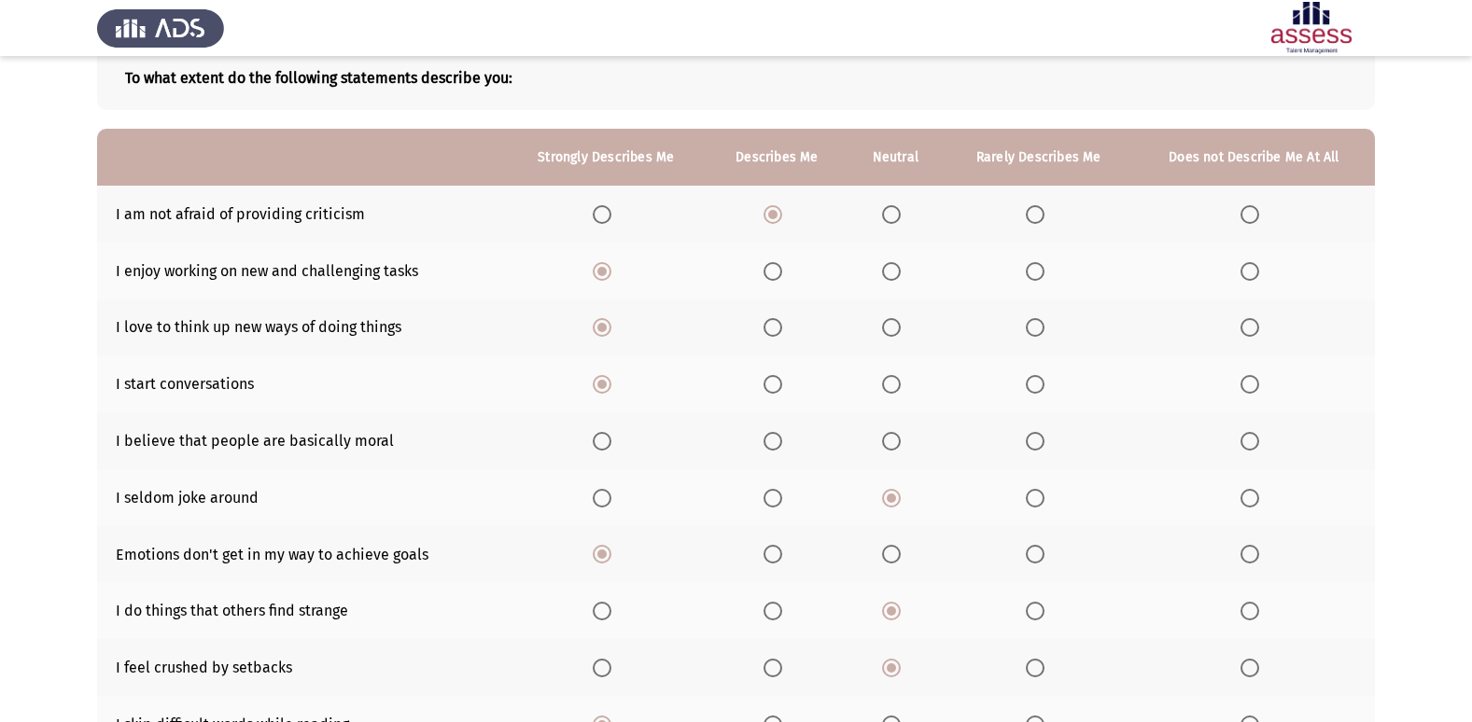
click at [1039, 441] on span "Select an option" at bounding box center [1035, 441] width 19 height 19
click at [1039, 441] on input "Select an option" at bounding box center [1035, 441] width 19 height 19
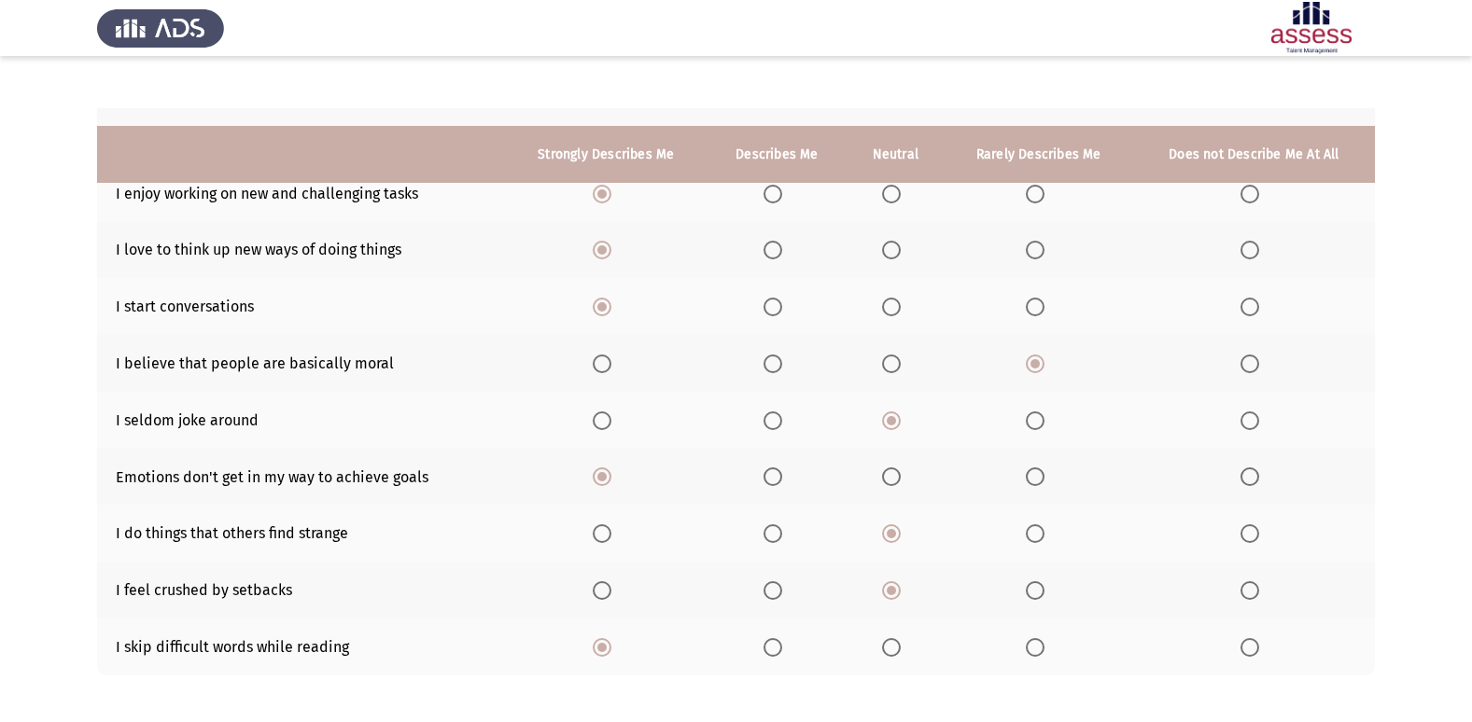
scroll to position [273, 0]
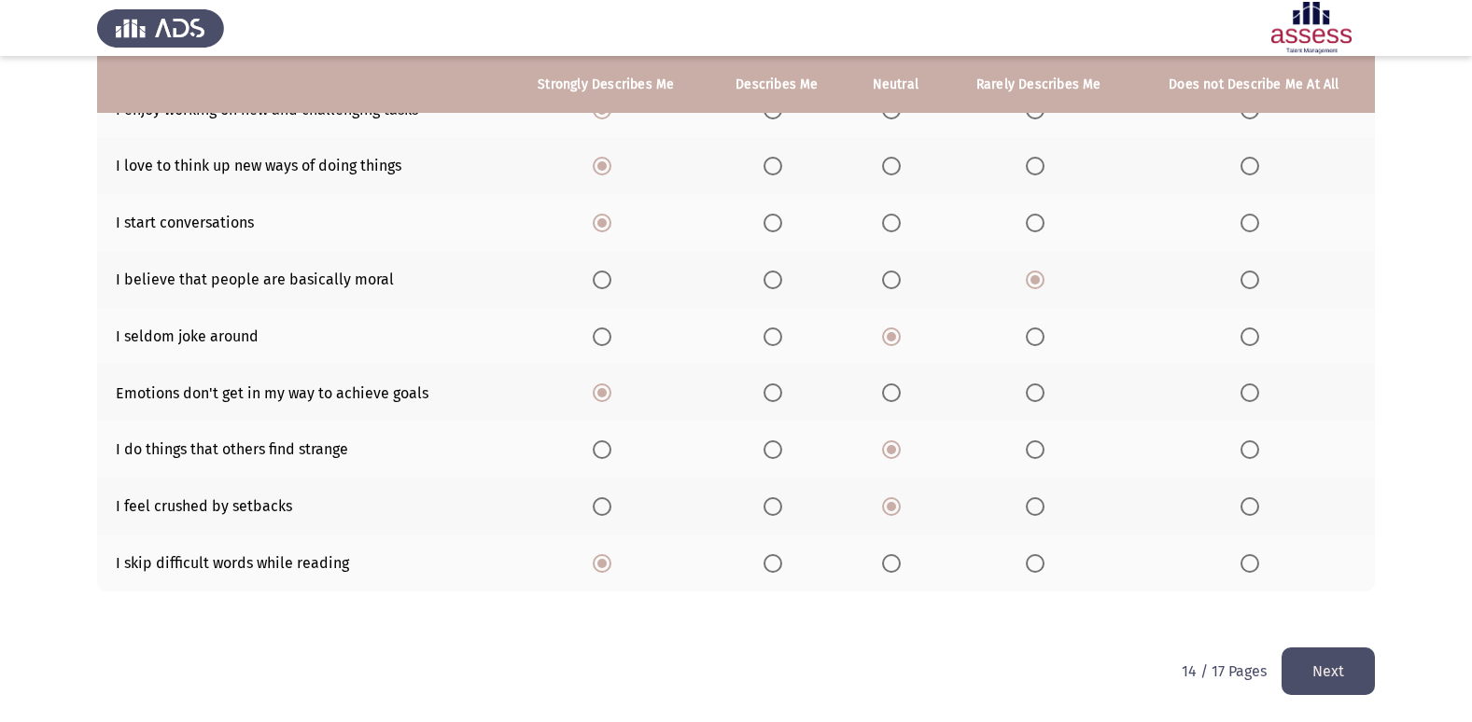
click at [1354, 675] on button "Next" at bounding box center [1327, 672] width 93 height 48
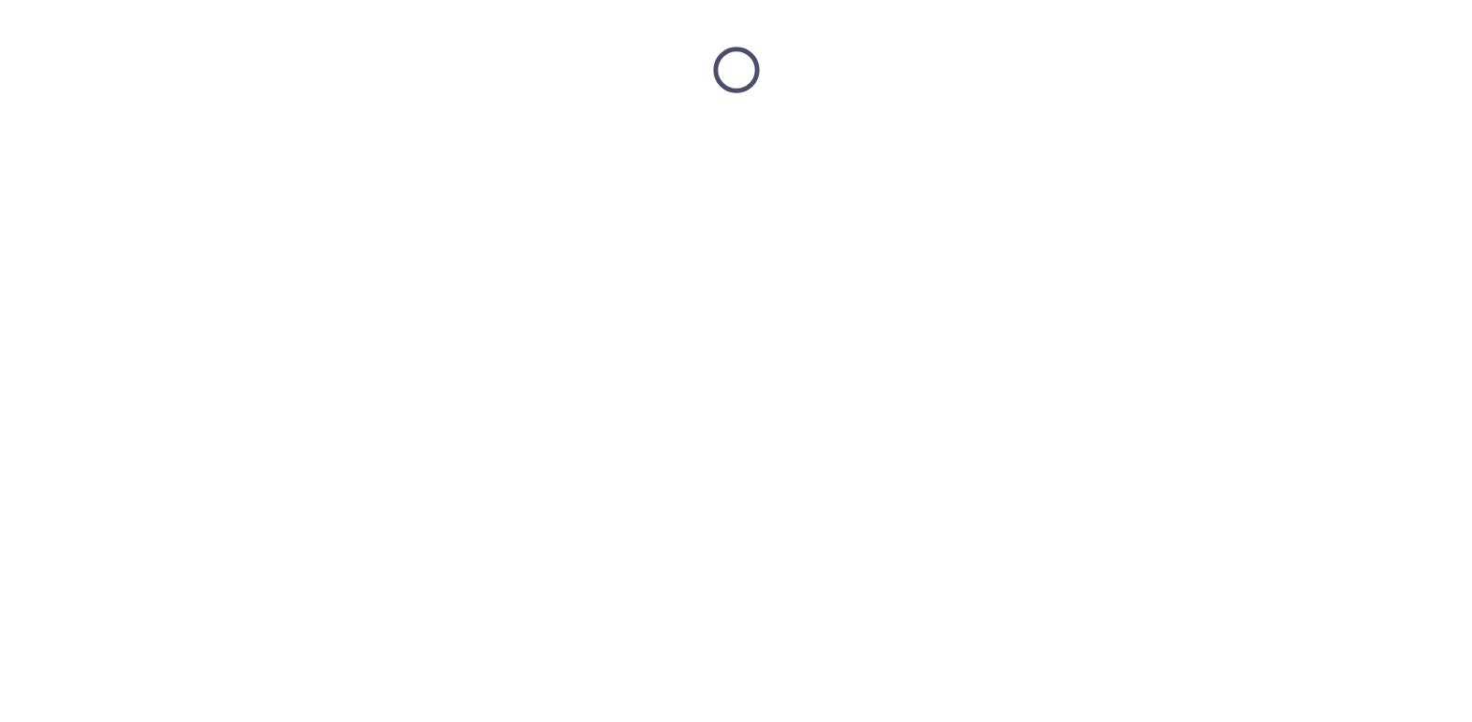
scroll to position [0, 0]
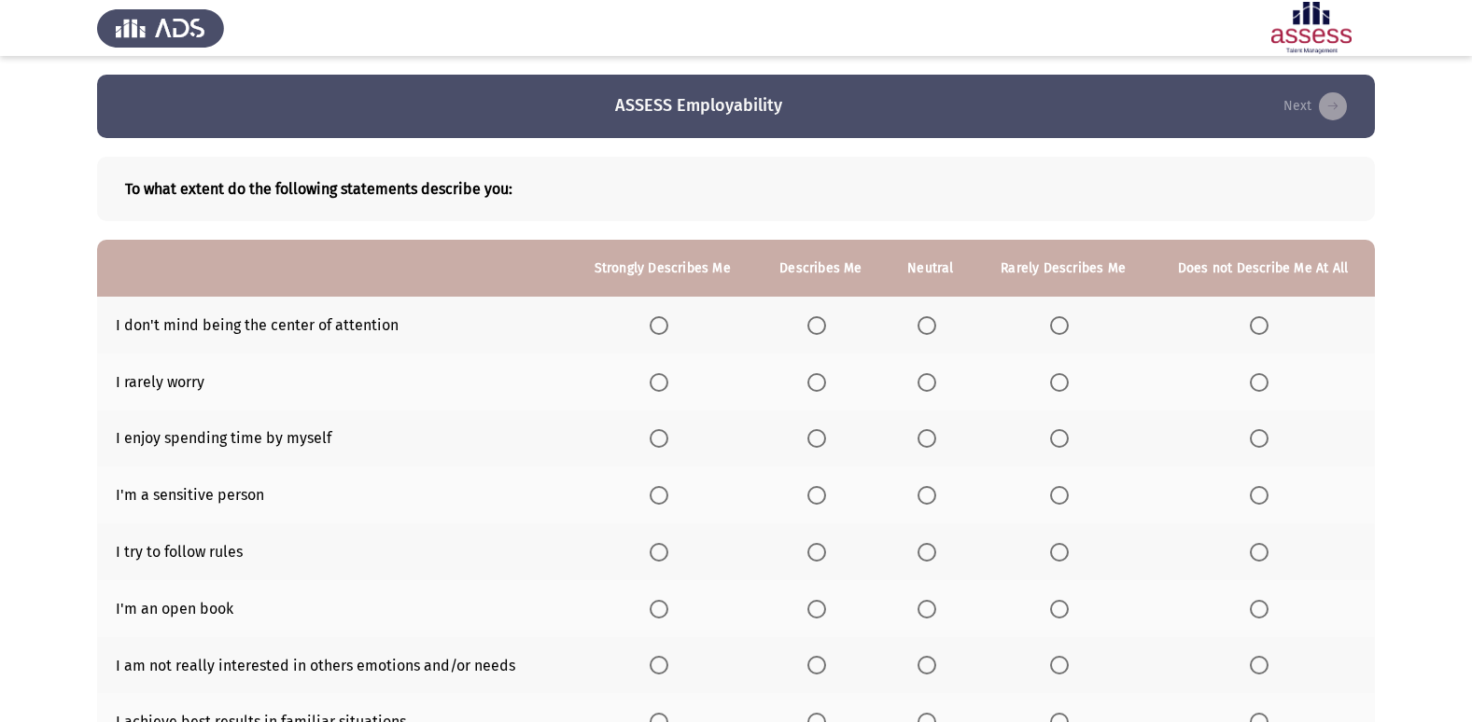
click at [638, 327] on th at bounding box center [662, 325] width 188 height 57
click at [662, 323] on span "Select an option" at bounding box center [659, 325] width 19 height 19
click at [662, 323] on input "Select an option" at bounding box center [659, 325] width 19 height 19
click at [663, 380] on span "Select an option" at bounding box center [659, 382] width 19 height 19
click at [663, 380] on input "Select an option" at bounding box center [659, 382] width 19 height 19
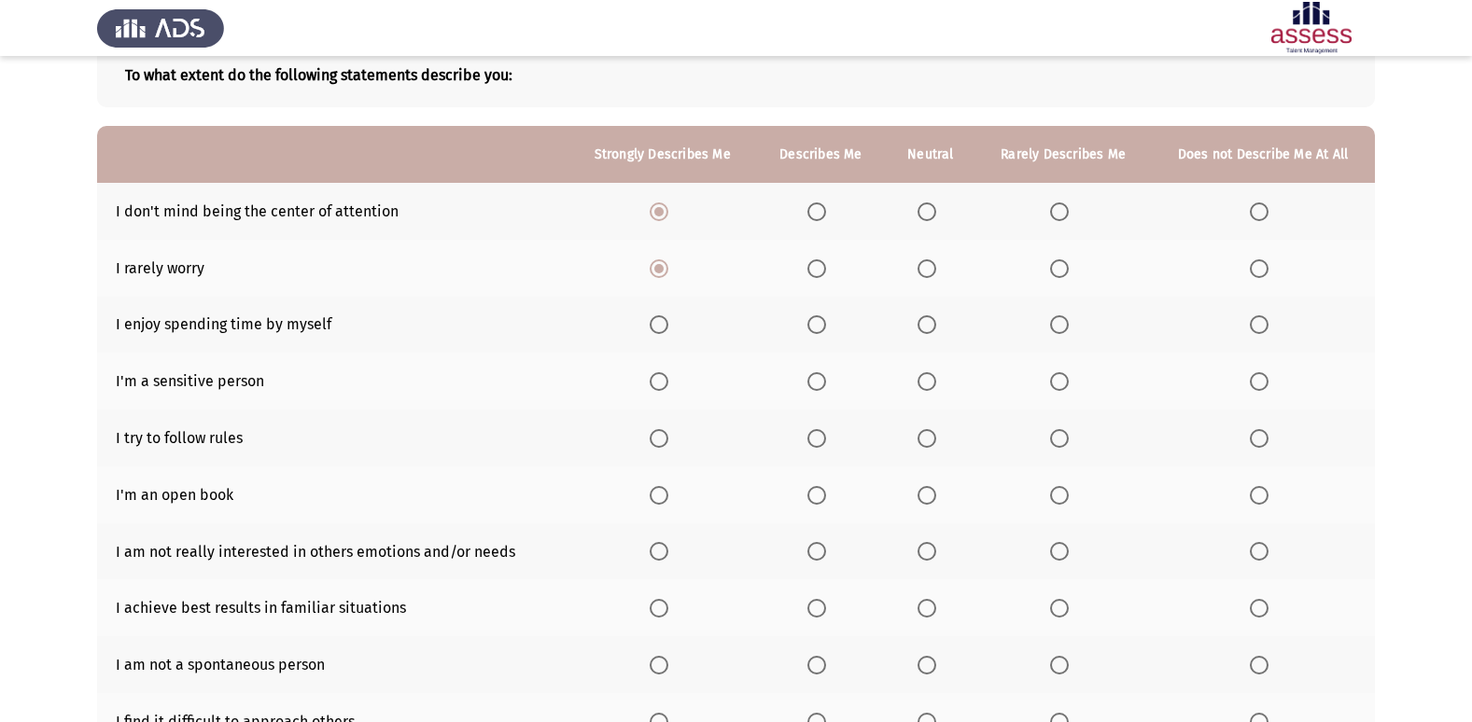
scroll to position [122, 0]
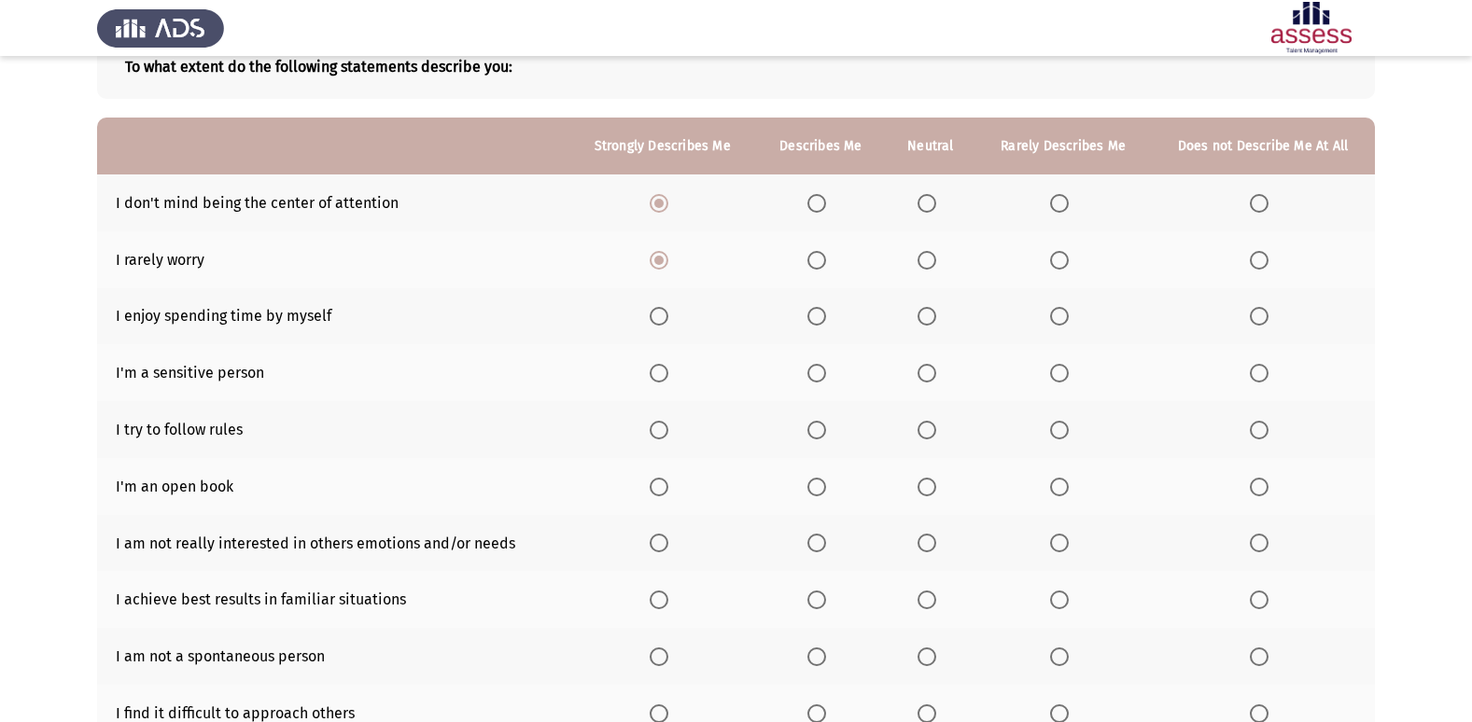
click at [668, 314] on span "Select an option" at bounding box center [659, 316] width 19 height 19
click at [668, 314] on input "Select an option" at bounding box center [659, 316] width 19 height 19
click at [667, 374] on span "Select an option" at bounding box center [659, 373] width 19 height 19
click at [667, 374] on input "Select an option" at bounding box center [659, 373] width 19 height 19
click at [659, 430] on span "Select an option" at bounding box center [659, 430] width 0 height 0
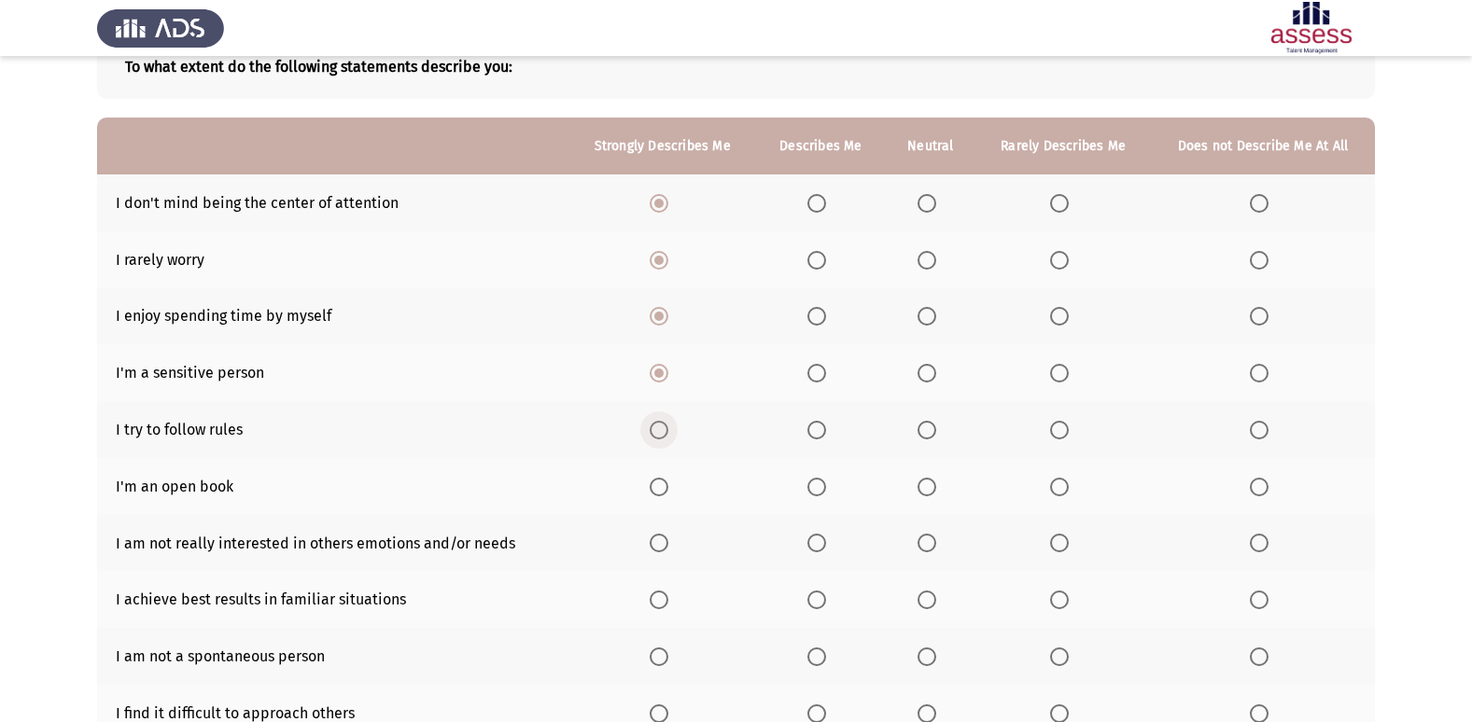
click at [662, 430] on input "Select an option" at bounding box center [659, 430] width 19 height 19
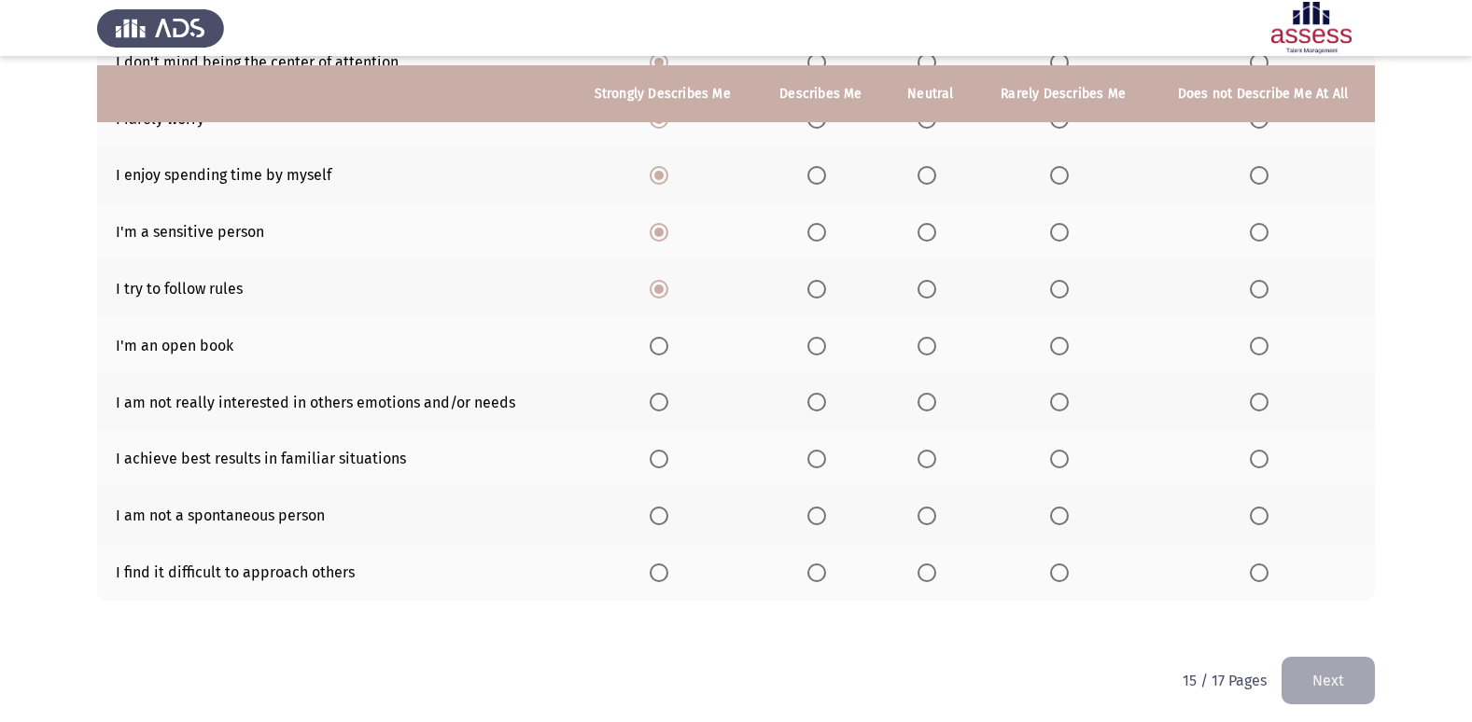
scroll to position [273, 0]
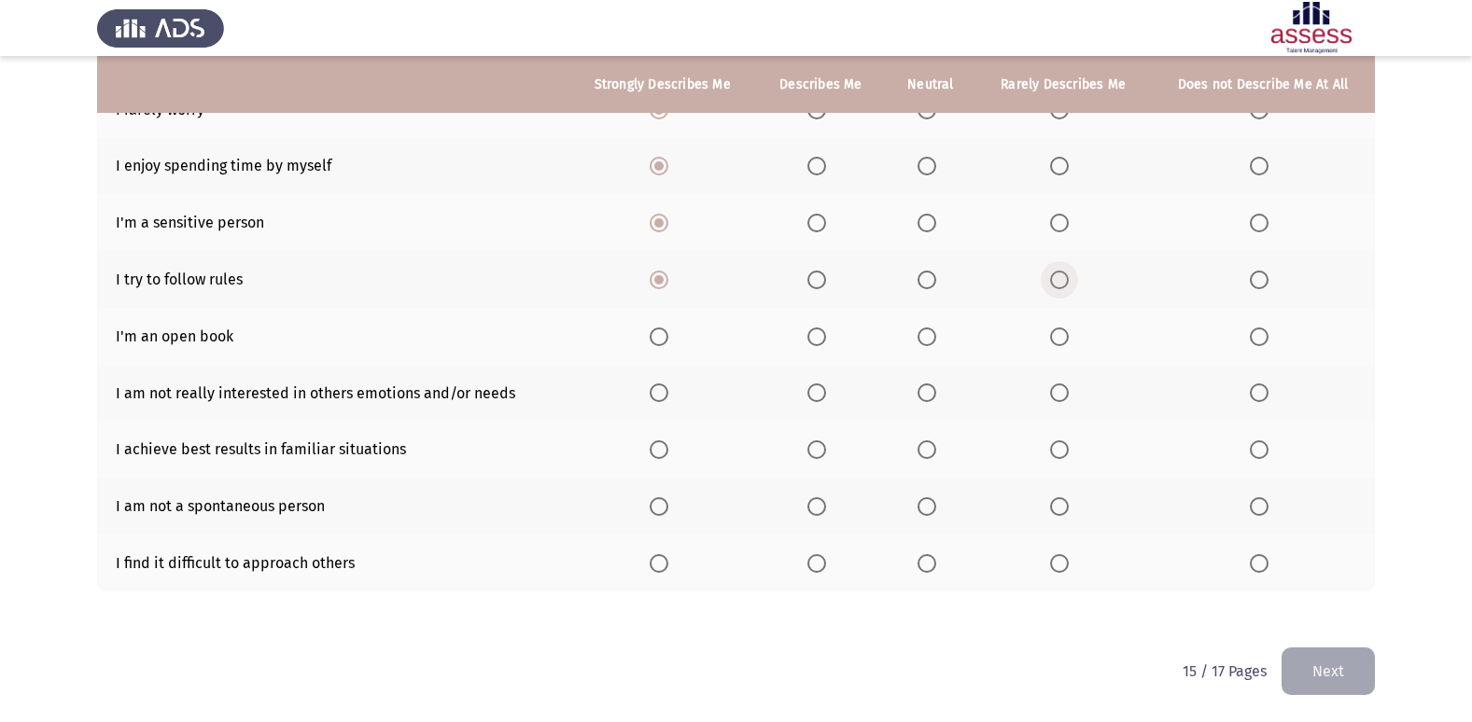
click at [1059, 283] on span "Select an option" at bounding box center [1059, 280] width 19 height 19
click at [1059, 283] on input "Select an option" at bounding box center [1059, 280] width 19 height 19
click at [655, 278] on span "Select an option" at bounding box center [659, 280] width 19 height 19
click at [655, 278] on input "Select an option" at bounding box center [659, 280] width 19 height 19
click at [1056, 342] on span "Select an option" at bounding box center [1059, 337] width 19 height 19
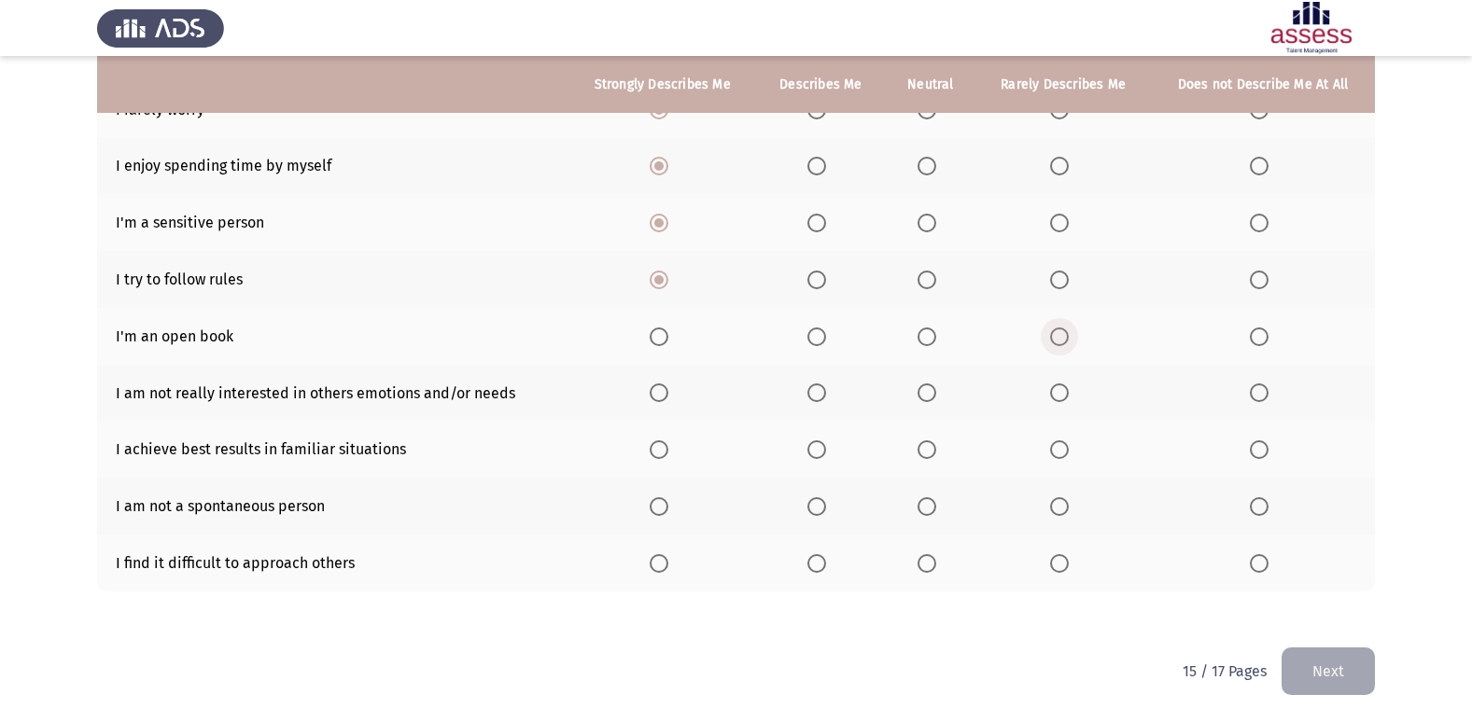
click at [1056, 342] on input "Select an option" at bounding box center [1059, 337] width 19 height 19
click at [1066, 393] on span "Select an option" at bounding box center [1059, 393] width 19 height 19
click at [1066, 393] on input "Select an option" at bounding box center [1059, 393] width 19 height 19
click at [927, 507] on span "Select an option" at bounding box center [927, 507] width 0 height 0
click at [929, 506] on input "Select an option" at bounding box center [926, 506] width 19 height 19
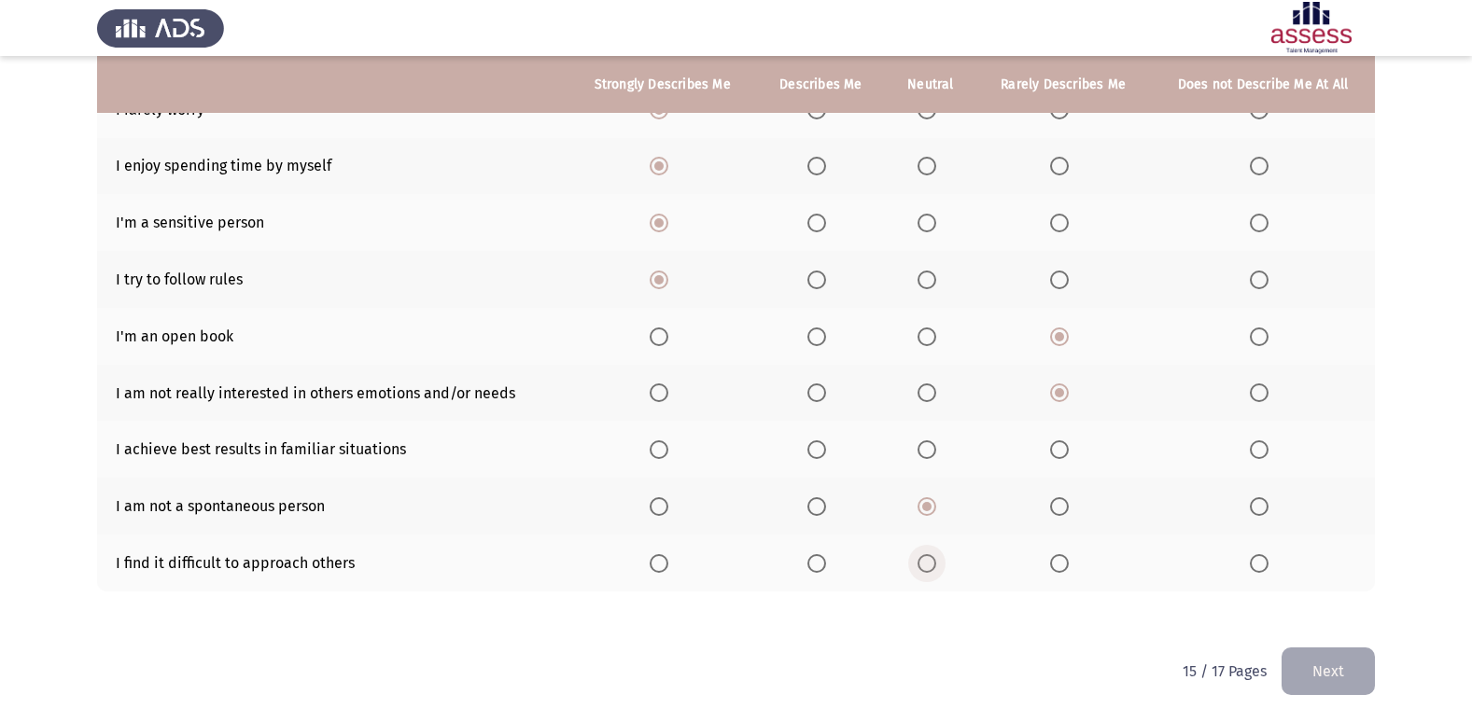
click at [930, 567] on span "Select an option" at bounding box center [926, 563] width 19 height 19
click at [930, 567] on input "Select an option" at bounding box center [926, 563] width 19 height 19
click at [667, 459] on span "Select an option" at bounding box center [659, 450] width 19 height 19
click at [667, 459] on input "Select an option" at bounding box center [659, 450] width 19 height 19
click at [1358, 667] on button "Next" at bounding box center [1327, 672] width 93 height 48
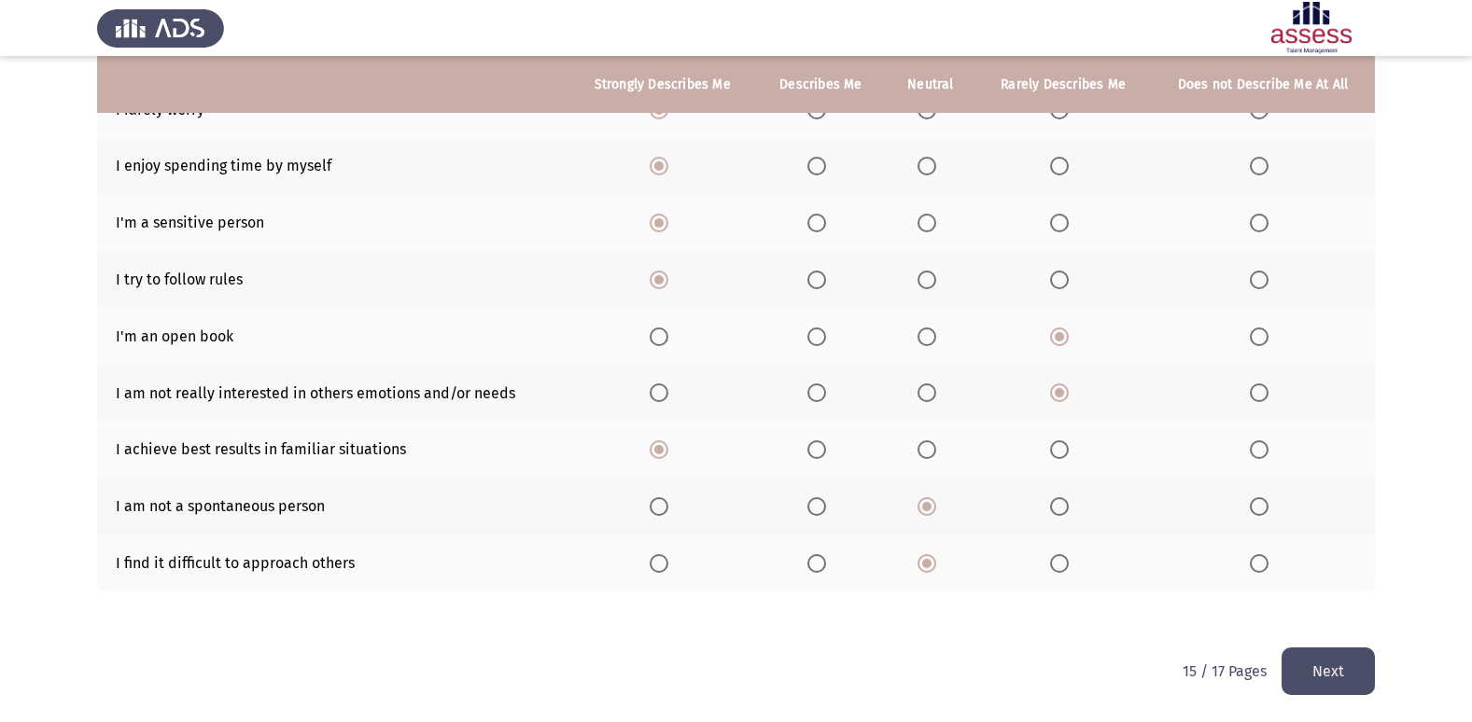
scroll to position [0, 0]
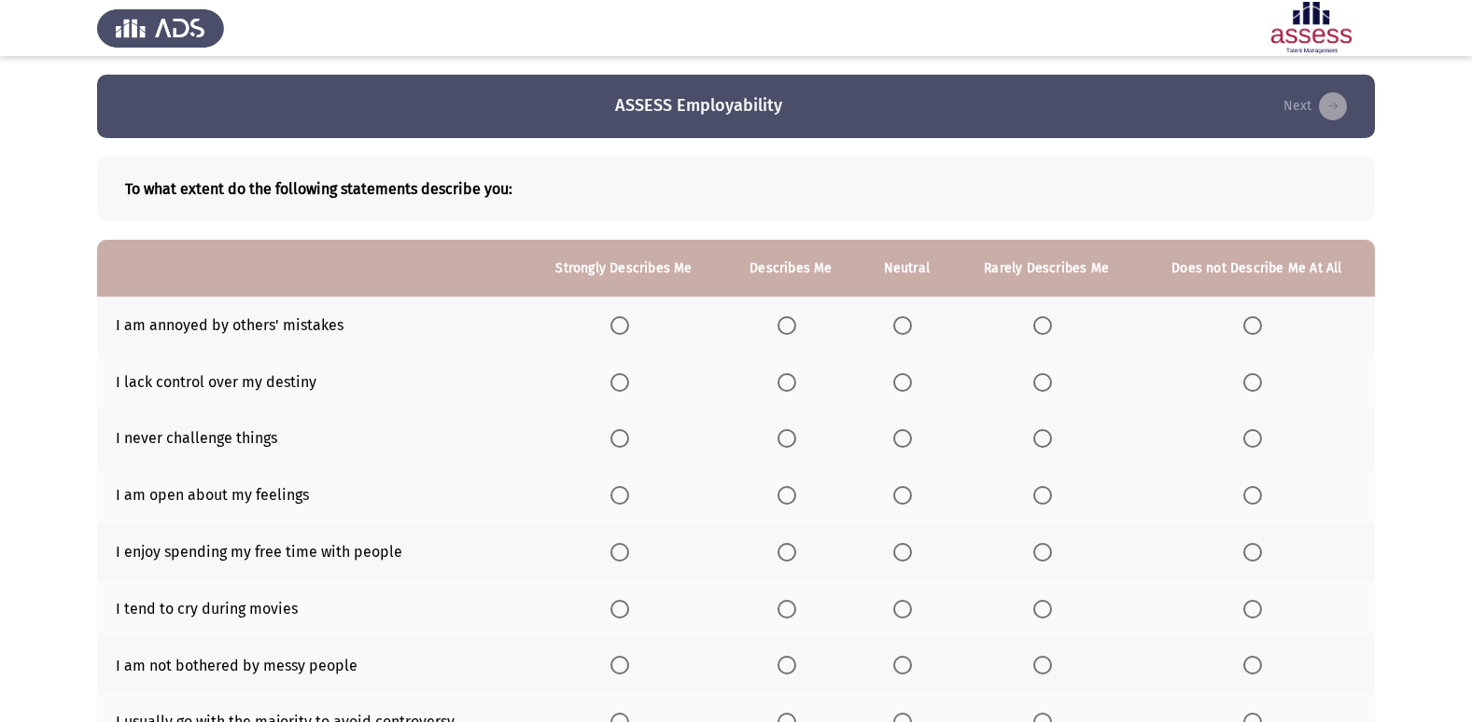
click at [902, 332] on span "Select an option" at bounding box center [902, 325] width 19 height 19
click at [902, 332] on input "Select an option" at bounding box center [902, 325] width 19 height 19
click at [1259, 391] on span "Select an option" at bounding box center [1252, 382] width 19 height 19
click at [1259, 391] on input "Select an option" at bounding box center [1252, 382] width 19 height 19
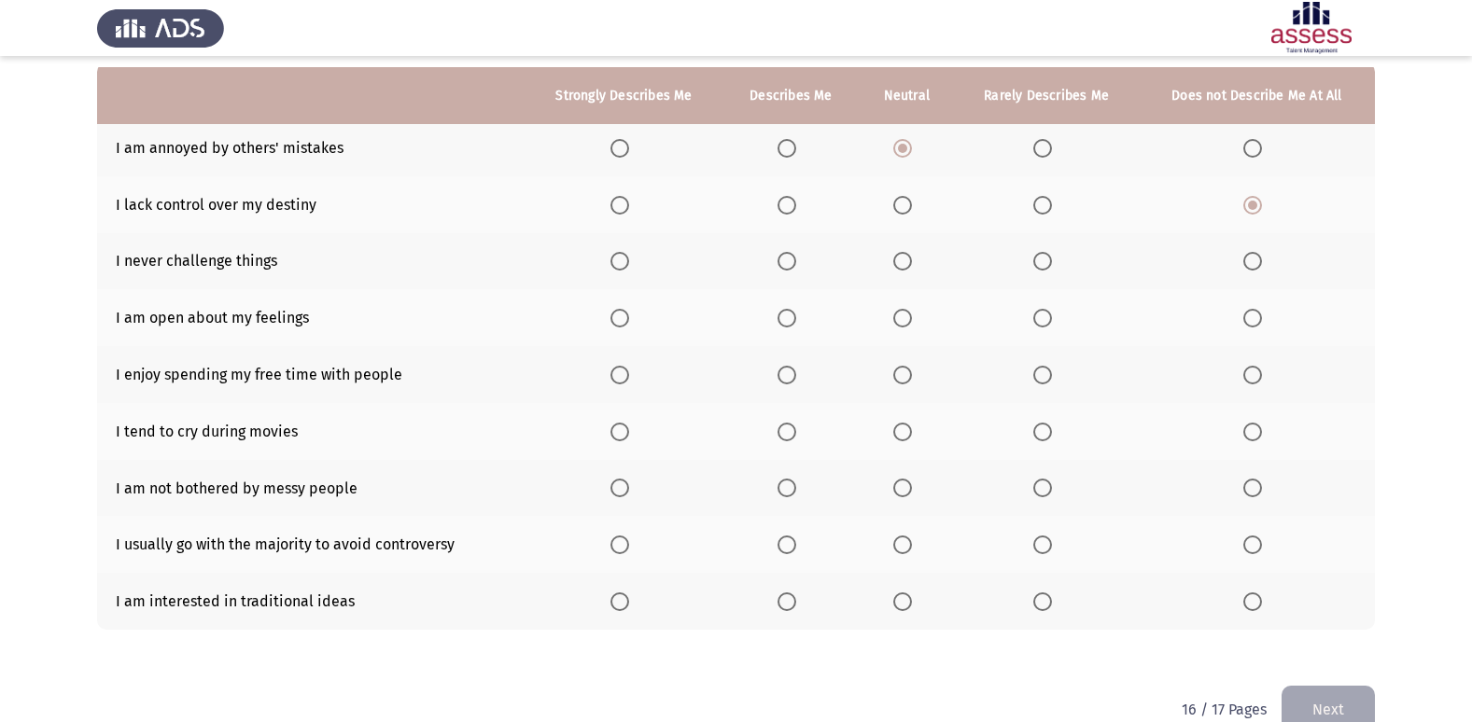
scroll to position [195, 0]
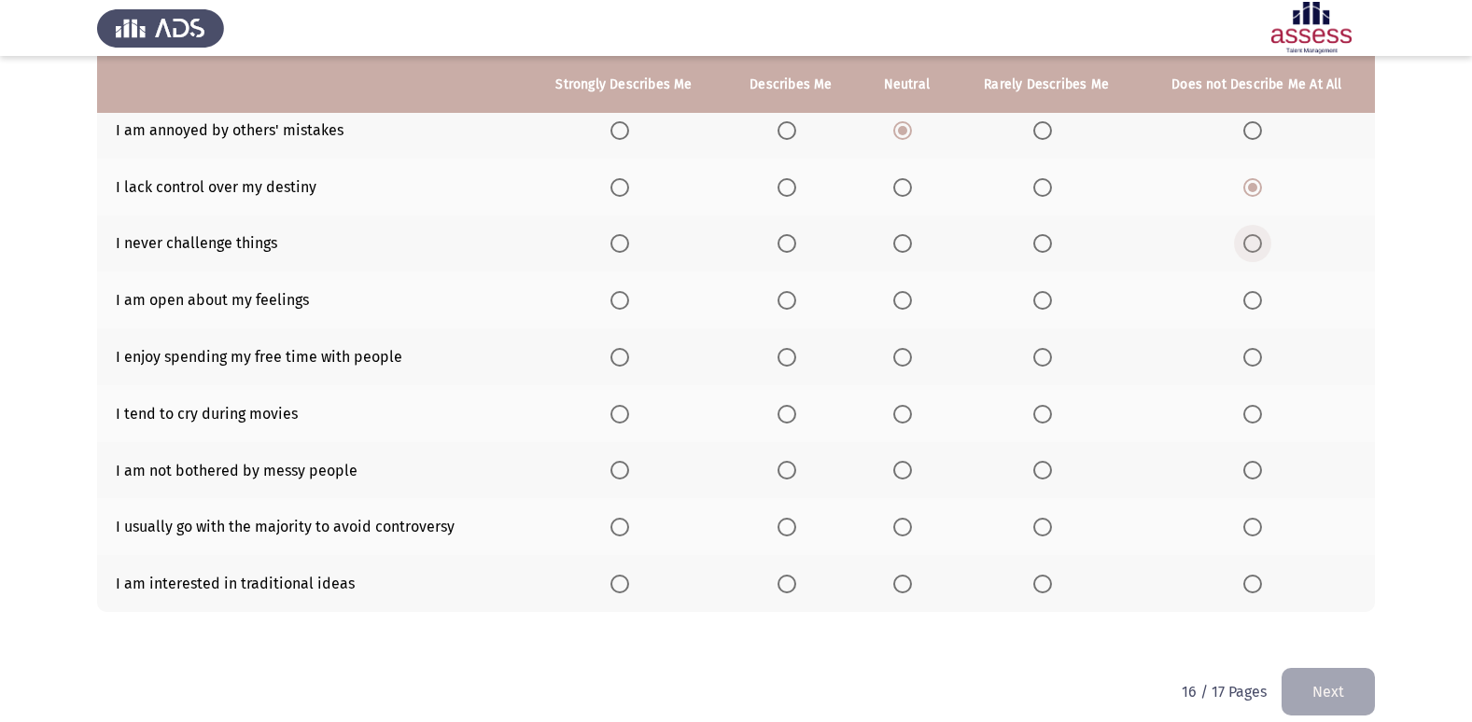
click at [1255, 244] on span "Select an option" at bounding box center [1252, 243] width 19 height 19
click at [1255, 244] on input "Select an option" at bounding box center [1252, 243] width 19 height 19
click at [1253, 297] on span "Select an option" at bounding box center [1252, 300] width 19 height 19
click at [1253, 297] on input "Select an option" at bounding box center [1252, 300] width 19 height 19
click at [629, 362] on span "Select an option" at bounding box center [619, 357] width 19 height 19
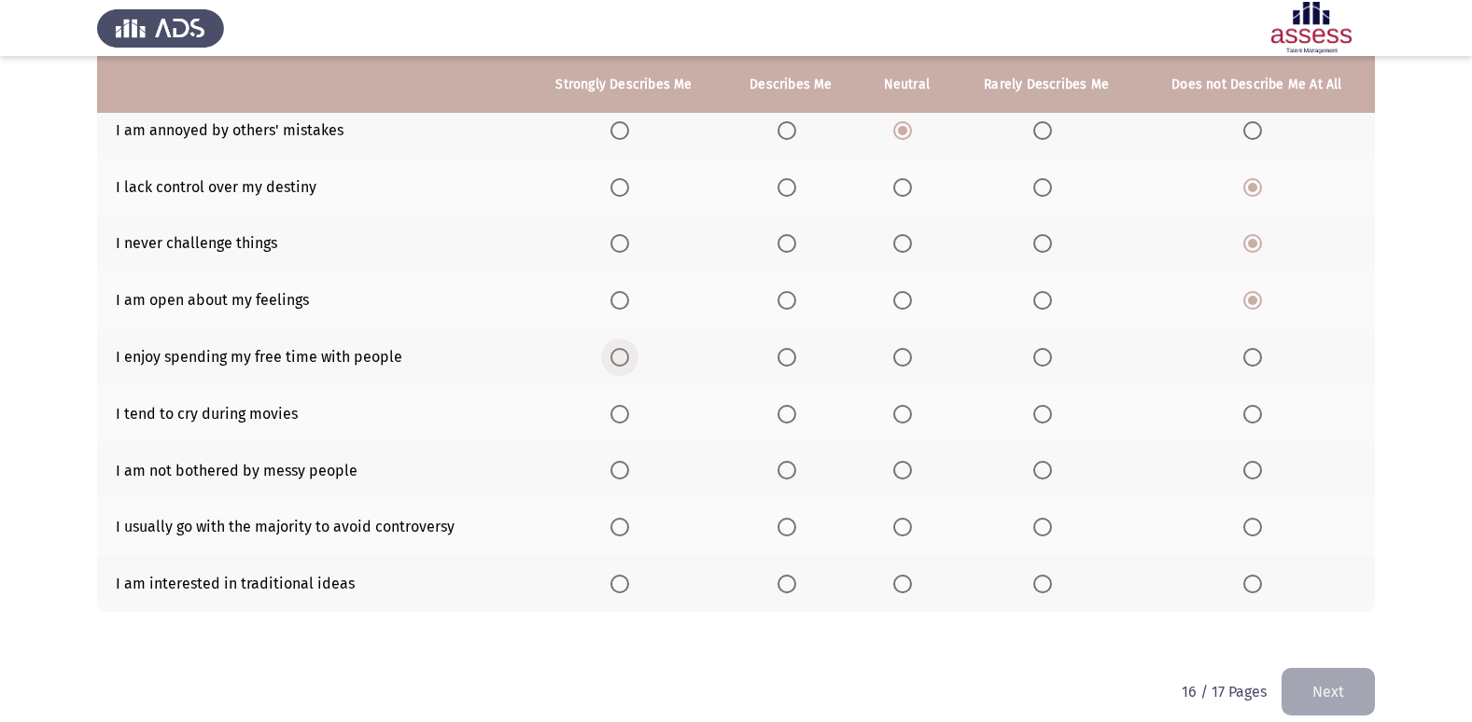
click at [629, 362] on input "Select an option" at bounding box center [619, 357] width 19 height 19
click at [787, 414] on span "Select an option" at bounding box center [786, 414] width 19 height 19
click at [787, 414] on input "Select an option" at bounding box center [786, 414] width 19 height 19
click at [617, 473] on span "Select an option" at bounding box center [619, 470] width 19 height 19
click at [617, 473] on input "Select an option" at bounding box center [619, 470] width 19 height 19
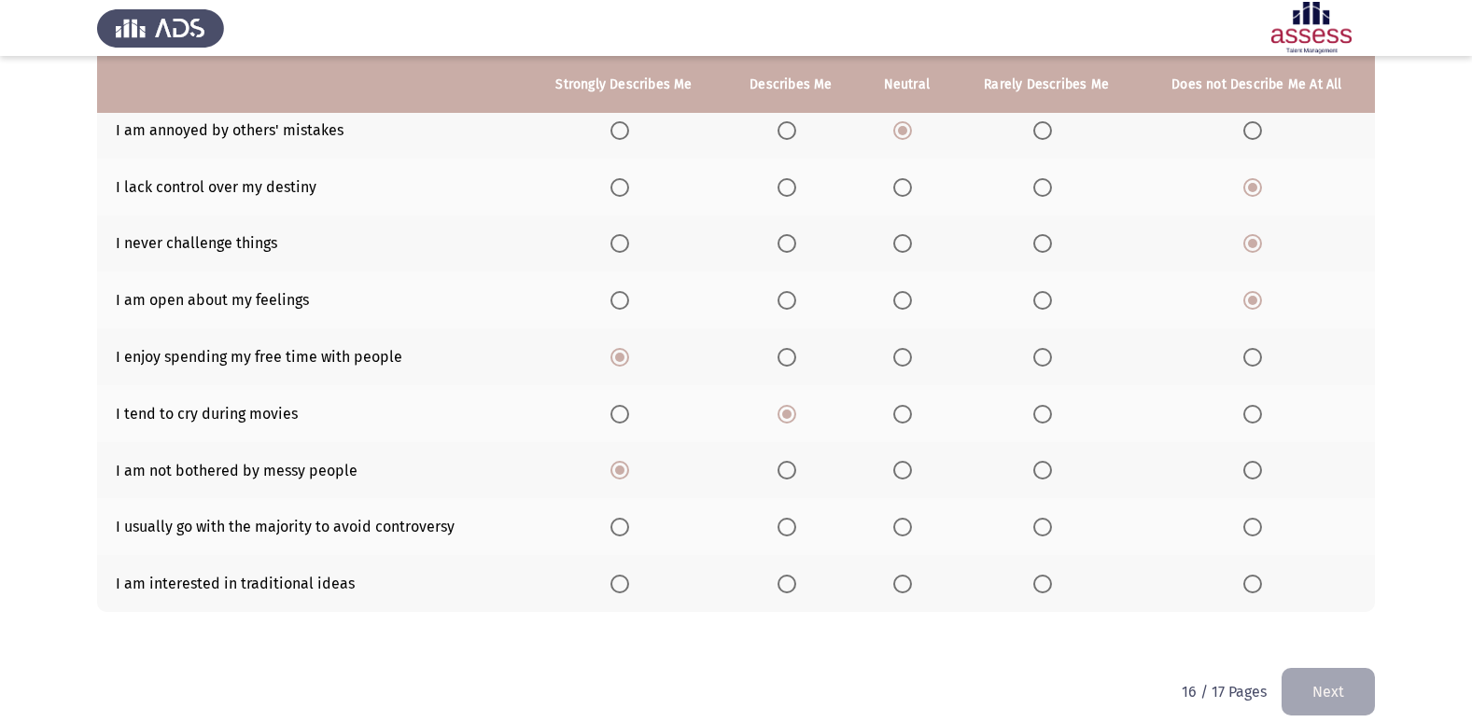
click at [1048, 529] on span "Select an option" at bounding box center [1042, 527] width 19 height 19
click at [1048, 529] on input "Select an option" at bounding box center [1042, 527] width 19 height 19
click at [1253, 582] on span "Select an option" at bounding box center [1252, 584] width 19 height 19
click at [1253, 582] on input "Select an option" at bounding box center [1252, 584] width 19 height 19
click at [1291, 684] on button "Next" at bounding box center [1327, 692] width 93 height 48
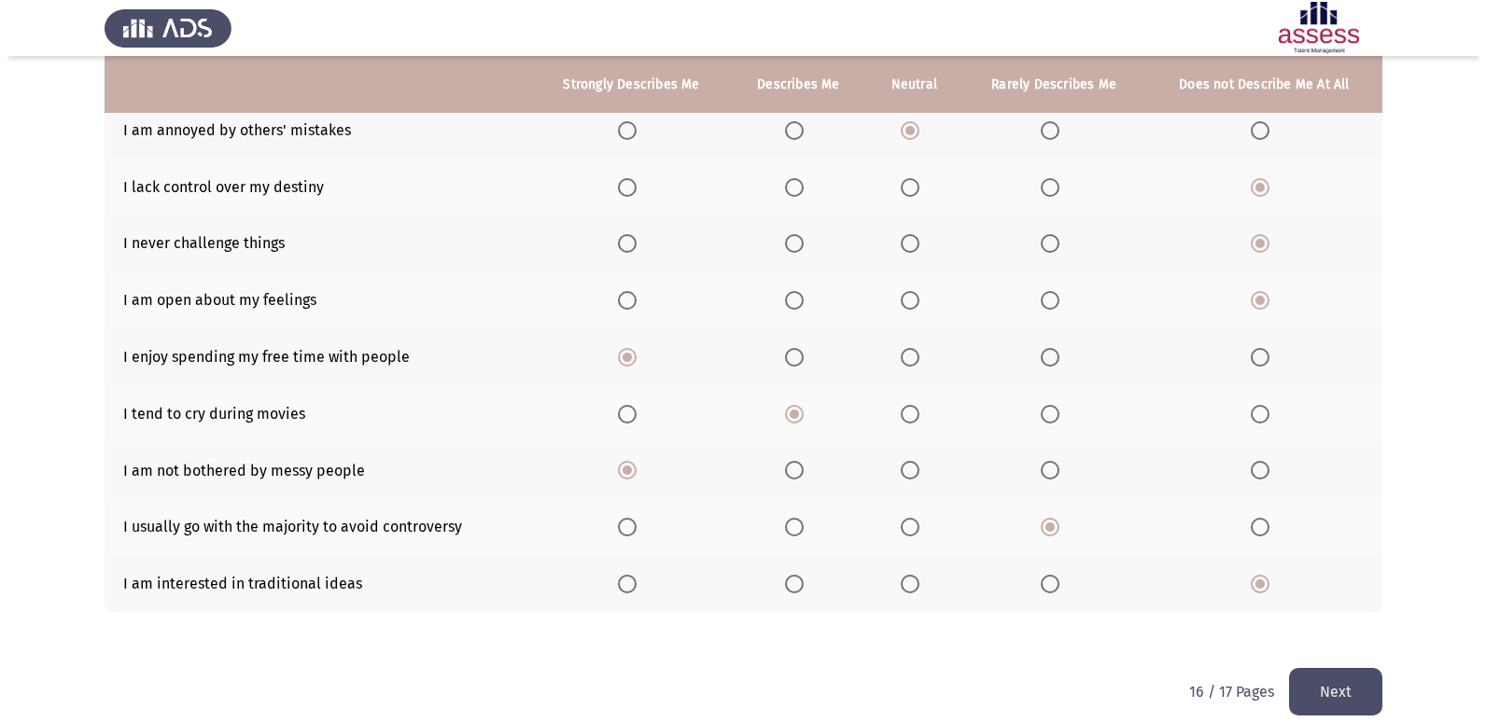
scroll to position [0, 0]
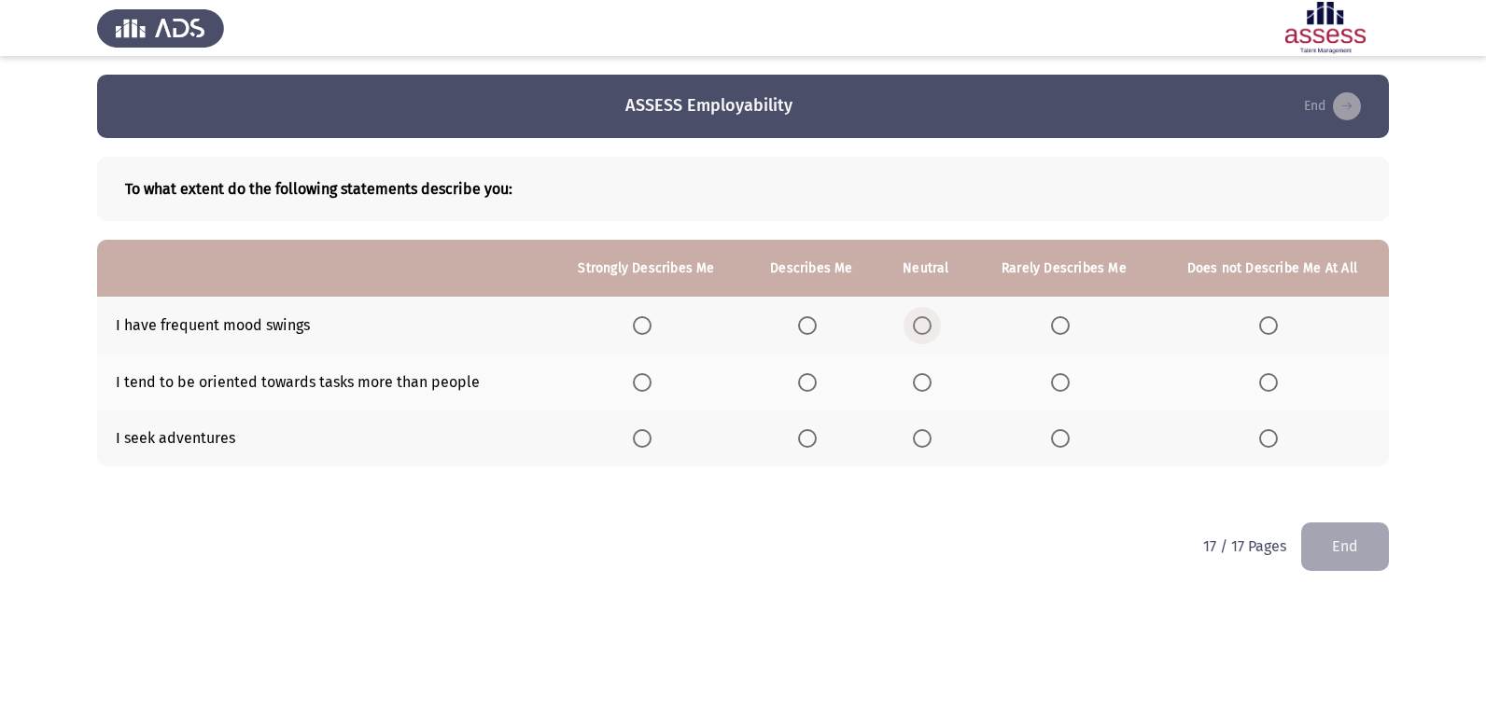
click at [920, 324] on span "Select an option" at bounding box center [922, 325] width 19 height 19
click at [920, 324] on input "Select an option" at bounding box center [922, 325] width 19 height 19
click at [647, 385] on span "Select an option" at bounding box center [642, 382] width 19 height 19
click at [647, 385] on input "Select an option" at bounding box center [642, 382] width 19 height 19
click at [929, 437] on span "Select an option" at bounding box center [922, 438] width 19 height 19
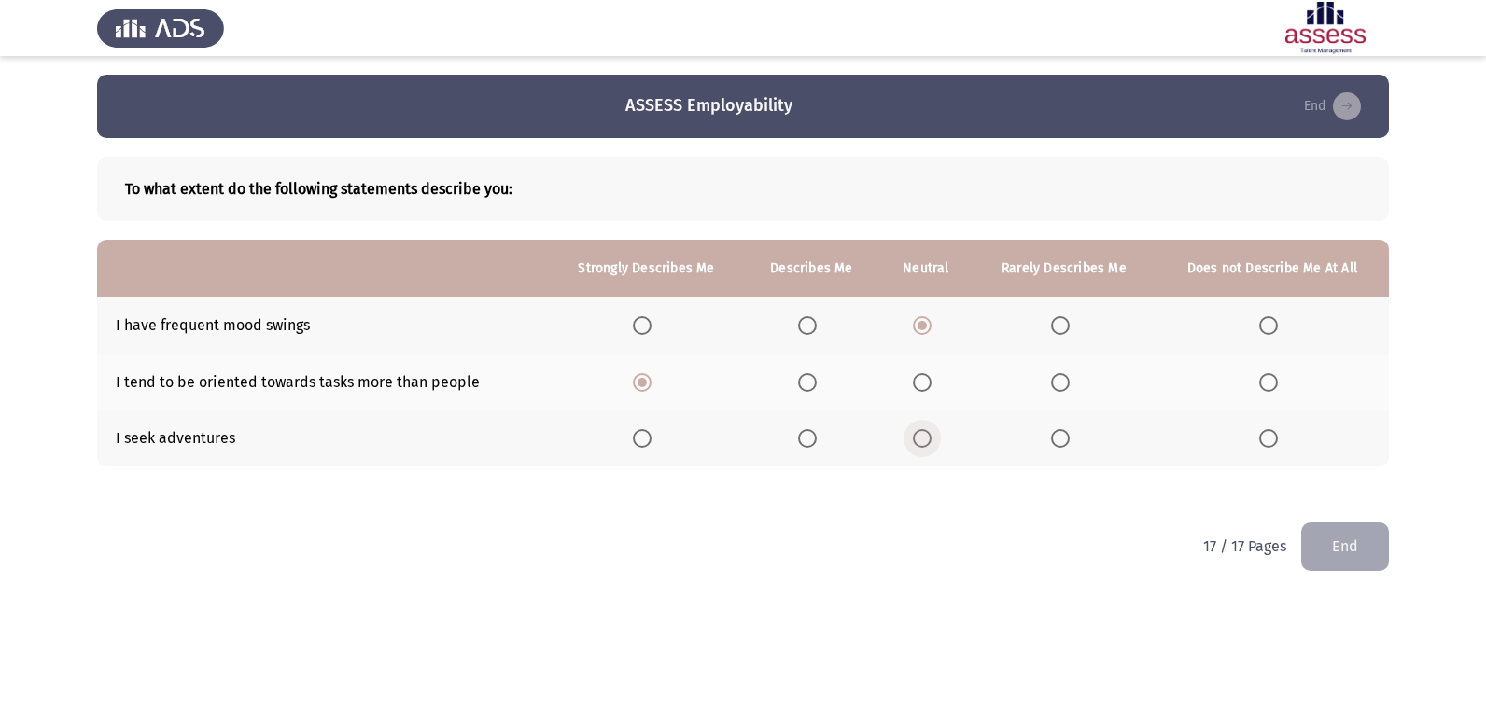
click at [929, 437] on input "Select an option" at bounding box center [922, 438] width 19 height 19
click at [1376, 557] on button "End" at bounding box center [1345, 547] width 88 height 48
